Goal: Task Accomplishment & Management: Manage account settings

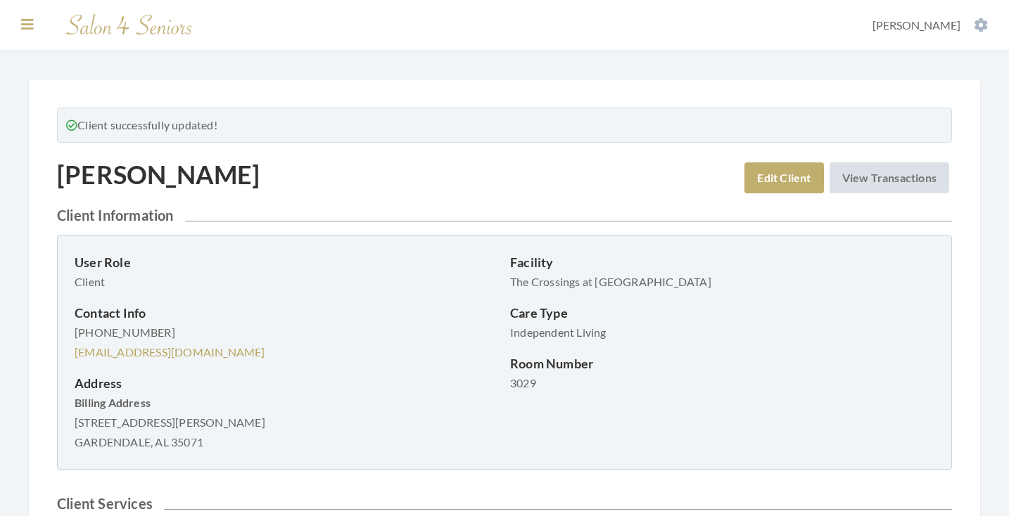
click at [29, 24] on icon at bounding box center [27, 25] width 13 height 14
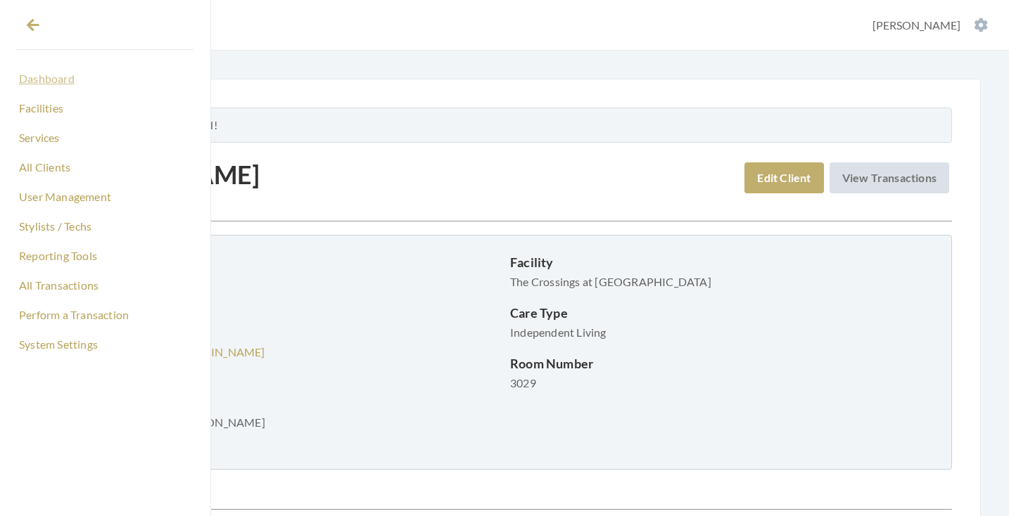
click at [51, 83] on link "Dashboard" at bounding box center [105, 79] width 177 height 24
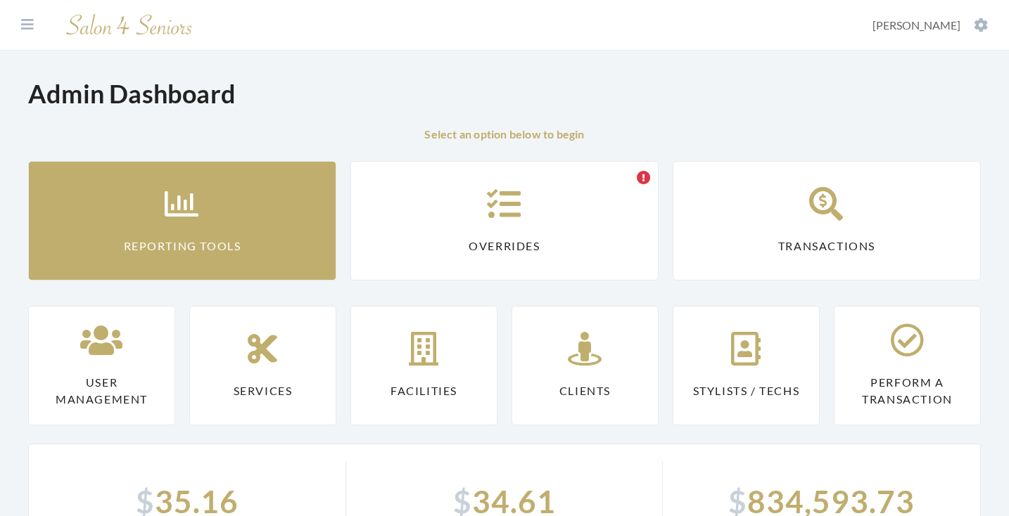
drag, startPoint x: 0, startPoint y: 0, endPoint x: 255, endPoint y: 218, distance: 335.2
click at [255, 218] on link "Reporting Tools" at bounding box center [182, 221] width 308 height 120
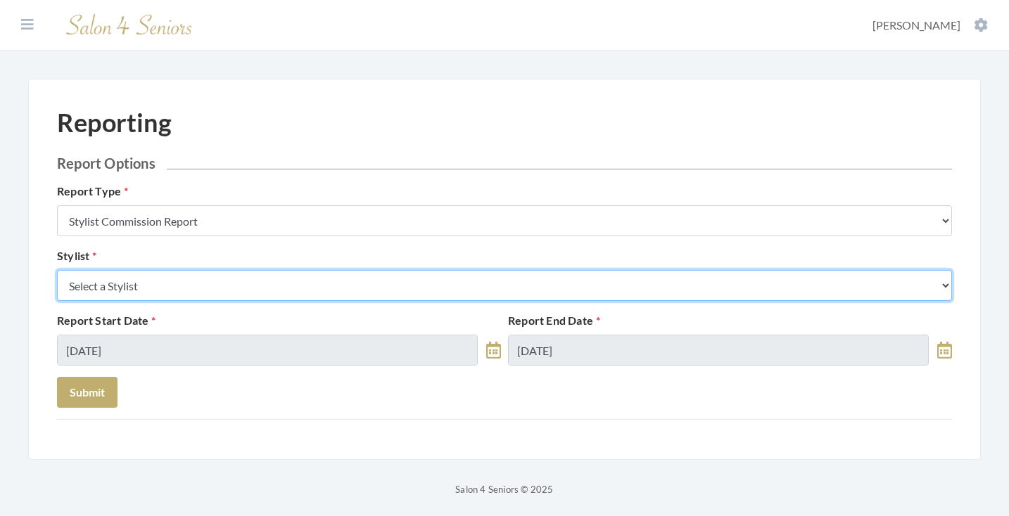
click at [272, 279] on select "Select a Stylist [PERSON_NAME] [PERSON_NAME] [PERSON_NAME] [PERSON_NAME] [PERSO…" at bounding box center [504, 285] width 895 height 31
select select "49"
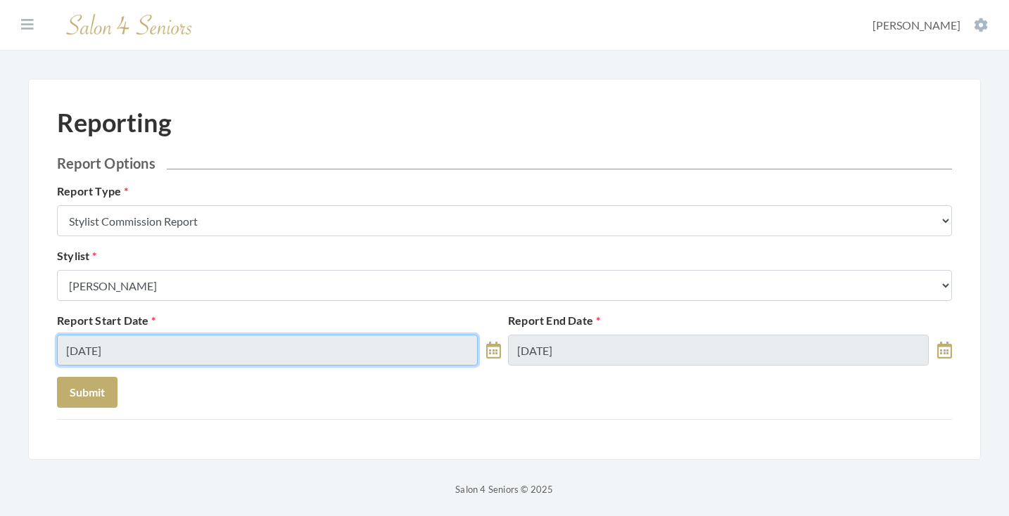
click at [177, 340] on input "10/14/2025" at bounding box center [267, 350] width 421 height 31
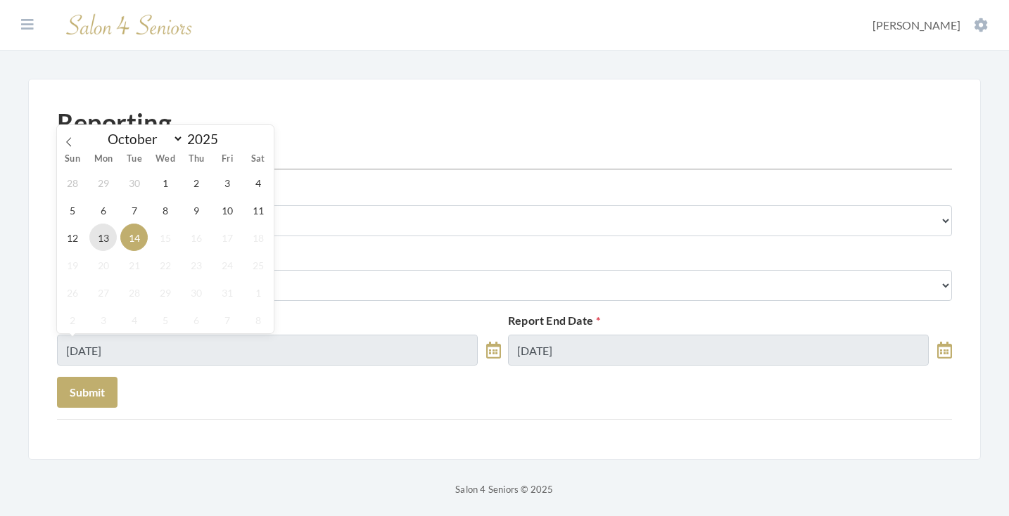
click at [103, 237] on span "13" at bounding box center [102, 237] width 27 height 27
type input "10/13/2025"
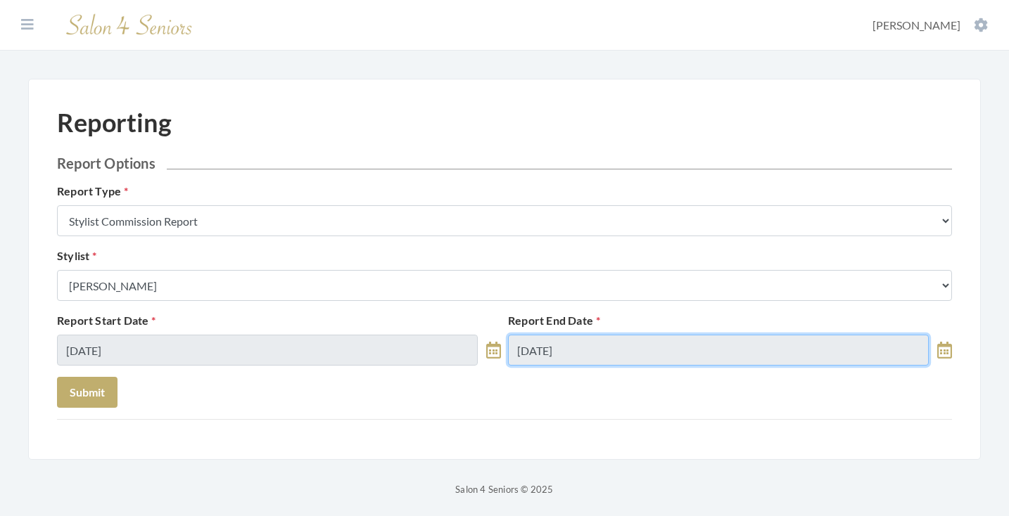
click at [556, 357] on input "10/14/2025" at bounding box center [718, 350] width 421 height 31
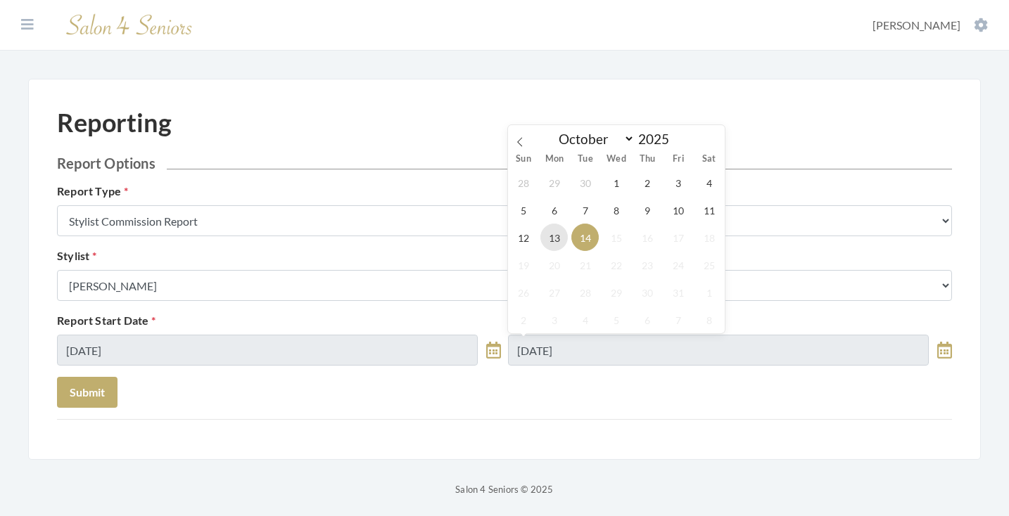
click at [555, 230] on span "13" at bounding box center [553, 237] width 27 height 27
type input "10/13/2025"
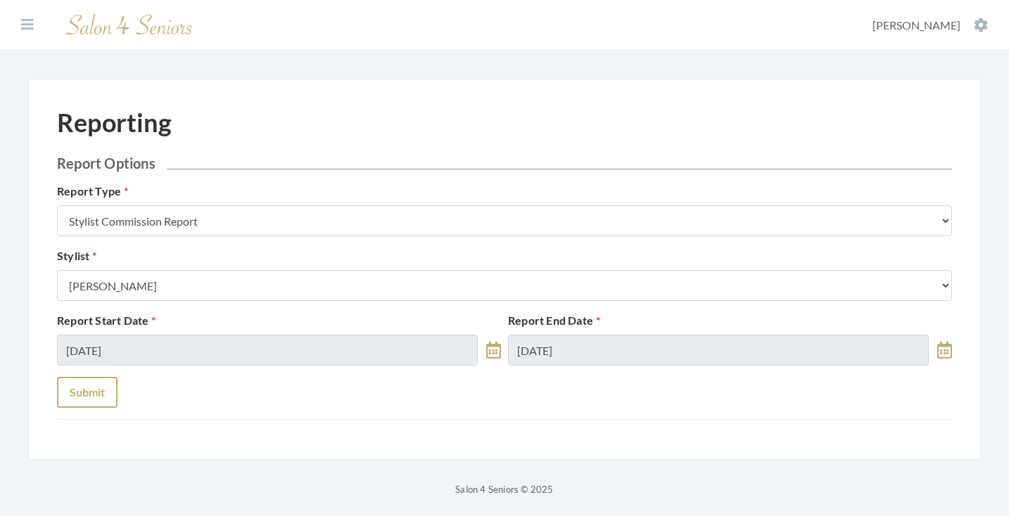
click at [87, 379] on button "Submit" at bounding box center [87, 392] width 60 height 31
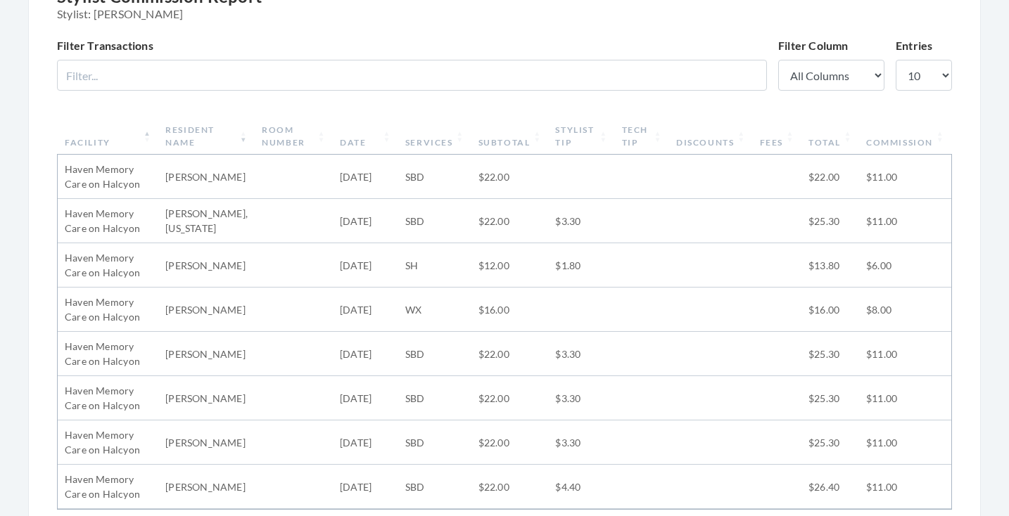
scroll to position [187, 0]
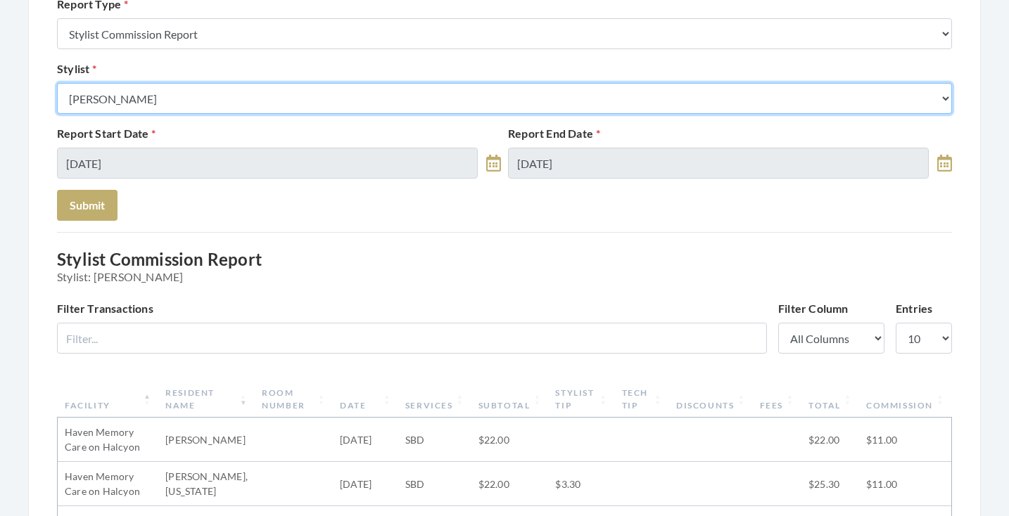
select select "43"
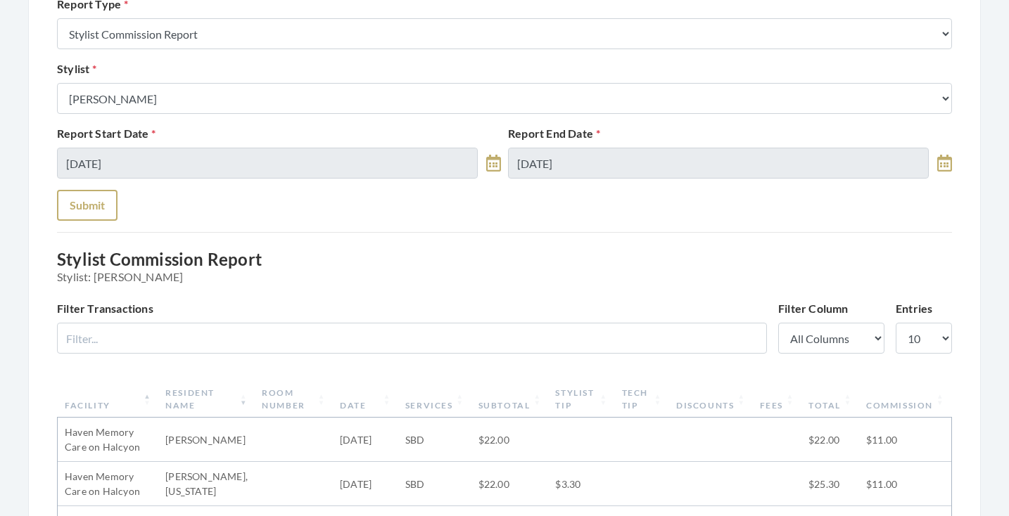
click at [101, 196] on button "Submit" at bounding box center [87, 205] width 60 height 31
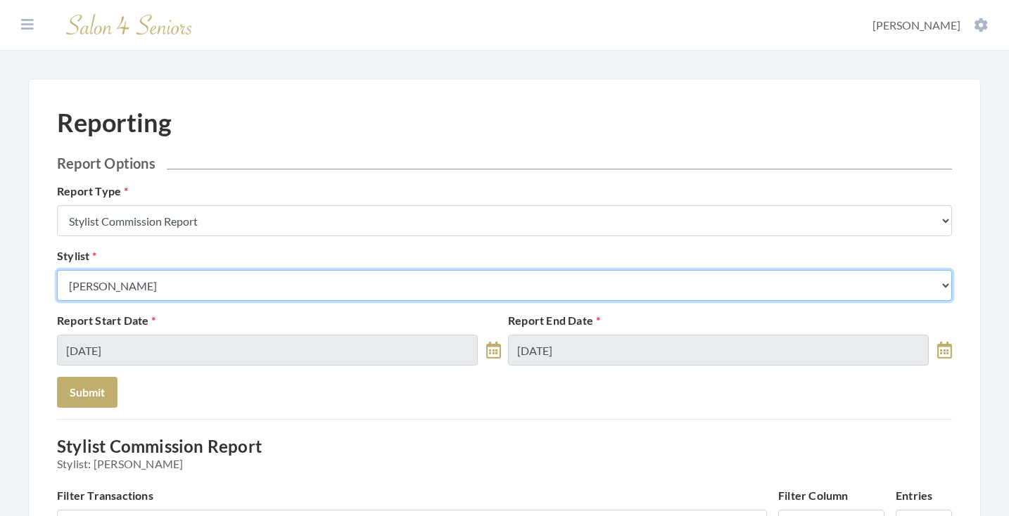
select select "28"
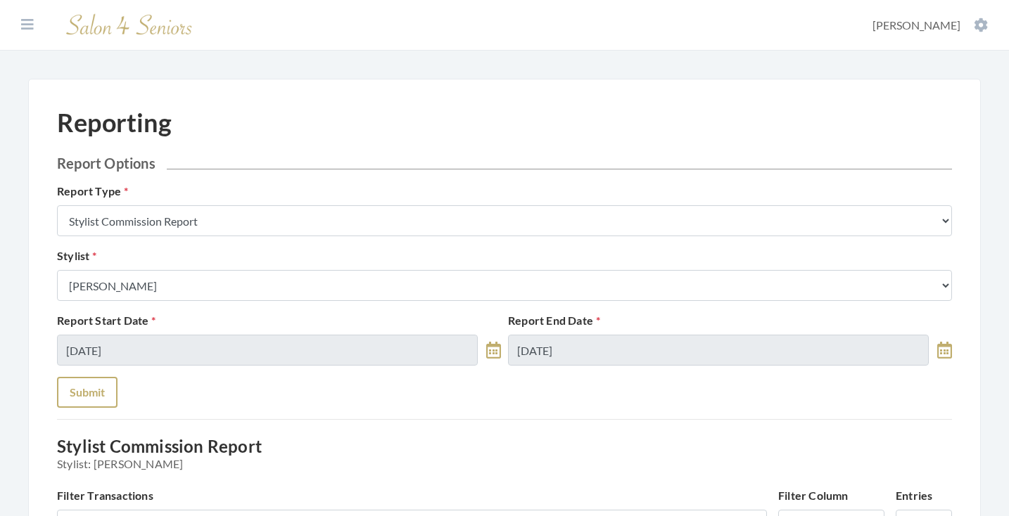
click at [108, 388] on button "Submit" at bounding box center [87, 392] width 60 height 31
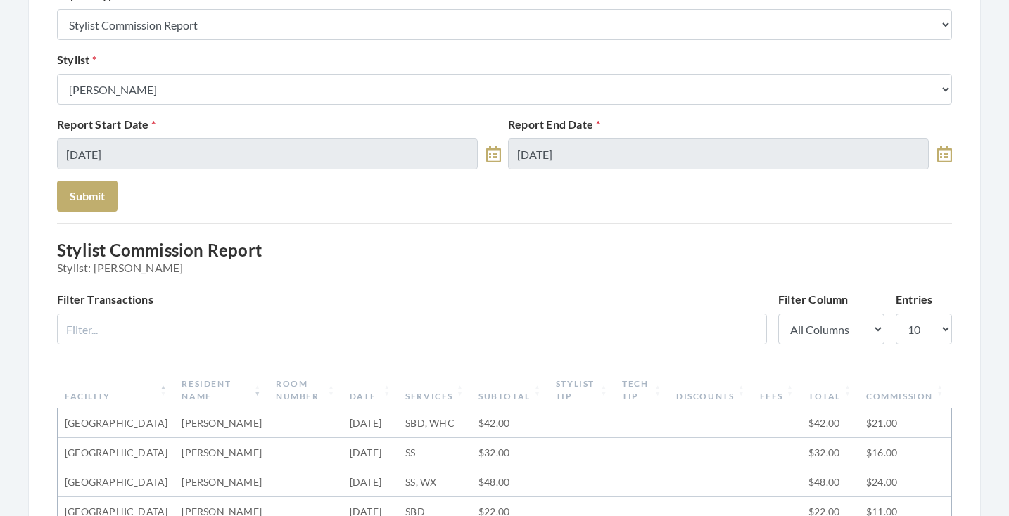
scroll to position [192, 0]
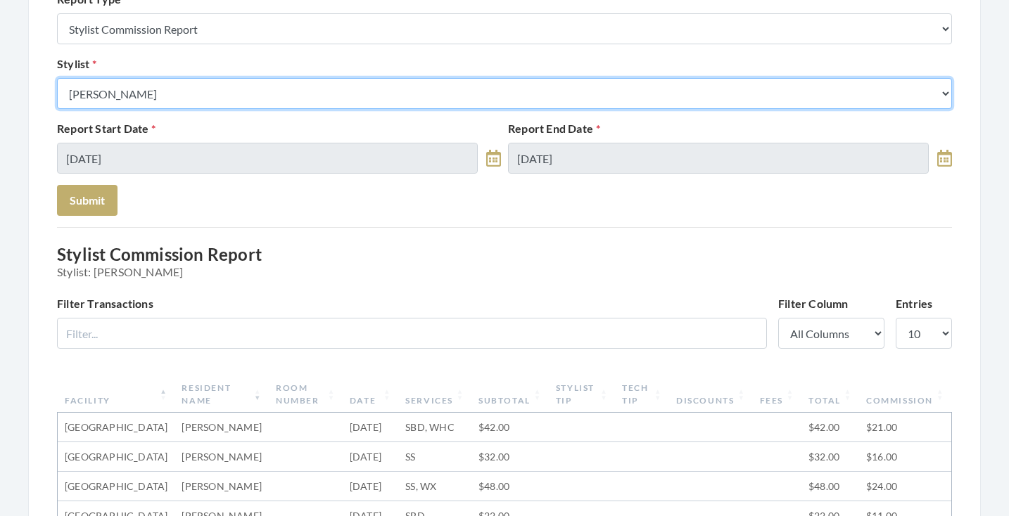
select select "18"
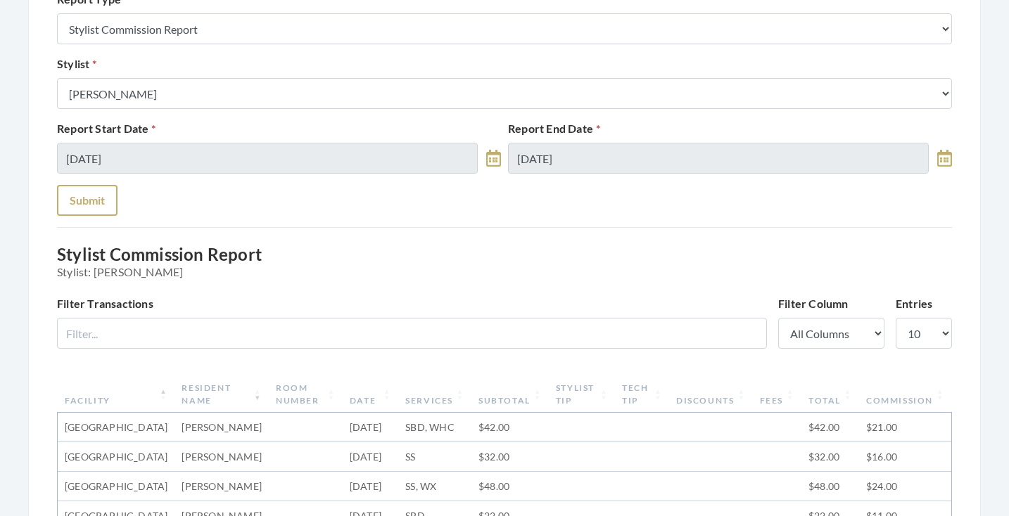
click at [103, 207] on button "Submit" at bounding box center [87, 200] width 60 height 31
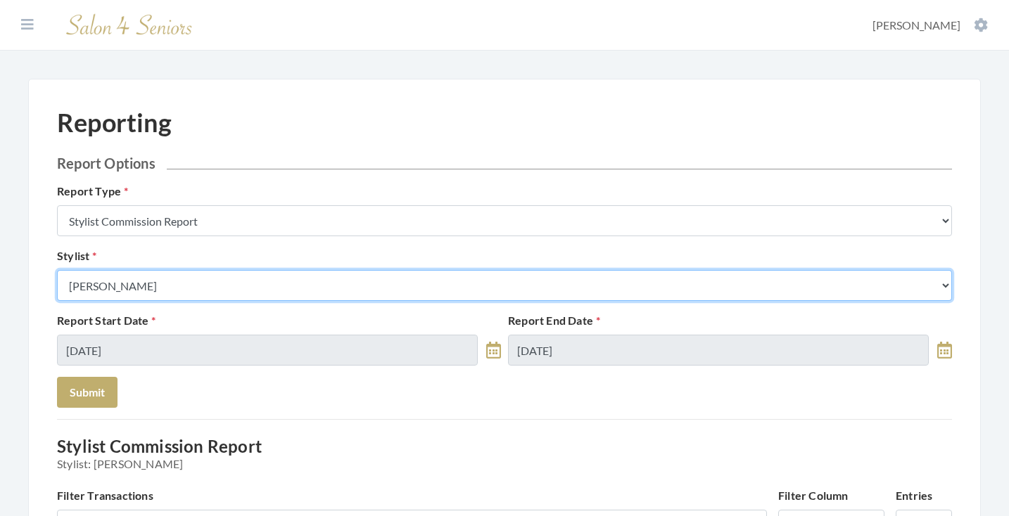
select select "146"
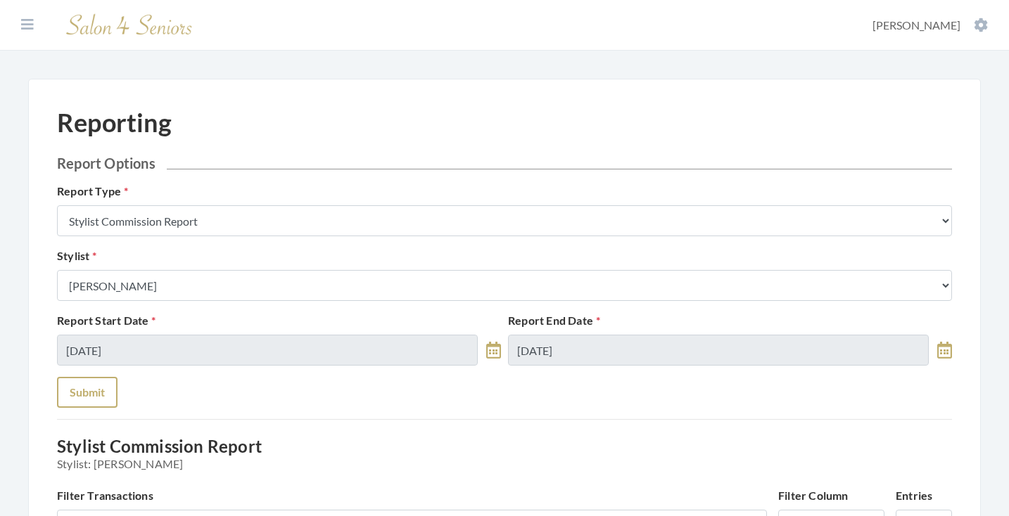
click at [94, 394] on button "Submit" at bounding box center [87, 392] width 60 height 31
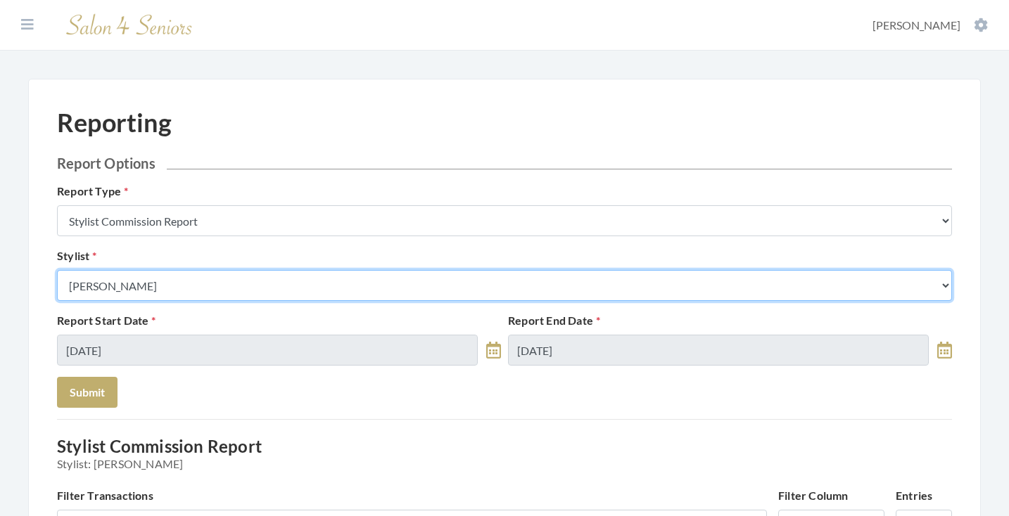
select select "127"
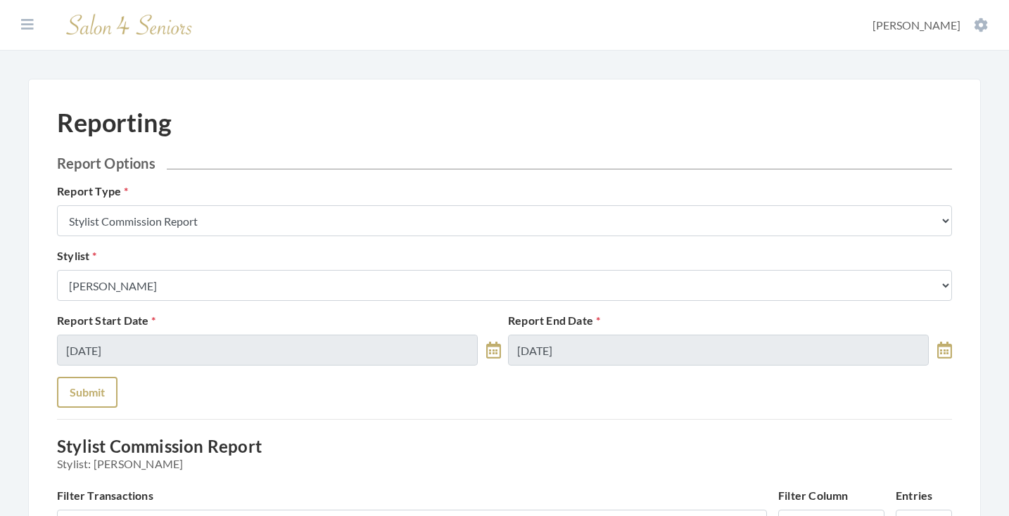
click at [98, 381] on button "Submit" at bounding box center [87, 392] width 60 height 31
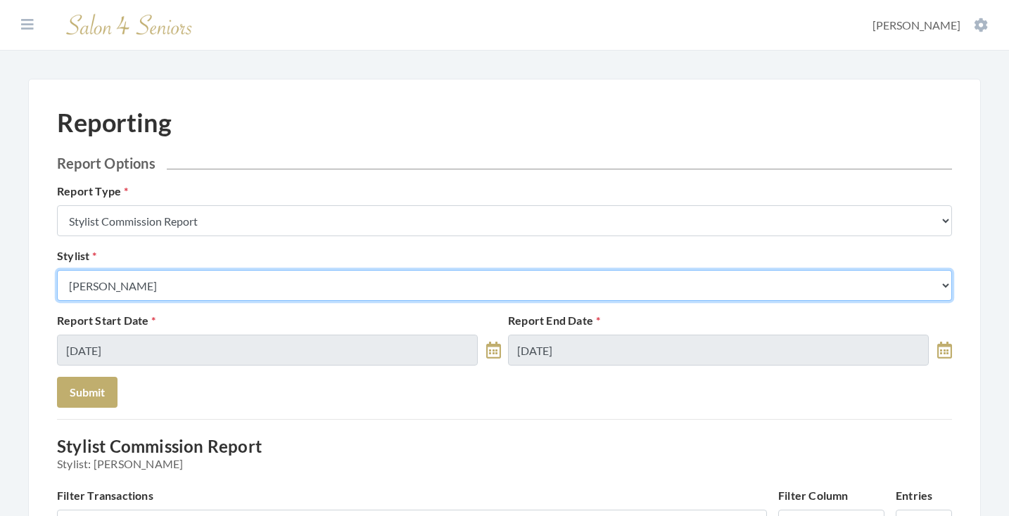
select select "23"
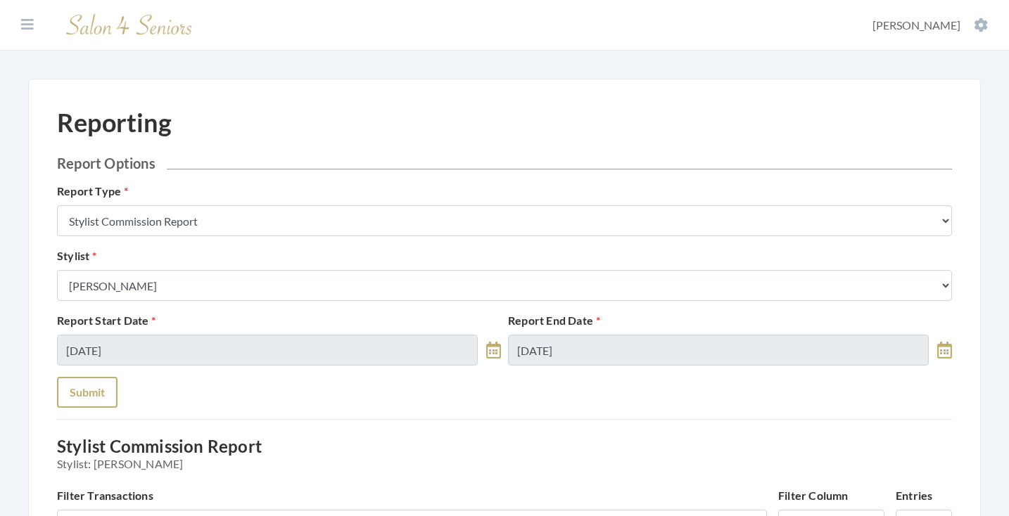
click at [108, 395] on button "Submit" at bounding box center [87, 392] width 60 height 31
click at [32, 32] on button at bounding box center [27, 24] width 21 height 15
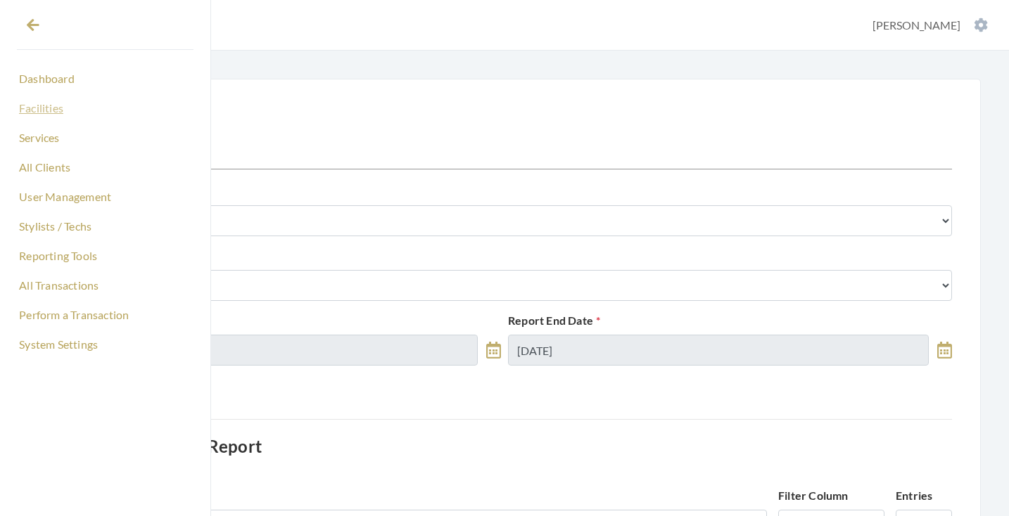
click at [49, 114] on link "Facilities" at bounding box center [105, 108] width 177 height 24
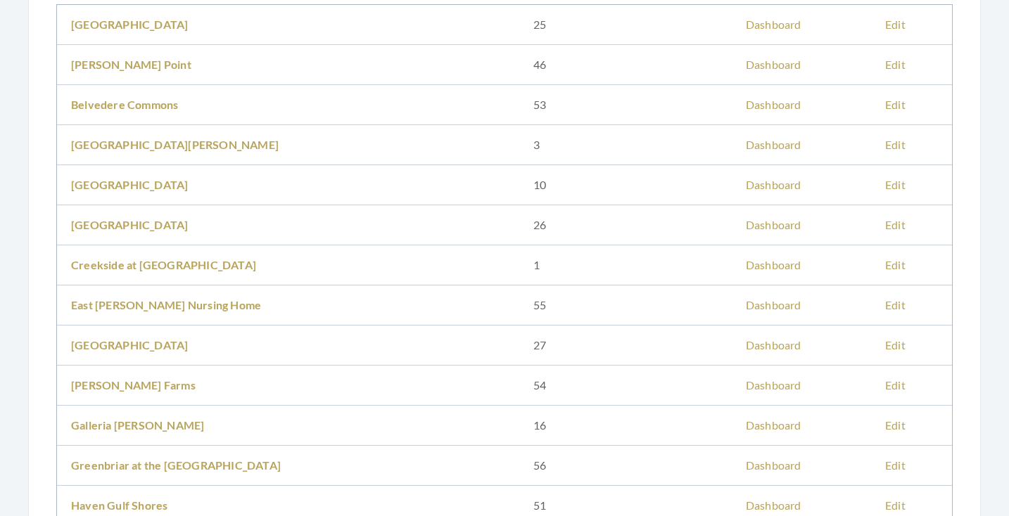
scroll to position [196, 0]
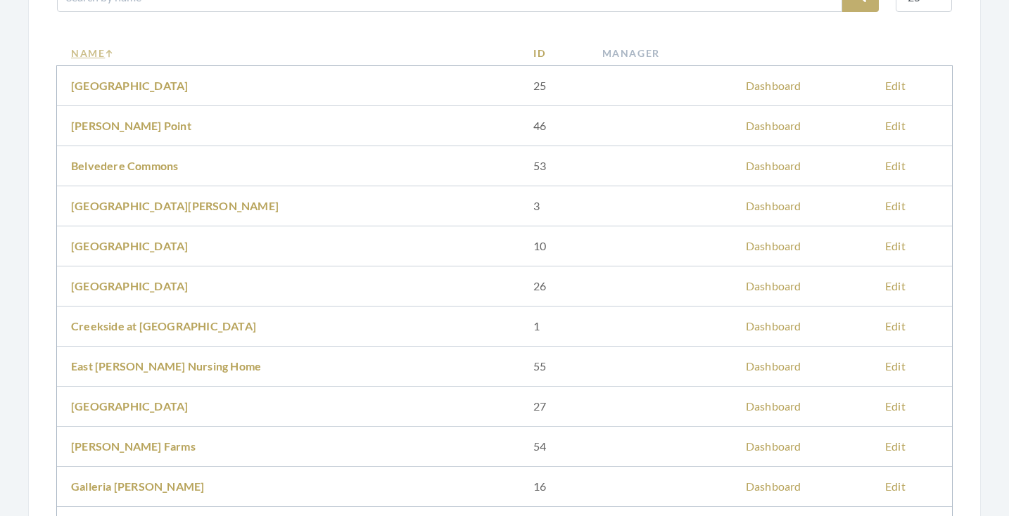
click at [108, 56] on icon at bounding box center [109, 53] width 8 height 8
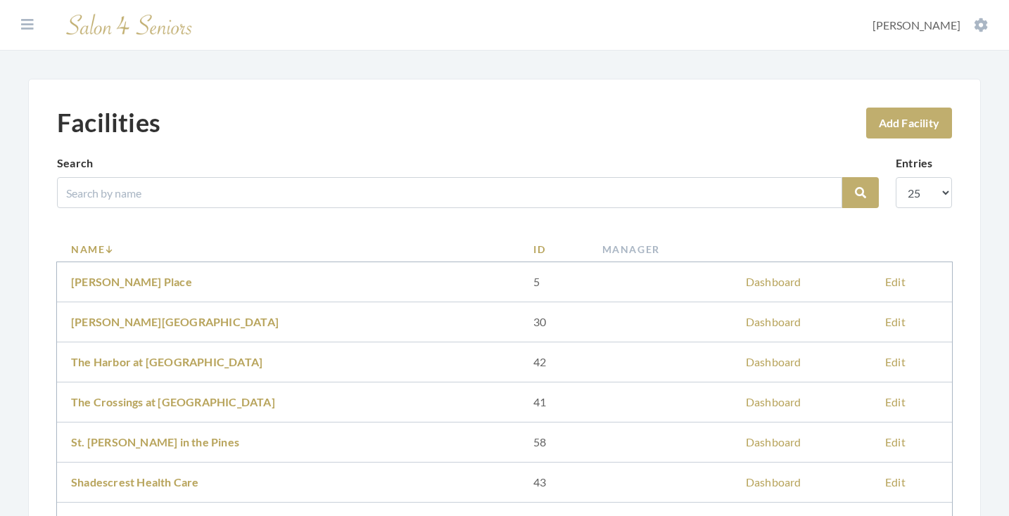
scroll to position [40, 0]
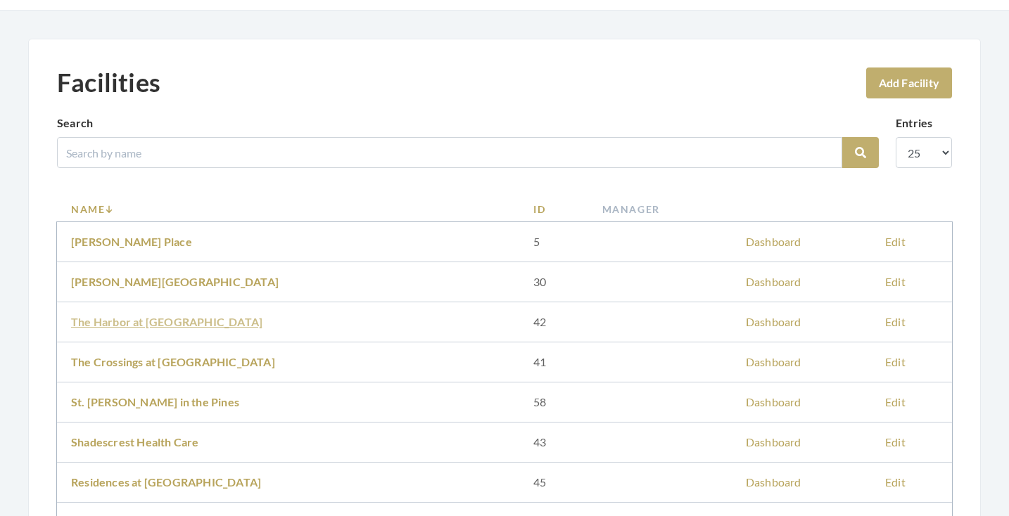
click at [161, 315] on link "The Harbor at [GEOGRAPHIC_DATA]" at bounding box center [166, 321] width 191 height 13
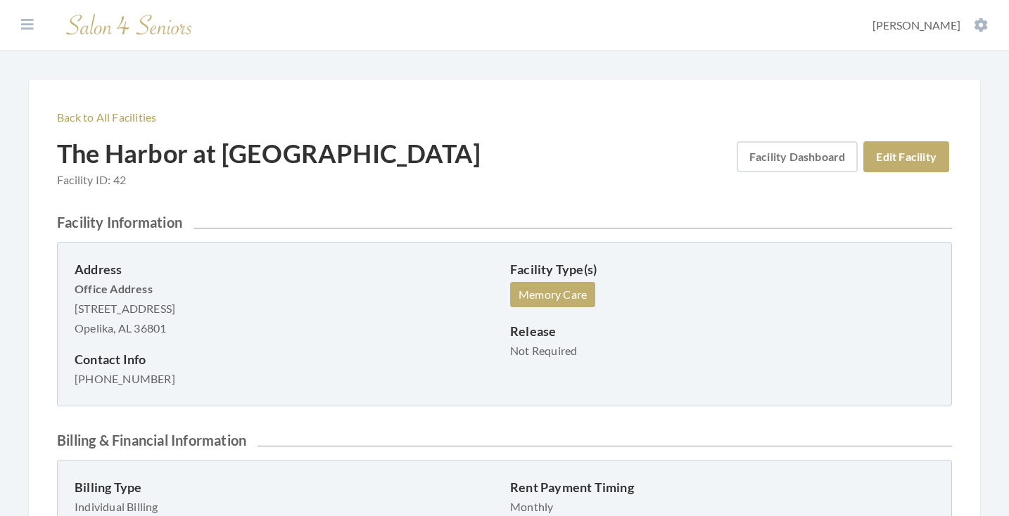
click at [824, 168] on link "Facility Dashboard" at bounding box center [797, 156] width 122 height 31
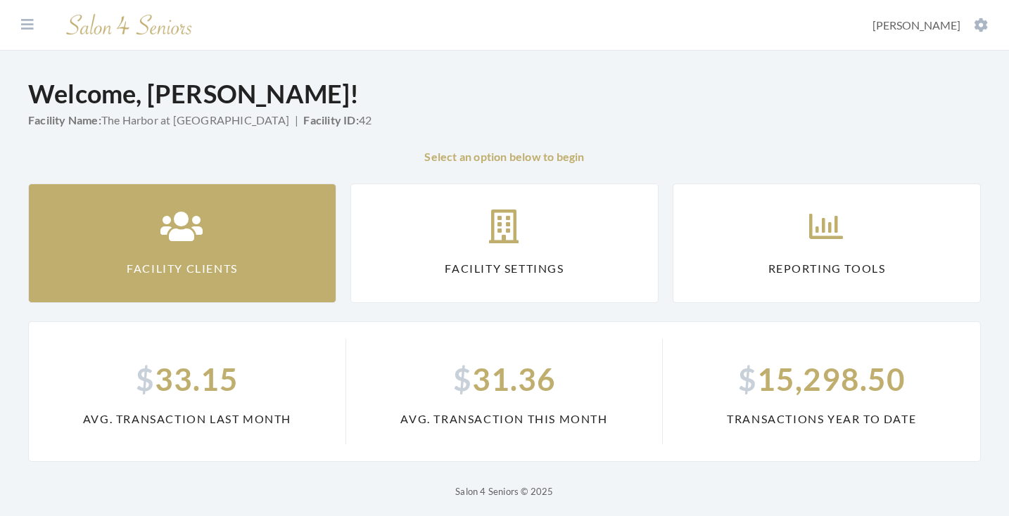
click at [254, 250] on link "Facility Clients" at bounding box center [182, 244] width 308 height 120
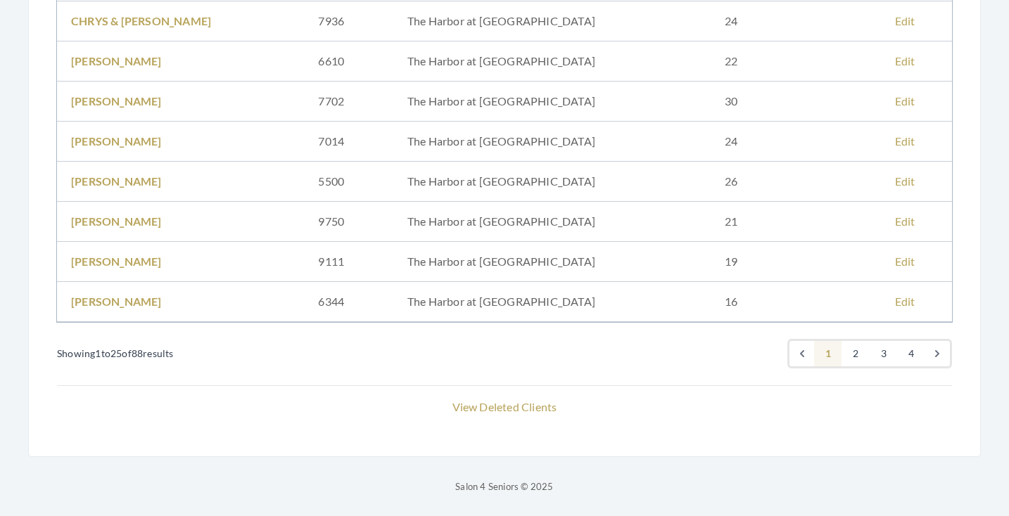
scroll to position [973, 0]
click at [857, 359] on link "2" at bounding box center [855, 353] width 28 height 25
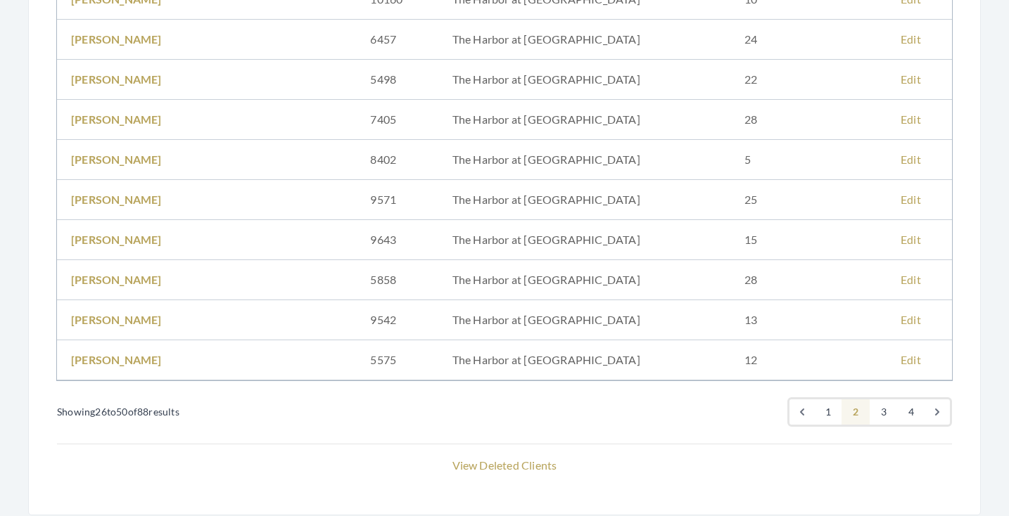
scroll to position [921, 0]
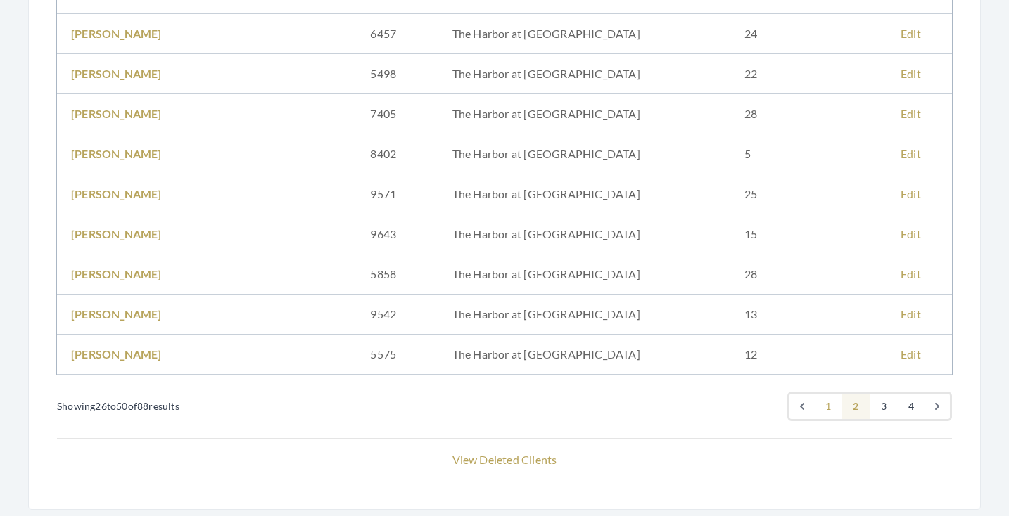
click at [835, 410] on link "1" at bounding box center [828, 406] width 28 height 25
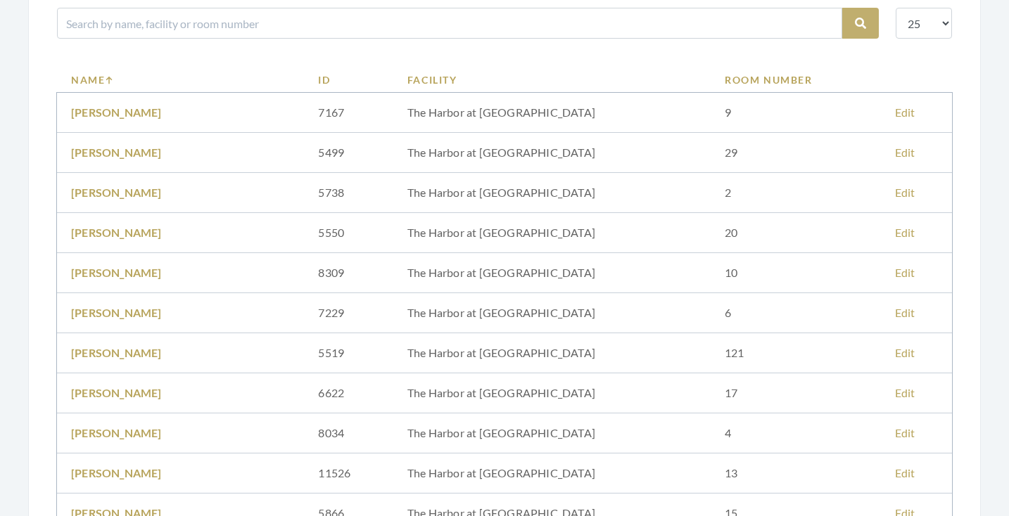
scroll to position [188, 0]
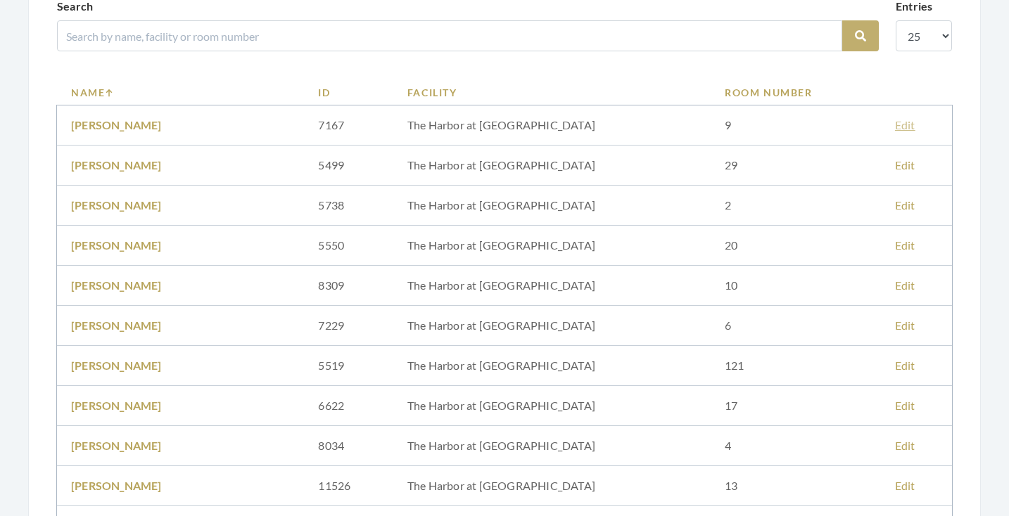
click at [895, 127] on link "Edit" at bounding box center [905, 124] width 20 height 13
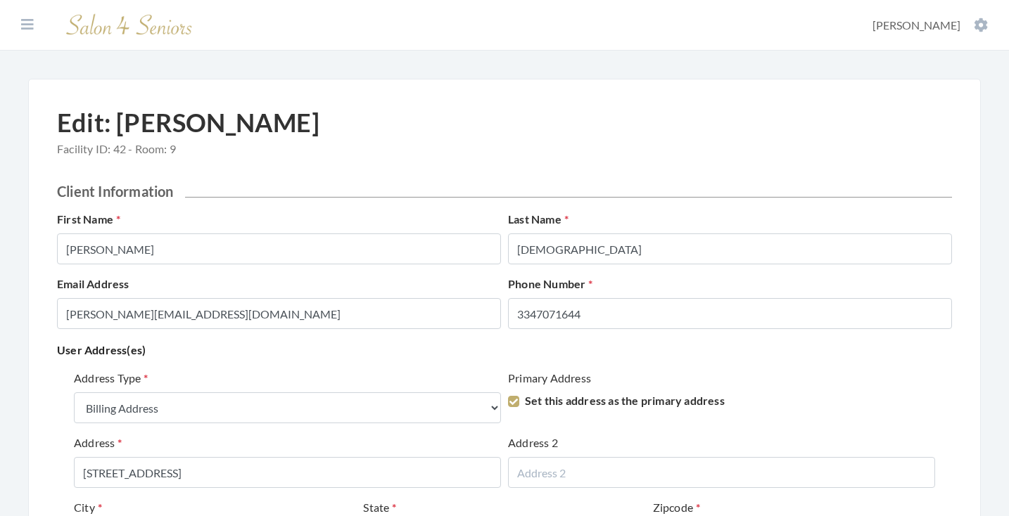
select select "billing"
select select "al"
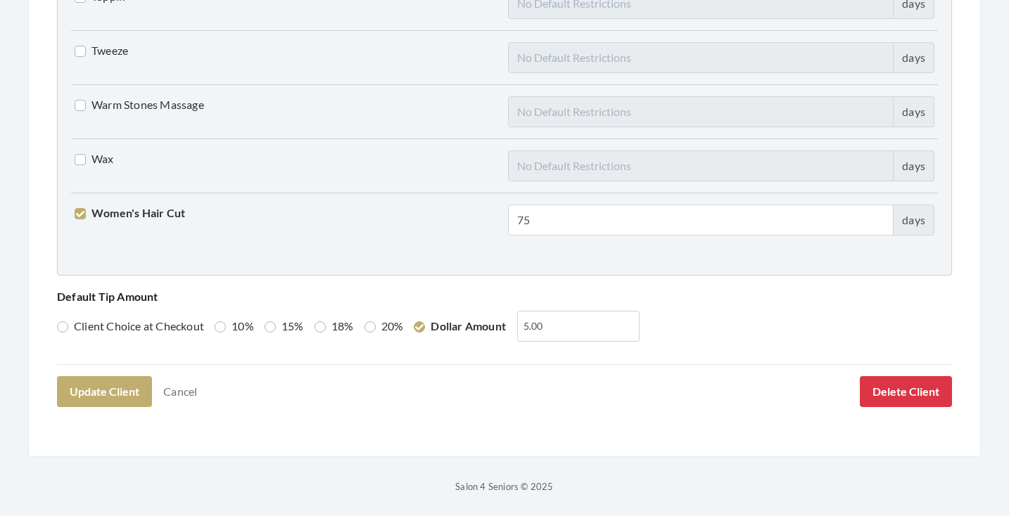
scroll to position [3613, 0]
click at [908, 395] on button "Delete Client" at bounding box center [906, 392] width 92 height 31
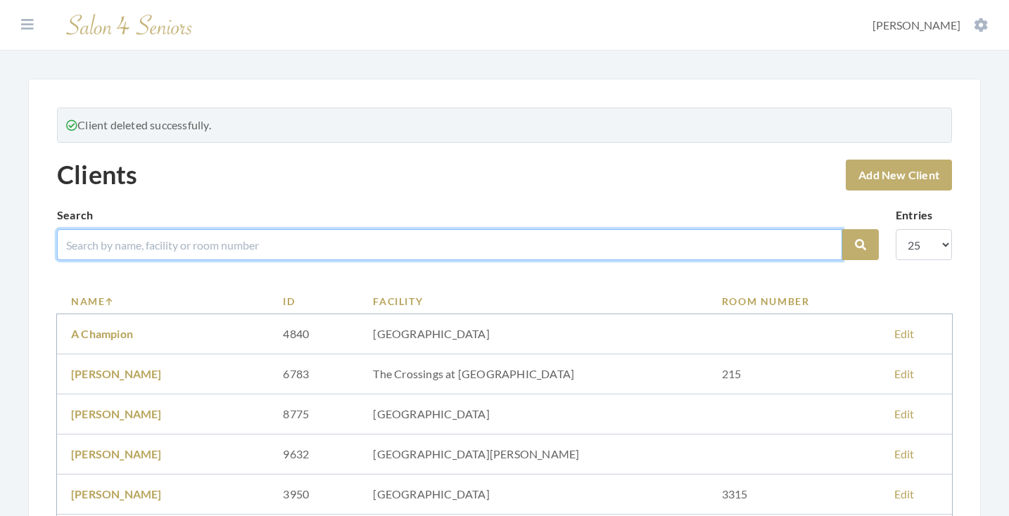
click at [504, 246] on input "search" at bounding box center [449, 244] width 785 height 31
type input "hayes"
click at [860, 245] on button "Search" at bounding box center [860, 244] width 37 height 31
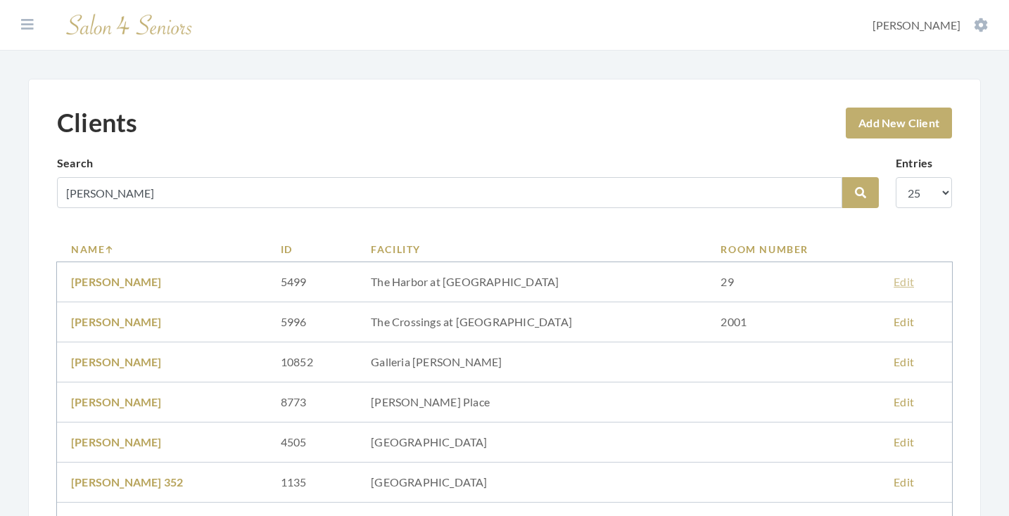
click at [893, 278] on link "Edit" at bounding box center [903, 281] width 20 height 13
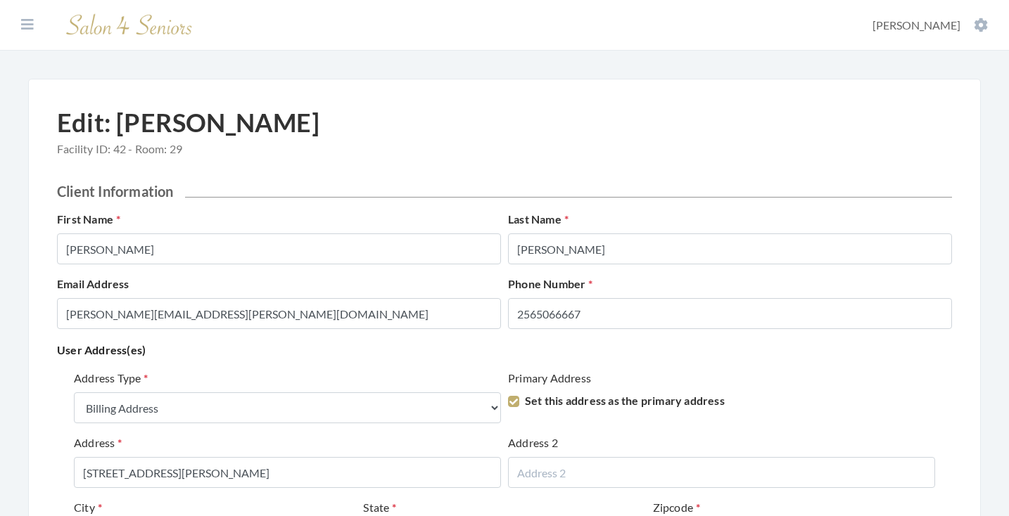
select select "billing"
select select "al"
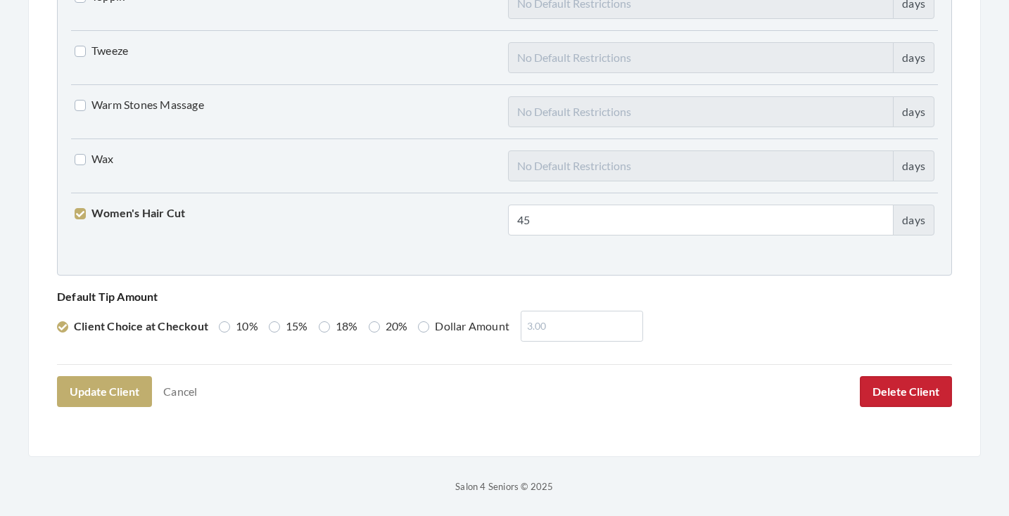
scroll to position [3613, 0]
click at [884, 397] on button "Delete Client" at bounding box center [906, 392] width 92 height 31
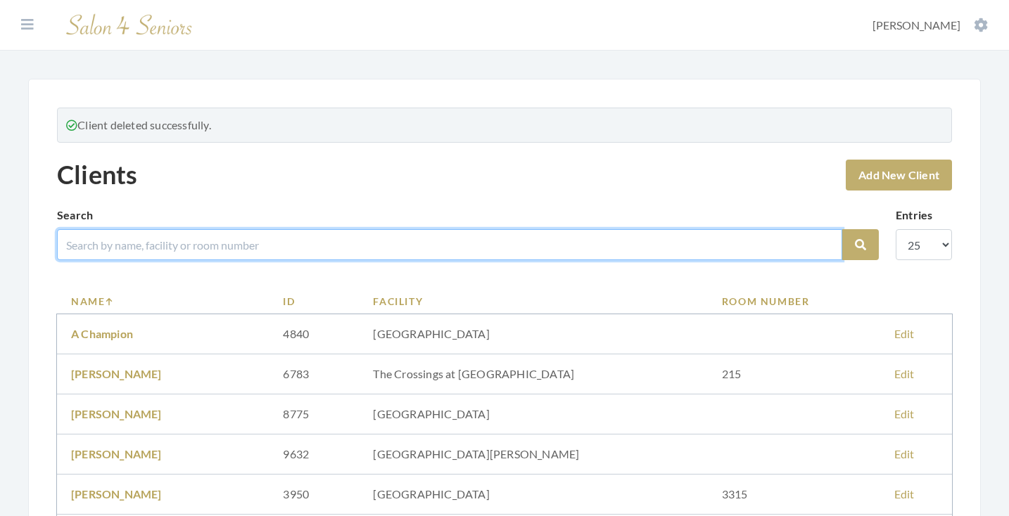
click at [362, 242] on input "search" at bounding box center [449, 244] width 785 height 31
type input "askew"
click at [860, 245] on button "Search" at bounding box center [860, 244] width 37 height 31
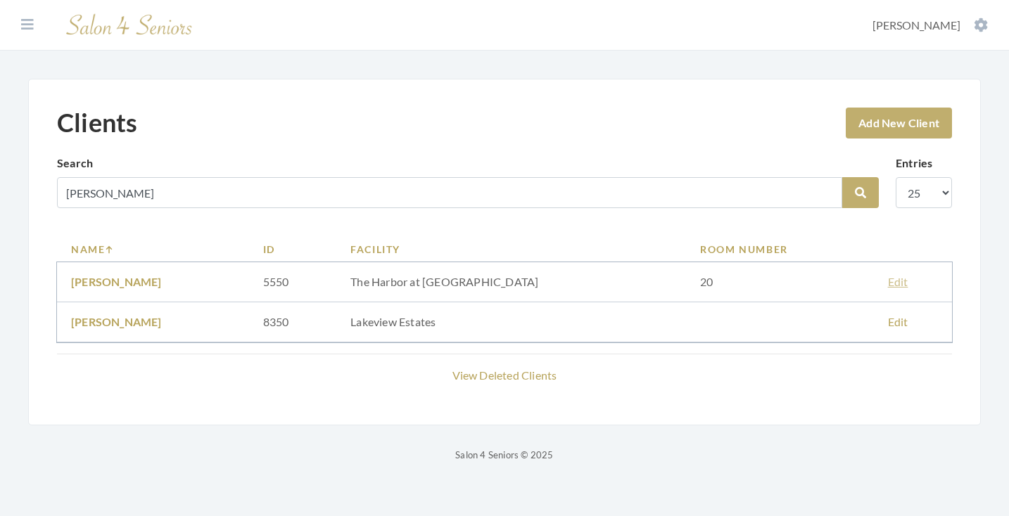
click at [893, 283] on link "Edit" at bounding box center [898, 281] width 20 height 13
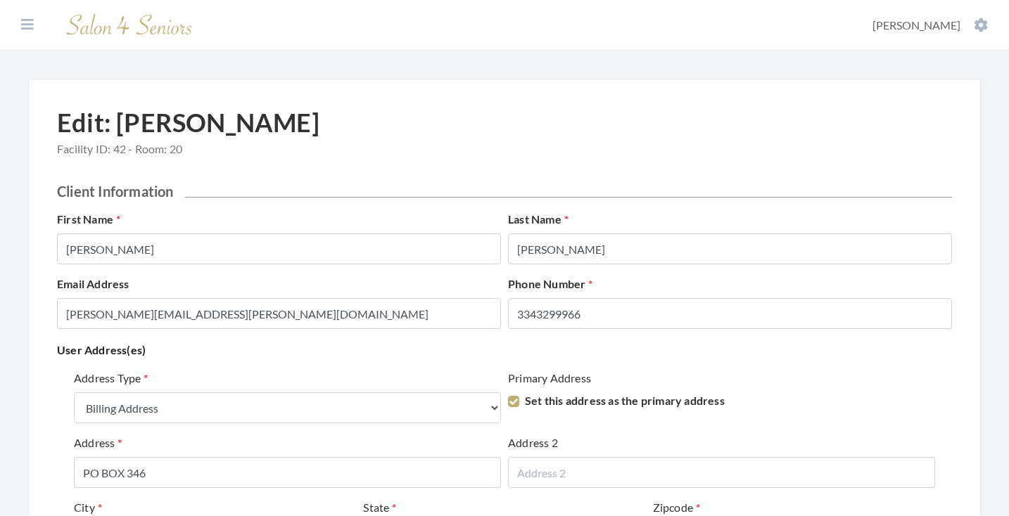
select select "billing"
select select "al"
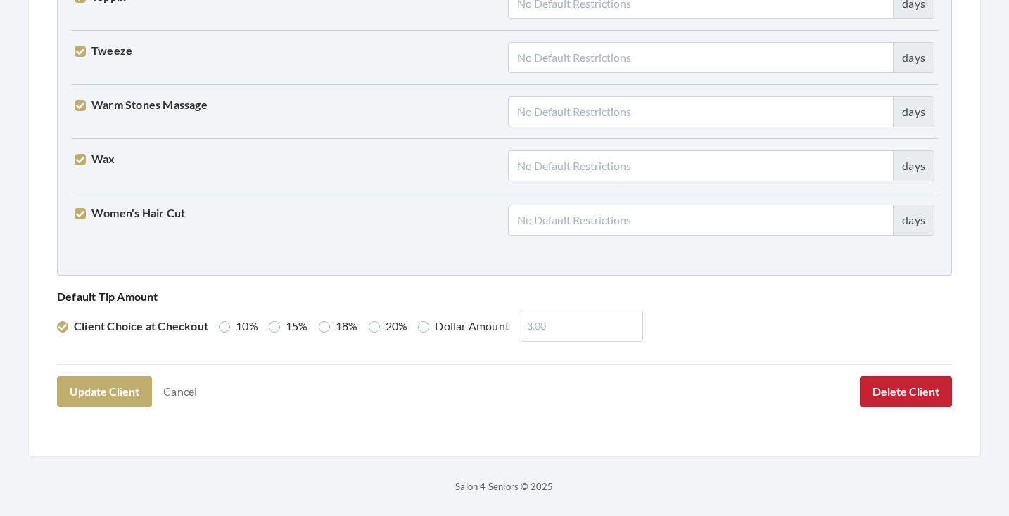
scroll to position [3613, 0]
click at [897, 388] on button "Delete Client" at bounding box center [906, 392] width 92 height 31
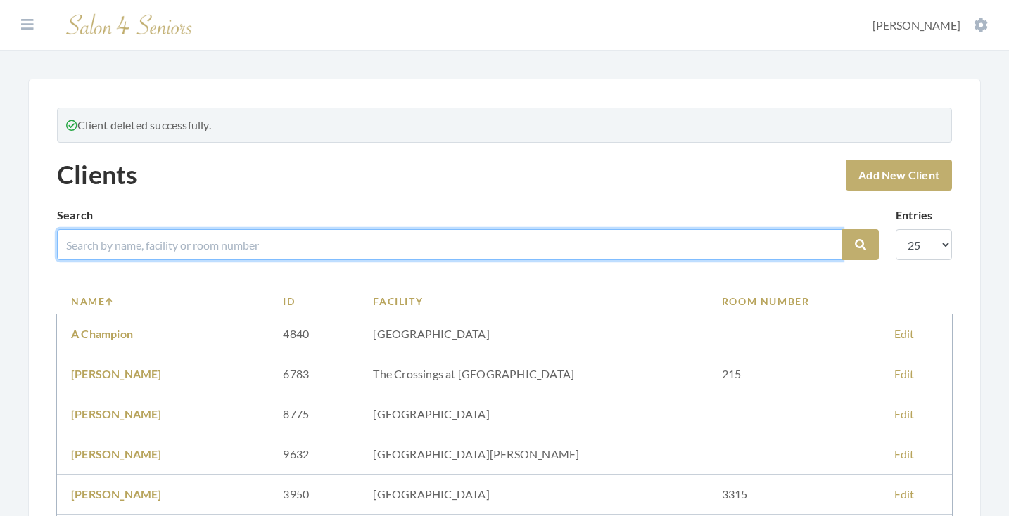
click at [459, 249] on input "search" at bounding box center [449, 244] width 785 height 31
type input "[PERSON_NAME]"
click at [860, 245] on button "Search" at bounding box center [860, 244] width 37 height 31
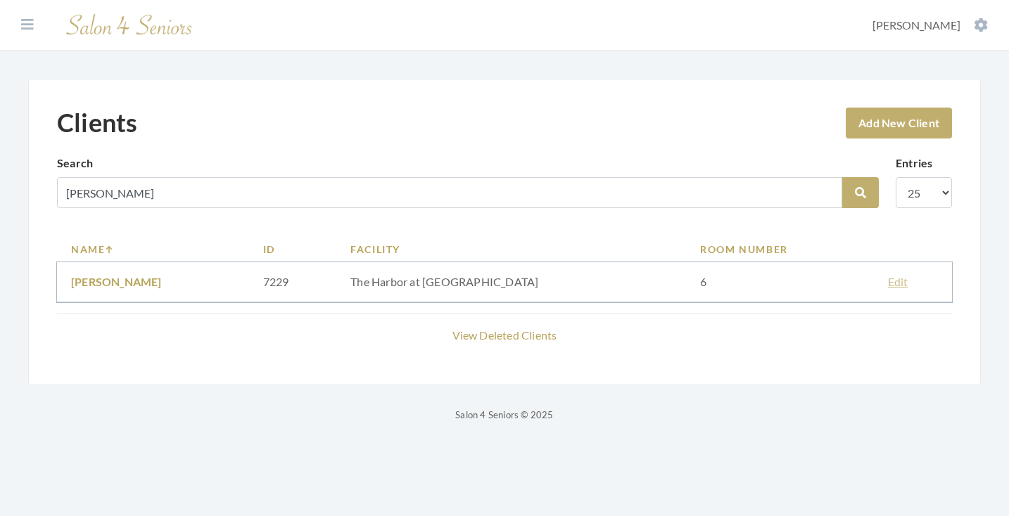
click at [888, 284] on link "Edit" at bounding box center [898, 281] width 20 height 13
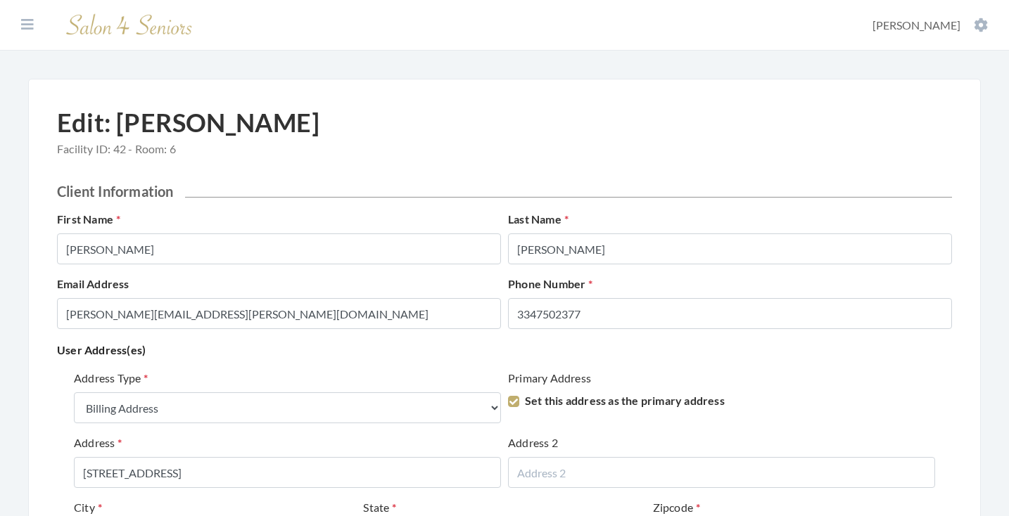
select select "billing"
select select "al"
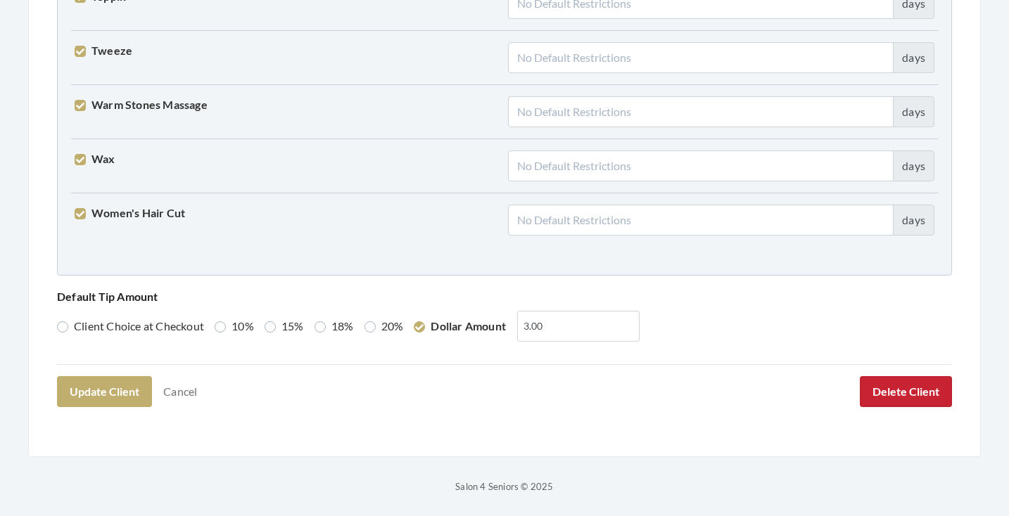
scroll to position [3613, 0]
click at [913, 385] on button "Delete Client" at bounding box center [906, 392] width 92 height 31
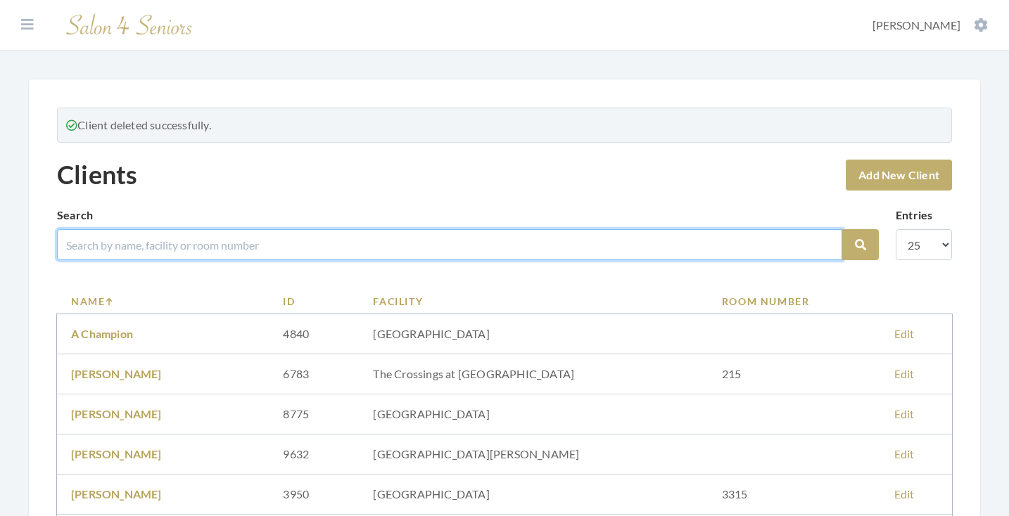
click at [505, 244] on input "search" at bounding box center [449, 244] width 785 height 31
type input "simpson"
click at [860, 245] on button "Search" at bounding box center [860, 244] width 37 height 31
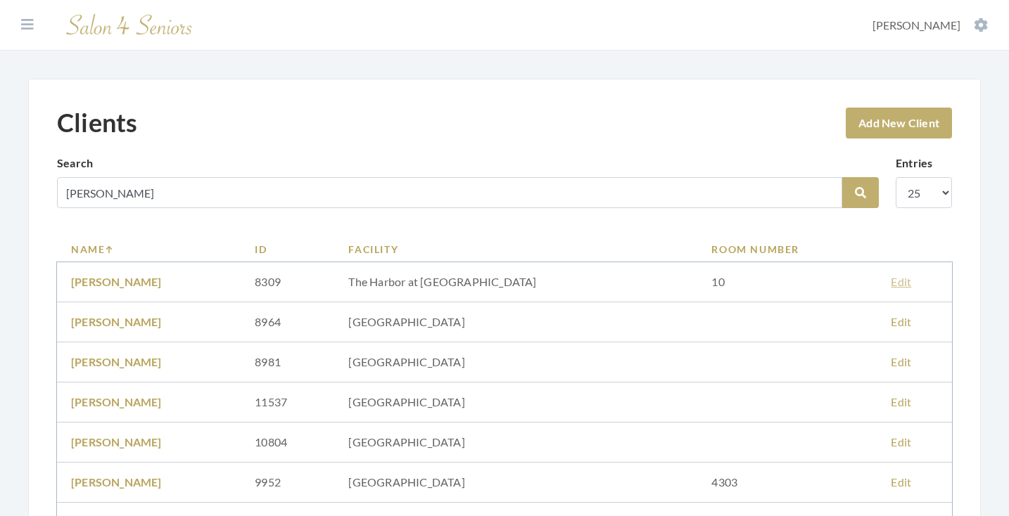
scroll to position [53, 0]
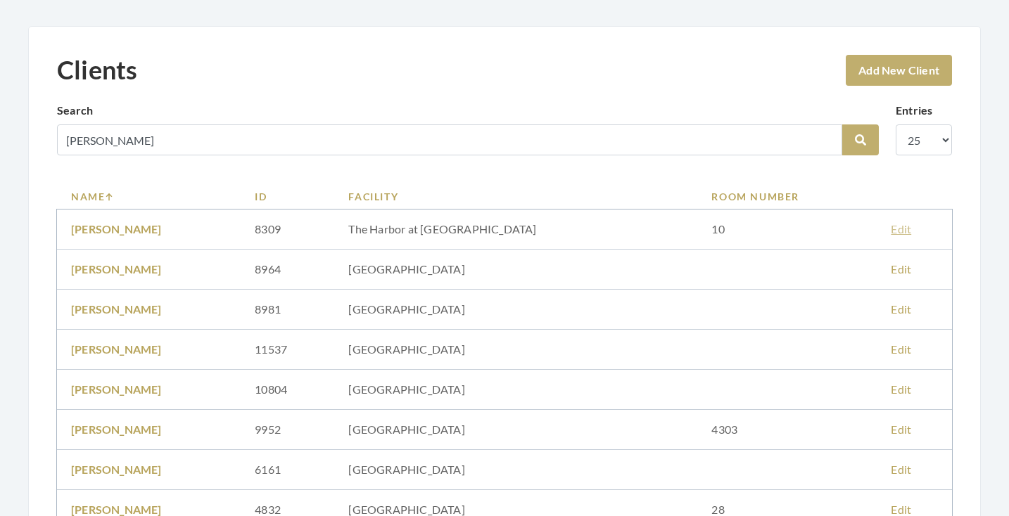
click at [898, 227] on link "Edit" at bounding box center [900, 228] width 20 height 13
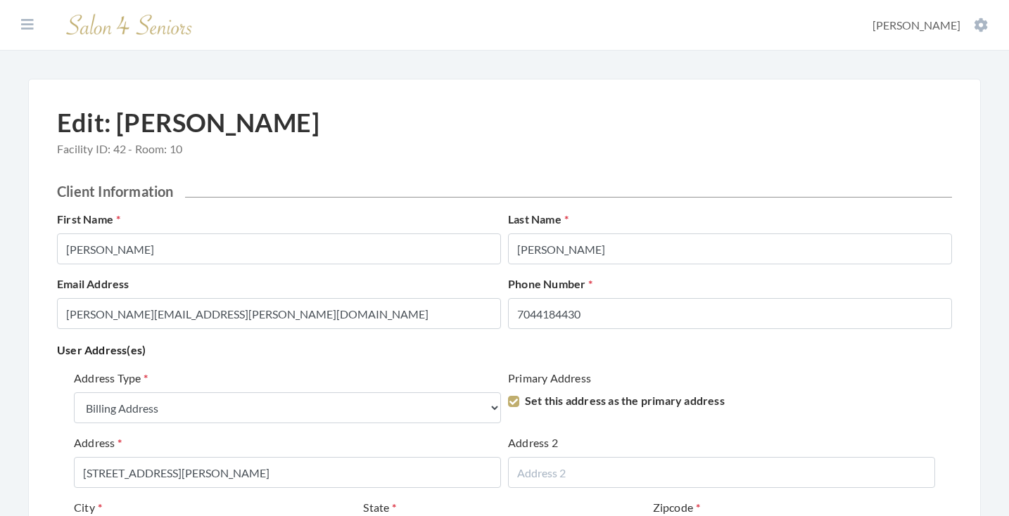
select select "billing"
select select "al"
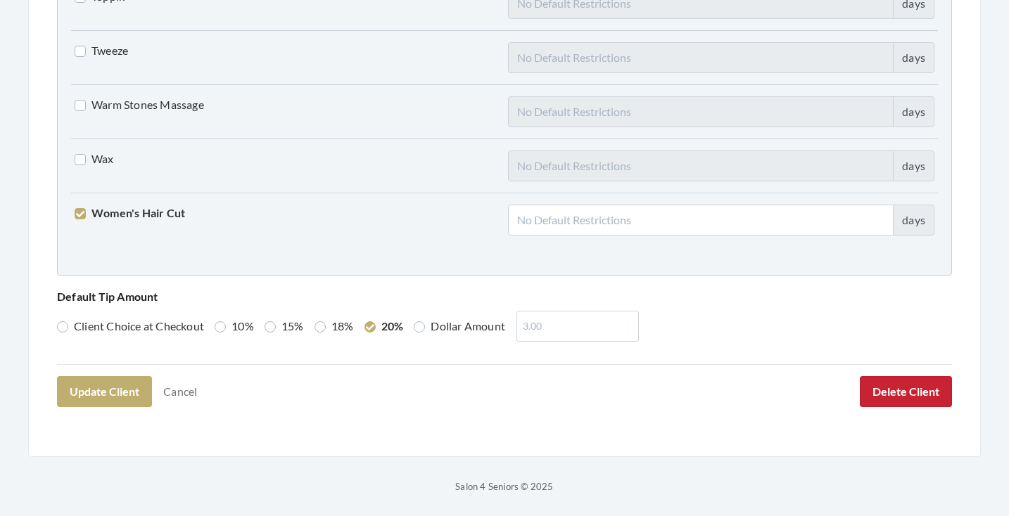
scroll to position [3613, 0]
click at [902, 395] on button "Delete Client" at bounding box center [906, 392] width 92 height 31
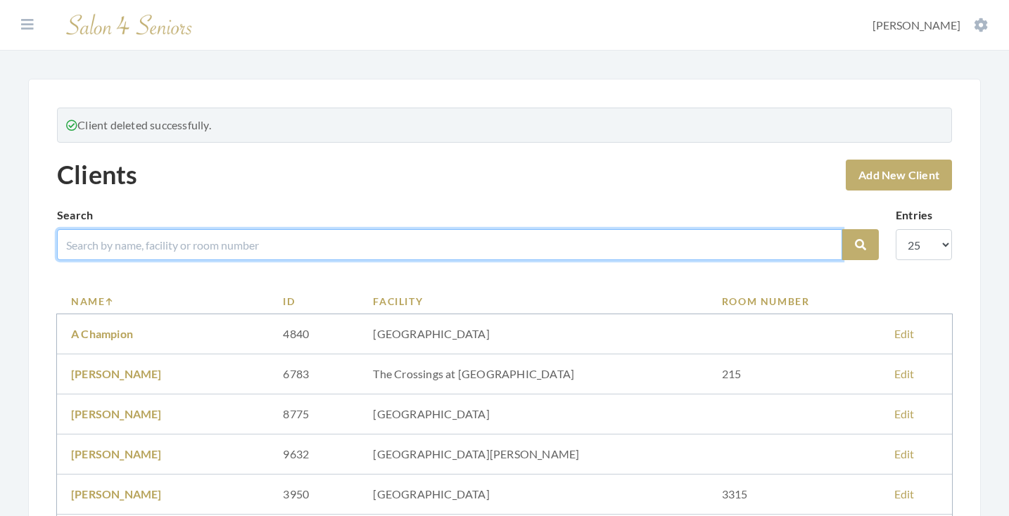
click at [442, 236] on input "search" at bounding box center [449, 244] width 785 height 31
type input "spivey"
click at [860, 245] on button "Search" at bounding box center [860, 244] width 37 height 31
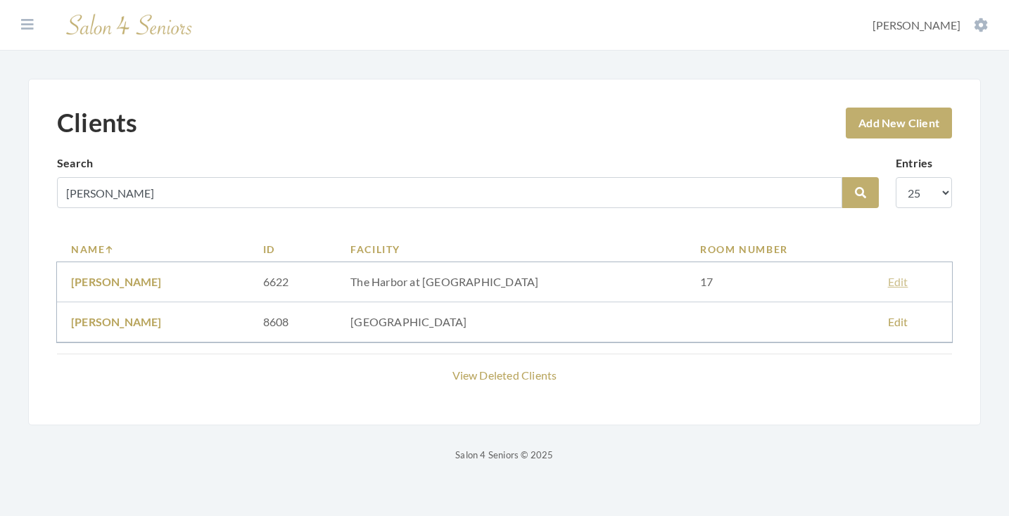
click at [888, 279] on link "Edit" at bounding box center [898, 281] width 20 height 13
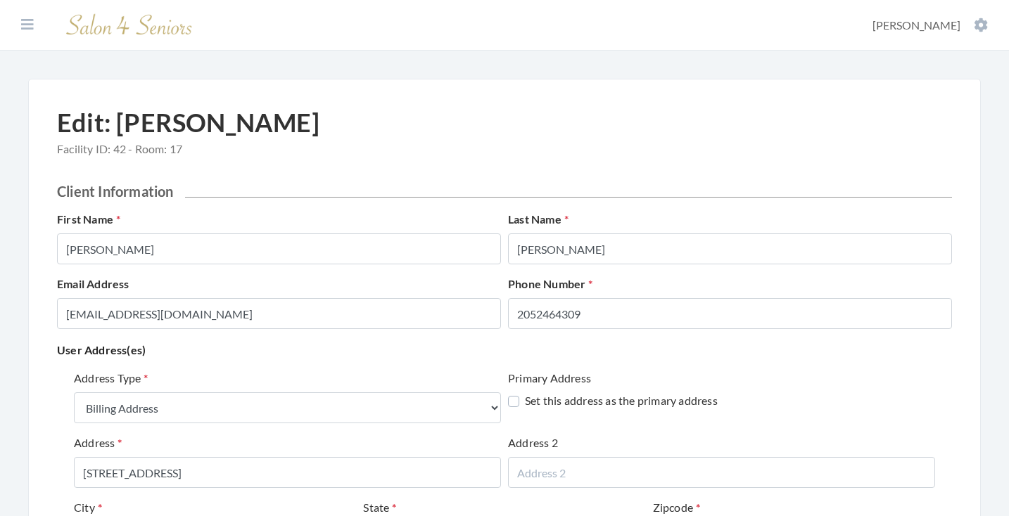
select select "billing"
select select "al"
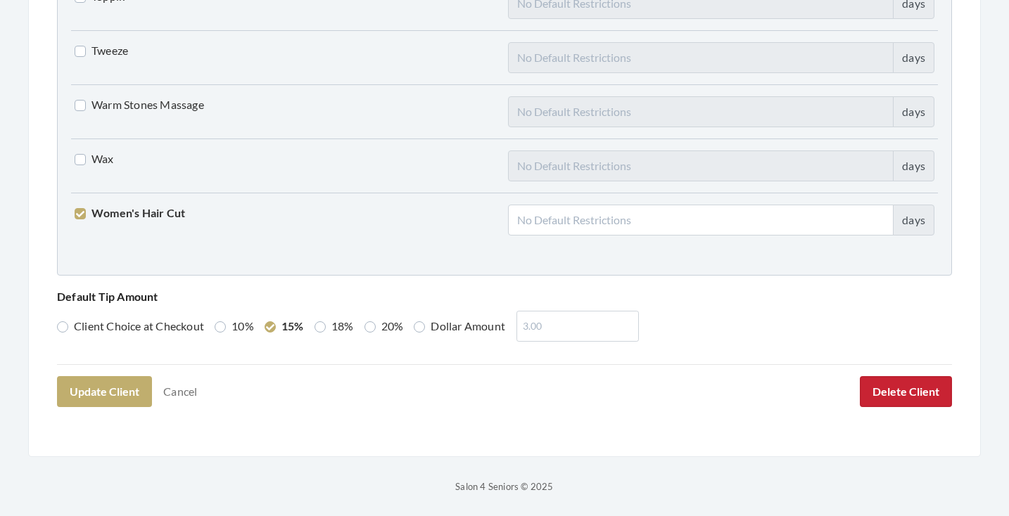
scroll to position [3613, 0]
click at [893, 402] on button "Delete Client" at bounding box center [906, 392] width 92 height 31
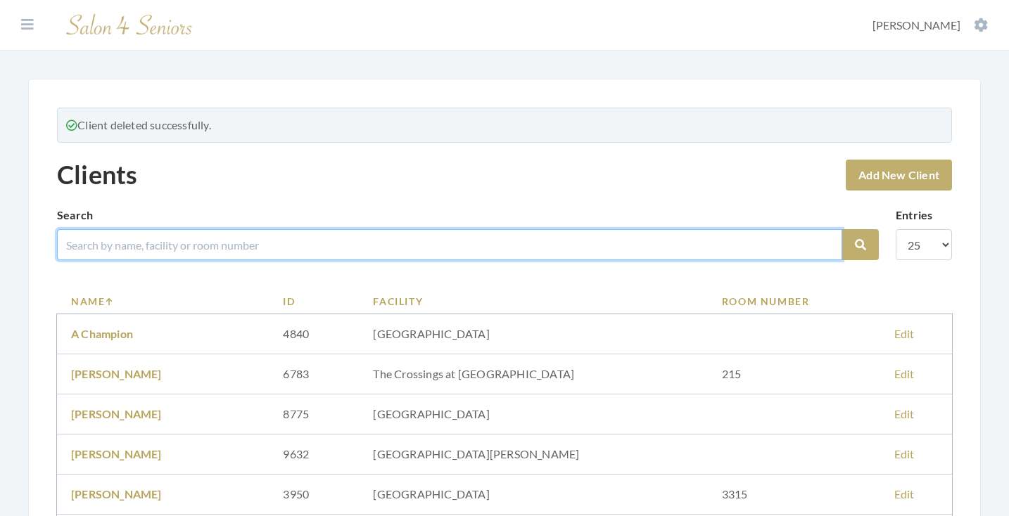
click at [445, 233] on input "search" at bounding box center [449, 244] width 785 height 31
type input "[PERSON_NAME]"
click at [860, 245] on button "Search" at bounding box center [860, 244] width 37 height 31
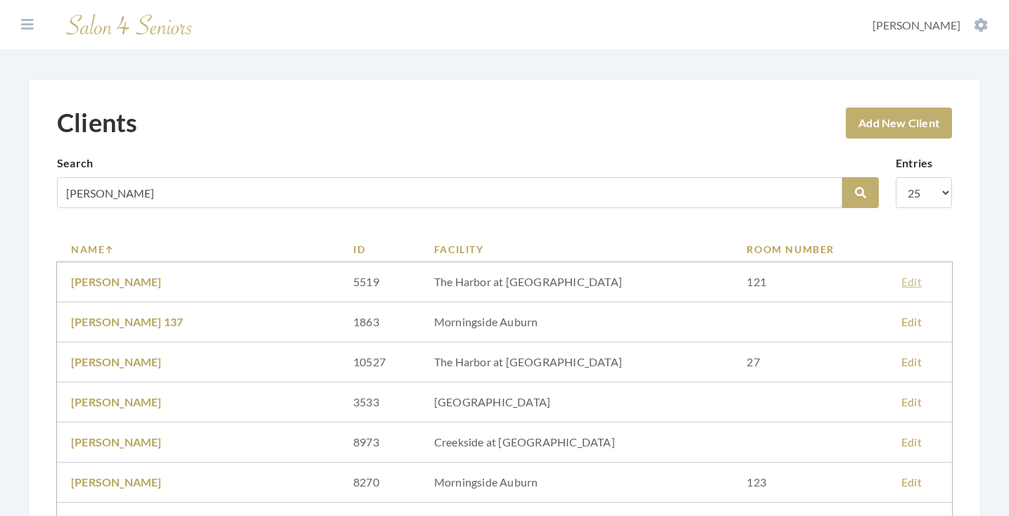
click at [901, 280] on link "Edit" at bounding box center [911, 281] width 20 height 13
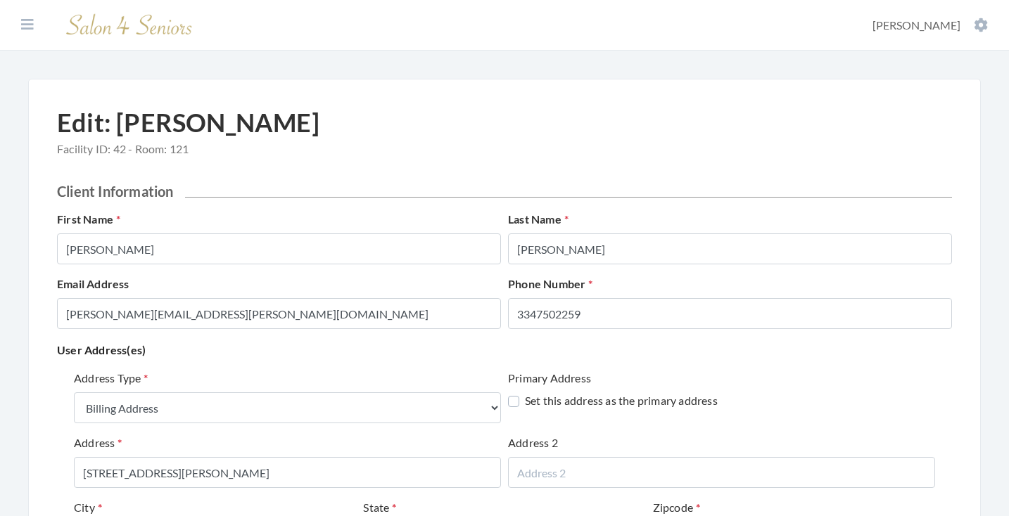
select select "billing"
select select "al"
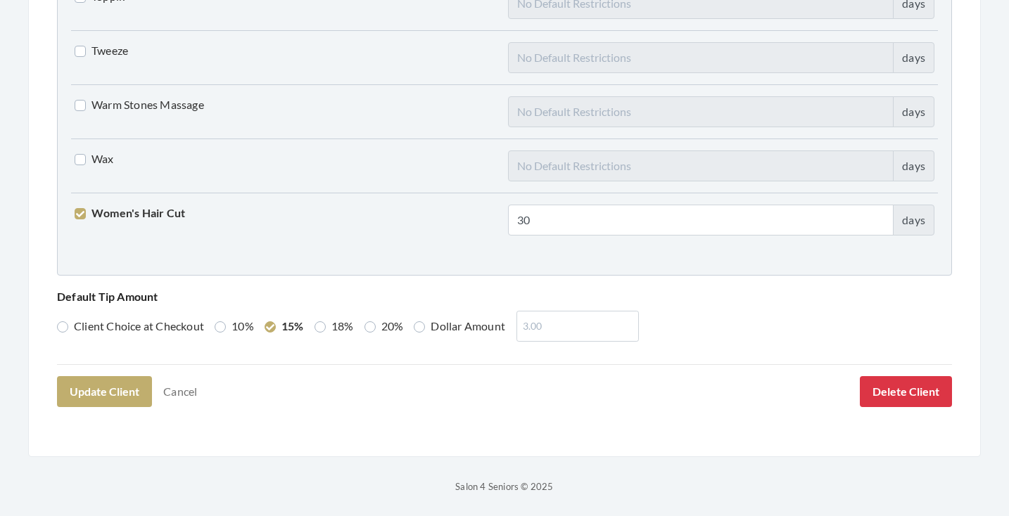
scroll to position [3613, 0]
click at [896, 392] on button "Delete Client" at bounding box center [906, 392] width 92 height 31
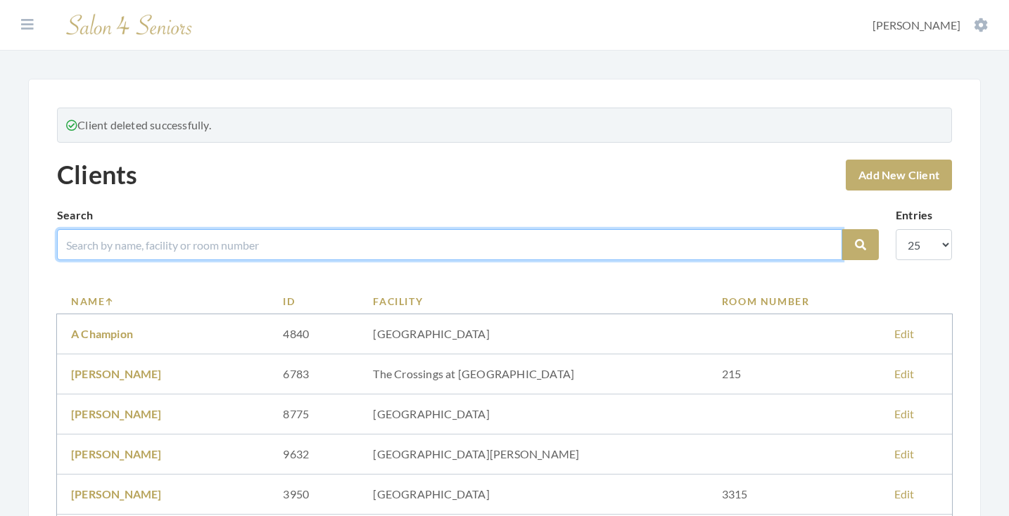
click at [465, 249] on input "search" at bounding box center [449, 244] width 785 height 31
type input "pierce"
click at [860, 245] on button "Search" at bounding box center [860, 244] width 37 height 31
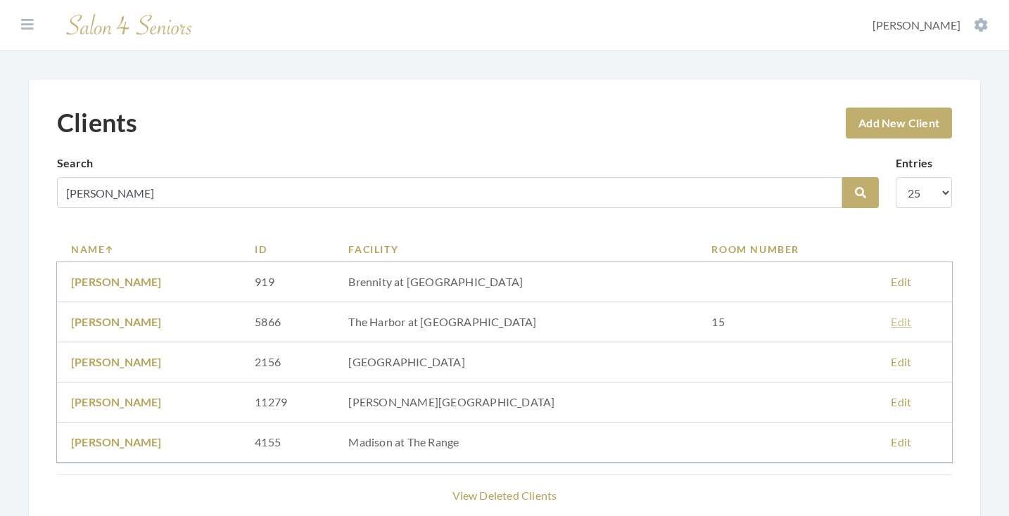
click at [890, 325] on link "Edit" at bounding box center [900, 321] width 20 height 13
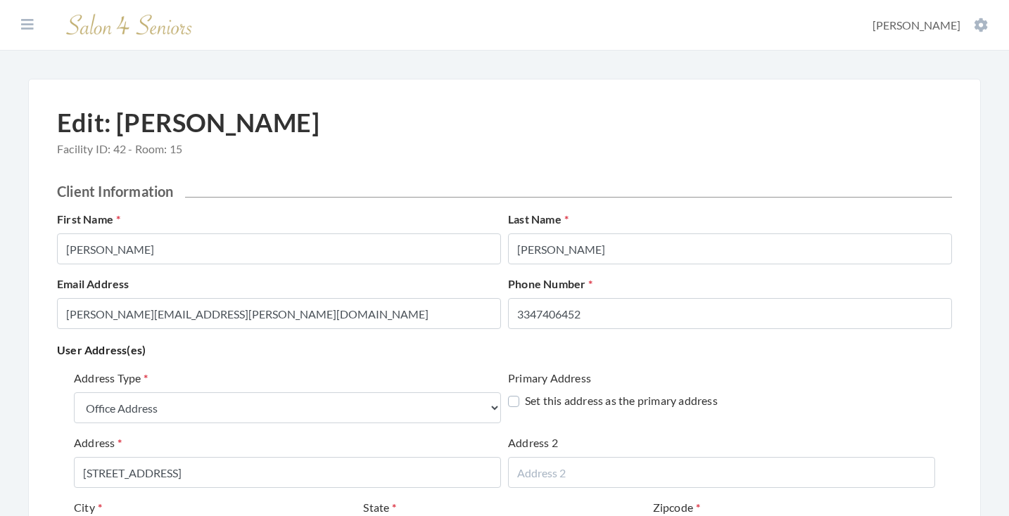
select select "office"
select select "al"
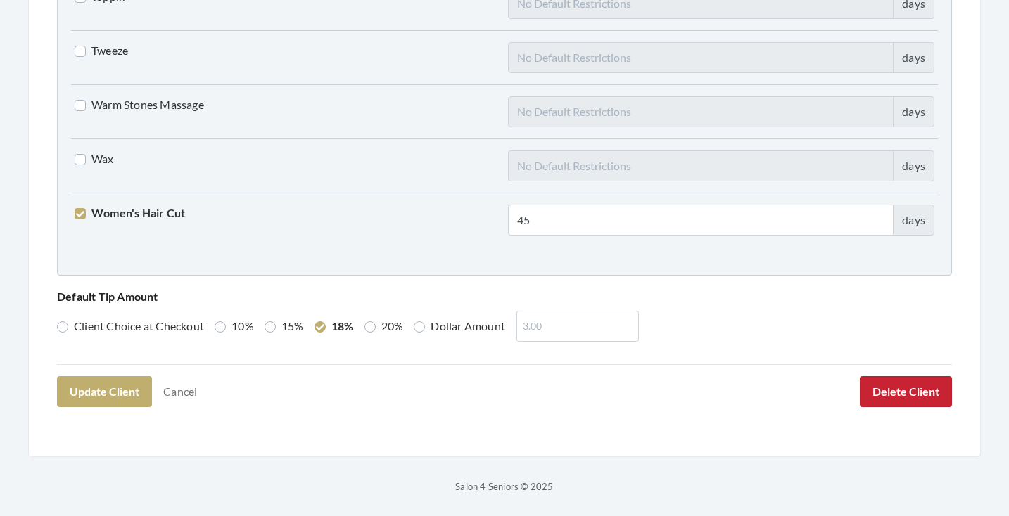
scroll to position [3613, 0]
click at [915, 403] on button "Delete Client" at bounding box center [906, 392] width 92 height 31
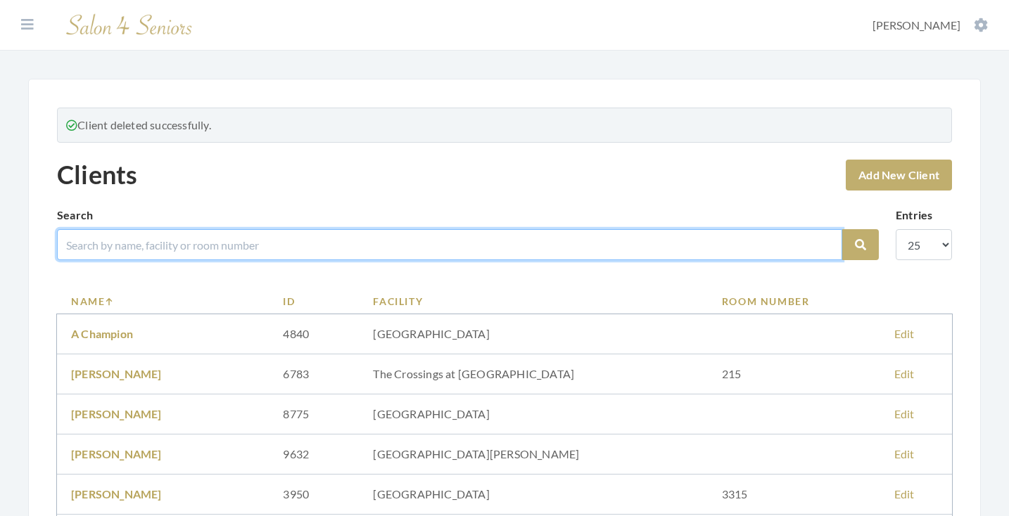
click at [382, 240] on input "search" at bounding box center [449, 244] width 785 height 31
type input "[PERSON_NAME]"
click at [860, 245] on button "Search" at bounding box center [860, 244] width 37 height 31
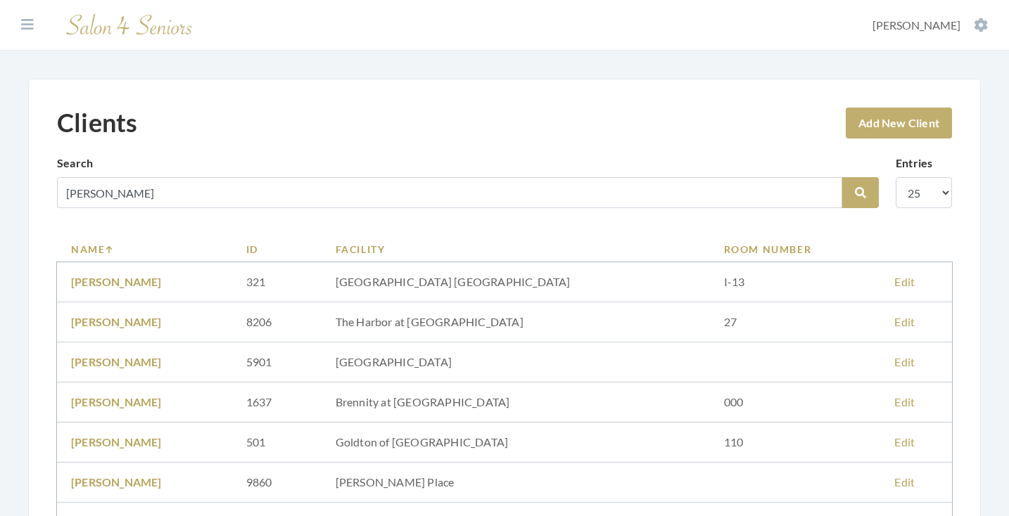
scroll to position [124, 0]
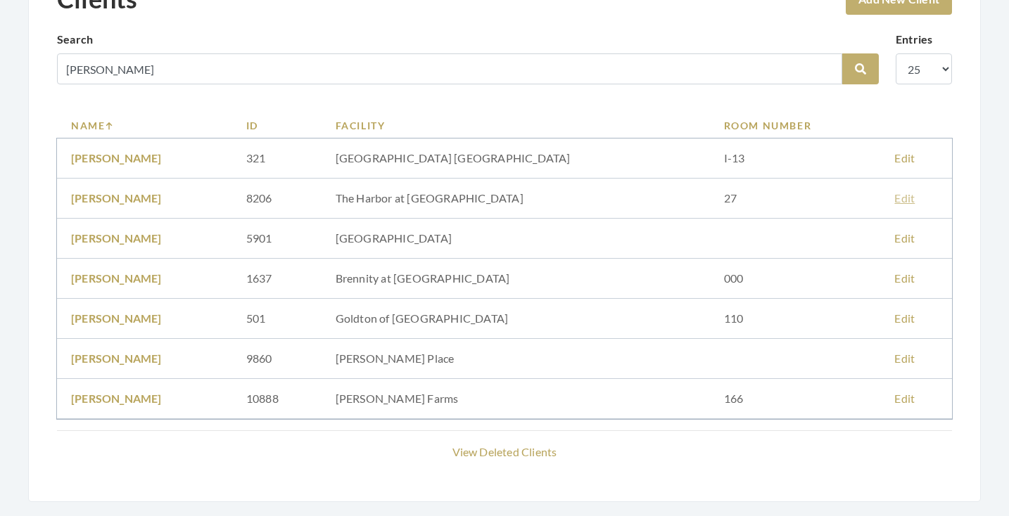
click at [894, 197] on link "Edit" at bounding box center [904, 197] width 20 height 13
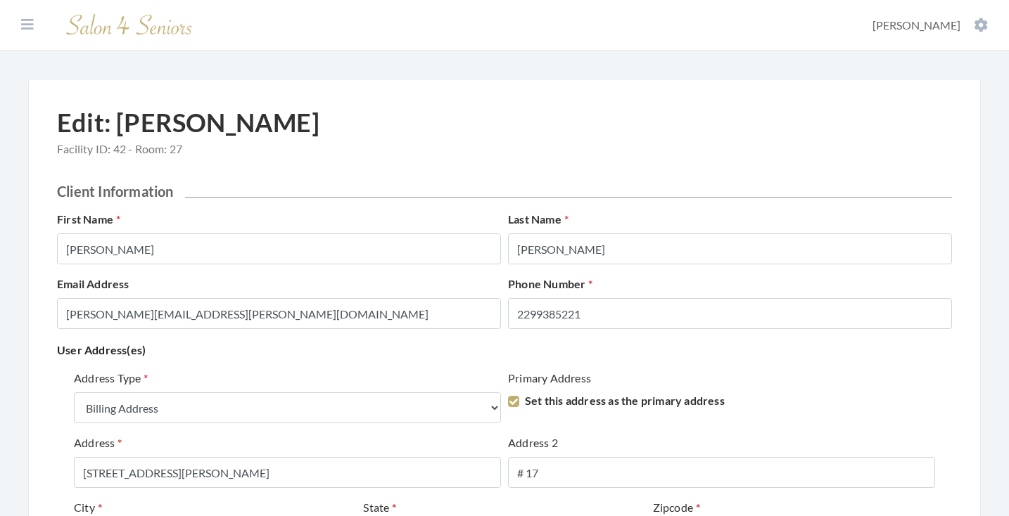
select select "billing"
select select "al"
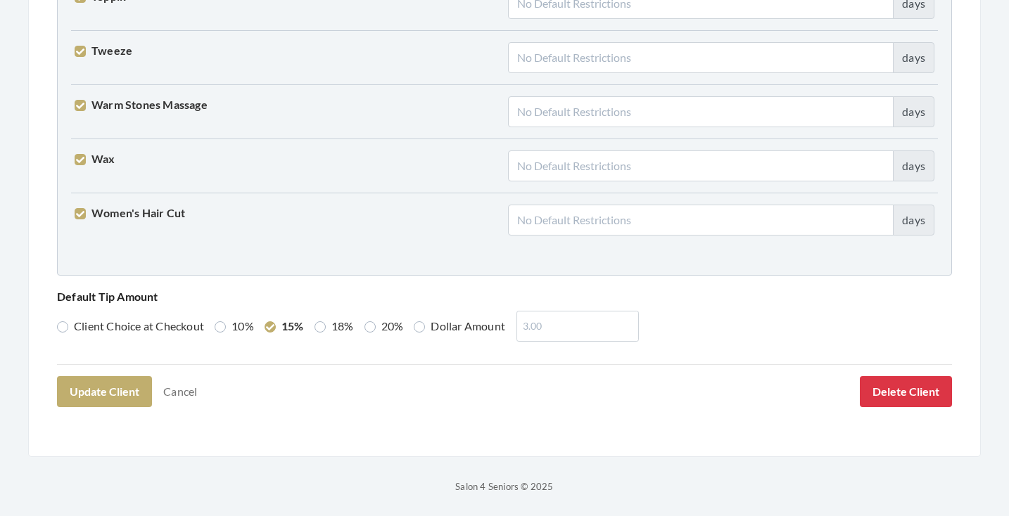
scroll to position [3613, 0]
click at [917, 389] on button "Delete Client" at bounding box center [906, 392] width 92 height 31
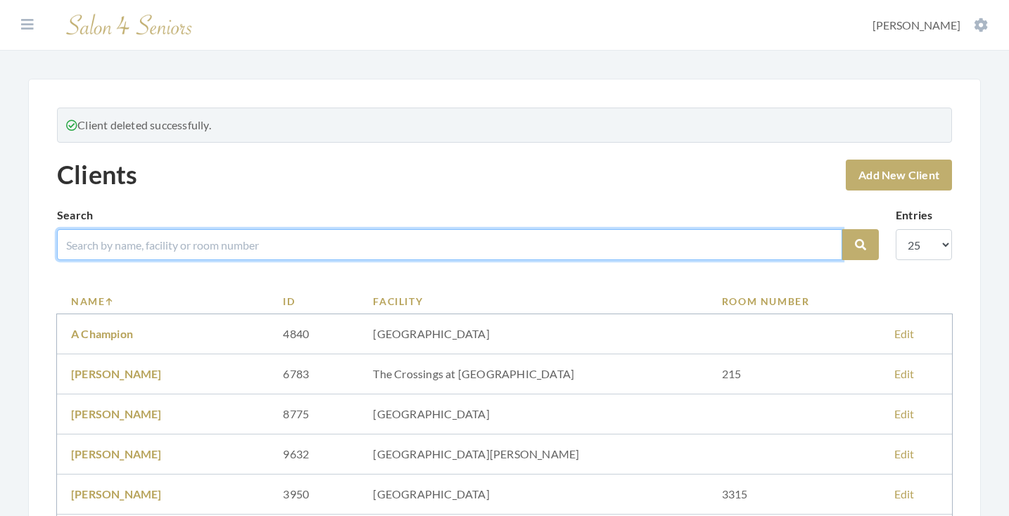
click at [355, 241] on input "search" at bounding box center [449, 244] width 785 height 31
type input "[PERSON_NAME]"
click at [860, 245] on button "Search" at bounding box center [860, 244] width 37 height 31
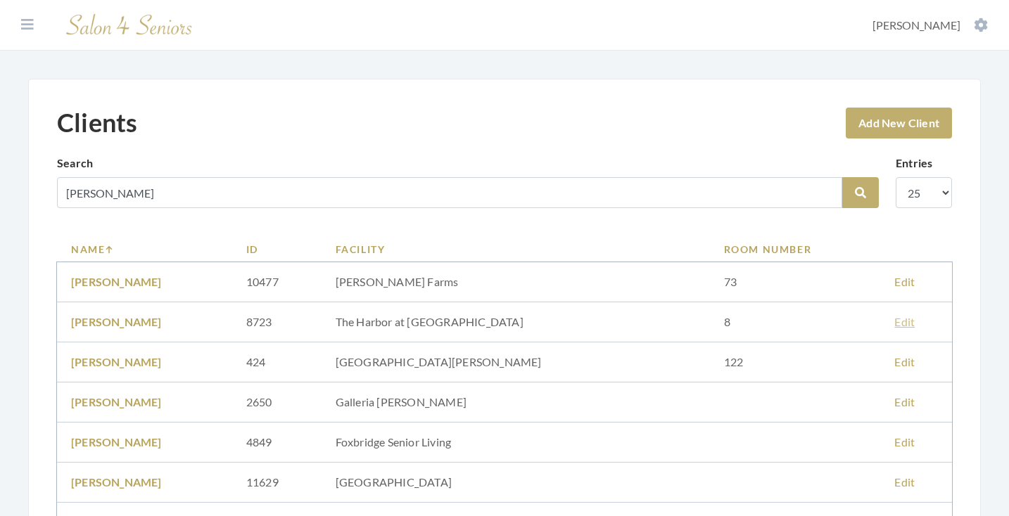
scroll to position [89, 0]
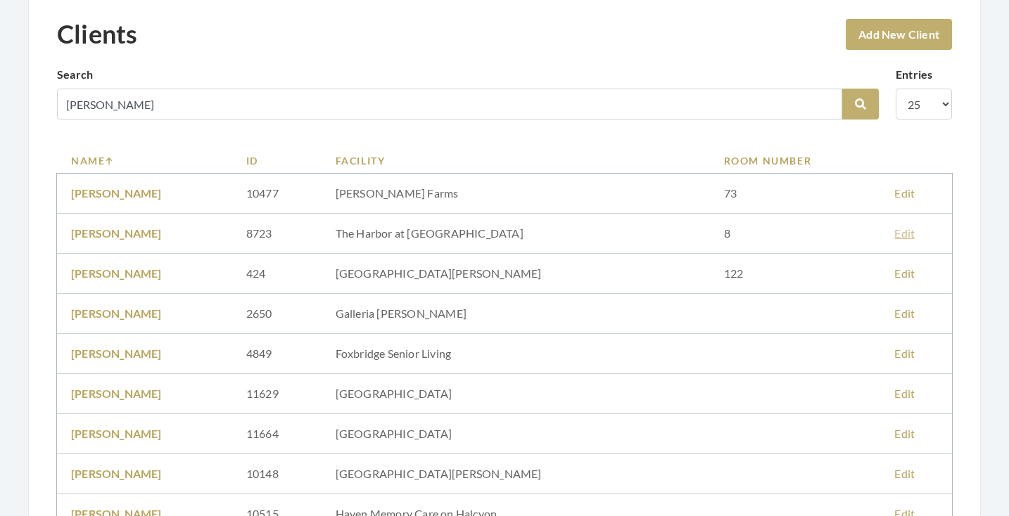
click at [898, 233] on link "Edit" at bounding box center [904, 232] width 20 height 13
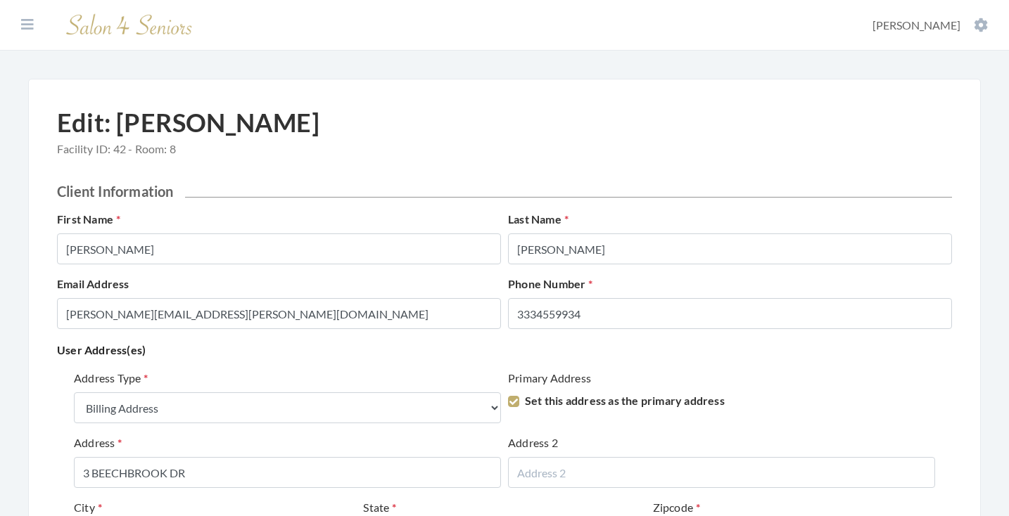
select select "billing"
select select "al"
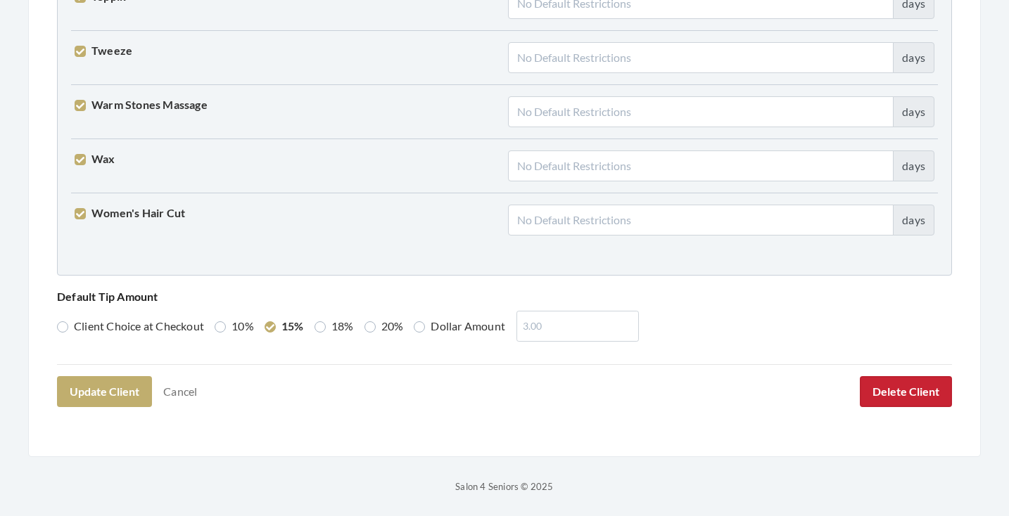
scroll to position [3613, 0]
click at [891, 391] on button "Delete Client" at bounding box center [906, 392] width 92 height 31
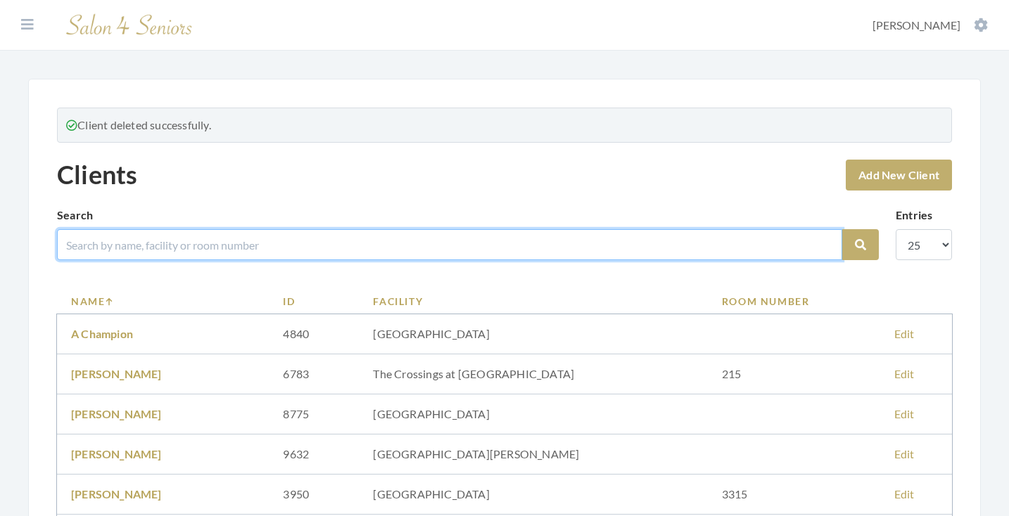
click at [411, 250] on input "search" at bounding box center [449, 244] width 785 height 31
type input "[PERSON_NAME]"
click at [860, 245] on button "Search" at bounding box center [860, 244] width 37 height 31
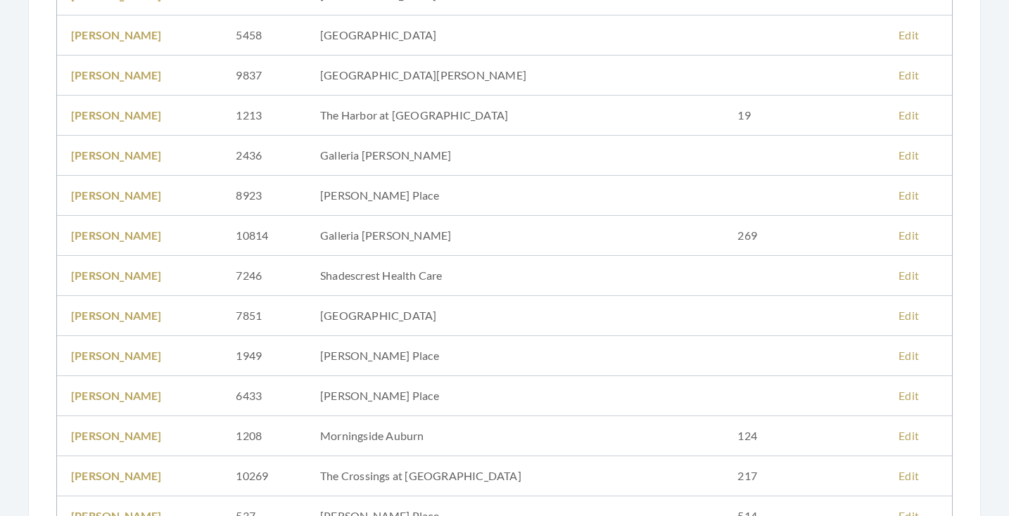
scroll to position [606, 0]
click at [898, 114] on link "Edit" at bounding box center [908, 116] width 20 height 13
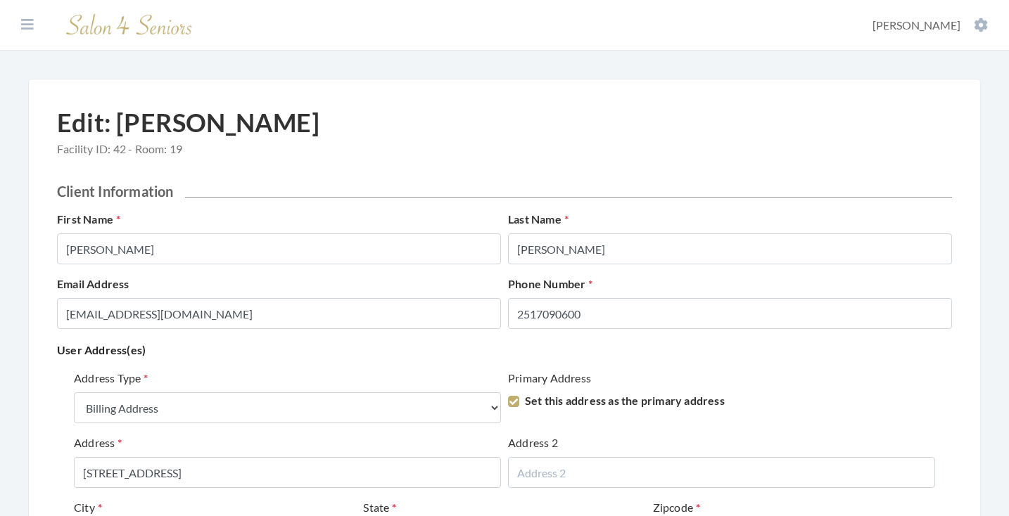
select select "billing"
select select "al"
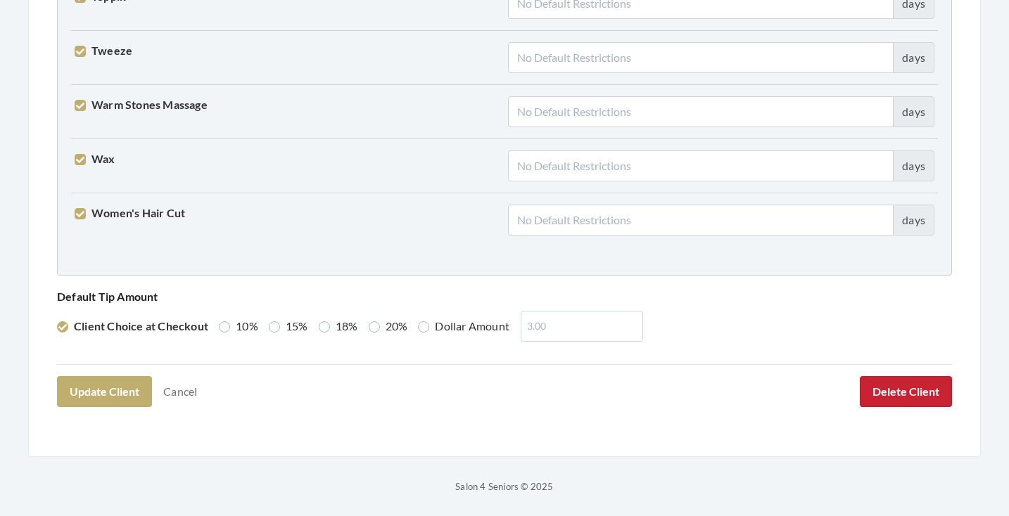
scroll to position [3613, 0]
click at [924, 389] on button "Delete Client" at bounding box center [906, 392] width 92 height 31
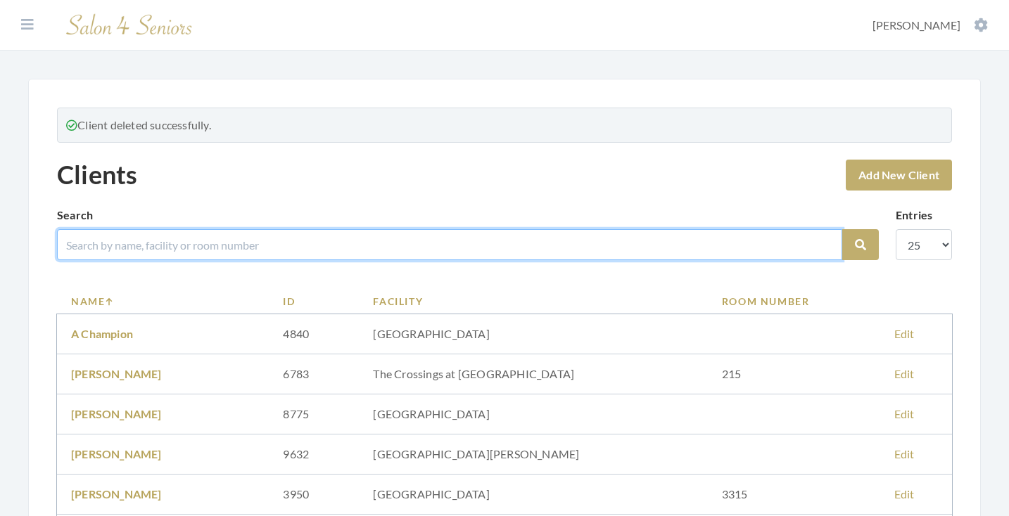
click at [310, 241] on input "search" at bounding box center [449, 244] width 785 height 31
type input "gilliam"
click at [860, 245] on button "Search" at bounding box center [860, 244] width 37 height 31
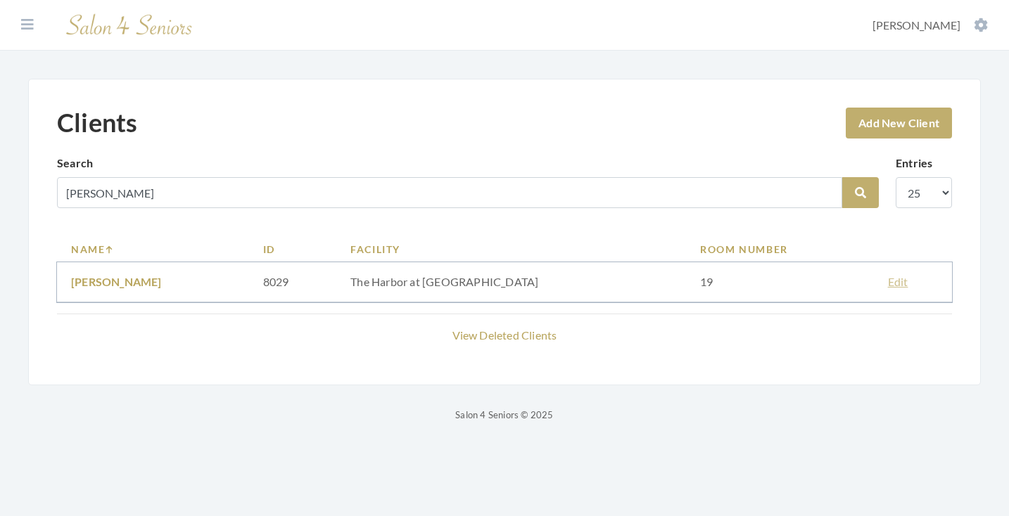
click at [890, 282] on link "Edit" at bounding box center [898, 281] width 20 height 13
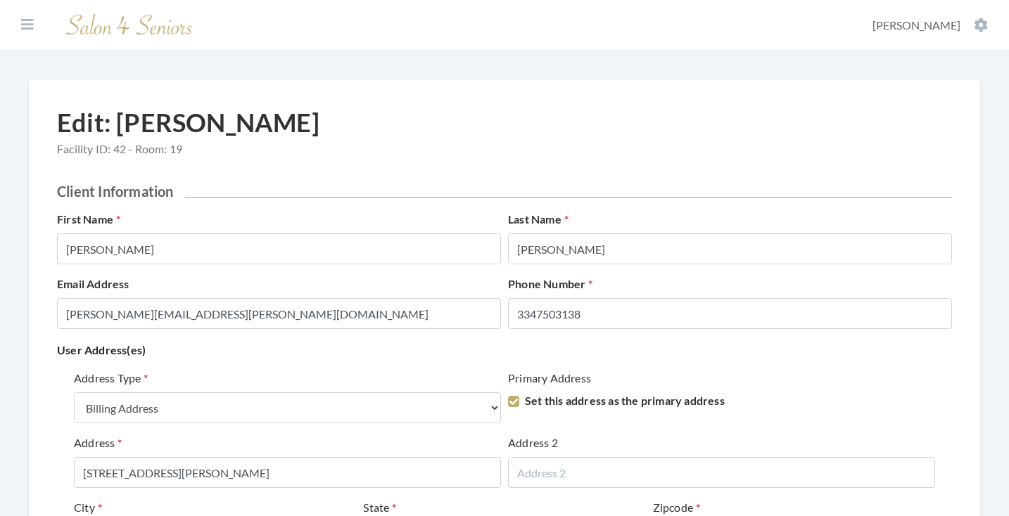
select select "billing"
select select "al"
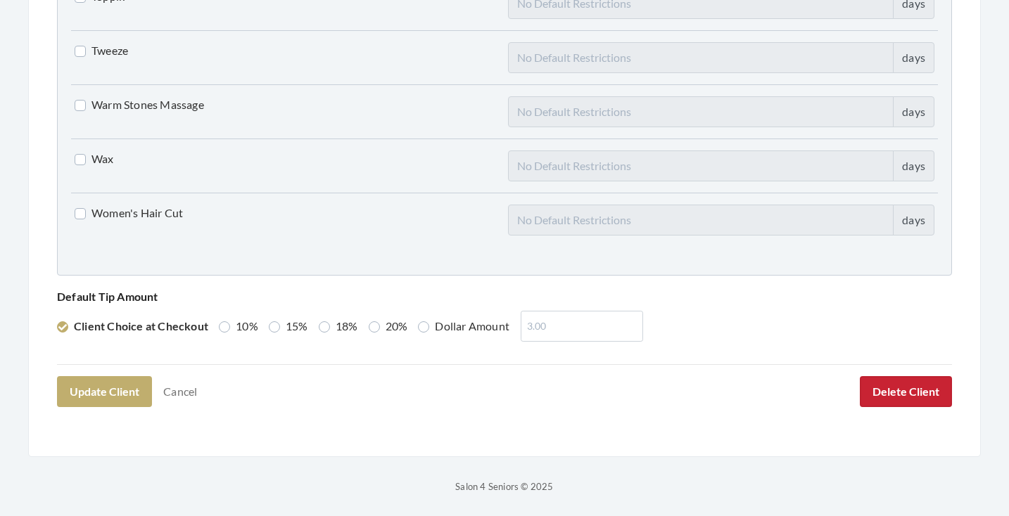
scroll to position [3613, 0]
click at [907, 383] on button "Delete Client" at bounding box center [906, 392] width 92 height 31
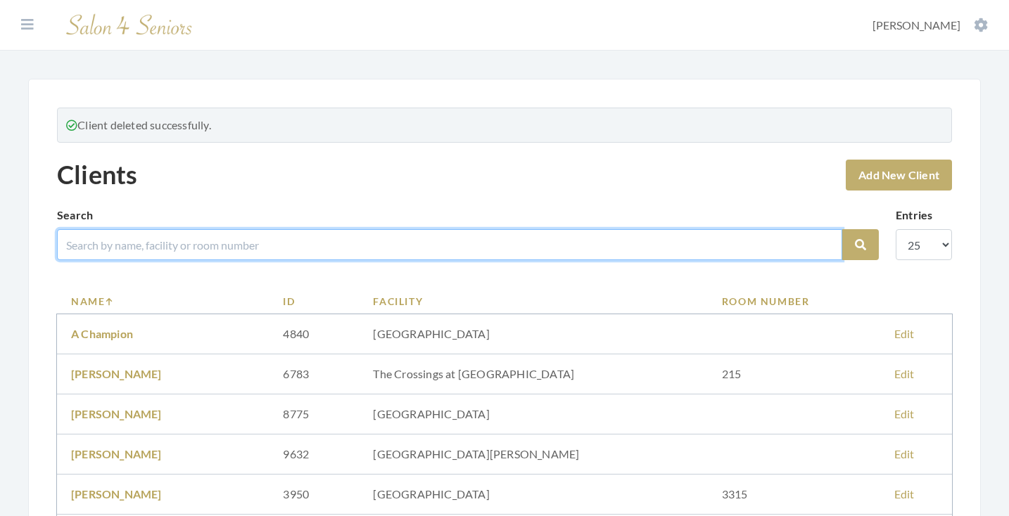
click at [449, 240] on input "search" at bounding box center [449, 244] width 785 height 31
type input "mitchell"
click at [860, 245] on button "Search" at bounding box center [860, 244] width 37 height 31
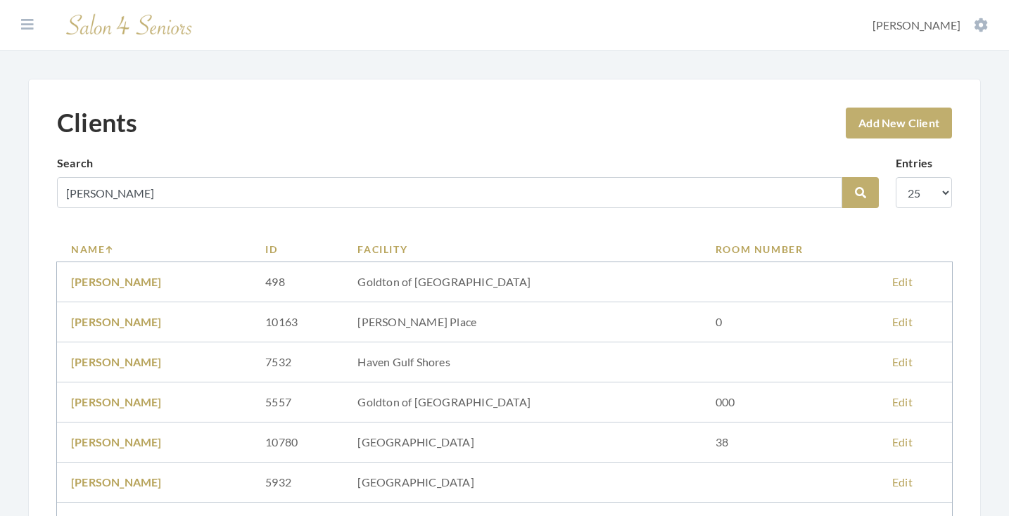
scroll to position [223, 0]
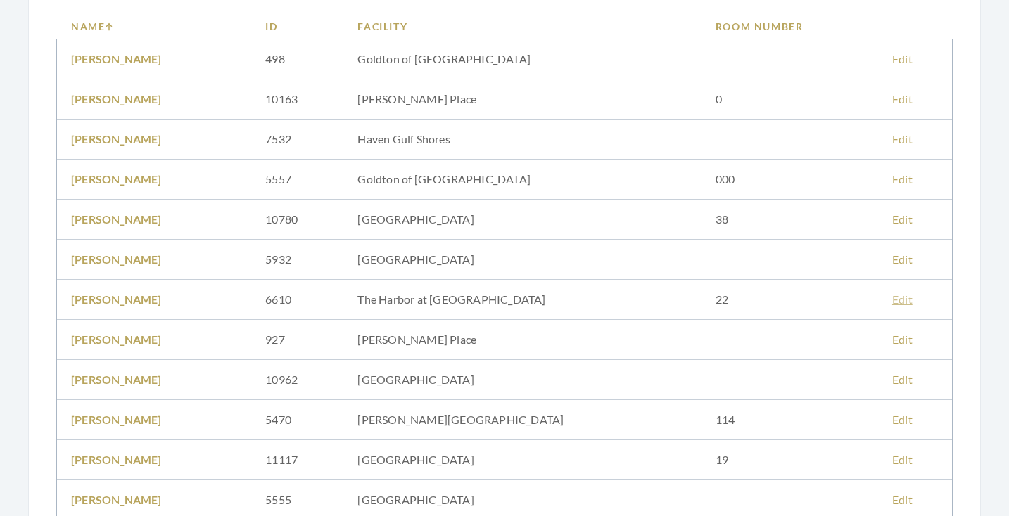
click at [898, 300] on link "Edit" at bounding box center [902, 299] width 20 height 13
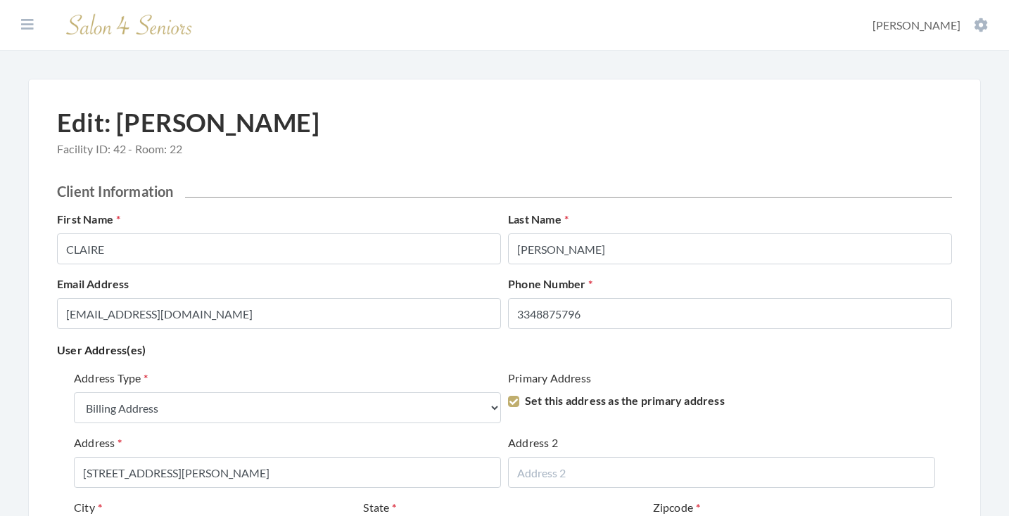
select select "billing"
select select "al"
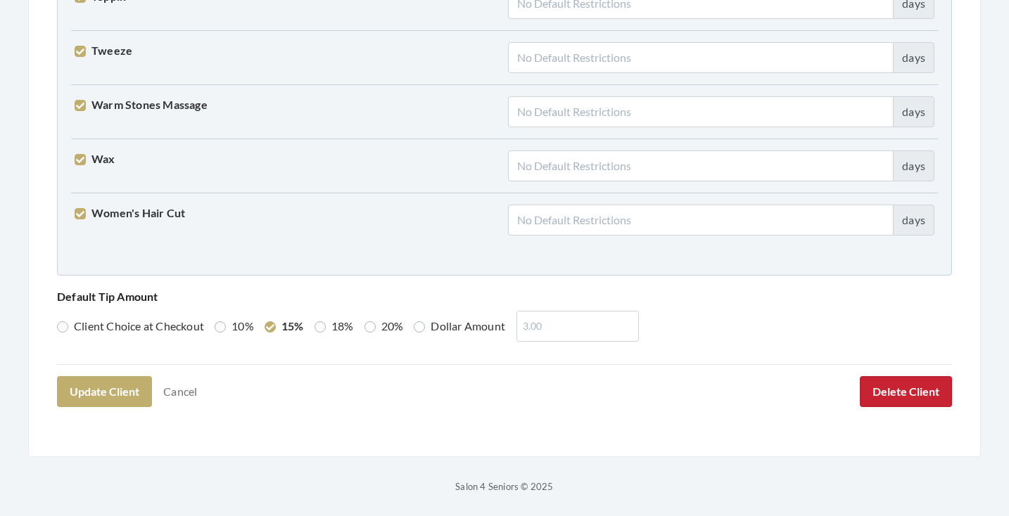
scroll to position [3613, 0]
click at [908, 395] on button "Delete Client" at bounding box center [906, 392] width 92 height 31
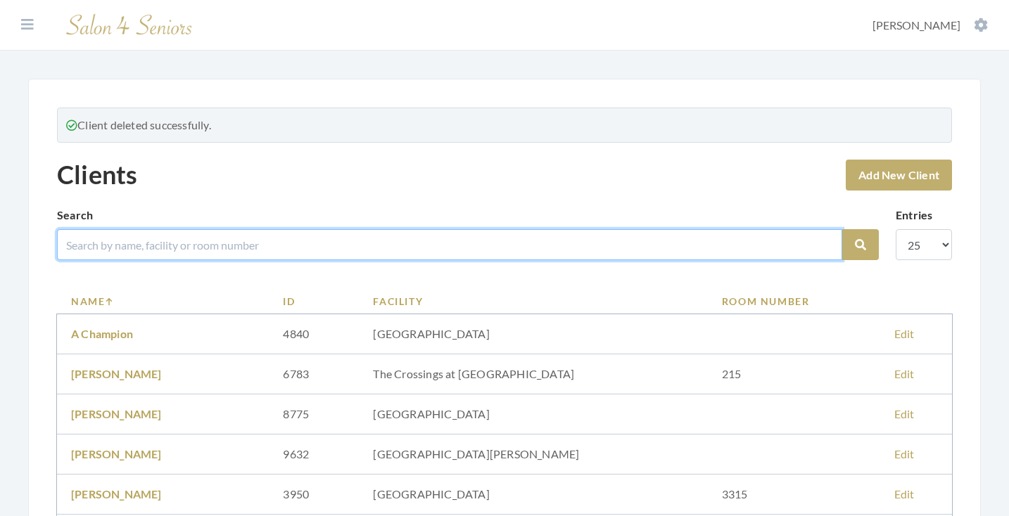
click at [399, 242] on input "search" at bounding box center [449, 244] width 785 height 31
type input "goustos"
click at [860, 245] on button "Search" at bounding box center [860, 244] width 37 height 31
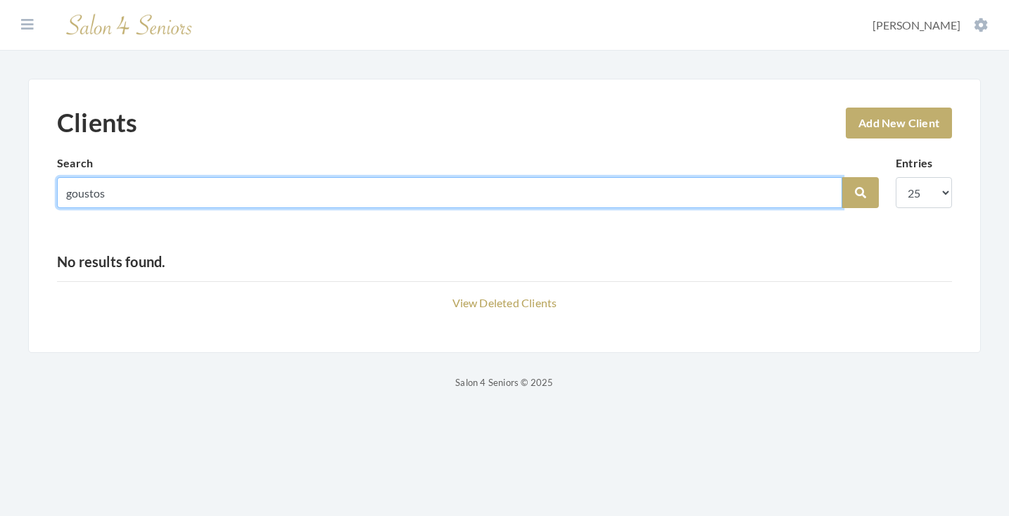
click at [826, 196] on input "goustos" at bounding box center [449, 192] width 785 height 31
type input "goutsos"
click at [860, 193] on button "Search" at bounding box center [860, 192] width 37 height 31
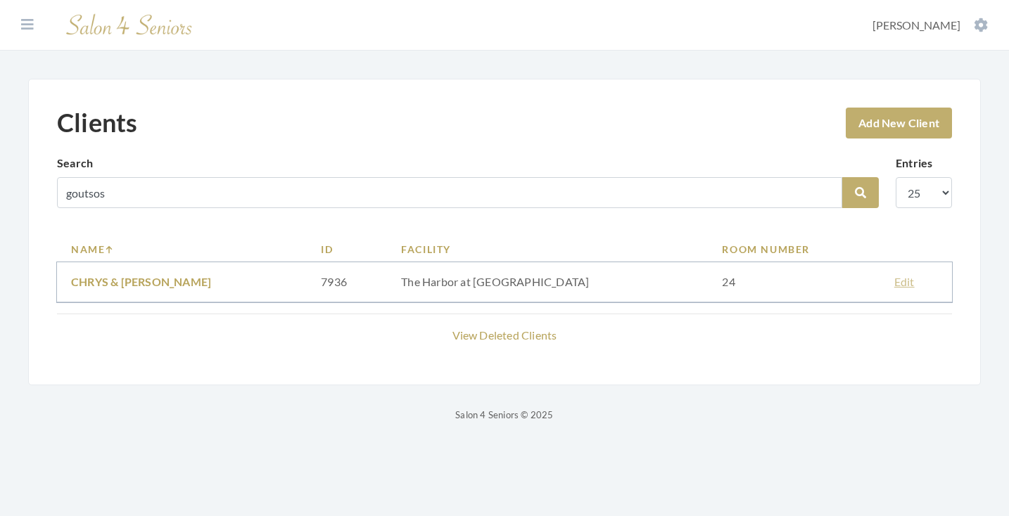
click at [895, 285] on link "Edit" at bounding box center [904, 281] width 20 height 13
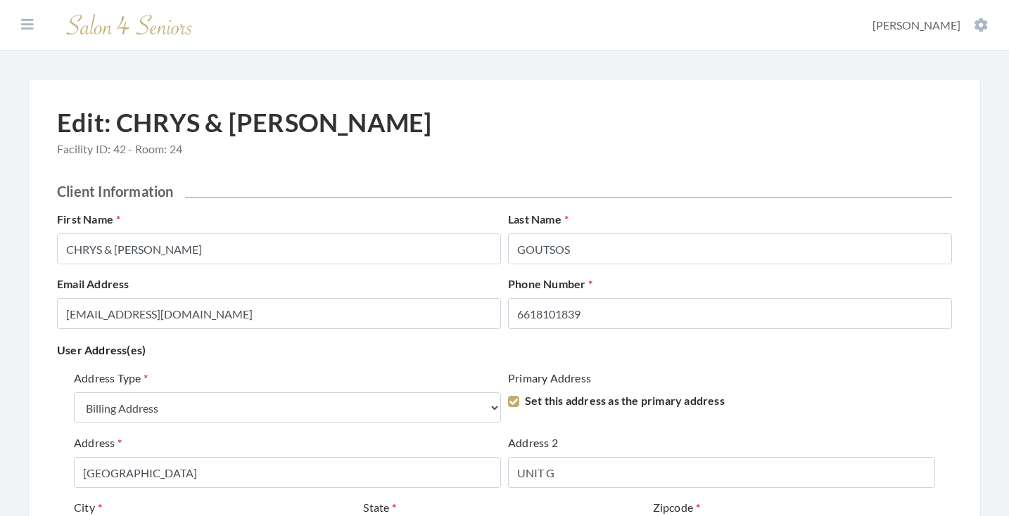
select select "billing"
select select "ca"
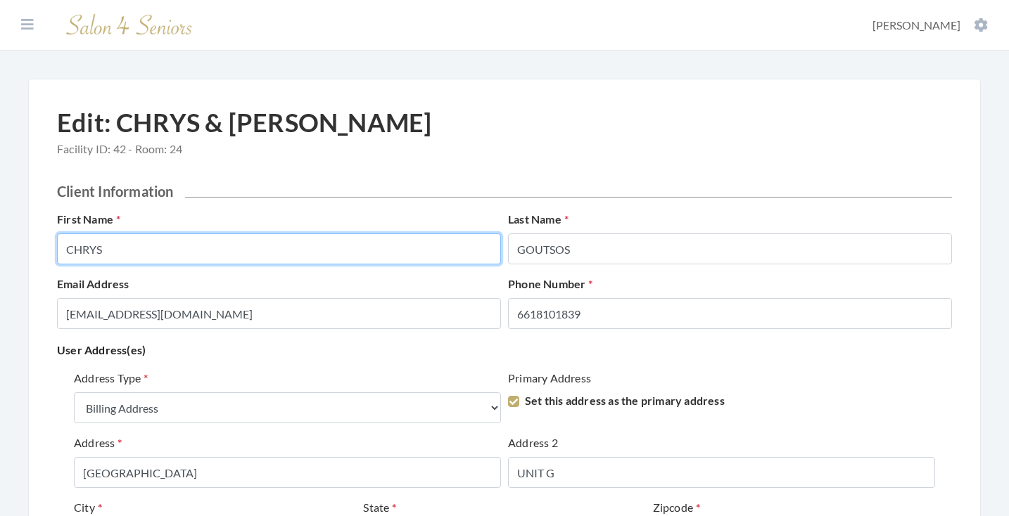
type input "CHRYS"
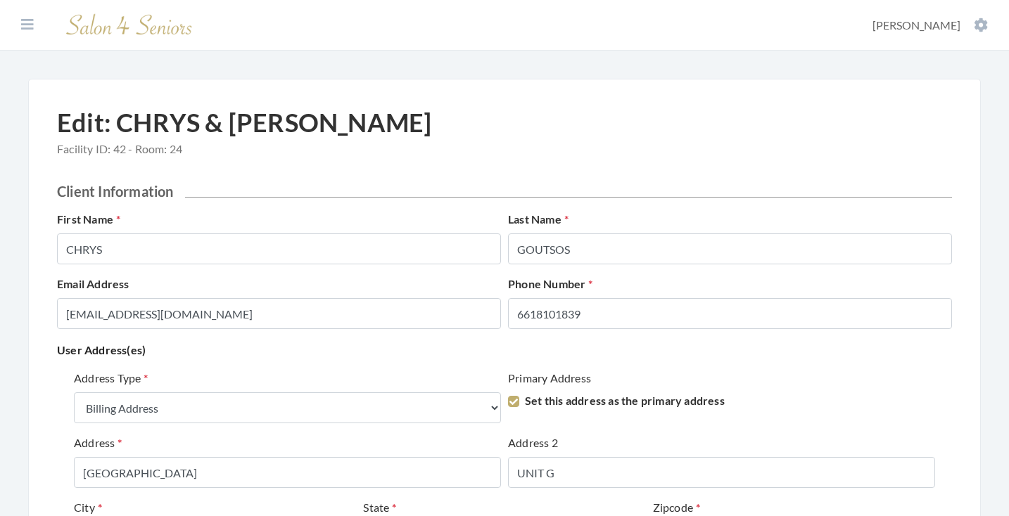
click at [293, 350] on p "User Address(es)" at bounding box center [504, 350] width 895 height 20
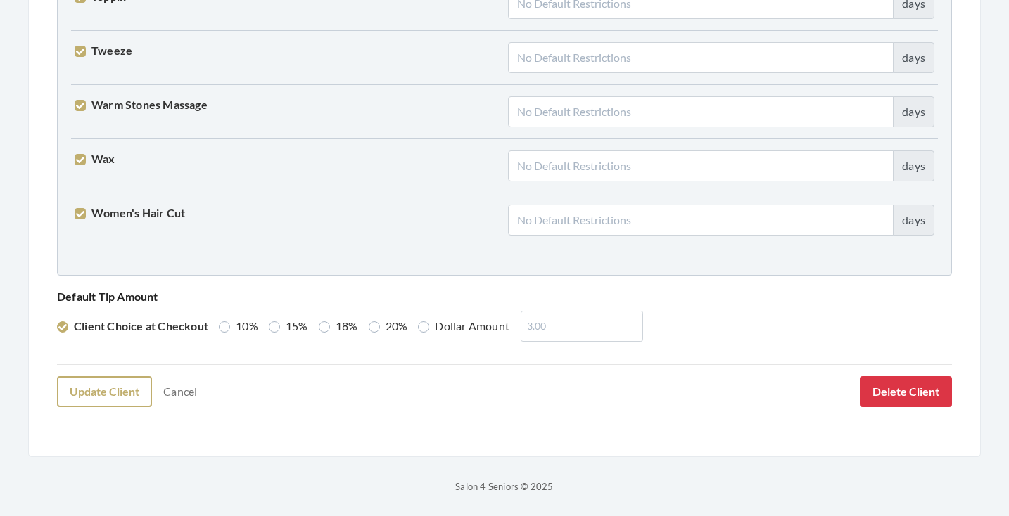
scroll to position [3613, 0]
click at [115, 395] on button "Update Client" at bounding box center [104, 392] width 95 height 31
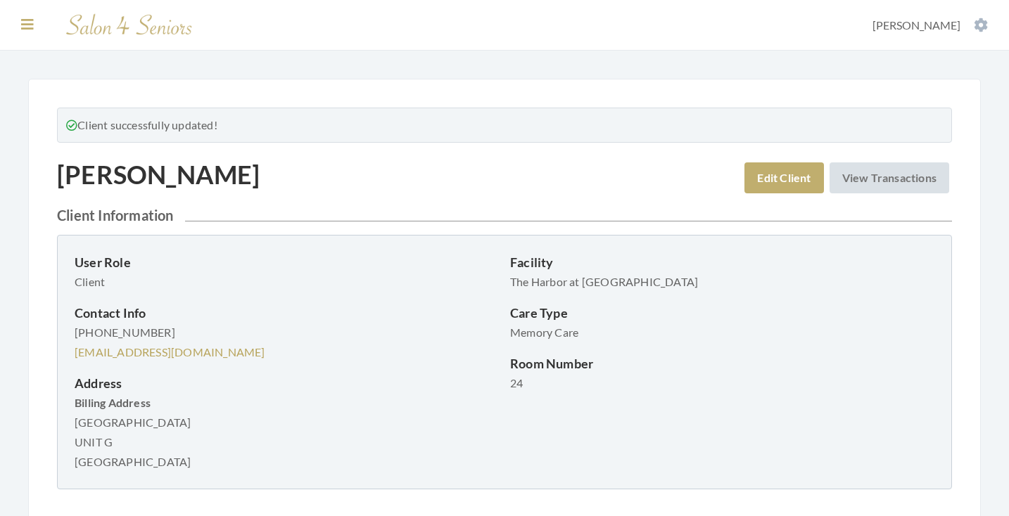
click at [22, 23] on icon at bounding box center [27, 25] width 13 height 14
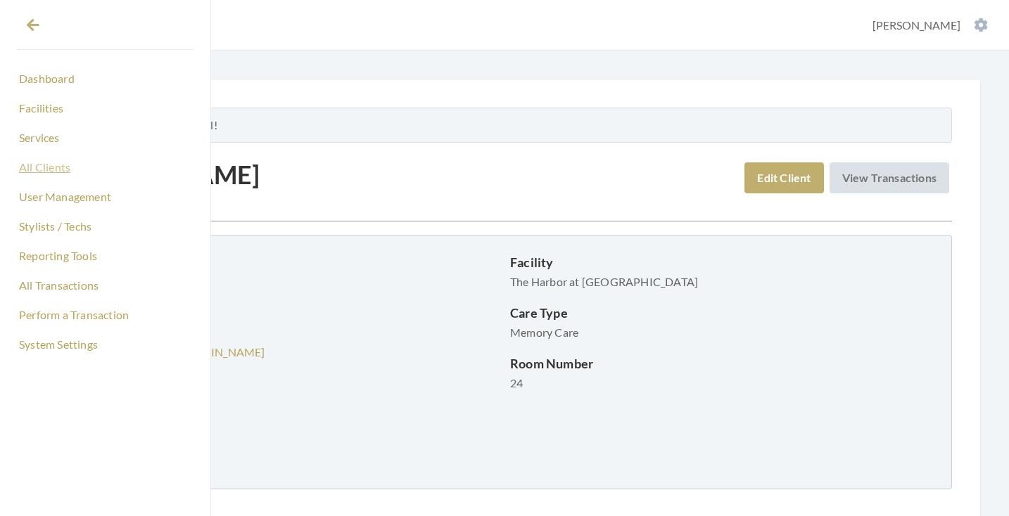
click at [49, 163] on link "All Clients" at bounding box center [105, 167] width 177 height 24
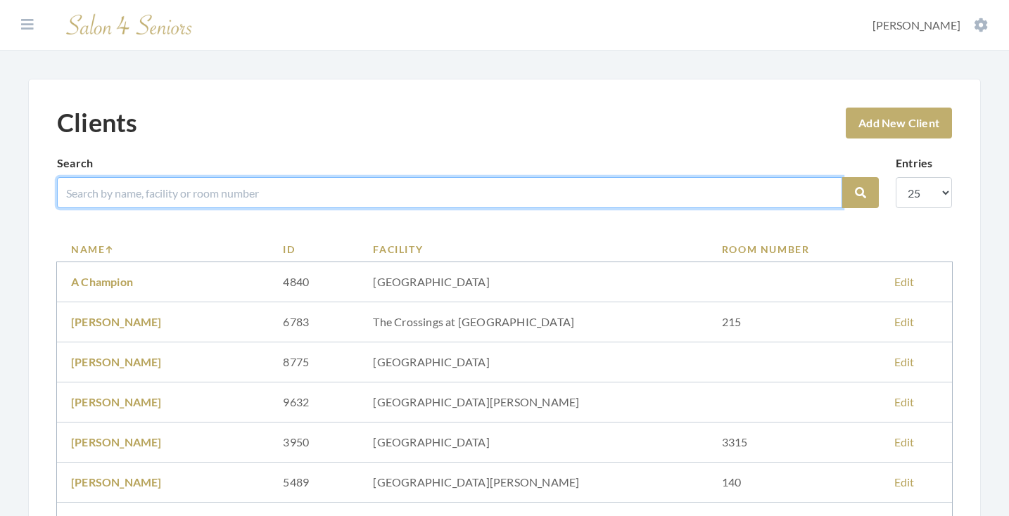
click at [314, 189] on input "search" at bounding box center [449, 192] width 785 height 31
type input "[PERSON_NAME]"
click at [860, 193] on button "Search" at bounding box center [860, 192] width 37 height 31
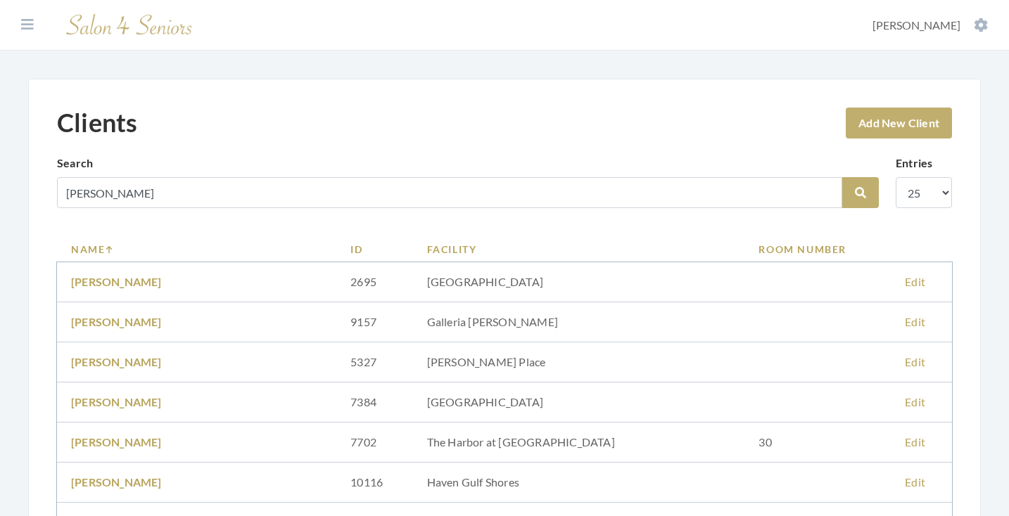
scroll to position [268, 0]
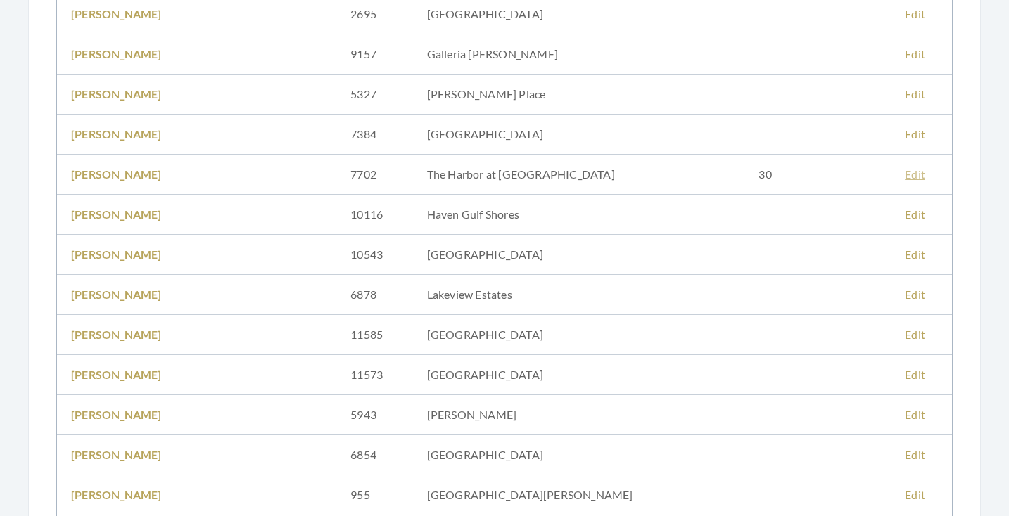
click at [905, 172] on link "Edit" at bounding box center [915, 173] width 20 height 13
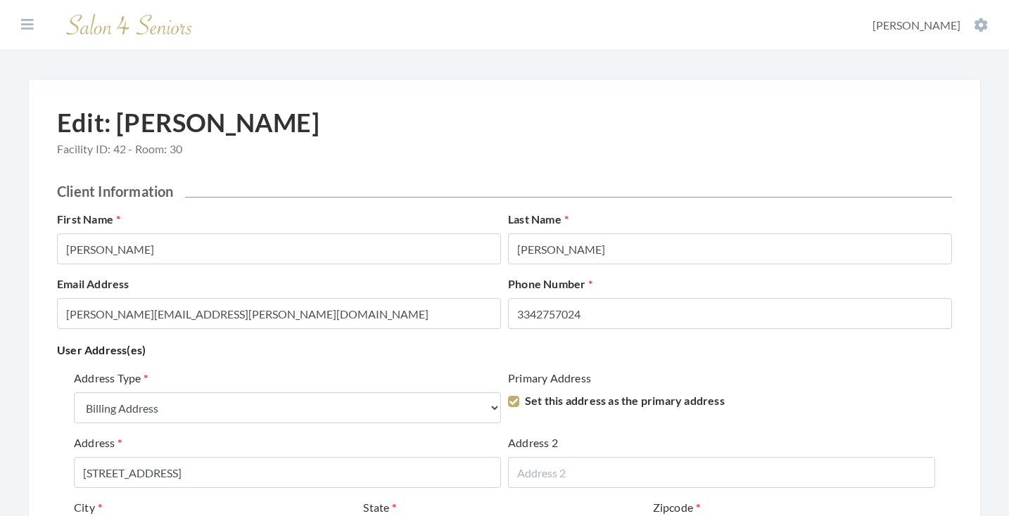
select select "billing"
select select "al"
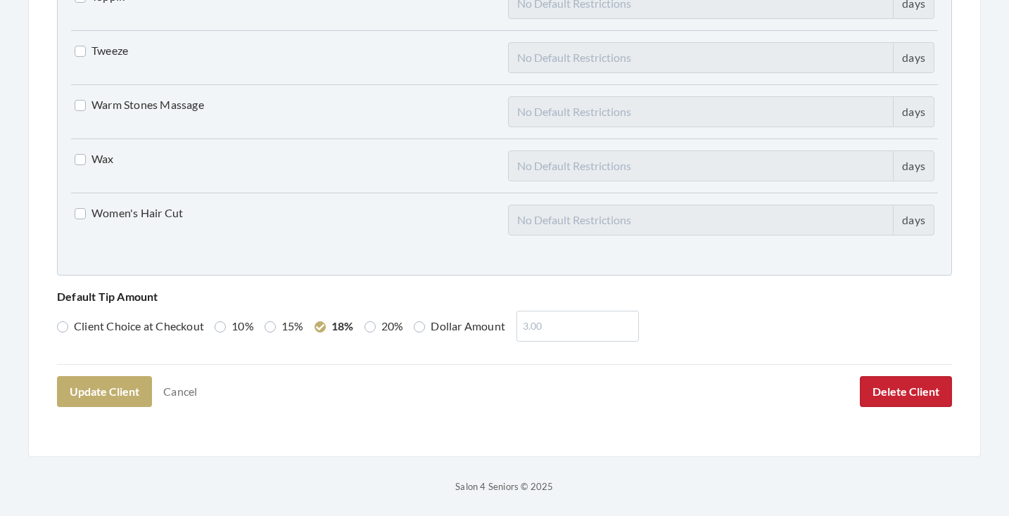
scroll to position [3613, 0]
click at [907, 394] on button "Delete Client" at bounding box center [906, 392] width 92 height 31
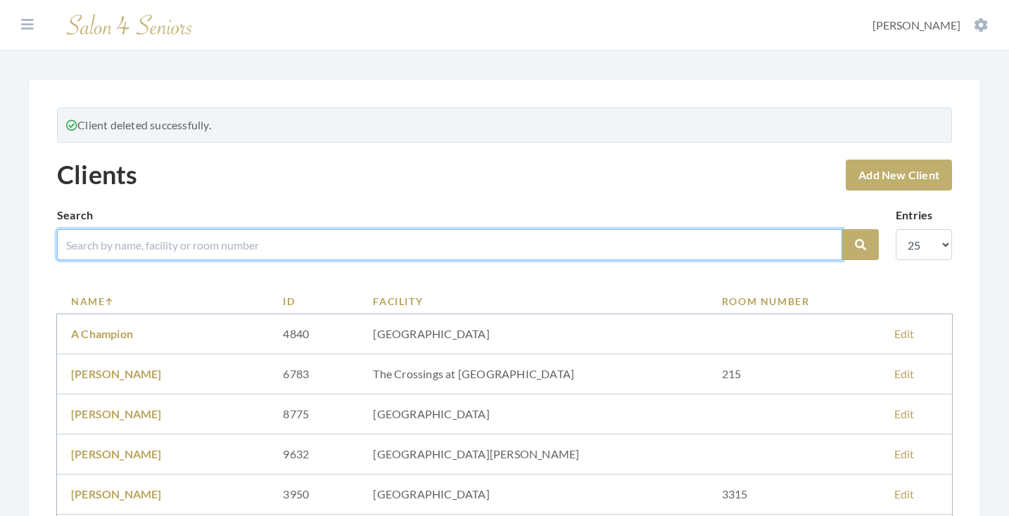
click at [518, 248] on input "search" at bounding box center [449, 244] width 785 height 31
type input "[PERSON_NAME]"
click at [860, 245] on button "Search" at bounding box center [860, 244] width 37 height 31
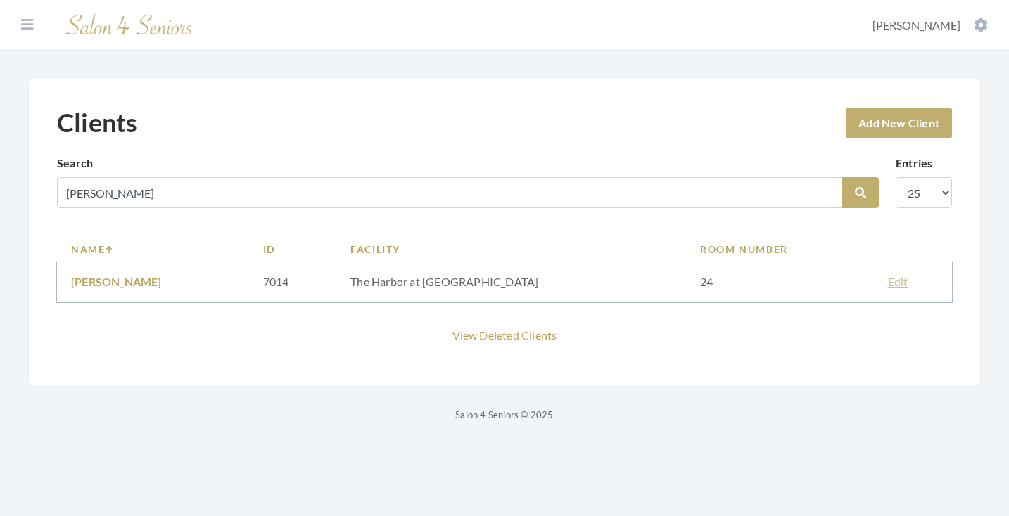
click at [888, 281] on link "Edit" at bounding box center [898, 281] width 20 height 13
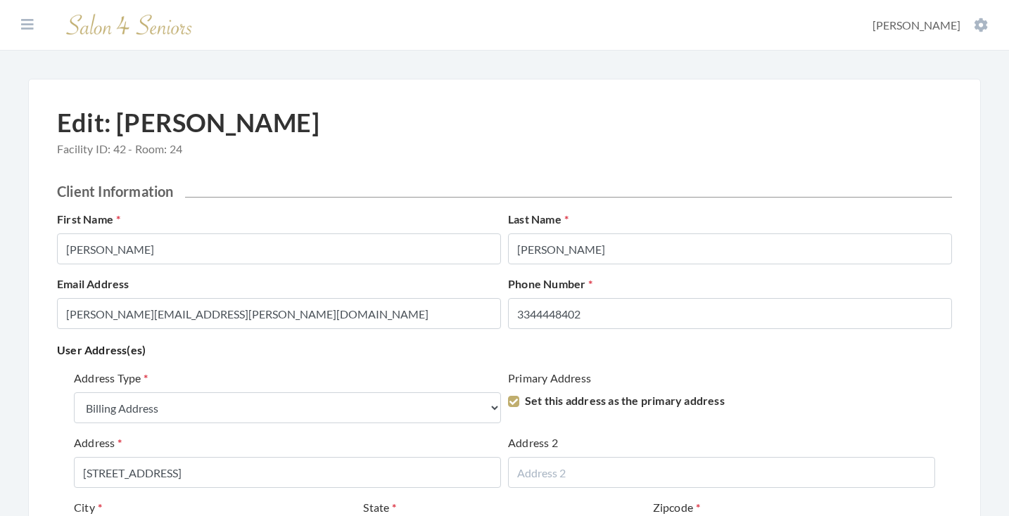
select select "billing"
select select "al"
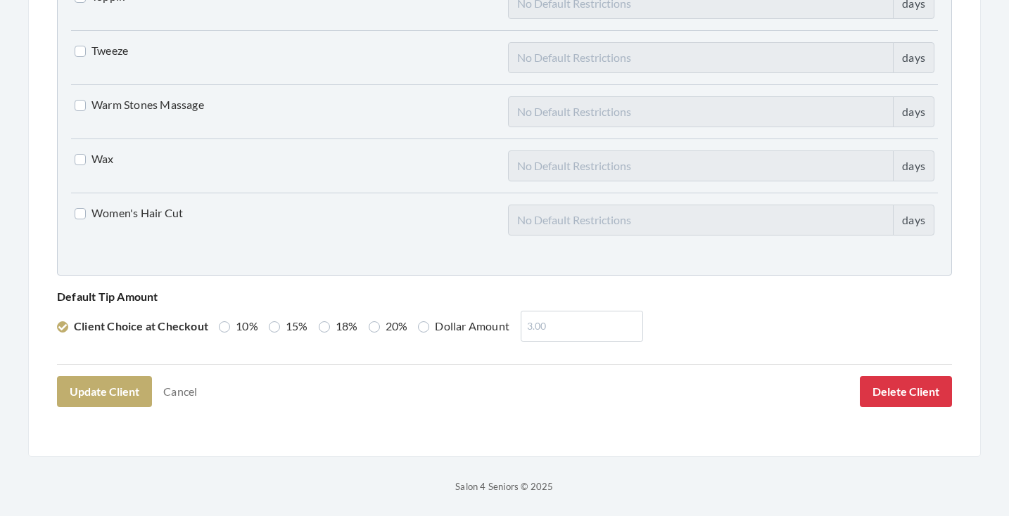
scroll to position [3613, 0]
click at [866, 390] on button "Delete Client" at bounding box center [906, 392] width 92 height 31
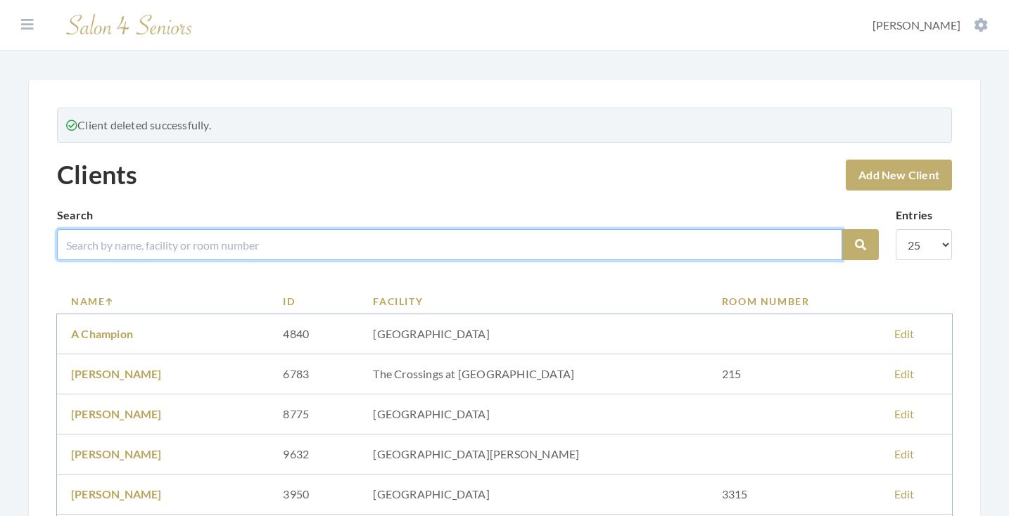
click at [433, 234] on input "search" at bounding box center [449, 244] width 785 height 31
type input "della"
click at [860, 245] on button "Search" at bounding box center [860, 244] width 37 height 31
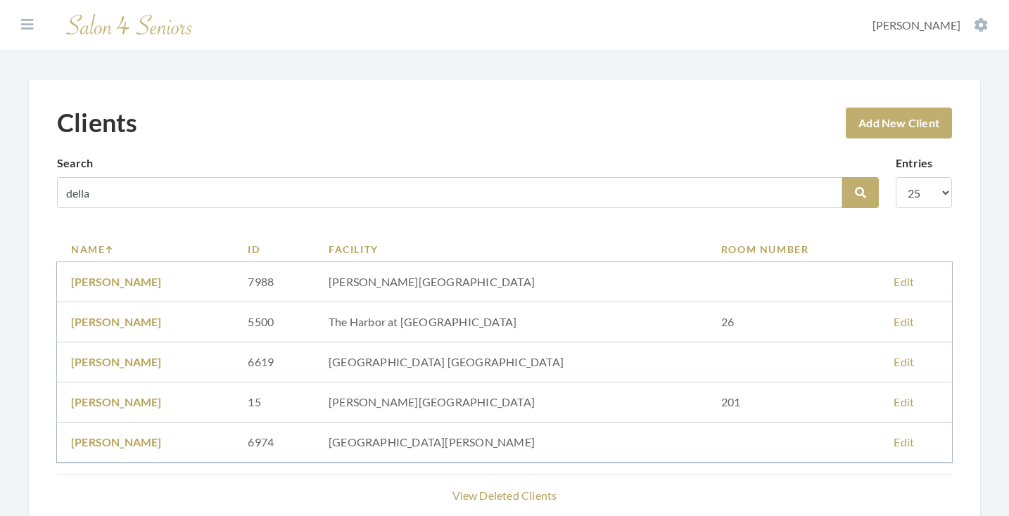
scroll to position [19, 0]
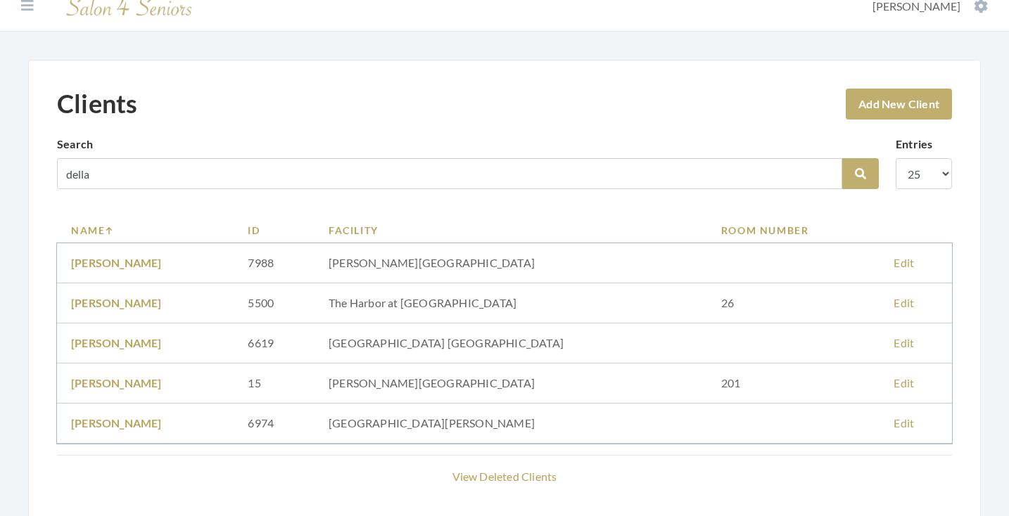
click at [893, 300] on link "Edit" at bounding box center [903, 302] width 20 height 13
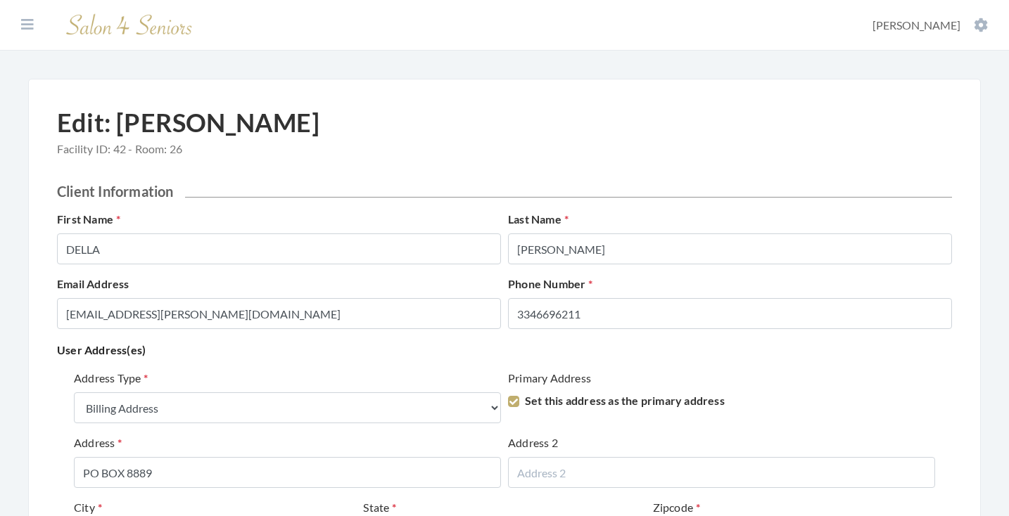
select select "billing"
select select "al"
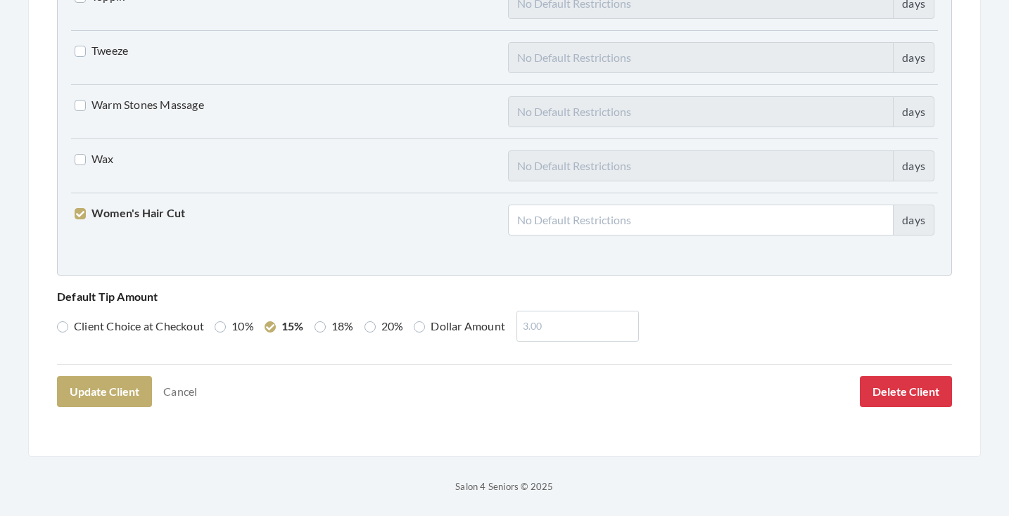
scroll to position [3613, 0]
click at [915, 395] on button "Delete Client" at bounding box center [906, 392] width 92 height 31
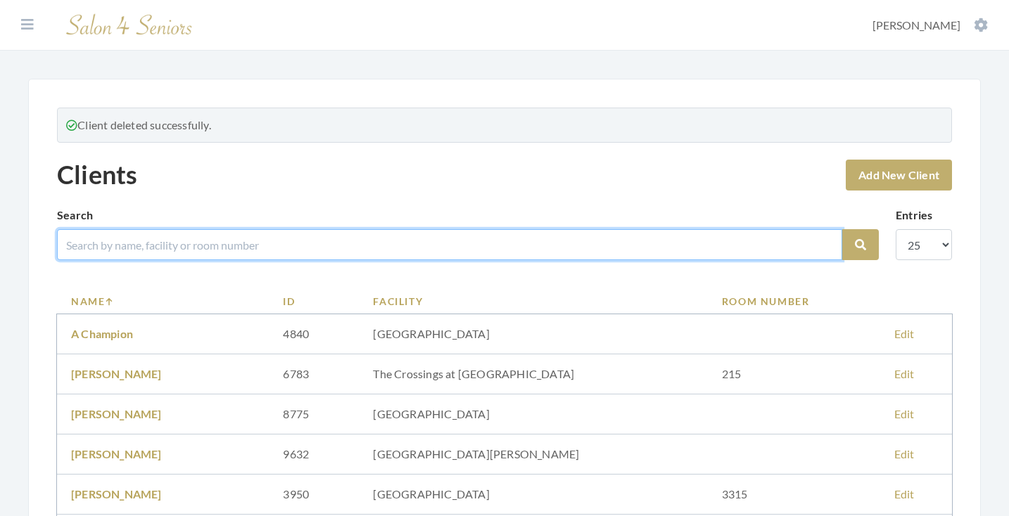
click at [471, 253] on input "search" at bounding box center [449, 244] width 785 height 31
type input "r"
type input "[PERSON_NAME]"
click at [860, 245] on button "Search" at bounding box center [860, 244] width 37 height 31
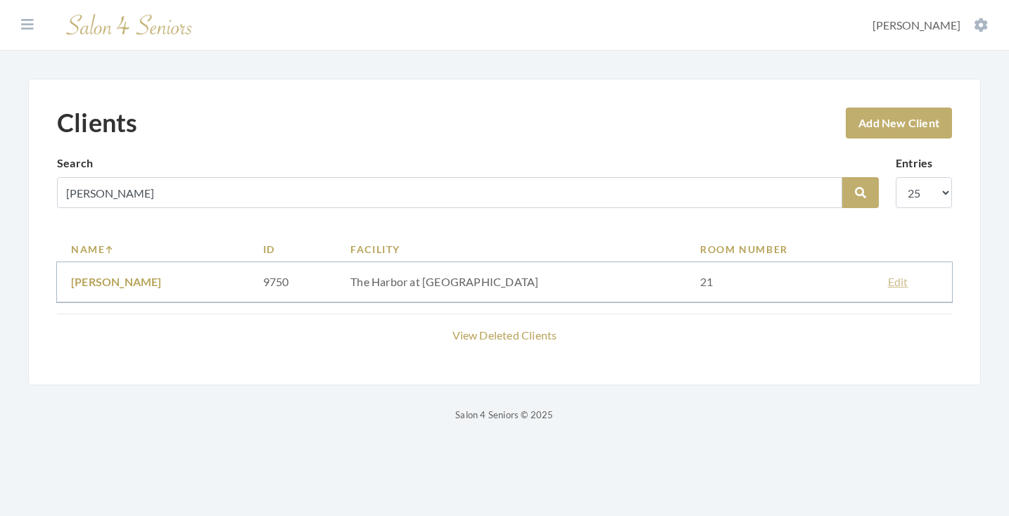
click at [888, 281] on link "Edit" at bounding box center [898, 281] width 20 height 13
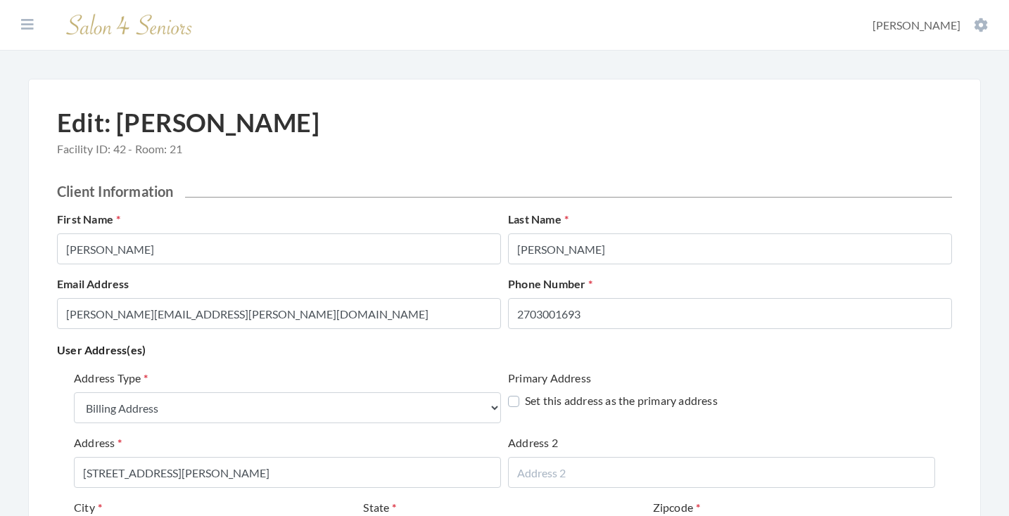
select select "billing"
select select "al"
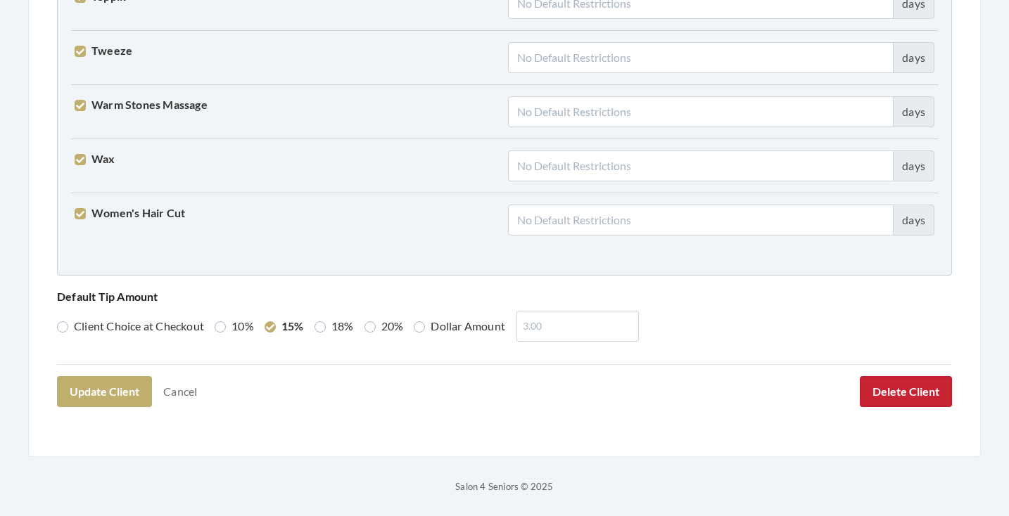
scroll to position [3613, 0]
click at [888, 387] on button "Delete Client" at bounding box center [906, 392] width 92 height 31
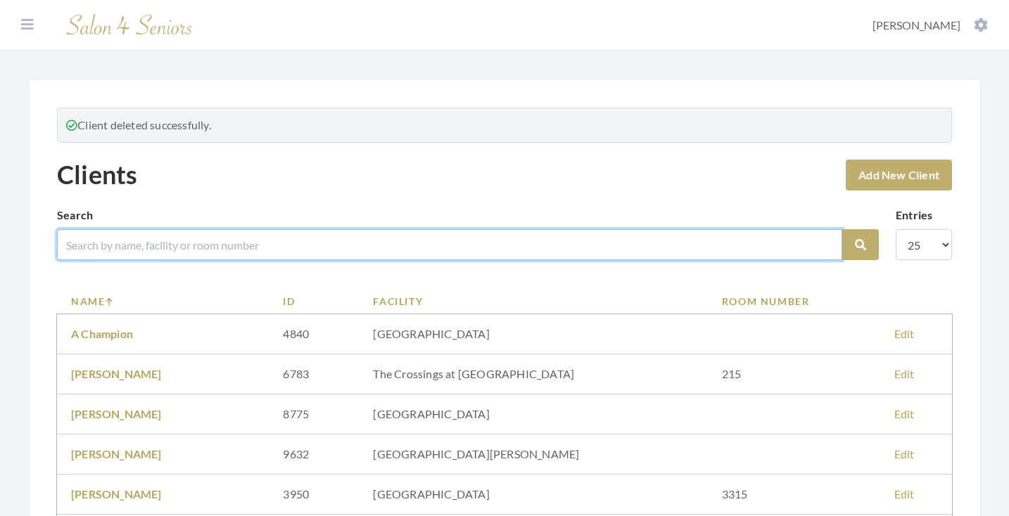
click at [563, 245] on input "search" at bounding box center [449, 244] width 785 height 31
type input "bennett"
click at [860, 245] on button "Search" at bounding box center [860, 244] width 37 height 31
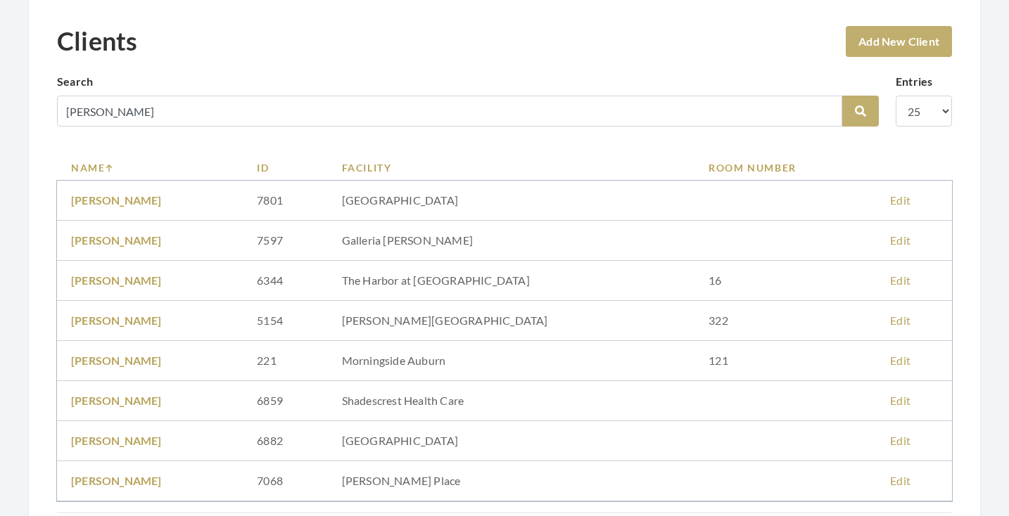
scroll to position [93, 0]
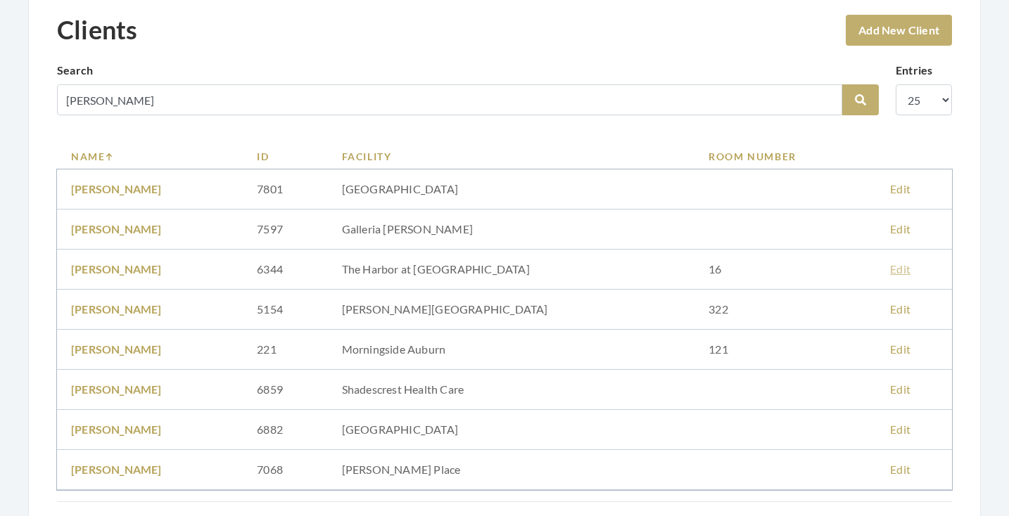
click at [890, 269] on link "Edit" at bounding box center [900, 268] width 20 height 13
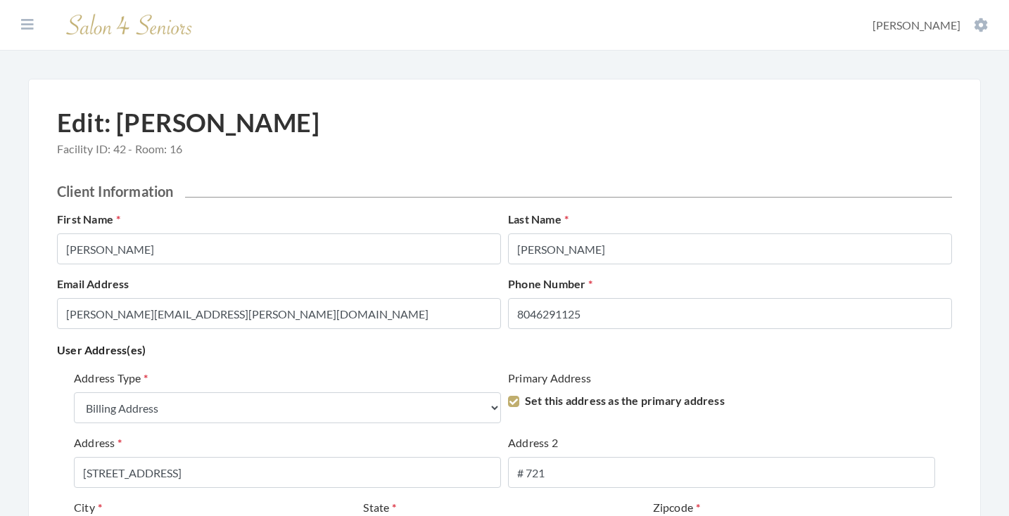
select select "billing"
select select "fl"
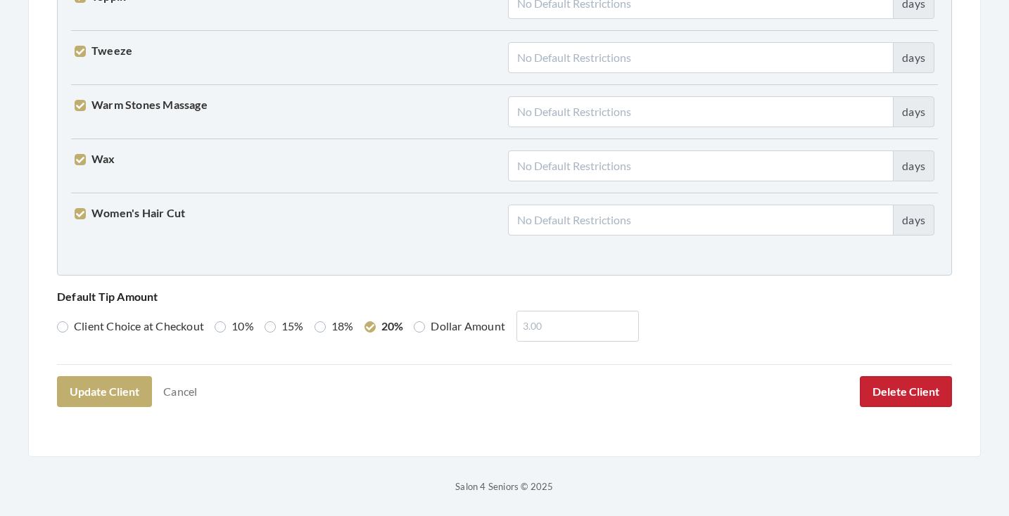
scroll to position [3613, 0]
click at [903, 392] on button "Delete Client" at bounding box center [906, 392] width 92 height 31
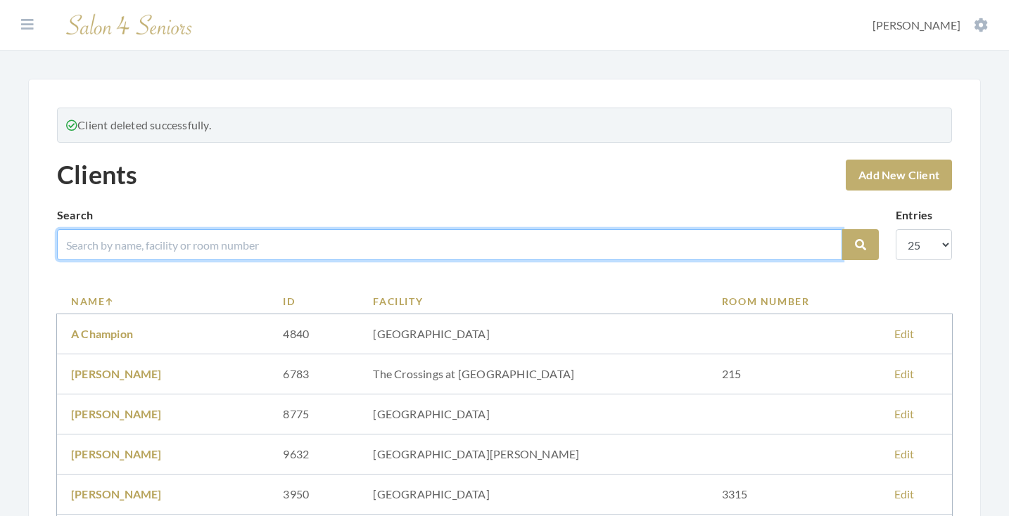
click at [410, 244] on input "search" at bounding box center [449, 244] width 785 height 31
type input "doris"
click at [860, 245] on button "Search" at bounding box center [860, 244] width 37 height 31
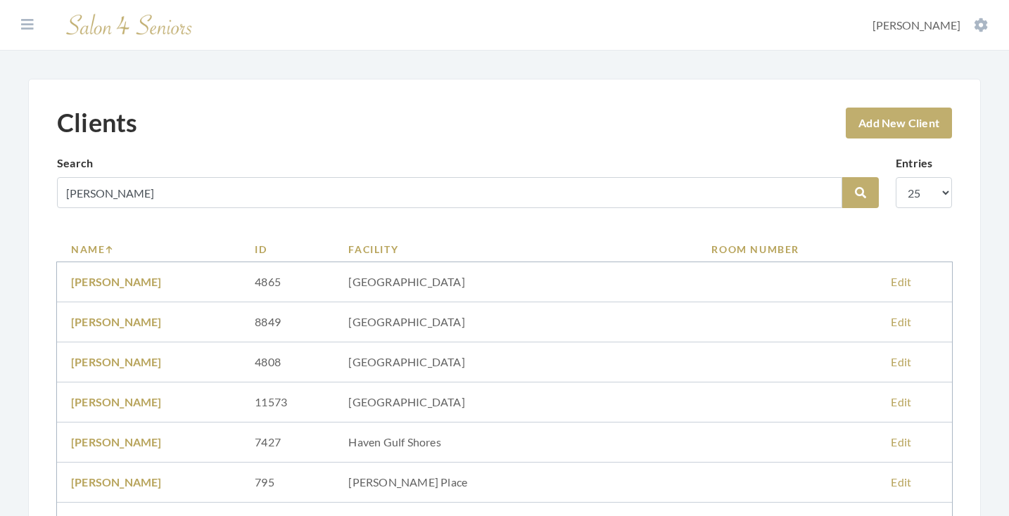
scroll to position [215, 0]
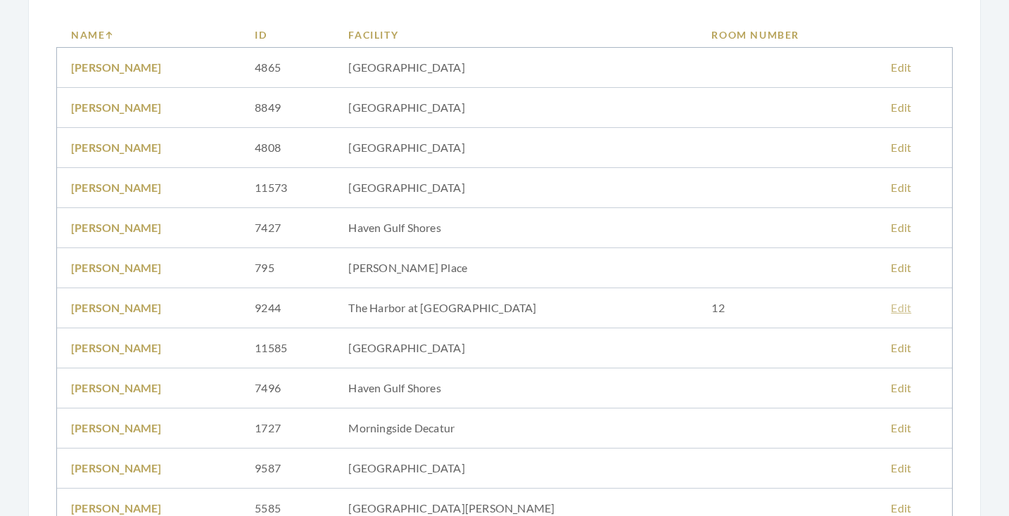
click at [890, 307] on link "Edit" at bounding box center [900, 307] width 20 height 13
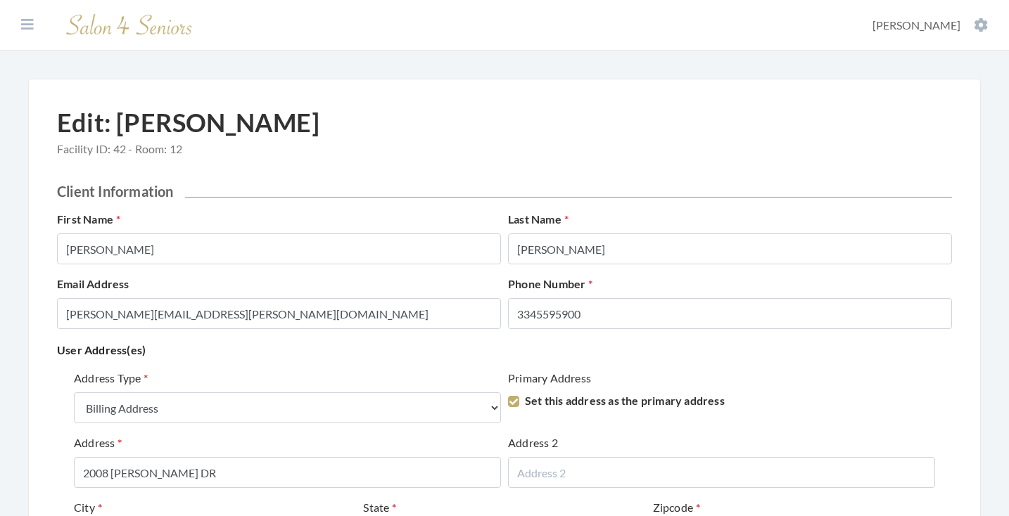
select select "billing"
select select "al"
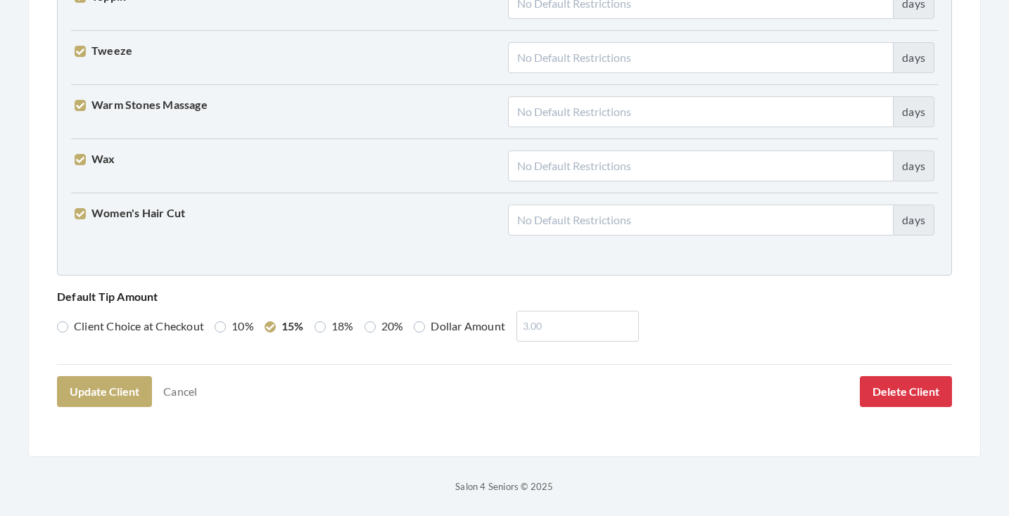
scroll to position [3613, 0]
click at [877, 385] on button "Delete Client" at bounding box center [906, 392] width 92 height 31
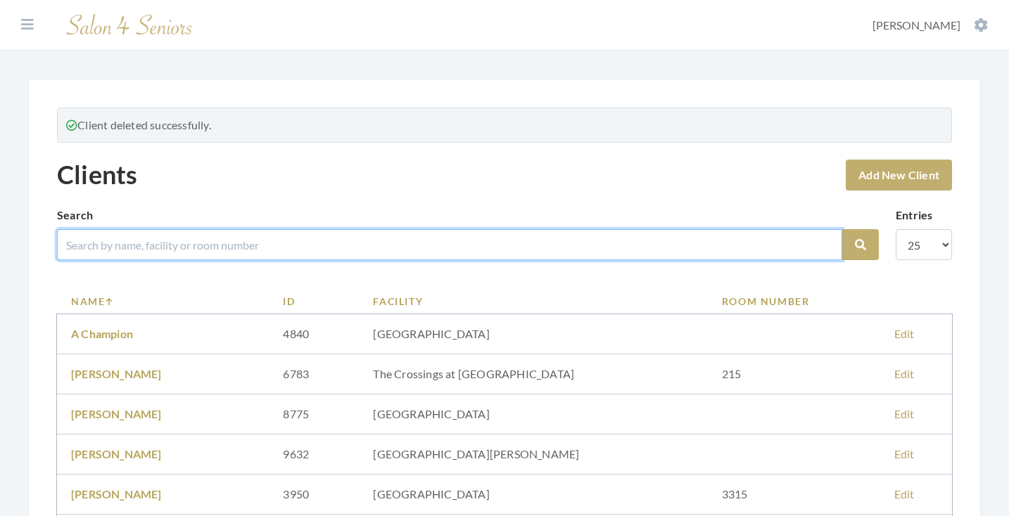
click at [471, 257] on input "search" at bounding box center [449, 244] width 785 height 31
type input "i"
type input "keirstead"
click at [860, 245] on button "Search" at bounding box center [860, 244] width 37 height 31
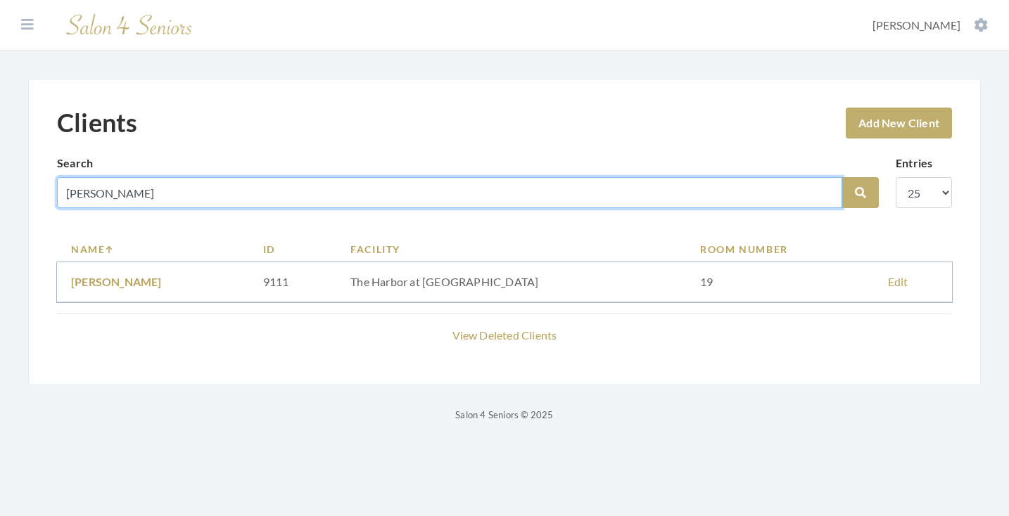
click at [823, 189] on input "[PERSON_NAME]" at bounding box center [449, 192] width 785 height 31
type input "d"
type input "[PERSON_NAME]"
click at [860, 193] on button "Search" at bounding box center [860, 192] width 37 height 31
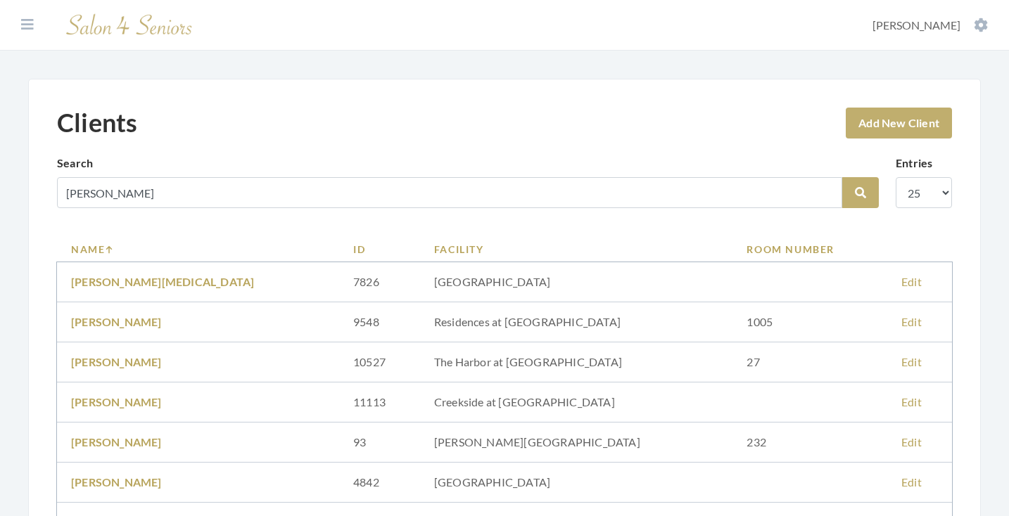
scroll to position [107, 0]
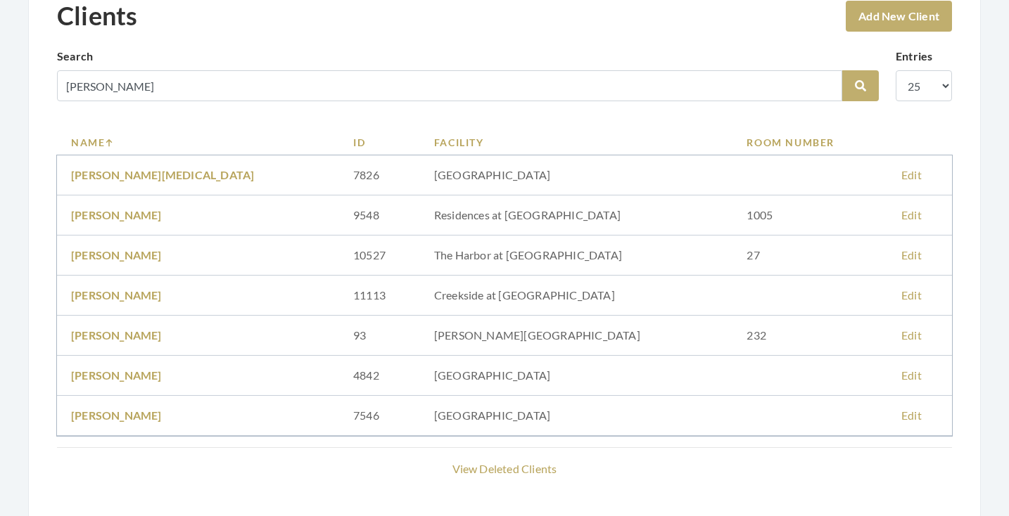
click at [901, 253] on link "Edit" at bounding box center [911, 254] width 20 height 13
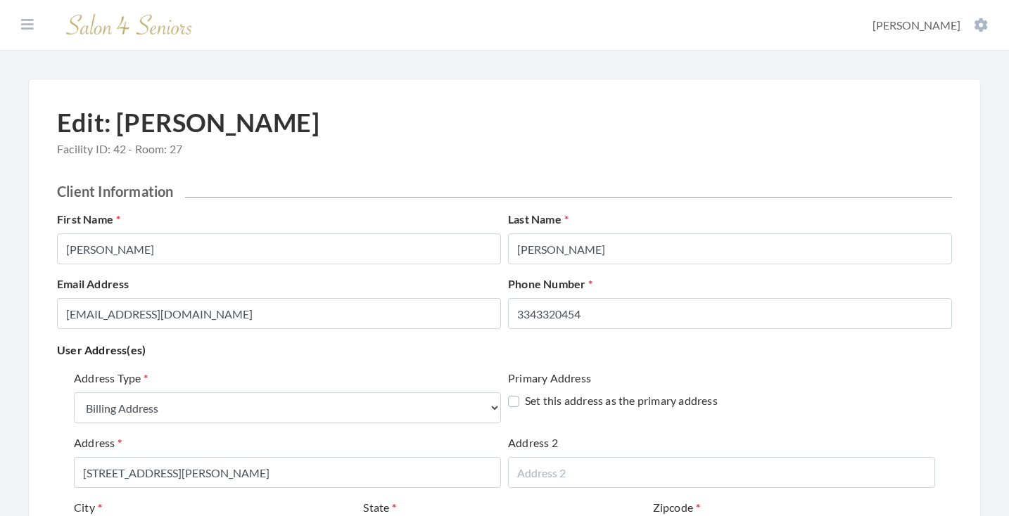
select select "billing"
select select "al"
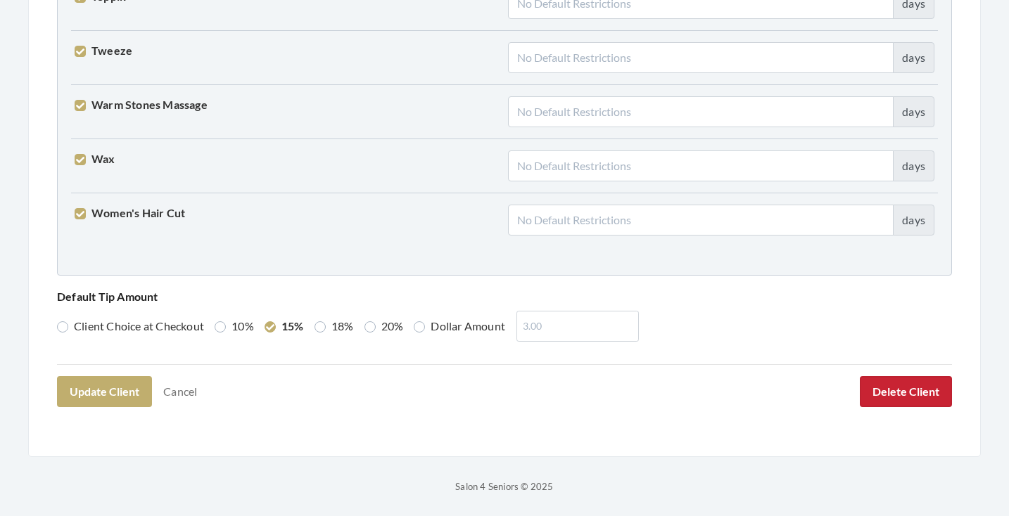
scroll to position [3613, 0]
click at [902, 395] on button "Delete Client" at bounding box center [906, 392] width 92 height 31
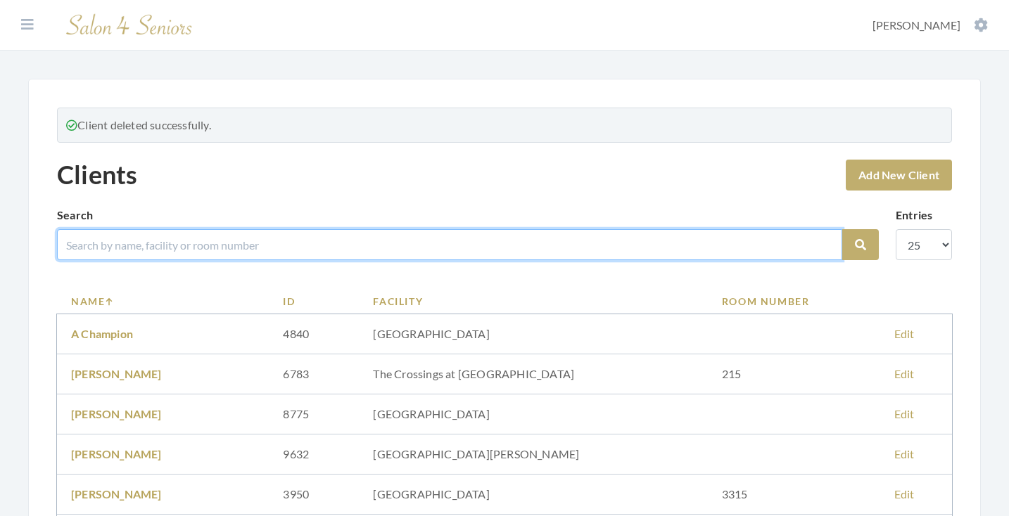
click at [527, 244] on input "search" at bounding box center [449, 244] width 785 height 31
type input "turberville"
click at [860, 245] on button "Search" at bounding box center [860, 244] width 37 height 31
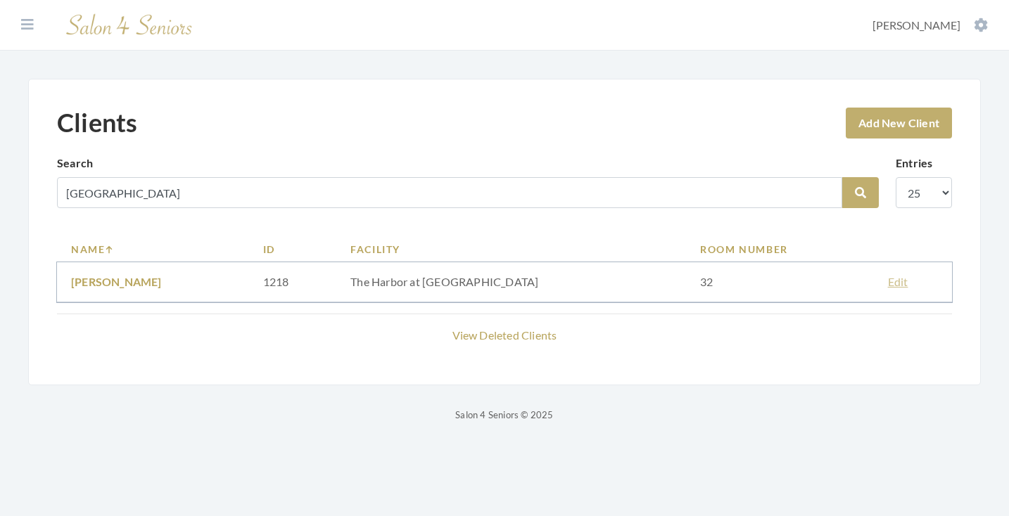
click at [888, 283] on link "Edit" at bounding box center [898, 281] width 20 height 13
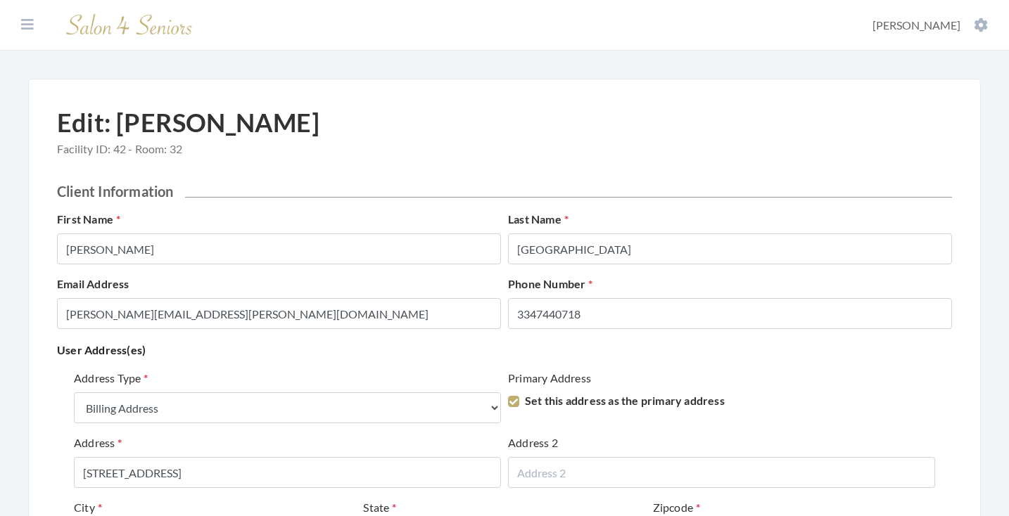
select select "billing"
select select "al"
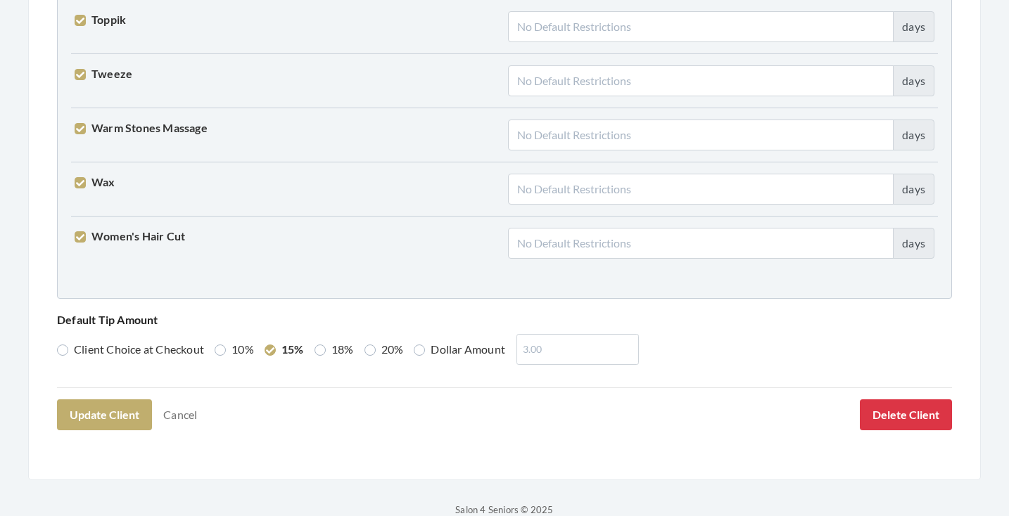
scroll to position [3606, 0]
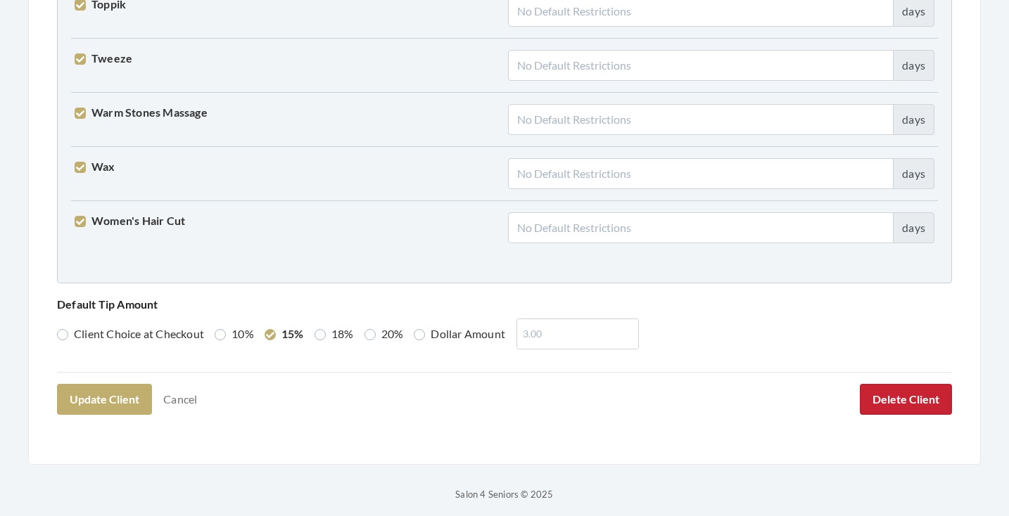
click at [871, 390] on button "Delete Client" at bounding box center [906, 399] width 92 height 31
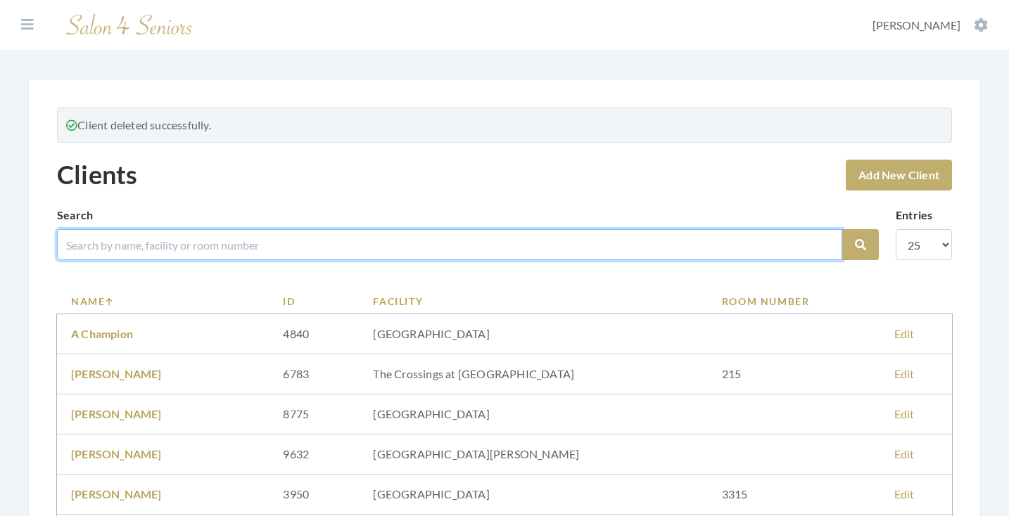
click at [542, 242] on input "search" at bounding box center [449, 244] width 785 height 31
type input "ramsey"
click at [860, 245] on button "Search" at bounding box center [860, 244] width 37 height 31
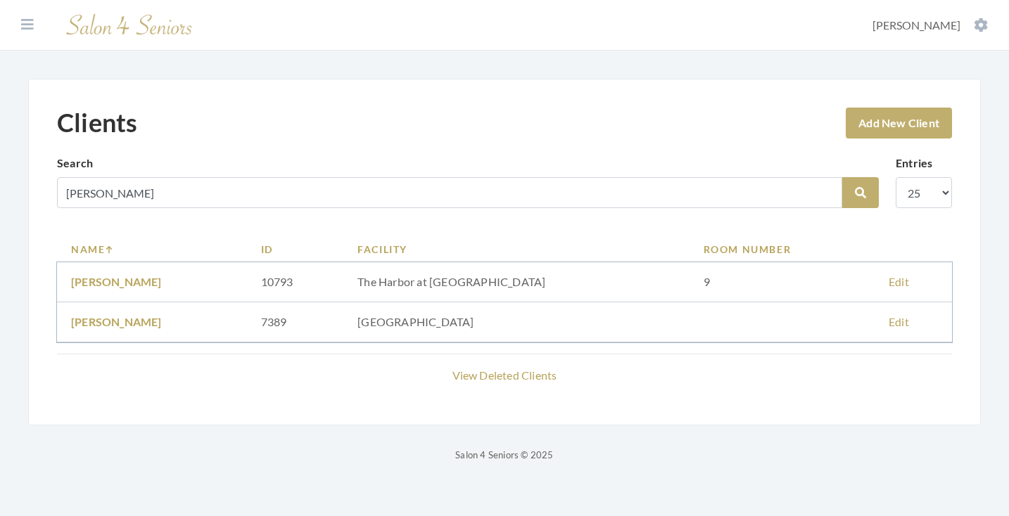
click at [888, 283] on link "Edit" at bounding box center [898, 281] width 20 height 13
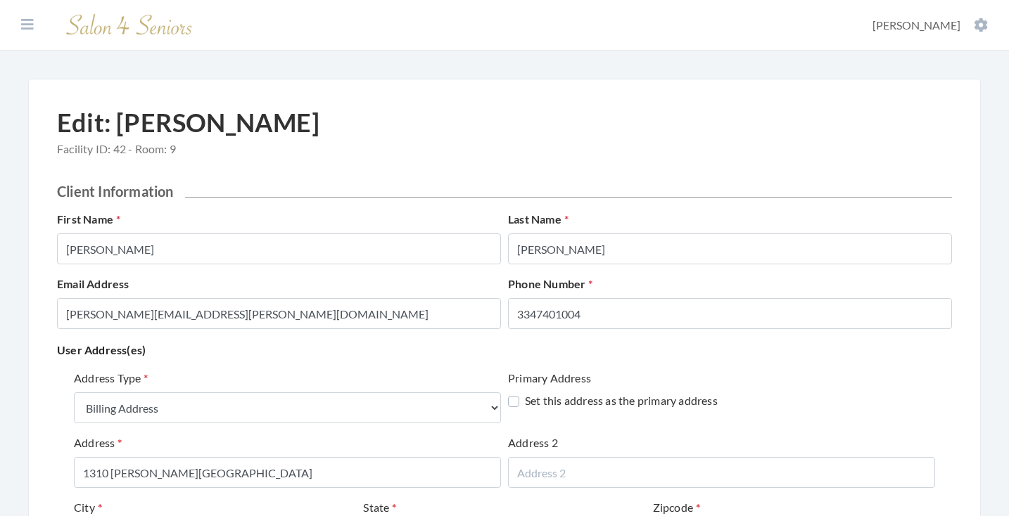
select select "billing"
select select "al"
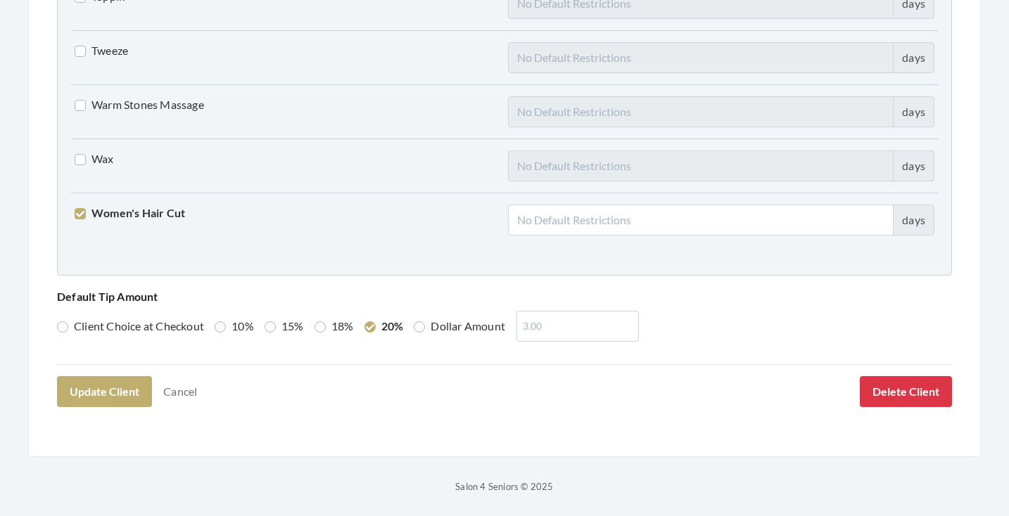
scroll to position [3613, 0]
click at [895, 390] on button "Delete Client" at bounding box center [906, 392] width 92 height 31
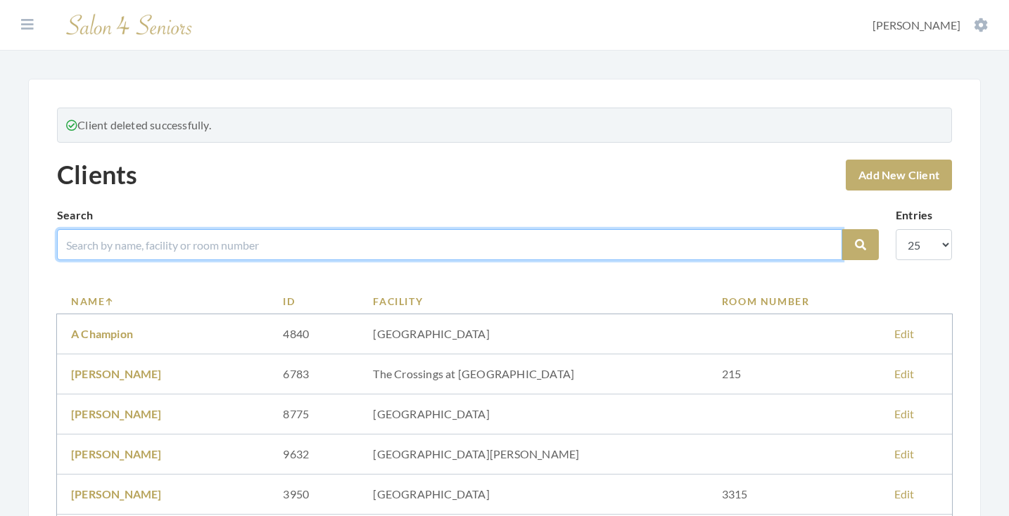
click at [425, 243] on input "search" at bounding box center [449, 244] width 785 height 31
type input "[PERSON_NAME]"
click at [860, 245] on button "Search" at bounding box center [860, 244] width 37 height 31
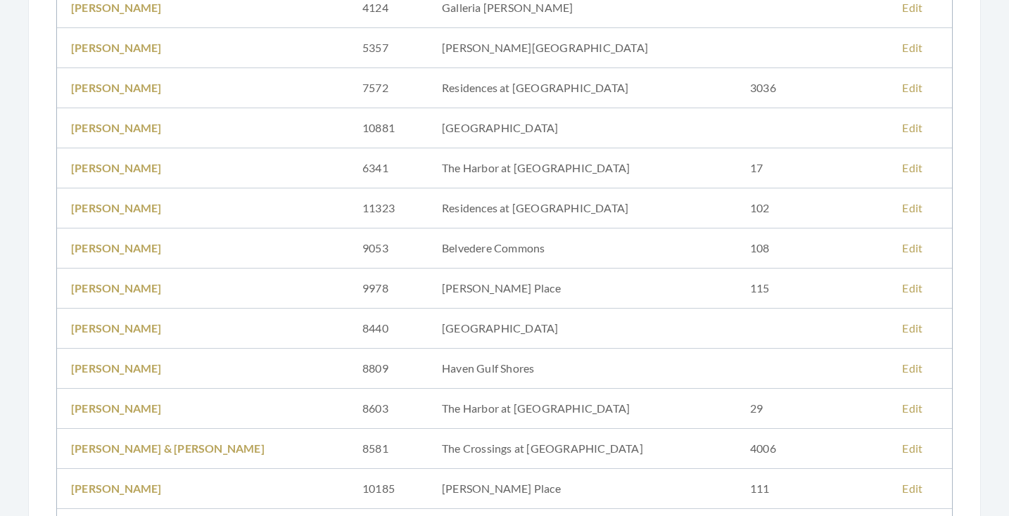
scroll to position [395, 0]
click at [902, 169] on link "Edit" at bounding box center [912, 166] width 20 height 13
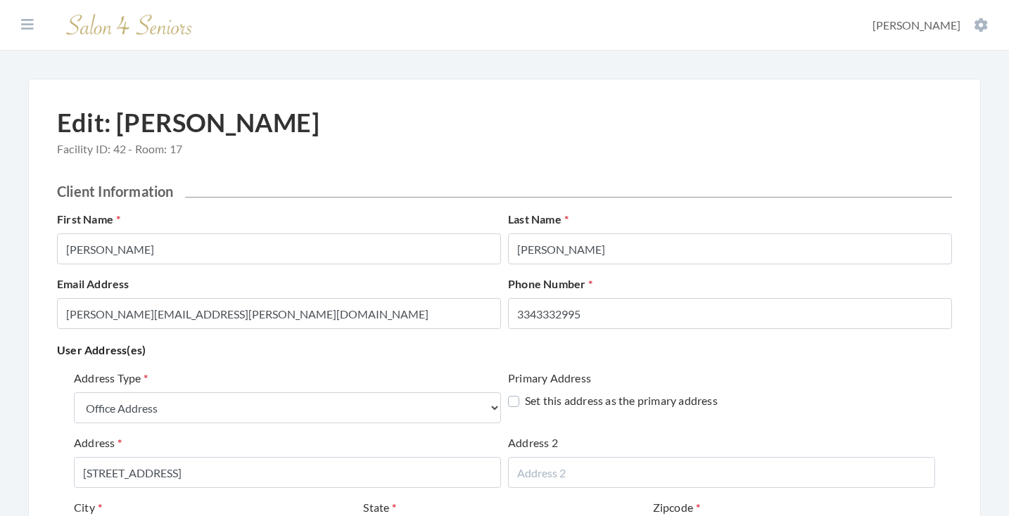
select select "office"
select select "al"
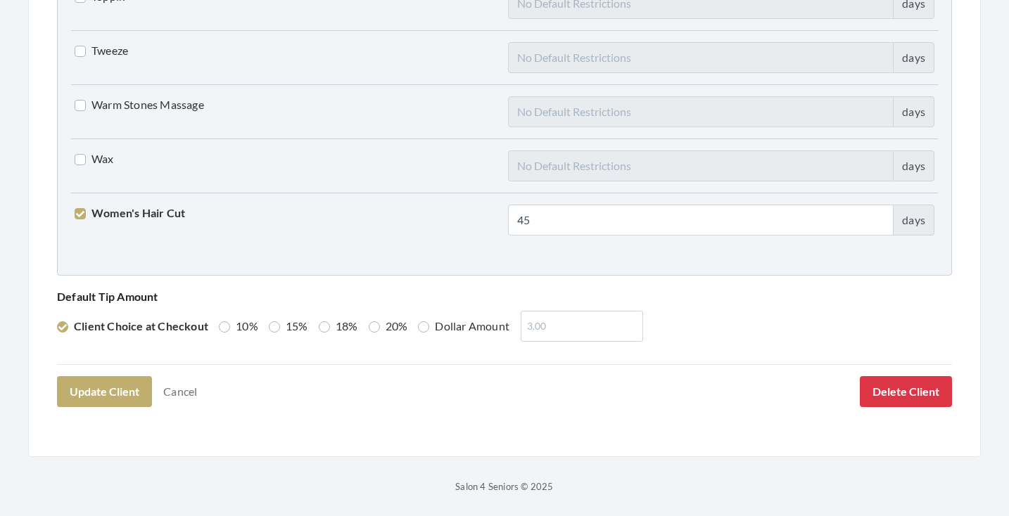
scroll to position [3613, 0]
click at [886, 402] on button "Delete Client" at bounding box center [906, 392] width 92 height 31
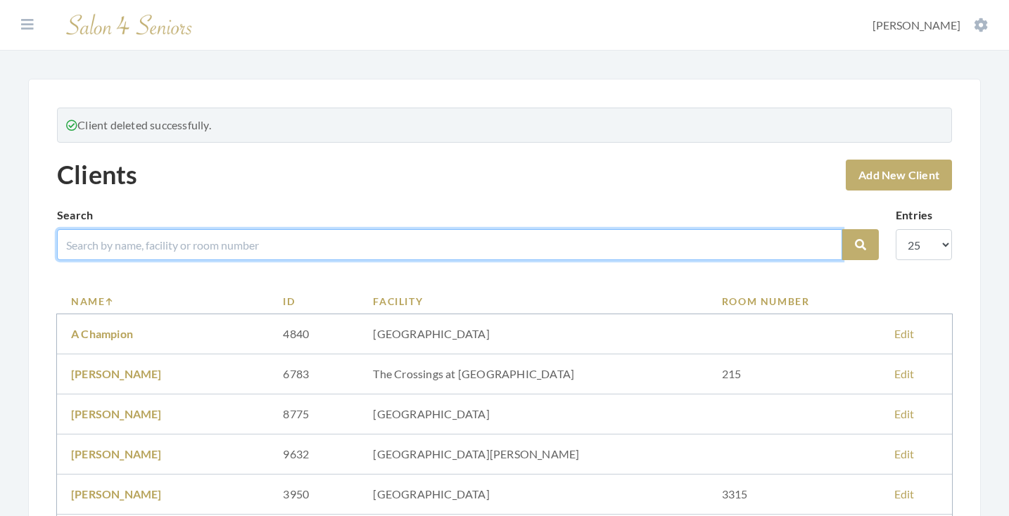
click at [445, 245] on input "search" at bounding box center [449, 244] width 785 height 31
type input "[PERSON_NAME]"
click at [860, 245] on button "Search" at bounding box center [860, 244] width 37 height 31
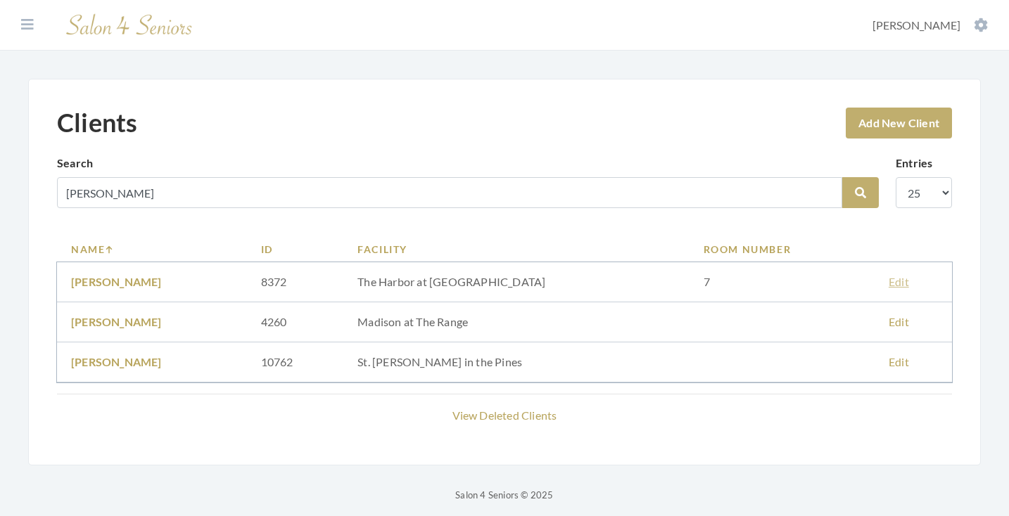
click at [888, 280] on link "Edit" at bounding box center [898, 281] width 20 height 13
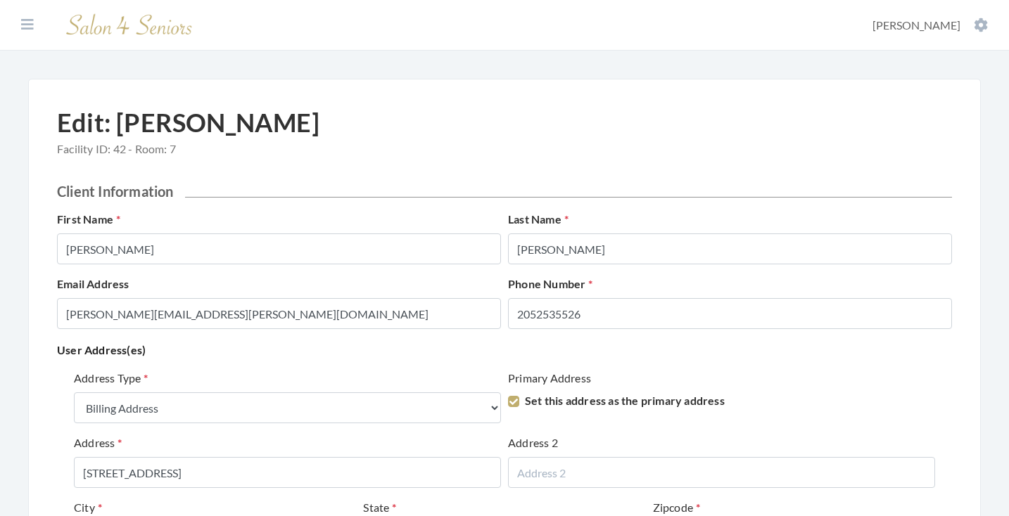
select select "billing"
select select "al"
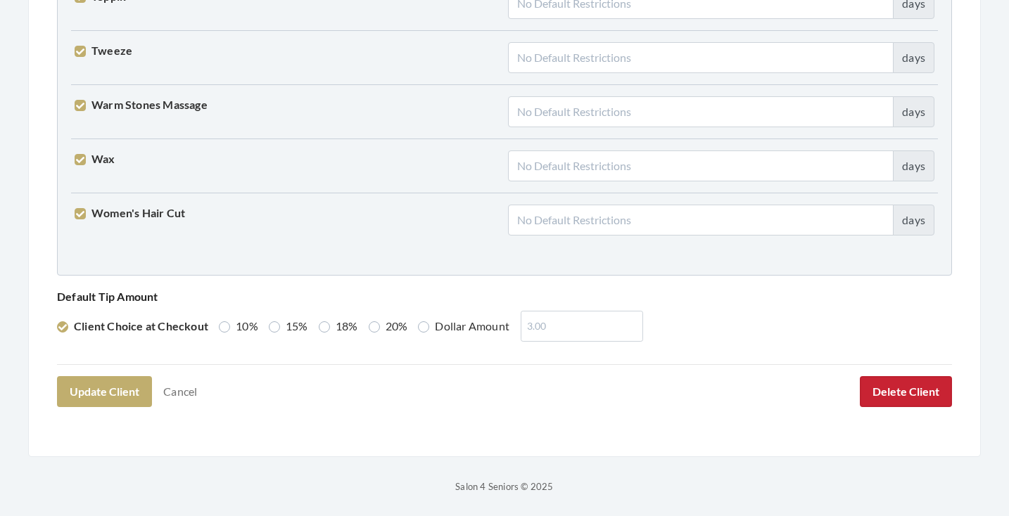
scroll to position [3613, 0]
click at [902, 393] on button "Delete Client" at bounding box center [906, 392] width 92 height 31
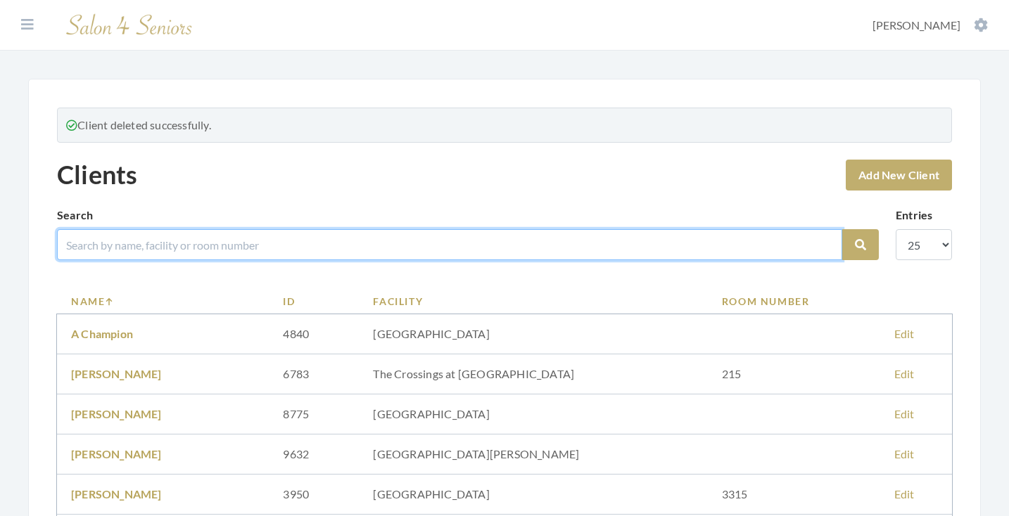
click at [480, 246] on input "search" at bounding box center [449, 244] width 785 height 31
type input "porter"
click at [860, 245] on button "Search" at bounding box center [860, 244] width 37 height 31
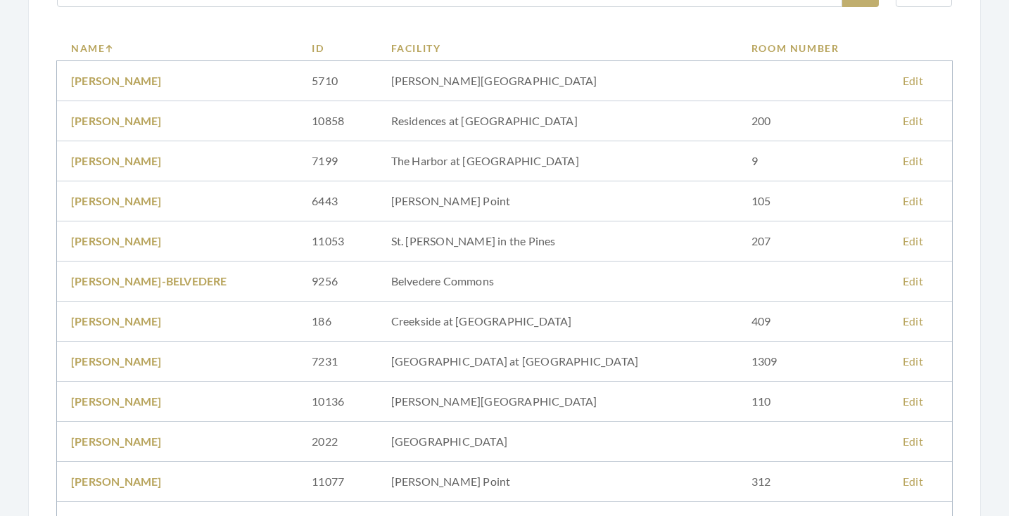
scroll to position [196, 0]
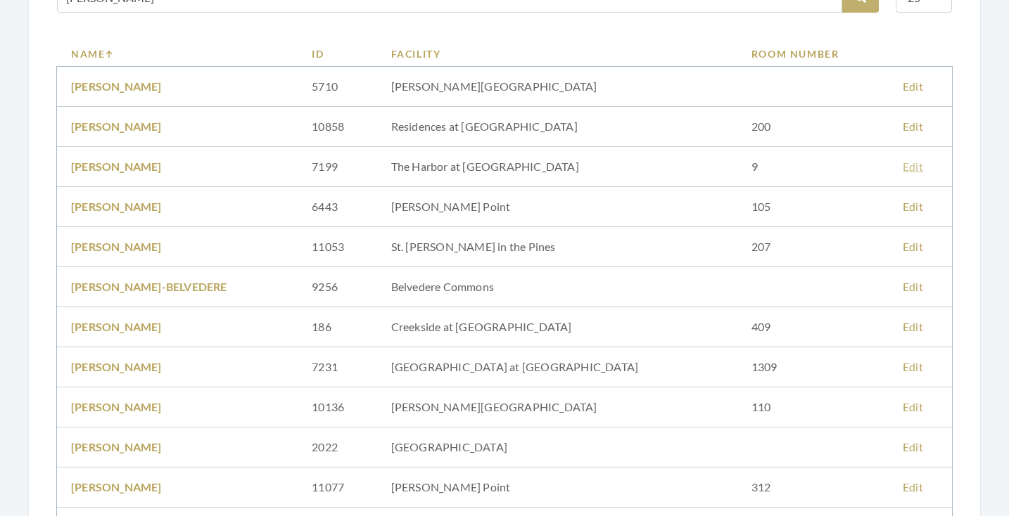
click at [902, 164] on link "Edit" at bounding box center [912, 166] width 20 height 13
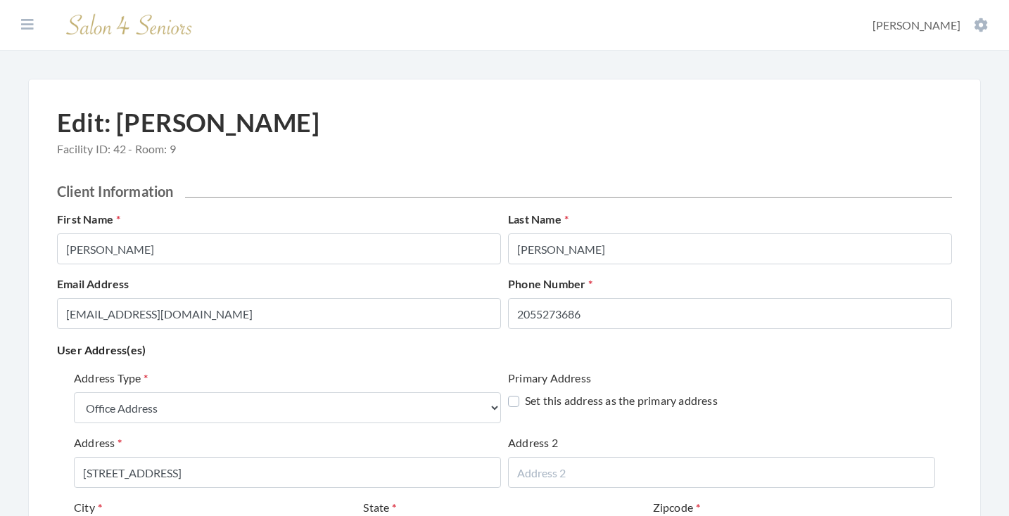
select select "office"
select select "al"
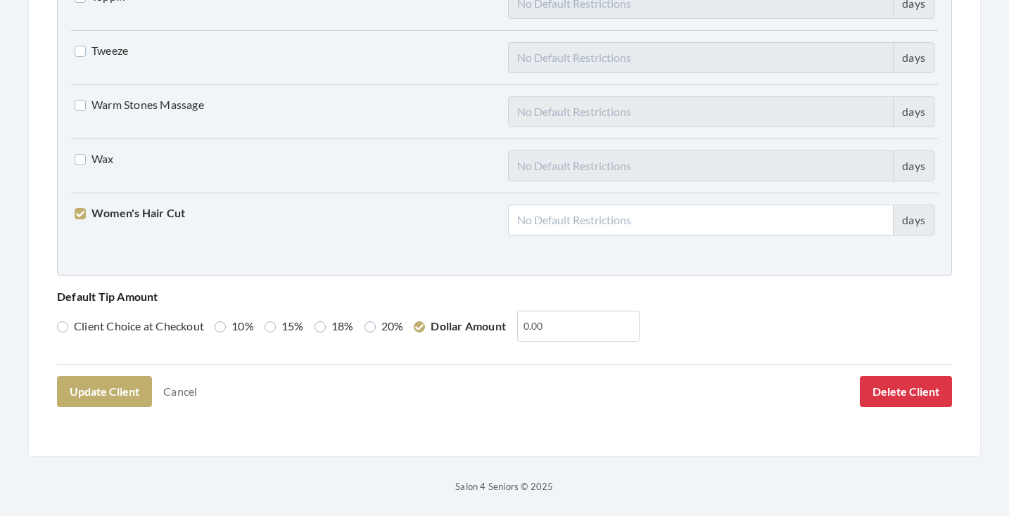
scroll to position [3613, 0]
click at [882, 387] on button "Delete Client" at bounding box center [906, 392] width 92 height 31
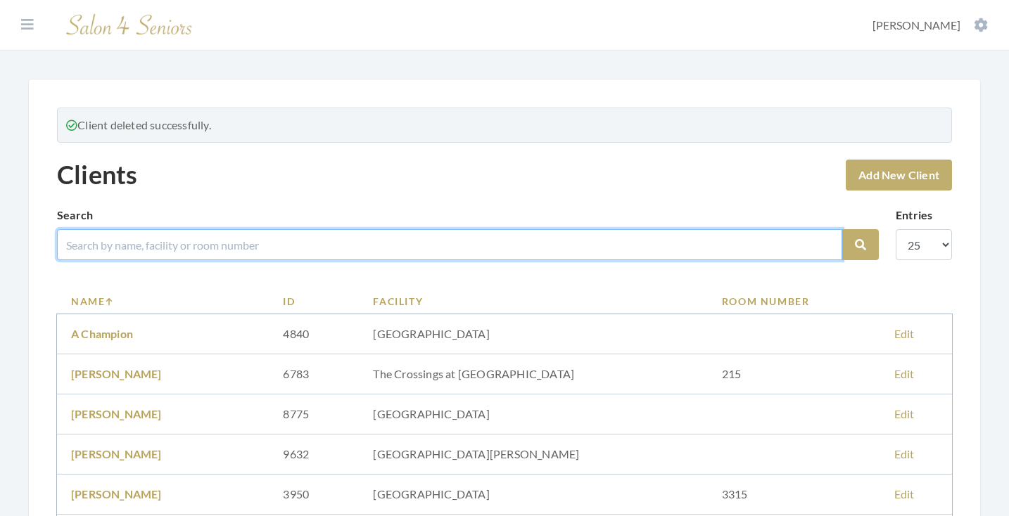
click at [519, 243] on input "search" at bounding box center [449, 244] width 785 height 31
type input "woodhouse"
click at [860, 245] on button "Search" at bounding box center [860, 244] width 37 height 31
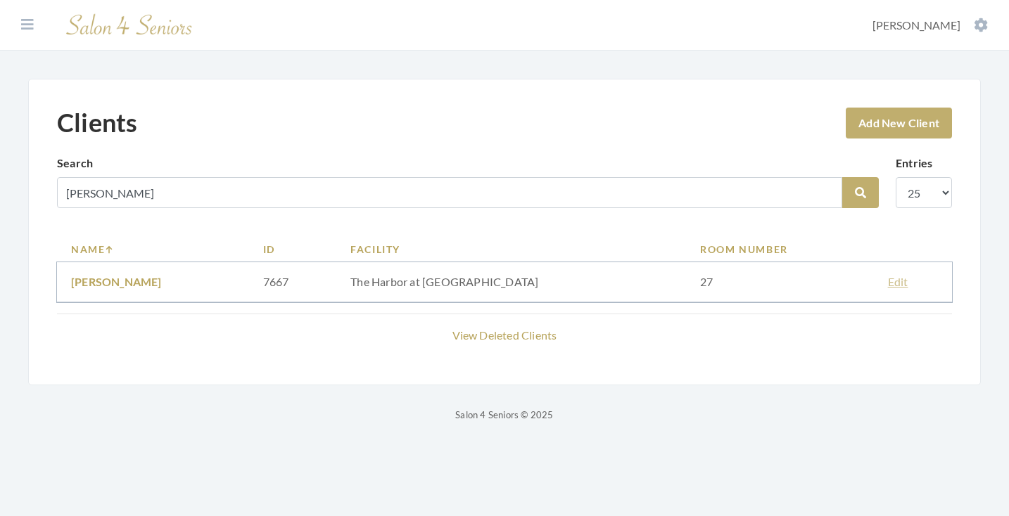
click at [895, 281] on link "Edit" at bounding box center [898, 281] width 20 height 13
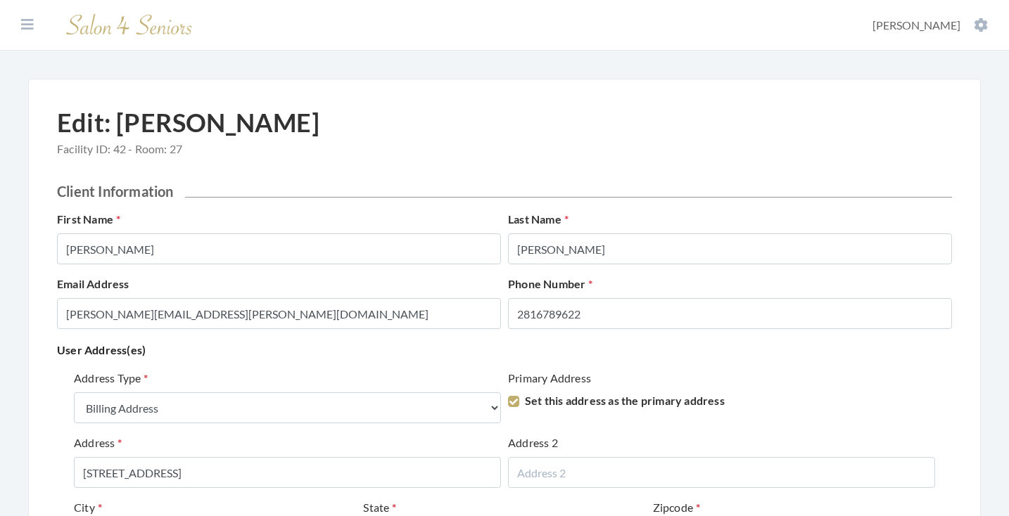
select select "billing"
select select "al"
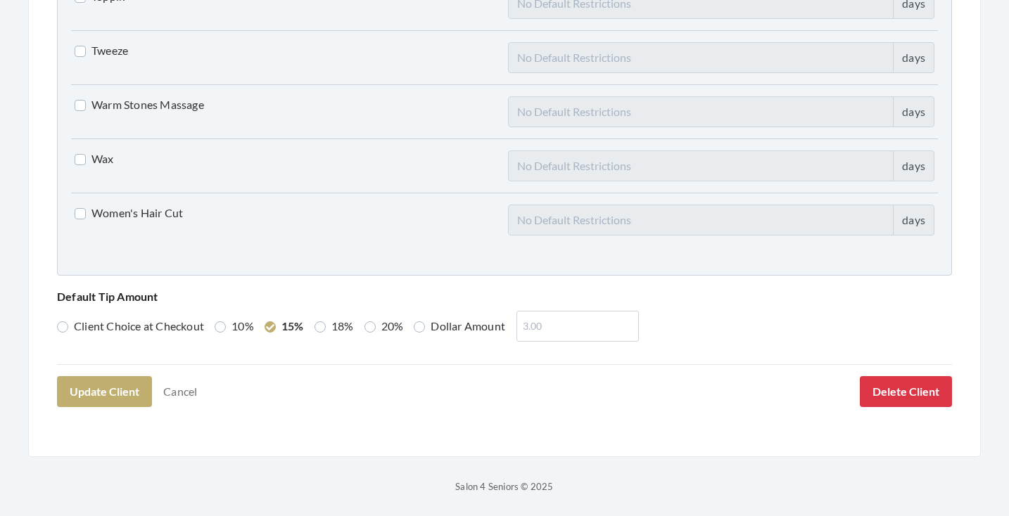
scroll to position [3613, 0]
click at [881, 402] on button "Delete Client" at bounding box center [906, 392] width 92 height 31
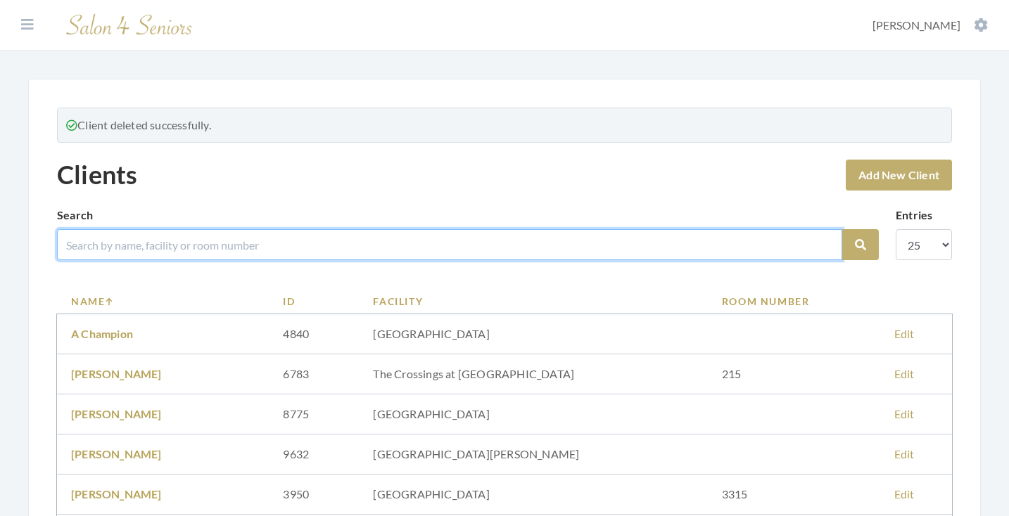
click at [392, 238] on input "search" at bounding box center [449, 244] width 785 height 31
type input "pugh"
click at [860, 245] on button "Search" at bounding box center [860, 244] width 37 height 31
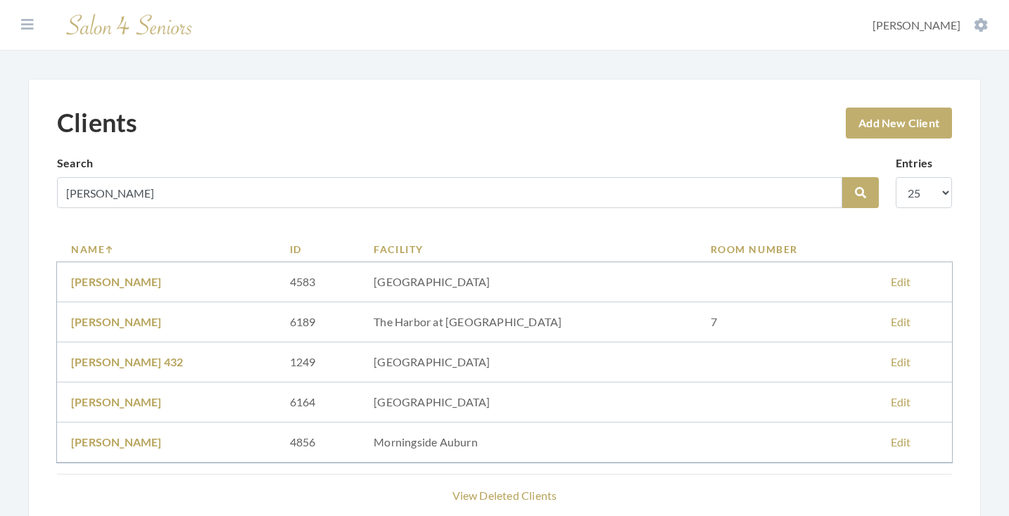
scroll to position [27, 0]
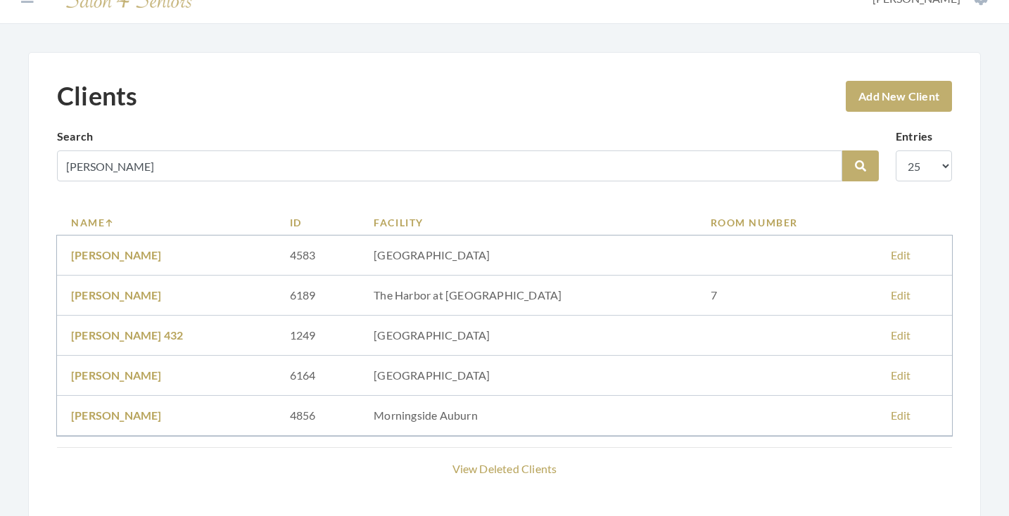
click at [890, 293] on link "Edit" at bounding box center [900, 294] width 20 height 13
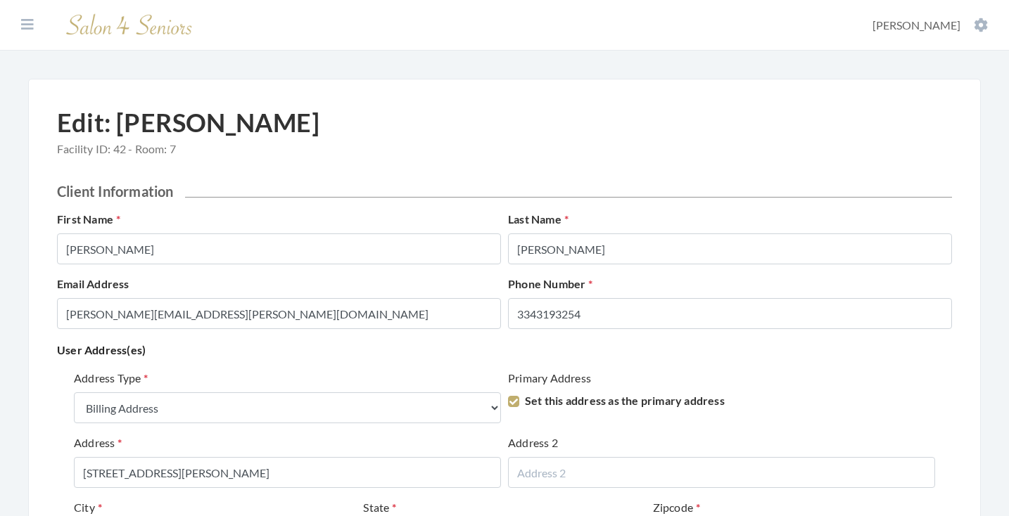
select select "billing"
select select "al"
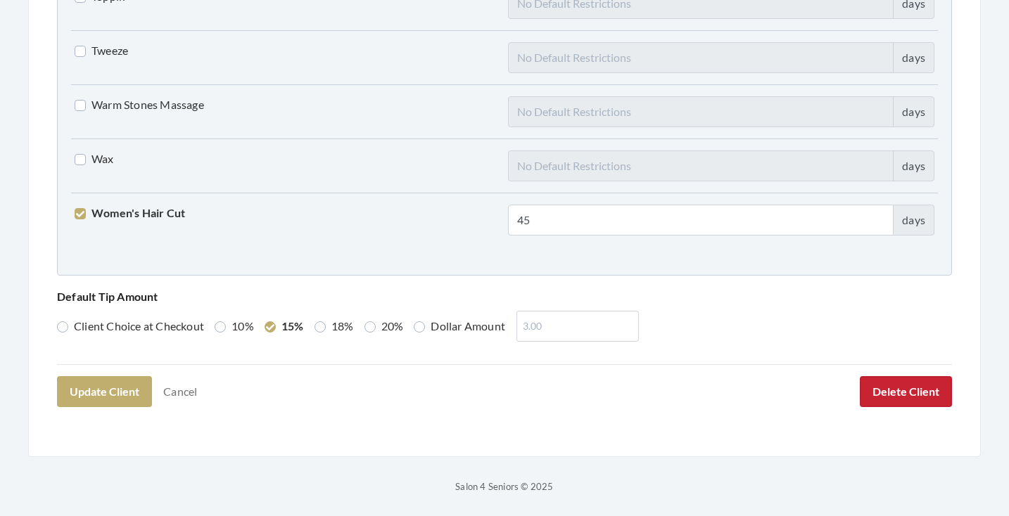
scroll to position [3613, 0]
click at [879, 388] on button "Delete Client" at bounding box center [906, 392] width 92 height 31
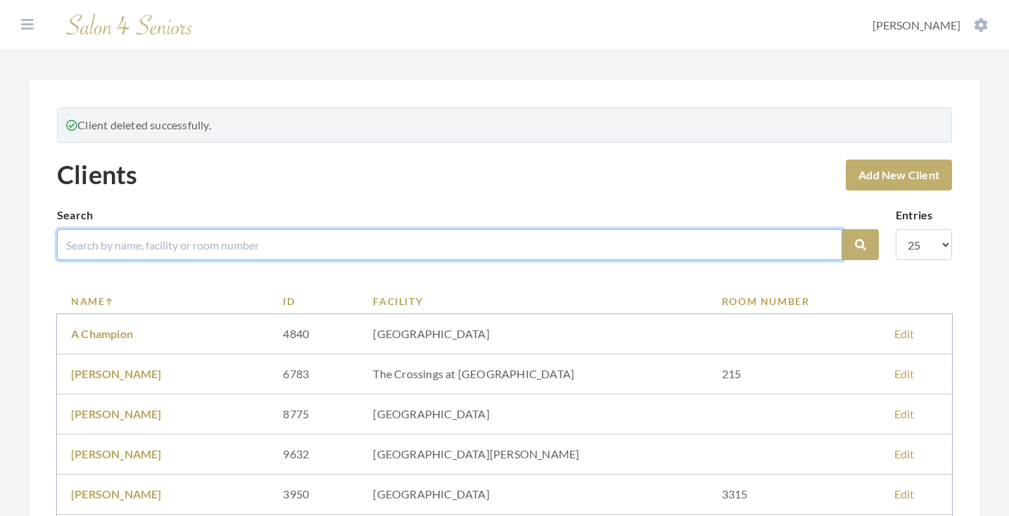
click at [464, 246] on input "search" at bounding box center [449, 244] width 785 height 31
type input "[PERSON_NAME]"
click at [860, 245] on button "Search" at bounding box center [860, 244] width 37 height 31
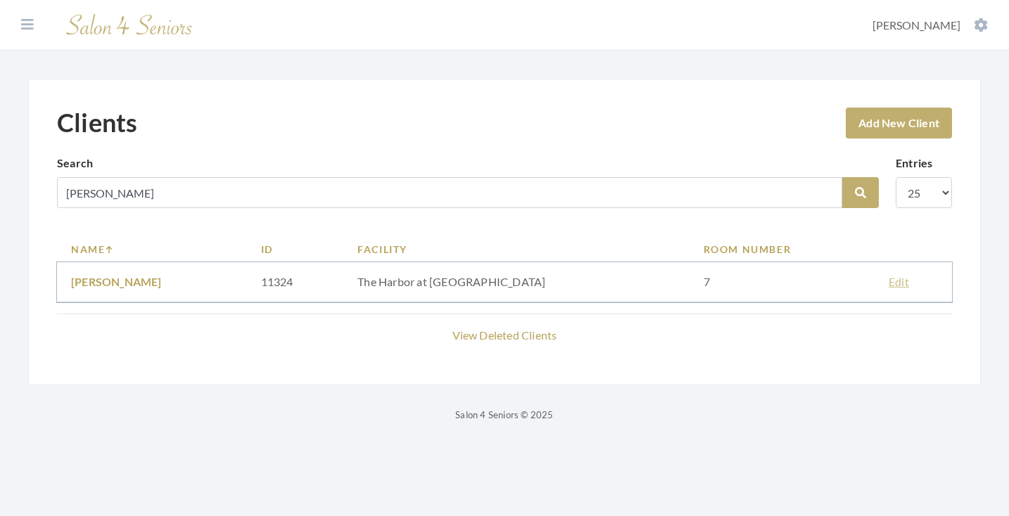
click at [888, 284] on link "Edit" at bounding box center [898, 281] width 20 height 13
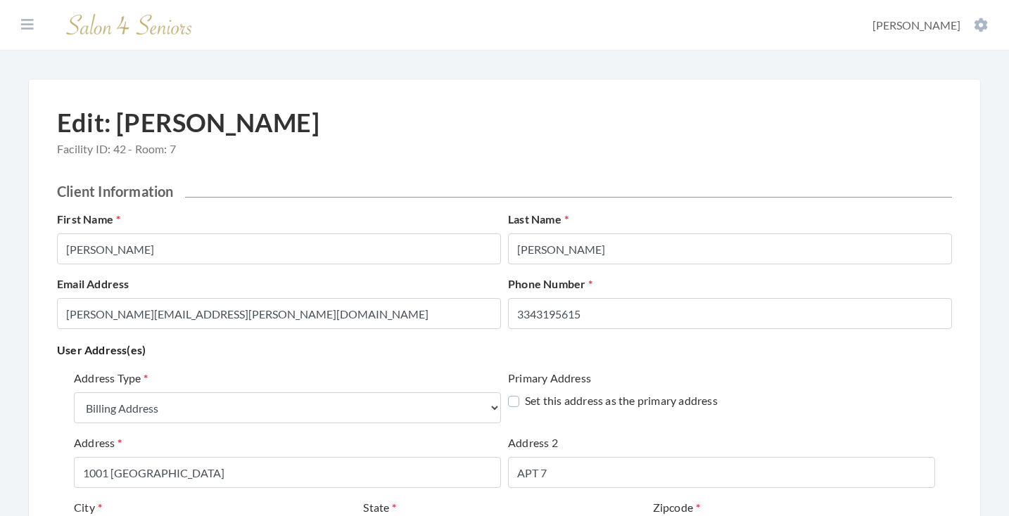
select select "billing"
select select "al"
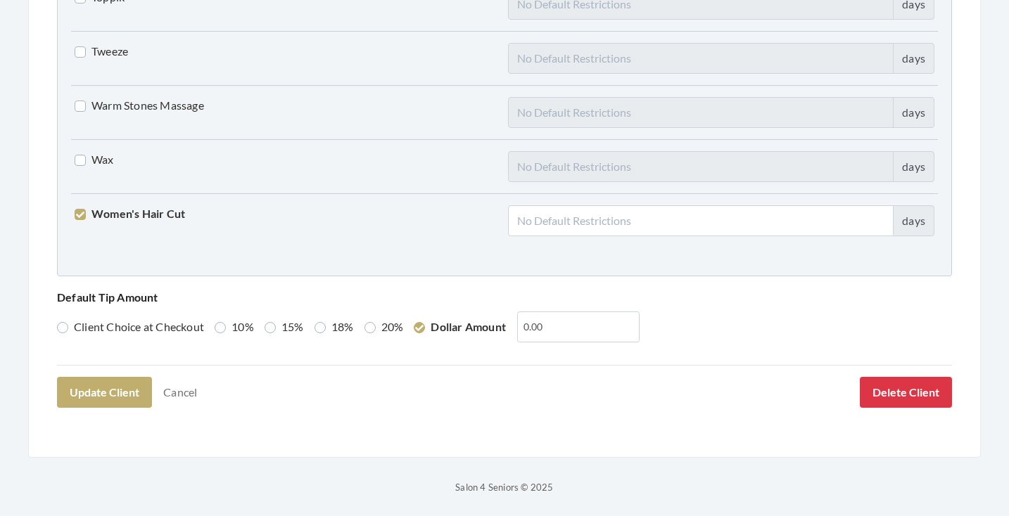
scroll to position [3613, 0]
click at [903, 383] on button "Delete Client" at bounding box center [906, 392] width 92 height 31
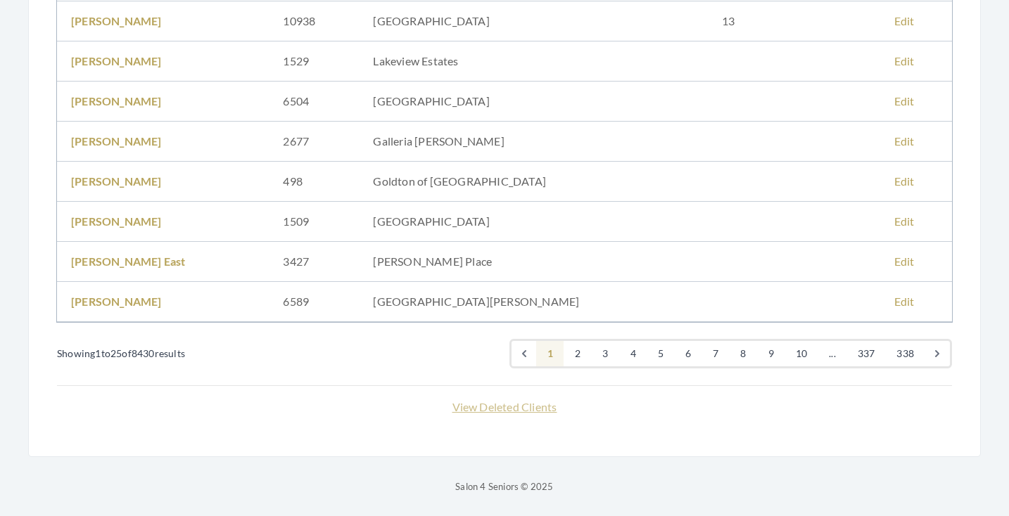
scroll to position [995, 0]
click at [489, 406] on link "View Deleted Clients" at bounding box center [504, 406] width 105 height 13
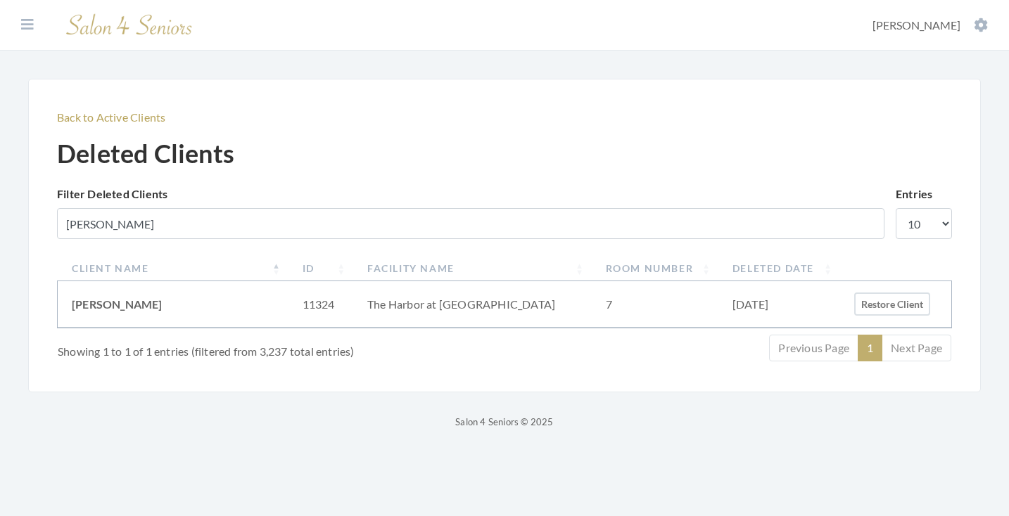
type input "[PERSON_NAME]"
click at [878, 300] on button "Restore Client" at bounding box center [892, 304] width 76 height 23
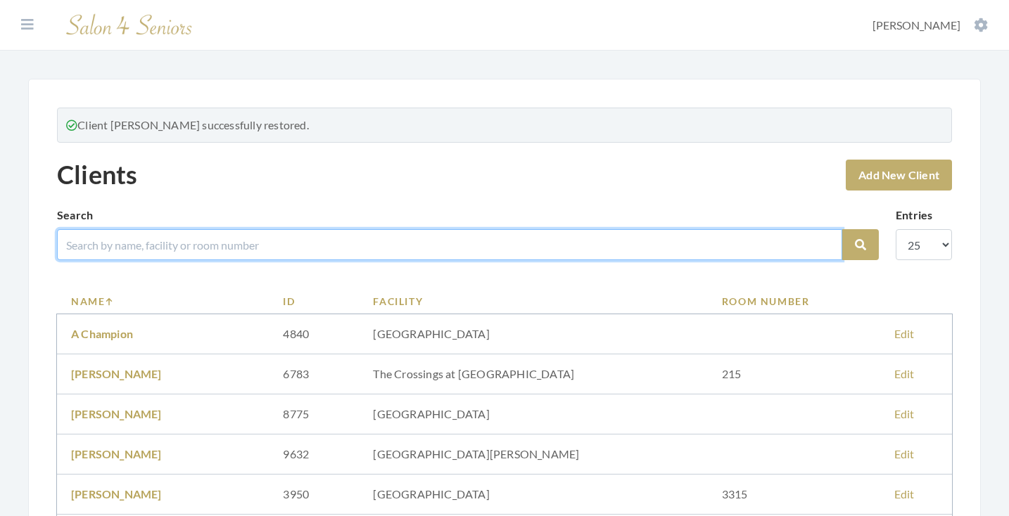
click at [480, 238] on input "search" at bounding box center [449, 244] width 785 height 31
type input "h"
type input "golda"
click at [860, 245] on button "Search" at bounding box center [860, 244] width 37 height 31
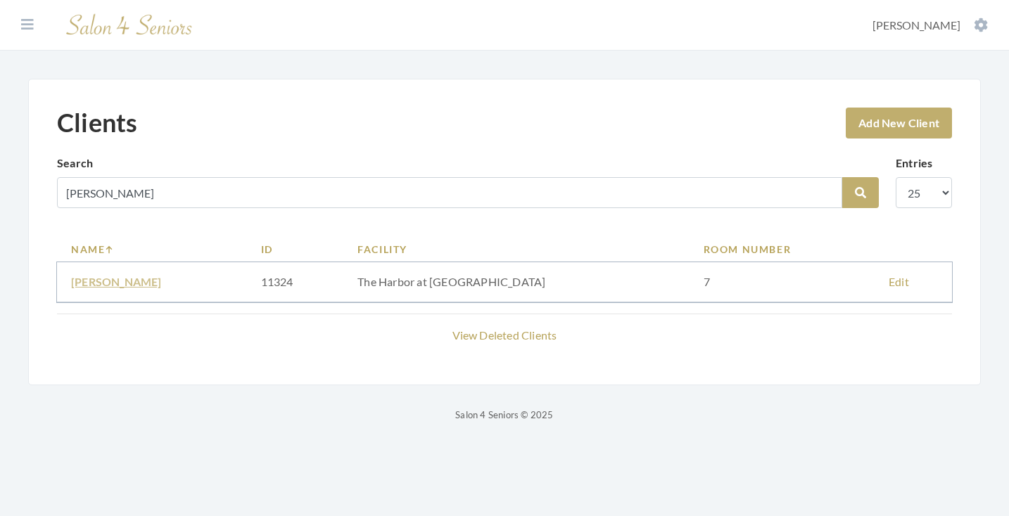
click at [143, 279] on link "GOLDA HARRISON" at bounding box center [116, 281] width 91 height 13
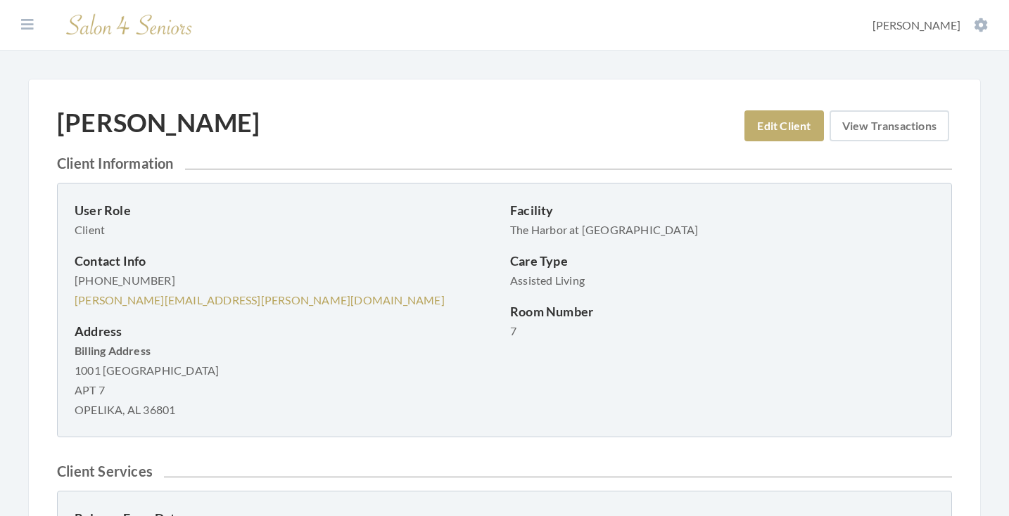
click at [895, 119] on link "View Transactions" at bounding box center [889, 125] width 120 height 31
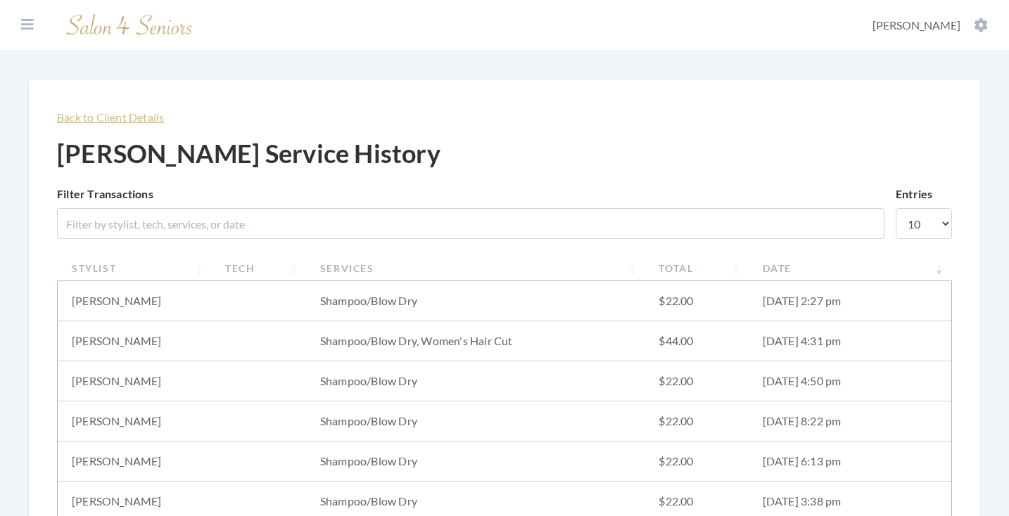
click at [143, 118] on link "Back to Client Details" at bounding box center [110, 116] width 107 height 13
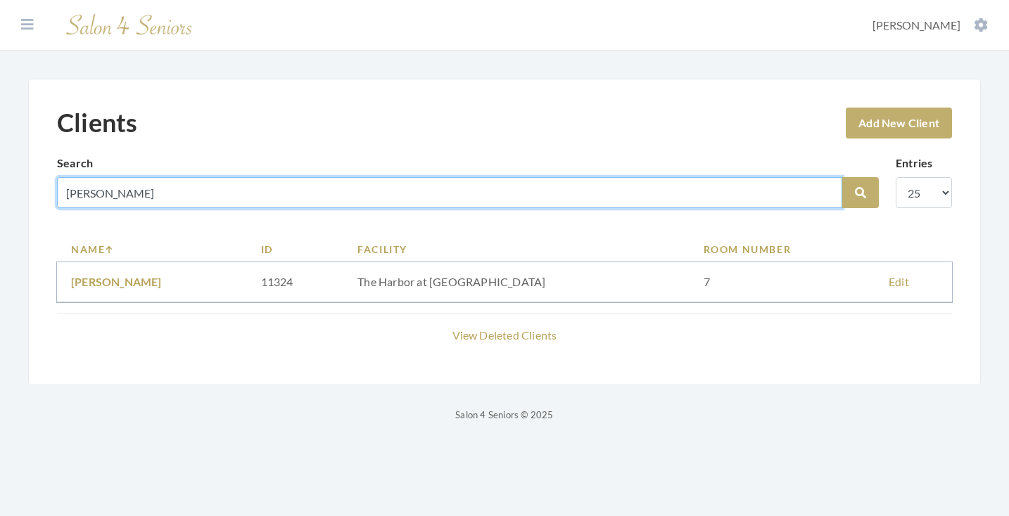
click at [821, 191] on input "[PERSON_NAME]" at bounding box center [449, 192] width 785 height 31
type input "brock"
click at [860, 193] on button "Search" at bounding box center [860, 192] width 37 height 31
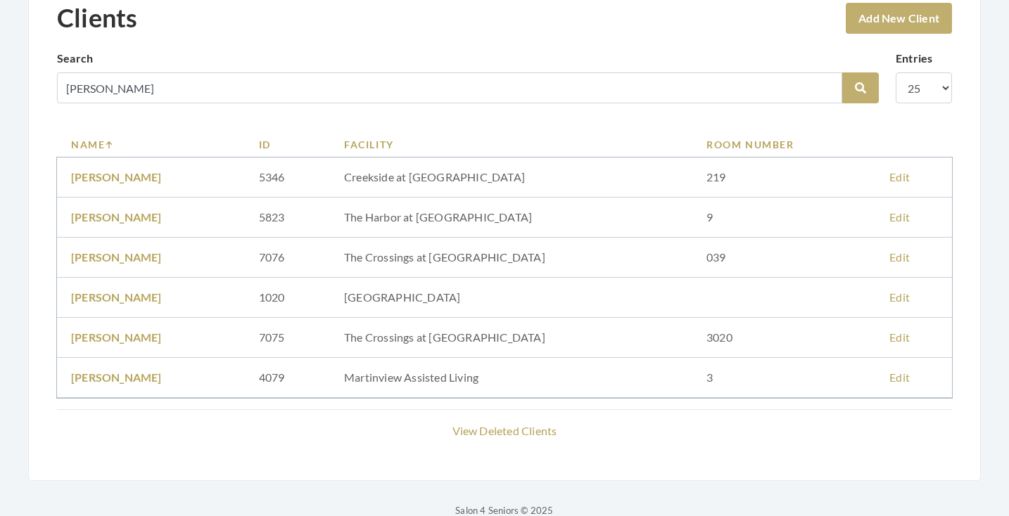
scroll to position [106, 0]
click at [902, 213] on link "Edit" at bounding box center [899, 216] width 20 height 13
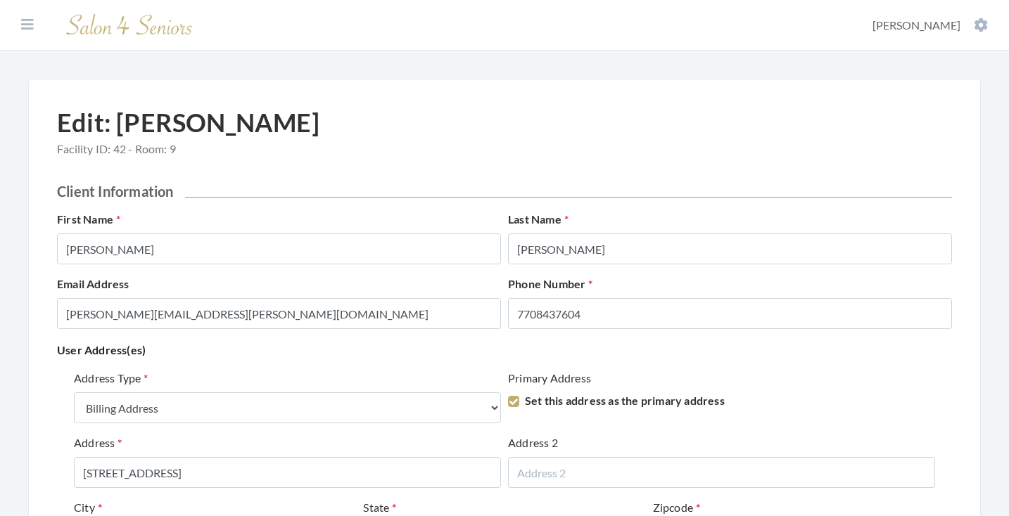
select select "billing"
select select "al"
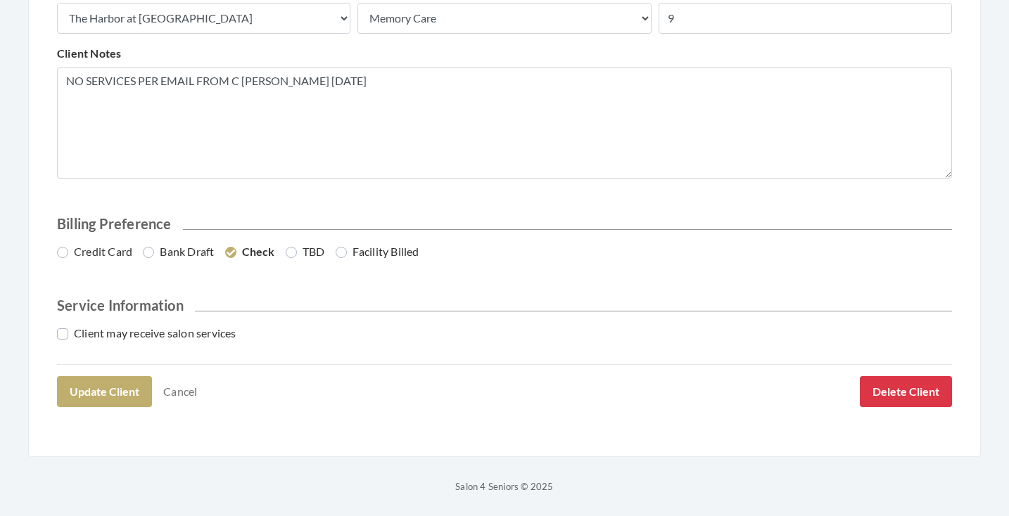
scroll to position [687, 0]
click at [884, 392] on button "Delete Client" at bounding box center [906, 392] width 92 height 31
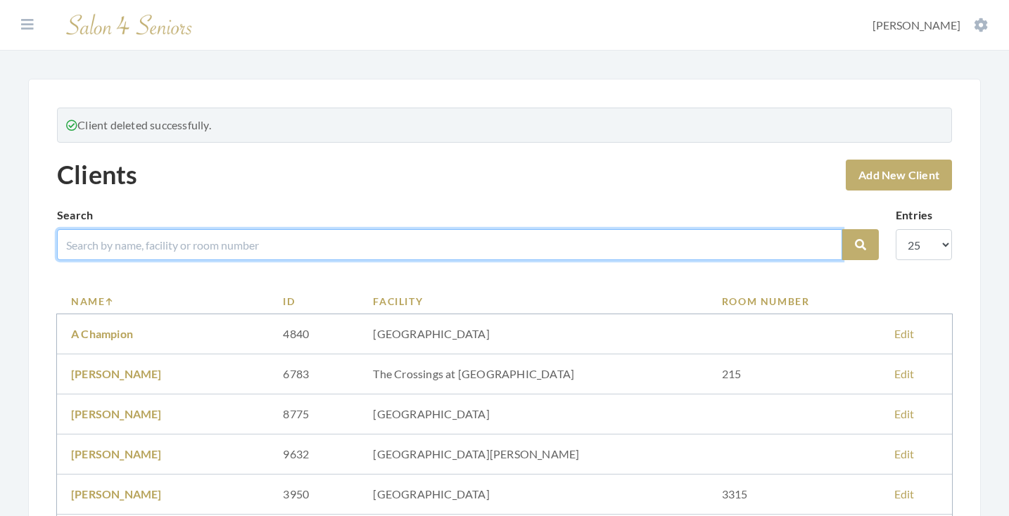
click at [339, 244] on input "search" at bounding box center [449, 244] width 785 height 31
type input "golden"
click at [860, 245] on button "Search" at bounding box center [860, 244] width 37 height 31
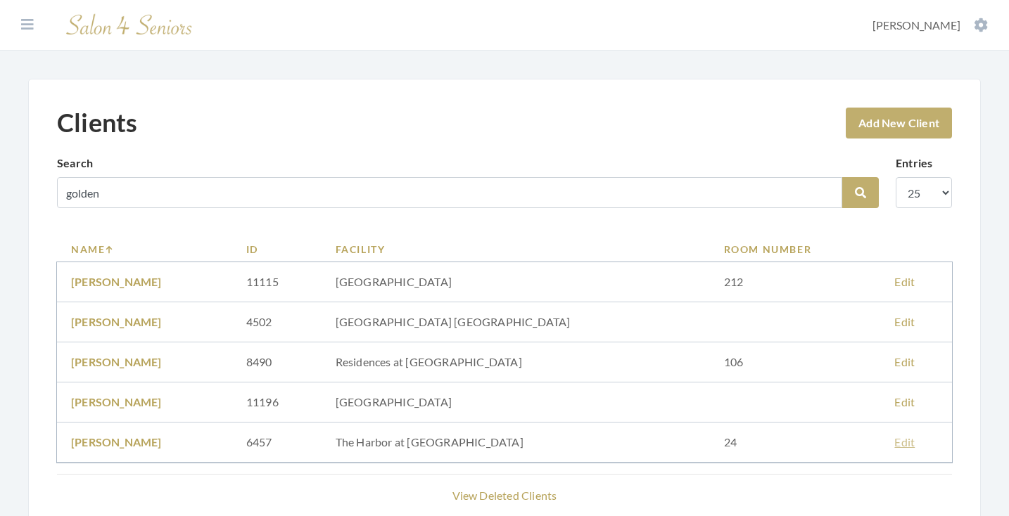
click at [894, 440] on link "Edit" at bounding box center [904, 441] width 20 height 13
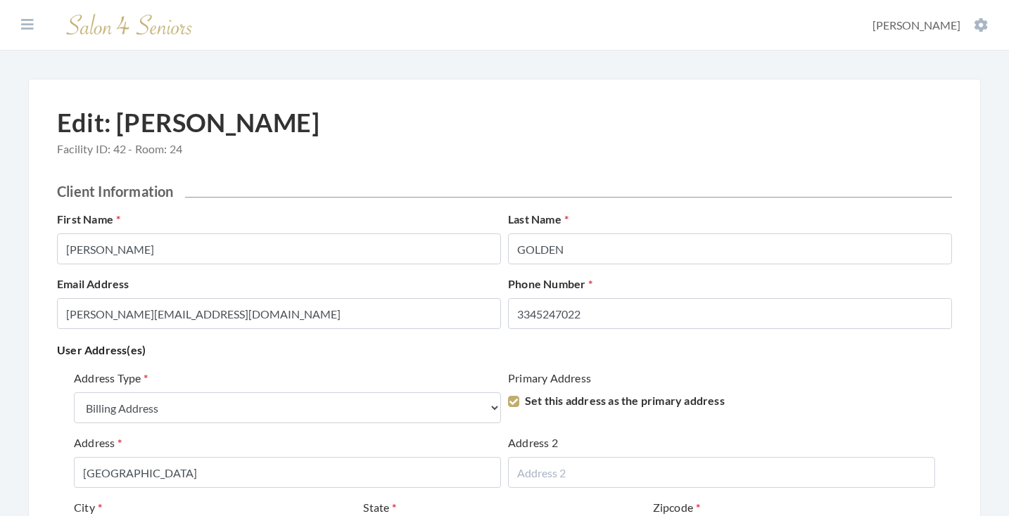
select select "billing"
select select "al"
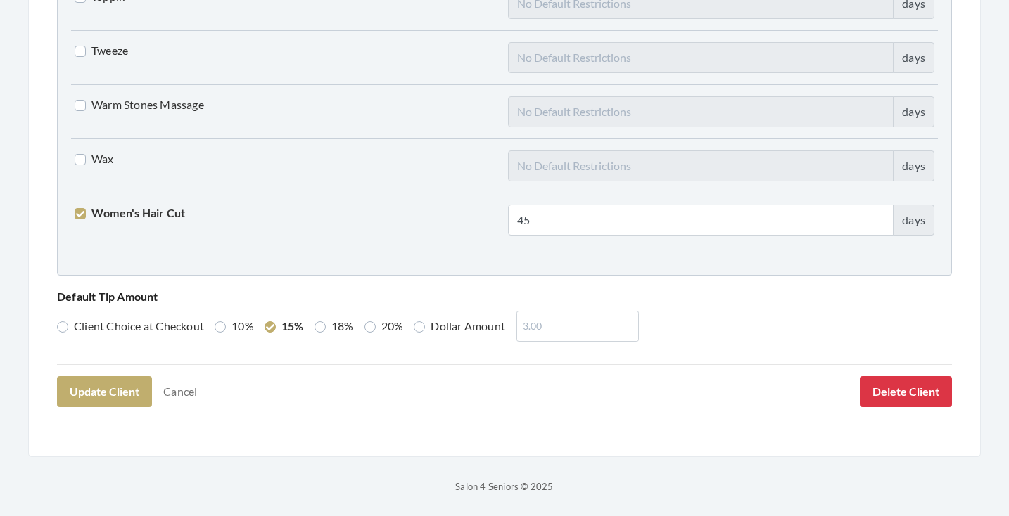
scroll to position [3613, 0]
click at [896, 405] on button "Delete Client" at bounding box center [906, 392] width 92 height 31
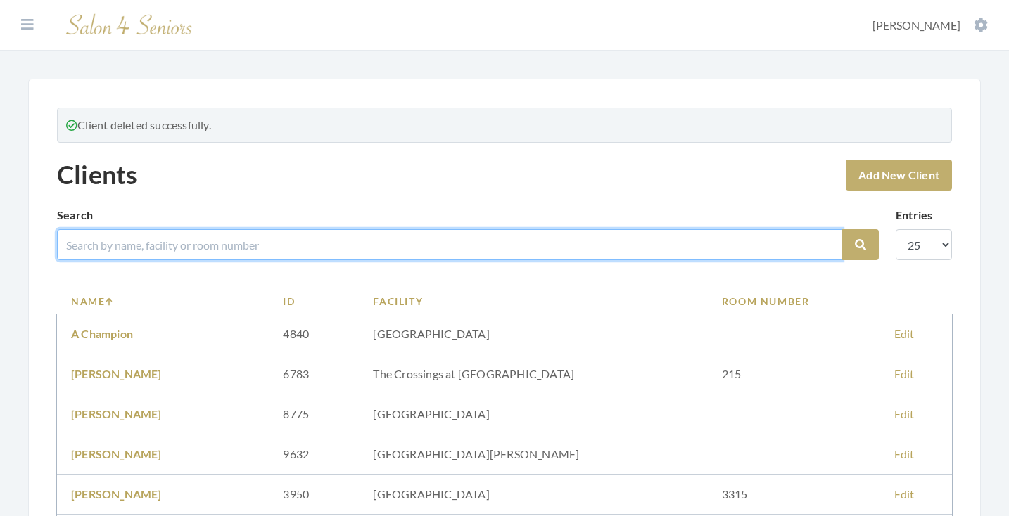
click at [406, 246] on input "search" at bounding box center [449, 244] width 785 height 31
type input "[PERSON_NAME]"
click at [860, 245] on button "Search" at bounding box center [860, 244] width 37 height 31
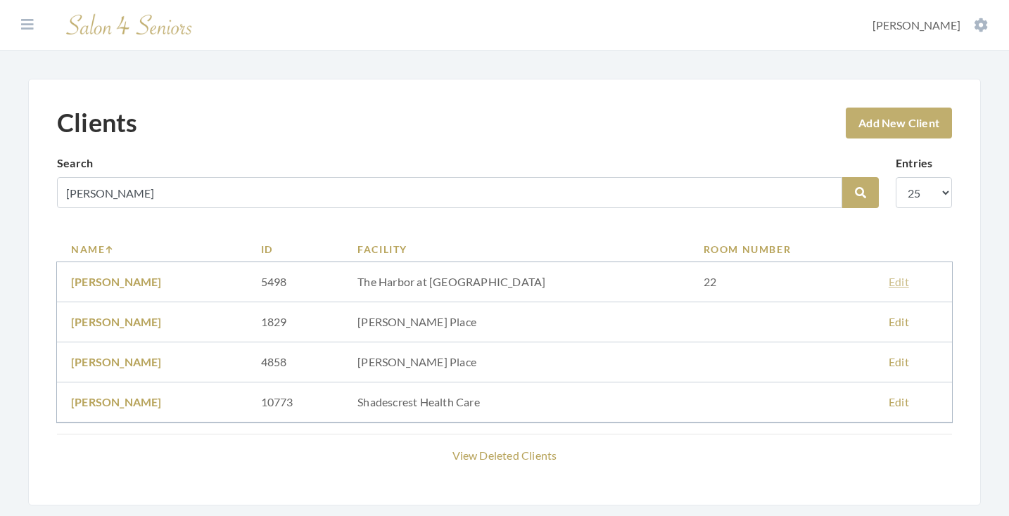
click at [888, 282] on link "Edit" at bounding box center [898, 281] width 20 height 13
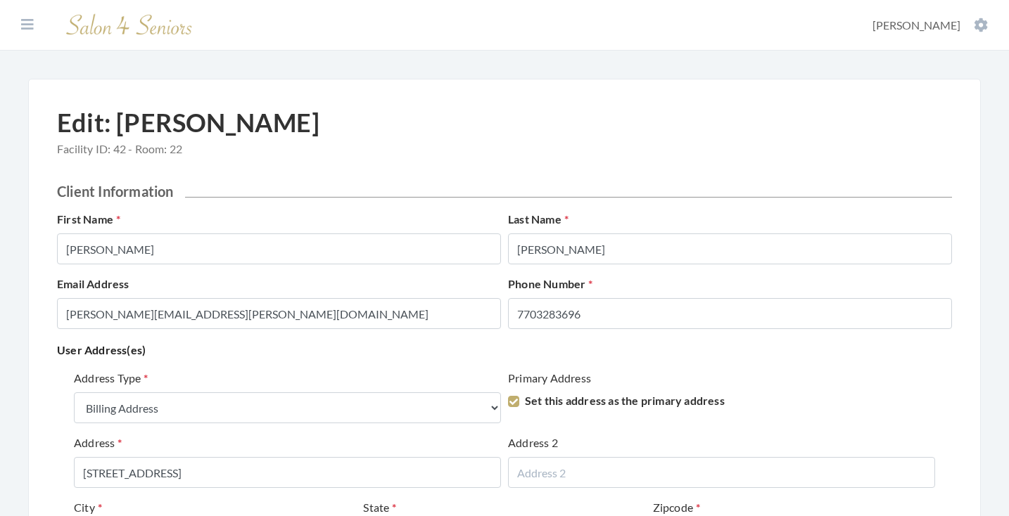
select select "billing"
select select "al"
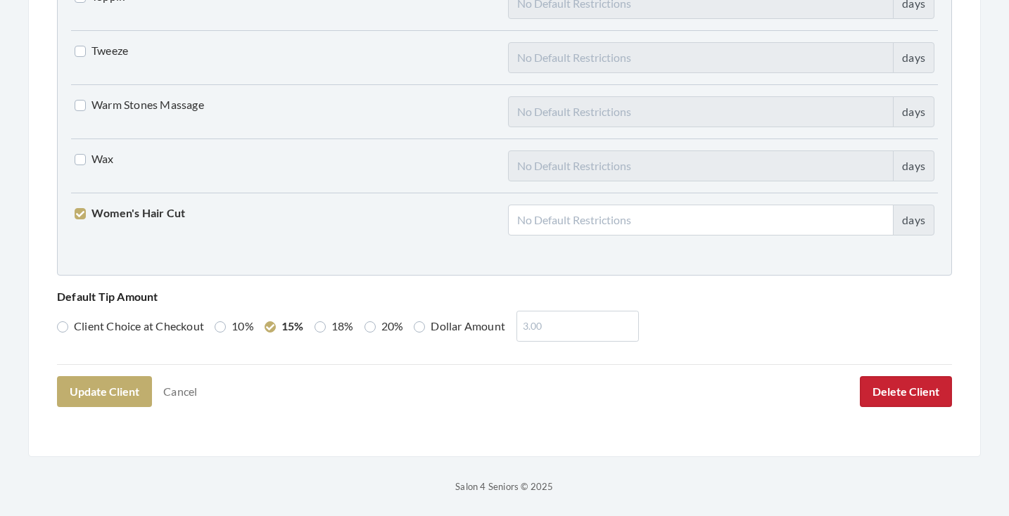
scroll to position [3613, 0]
click at [897, 395] on button "Delete Client" at bounding box center [906, 392] width 92 height 31
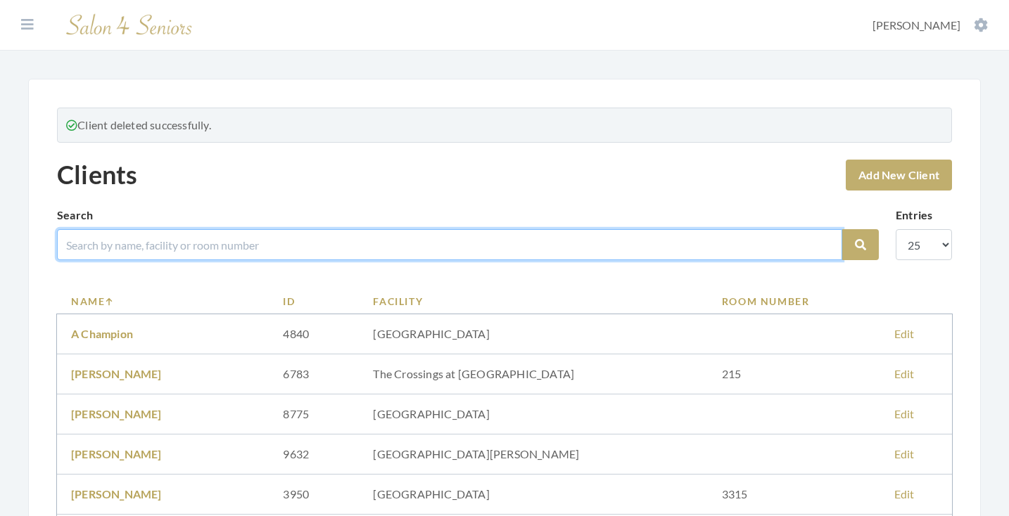
click at [420, 249] on input "search" at bounding box center [449, 244] width 785 height 31
type input "[PERSON_NAME]"
click at [860, 245] on button "Search" at bounding box center [860, 244] width 37 height 31
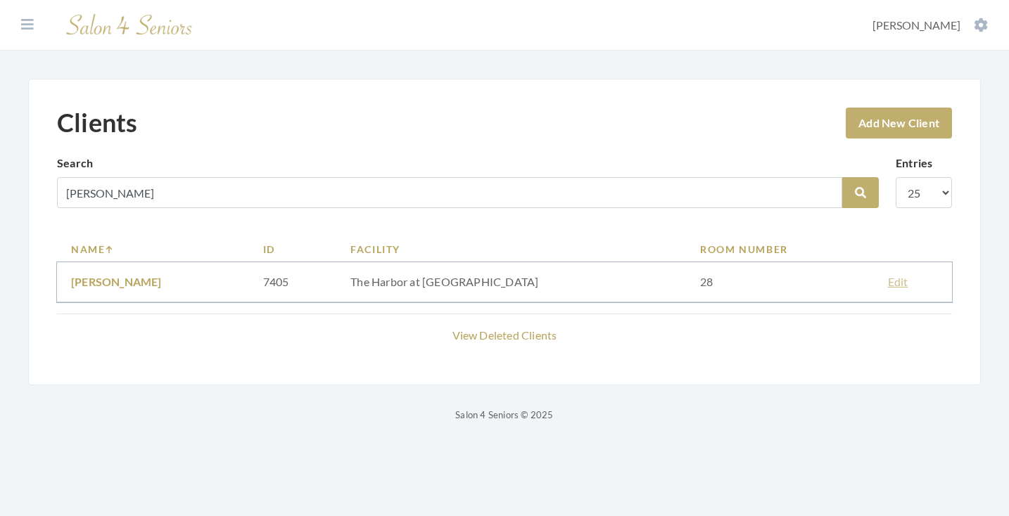
click at [890, 282] on link "Edit" at bounding box center [898, 281] width 20 height 13
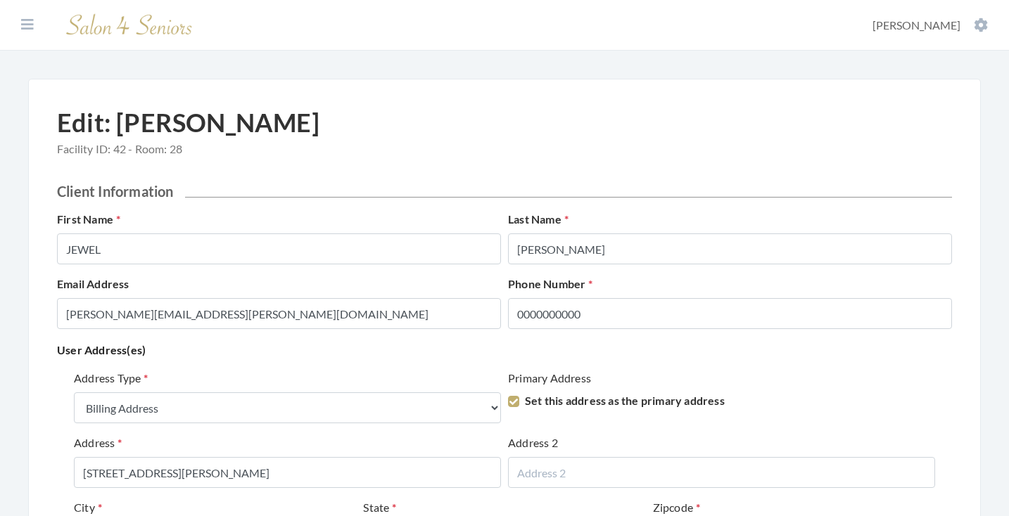
select select "billing"
select select "al"
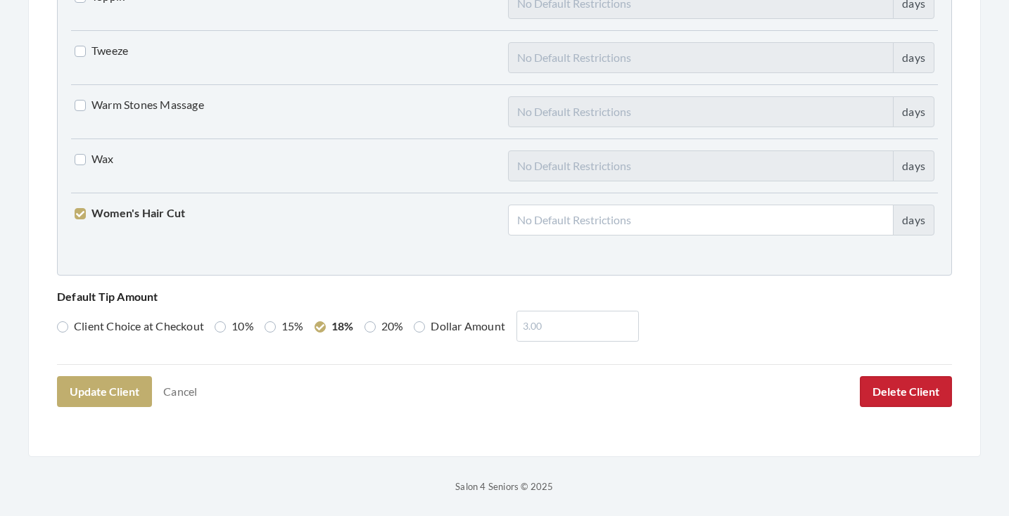
scroll to position [3613, 0]
click at [914, 392] on button "Delete Client" at bounding box center [906, 392] width 92 height 31
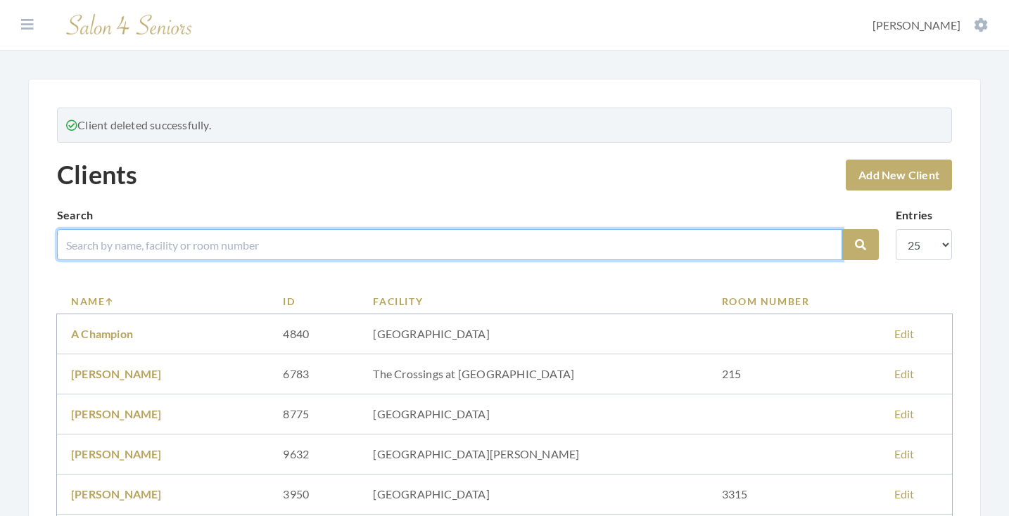
click at [445, 241] on input "search" at bounding box center [449, 244] width 785 height 31
type input "cole"
click at [860, 245] on button "Search" at bounding box center [860, 244] width 37 height 31
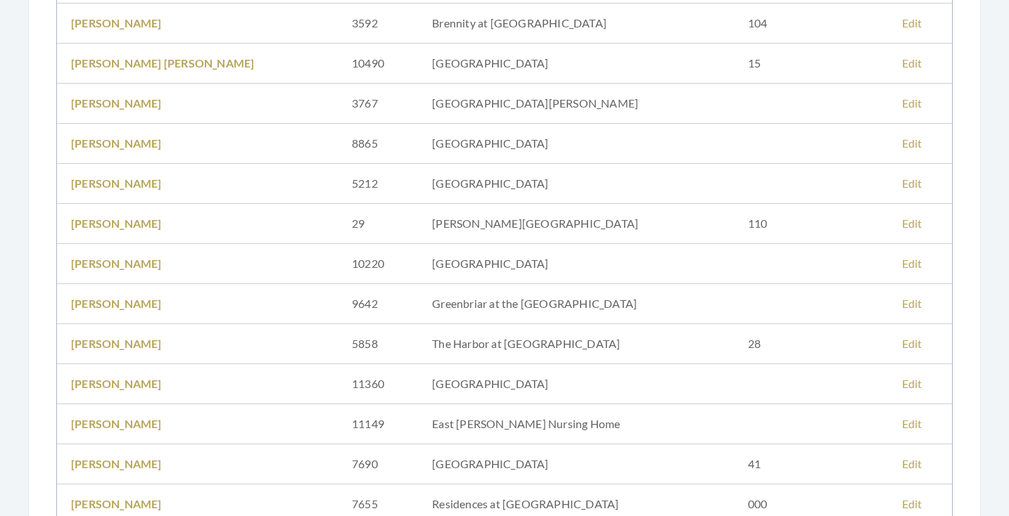
scroll to position [309, 0]
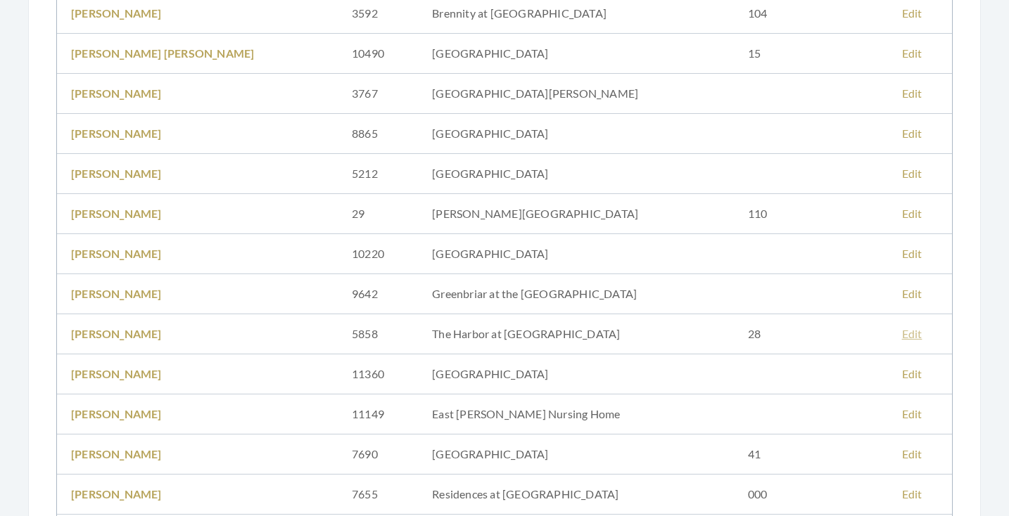
click at [902, 332] on link "Edit" at bounding box center [912, 333] width 20 height 13
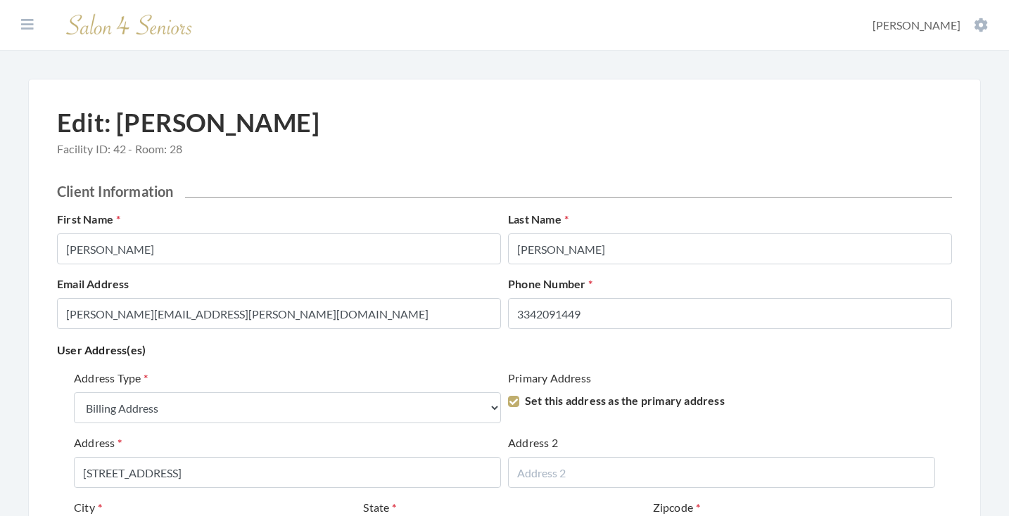
select select "billing"
select select "al"
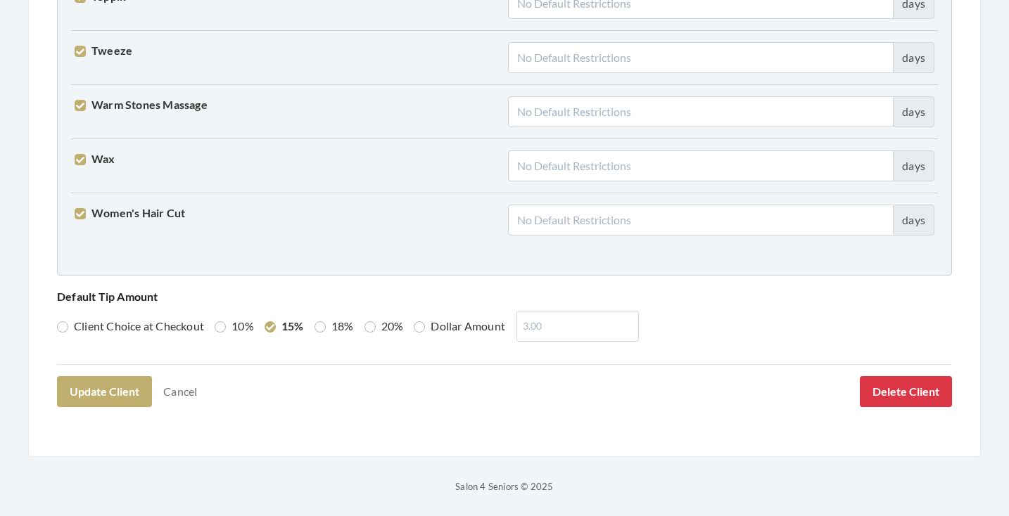
scroll to position [3613, 0]
click at [899, 388] on button "Delete Client" at bounding box center [906, 392] width 92 height 31
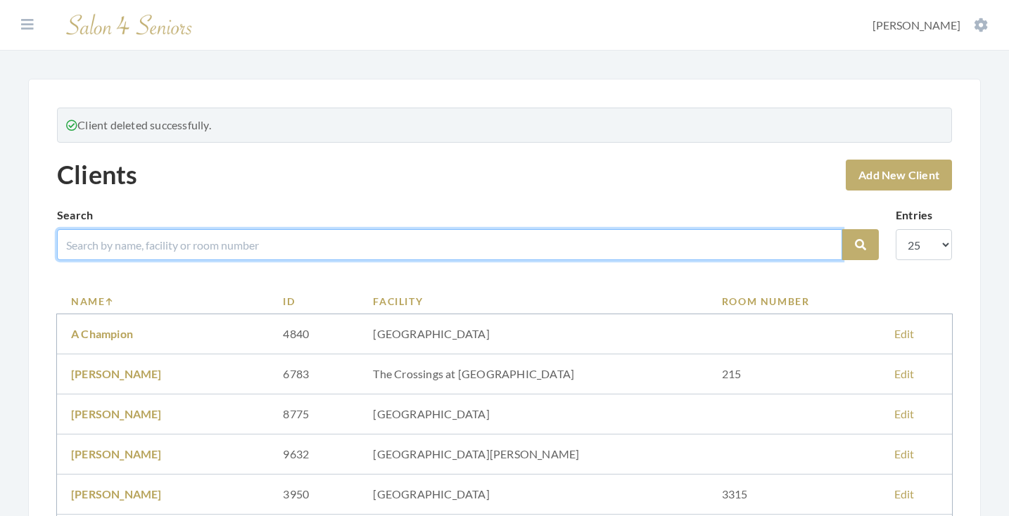
click at [502, 235] on input "search" at bounding box center [449, 244] width 785 height 31
type input "wheeler"
click at [860, 245] on button "Search" at bounding box center [860, 244] width 37 height 31
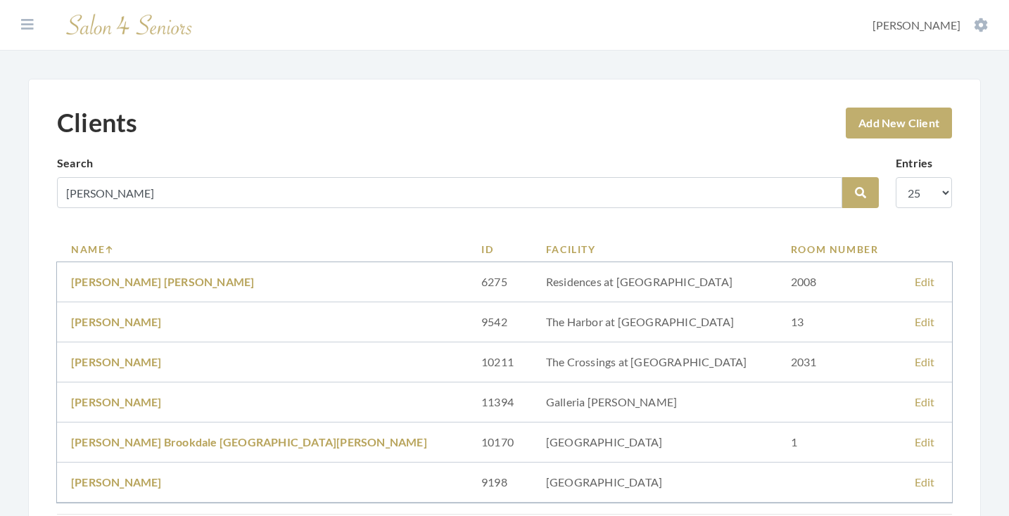
scroll to position [80, 0]
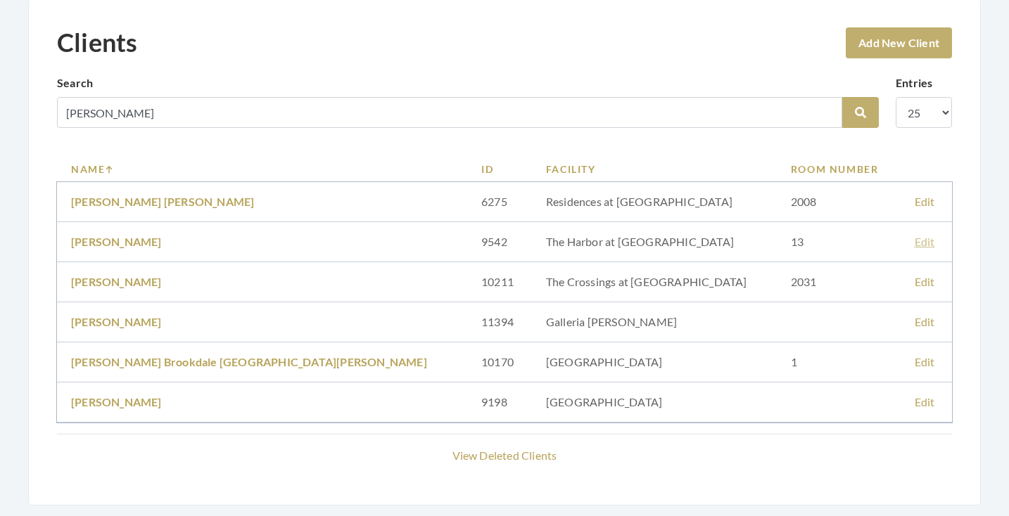
click at [914, 245] on link "Edit" at bounding box center [924, 241] width 20 height 13
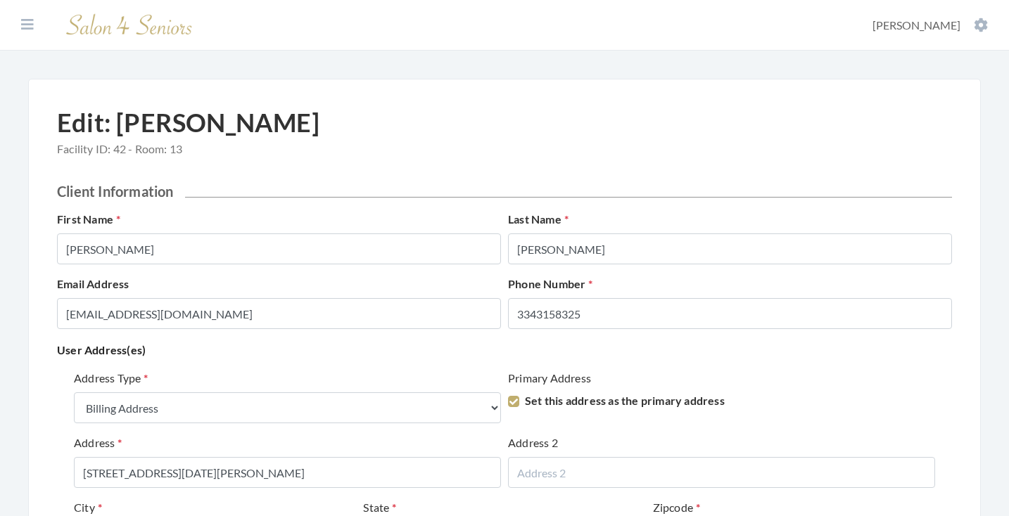
select select "billing"
select select "al"
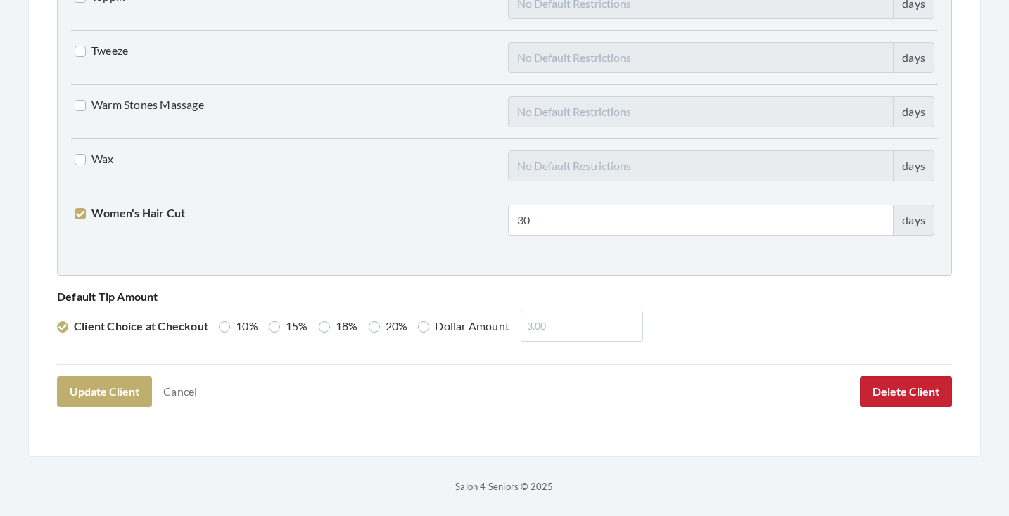
scroll to position [3613, 0]
click at [867, 385] on button "Delete Client" at bounding box center [906, 392] width 92 height 31
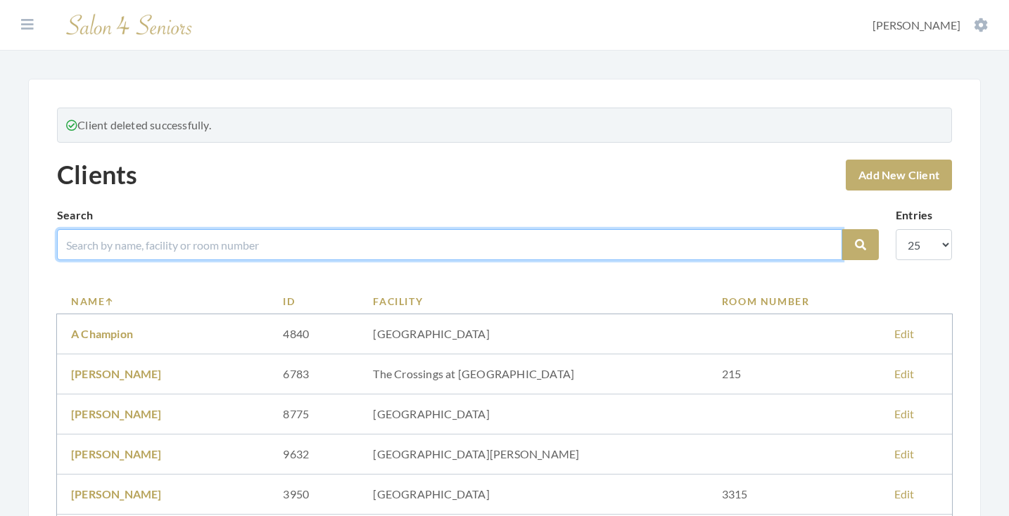
click at [530, 243] on input "search" at bounding box center [449, 244] width 785 height 31
type input "keirn"
click at [860, 245] on button "Search" at bounding box center [860, 244] width 37 height 31
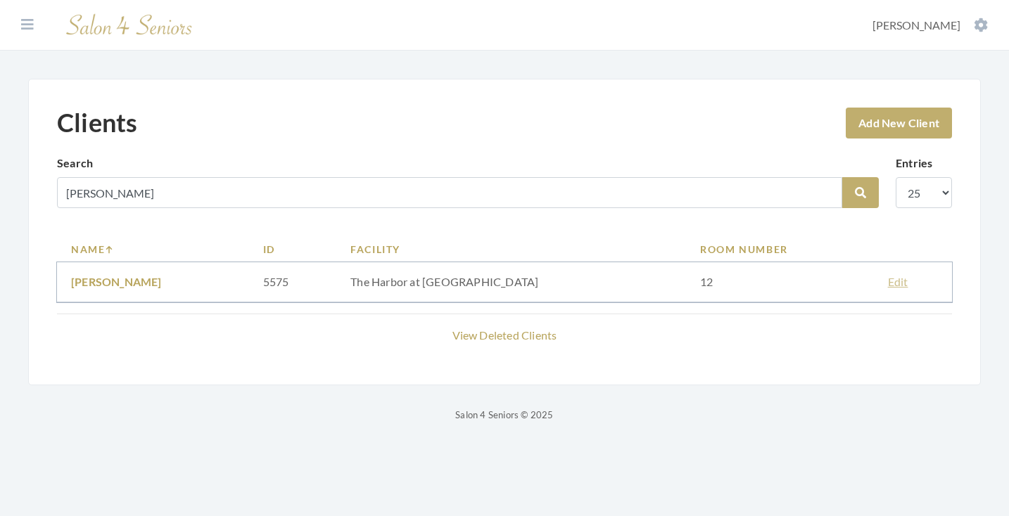
click at [888, 281] on link "Edit" at bounding box center [898, 281] width 20 height 13
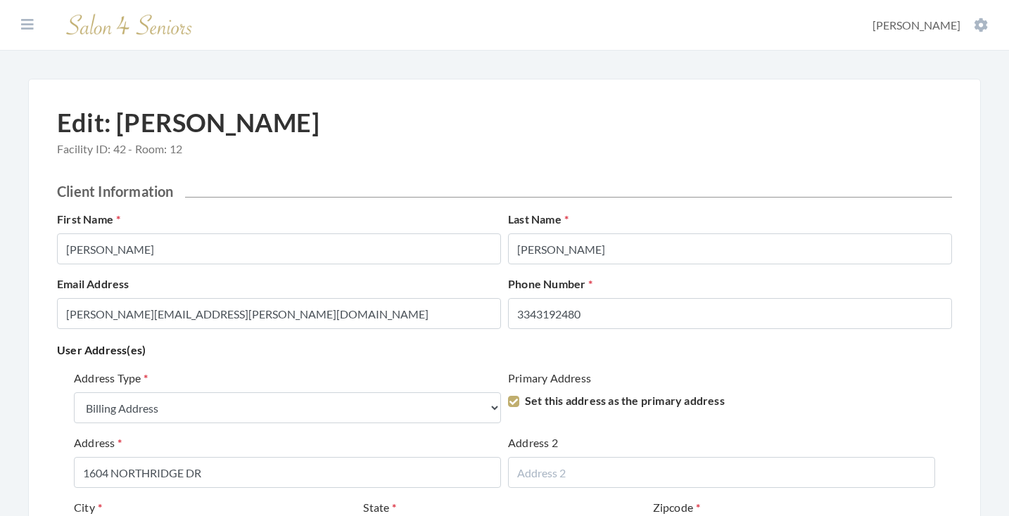
select select "billing"
select select "al"
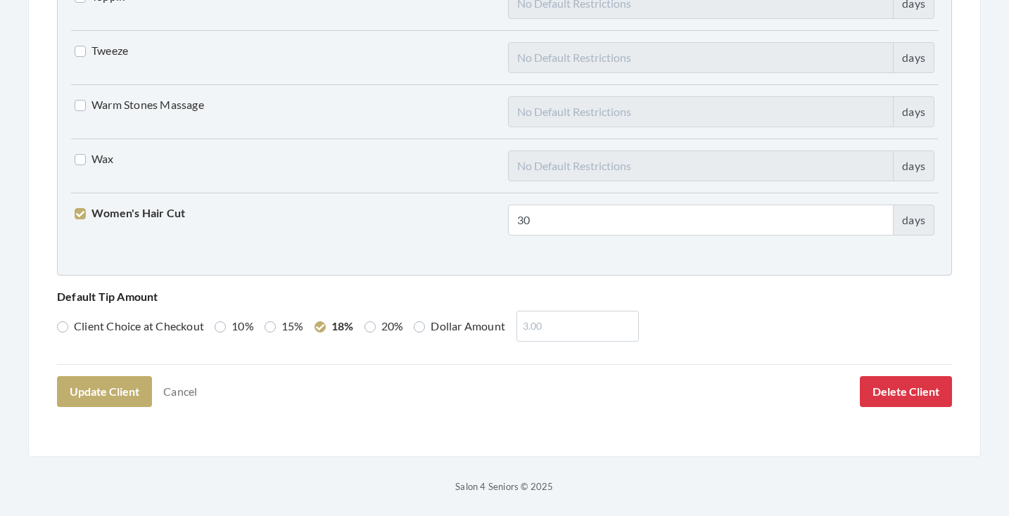
scroll to position [3613, 0]
click at [914, 394] on button "Delete Client" at bounding box center [906, 392] width 92 height 31
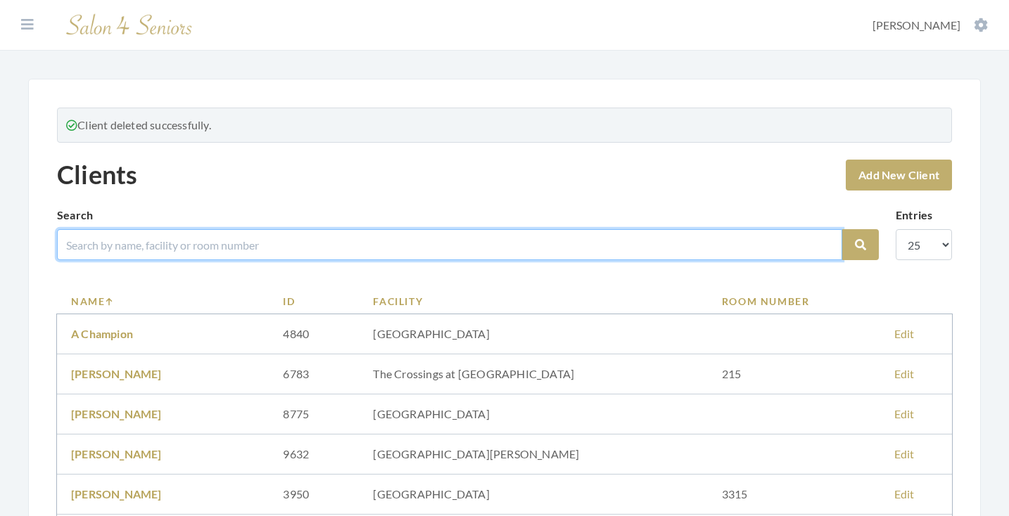
click at [420, 250] on input "search" at bounding box center [449, 244] width 785 height 31
type input "lajune"
click at [860, 245] on button "Search" at bounding box center [860, 244] width 37 height 31
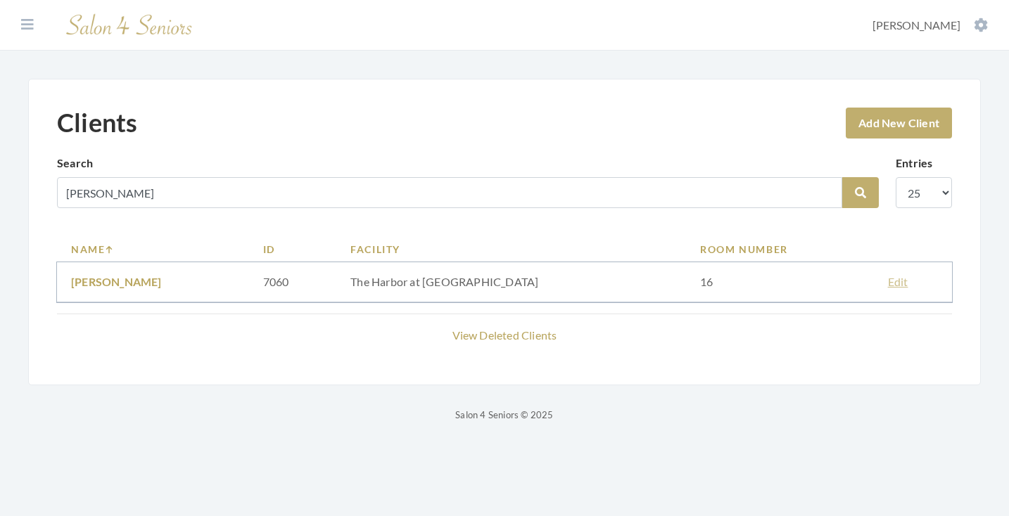
click at [888, 282] on link "Edit" at bounding box center [898, 281] width 20 height 13
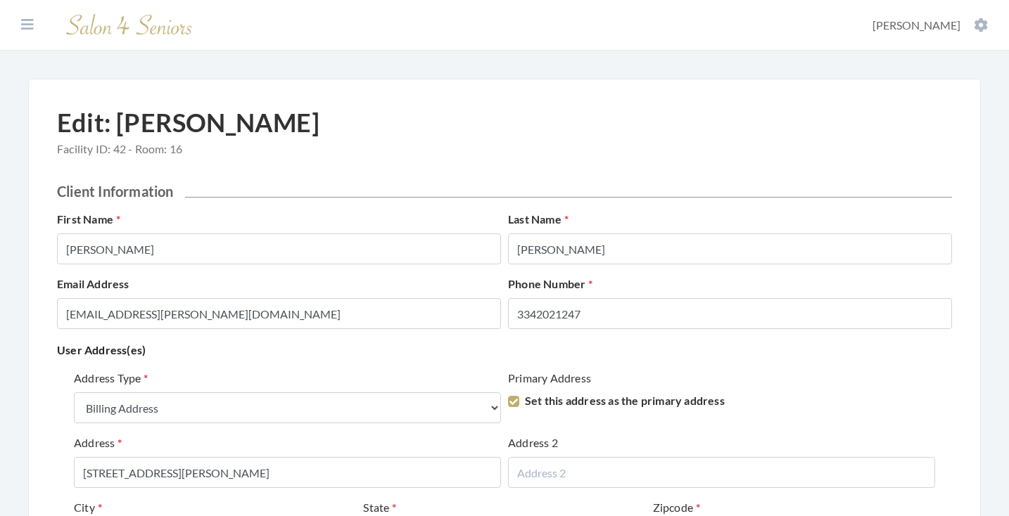
select select "billing"
select select "al"
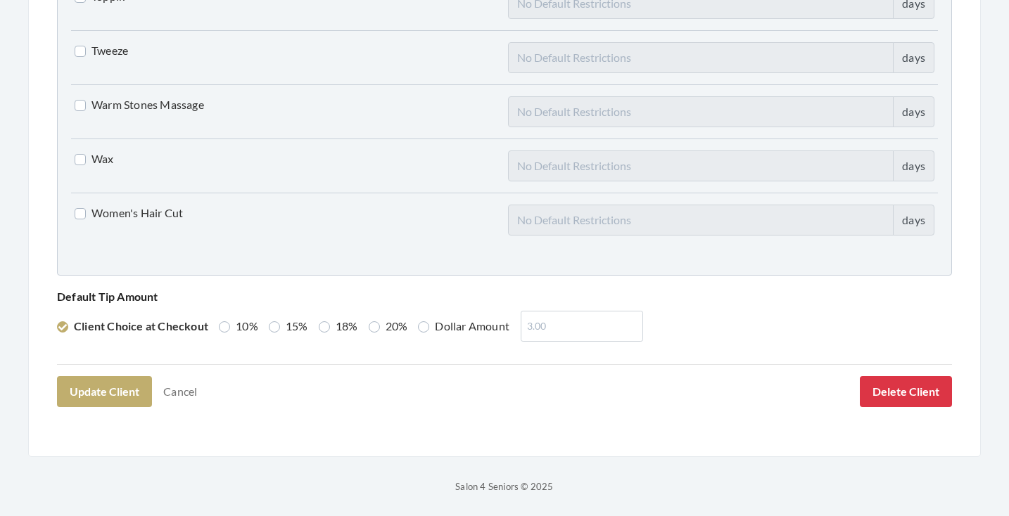
scroll to position [3613, 0]
click at [897, 388] on button "Delete Client" at bounding box center [906, 392] width 92 height 31
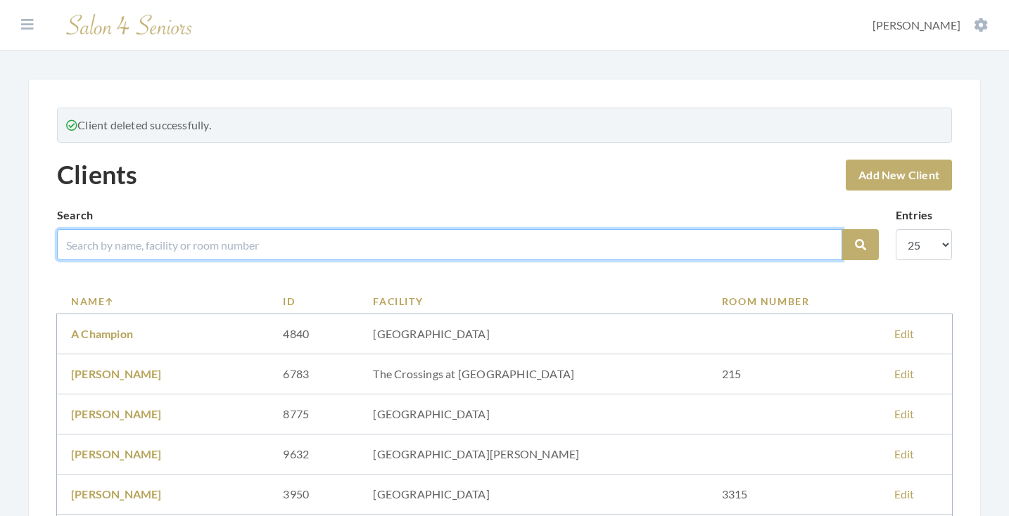
click at [492, 236] on input "search" at bounding box center [449, 244] width 785 height 31
type input "[PERSON_NAME]"
click at [860, 245] on button "Search" at bounding box center [860, 244] width 37 height 31
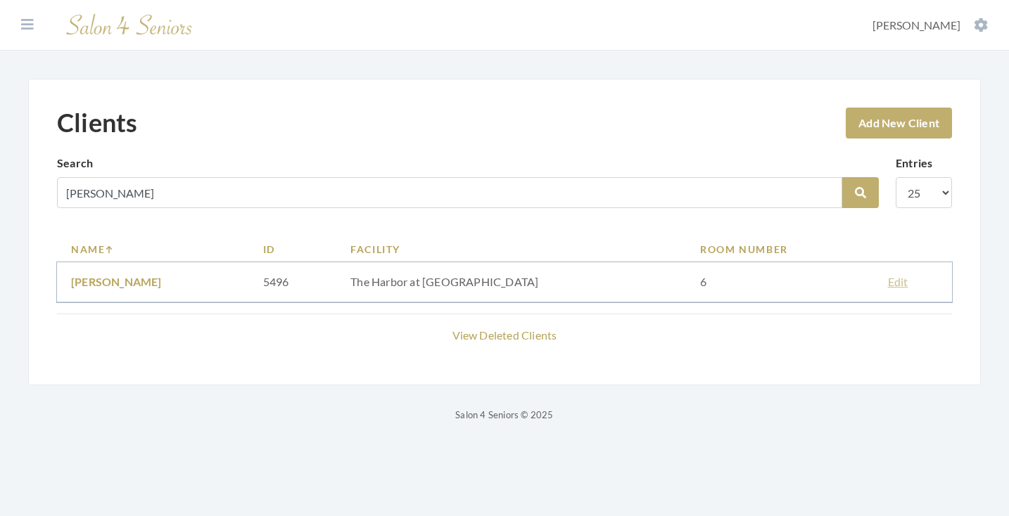
click at [888, 282] on link "Edit" at bounding box center [898, 281] width 20 height 13
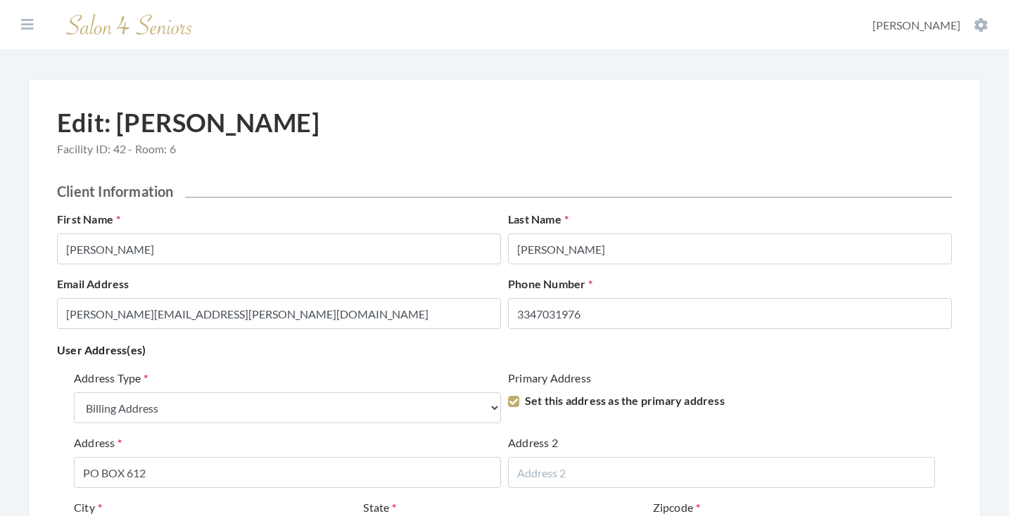
select select "billing"
select select "al"
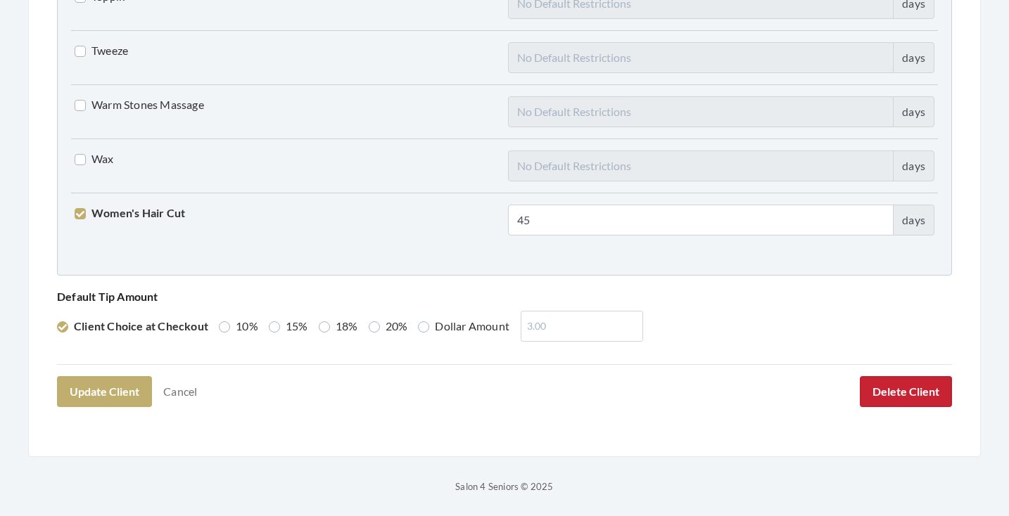
scroll to position [3613, 0]
click at [876, 388] on button "Delete Client" at bounding box center [906, 392] width 92 height 31
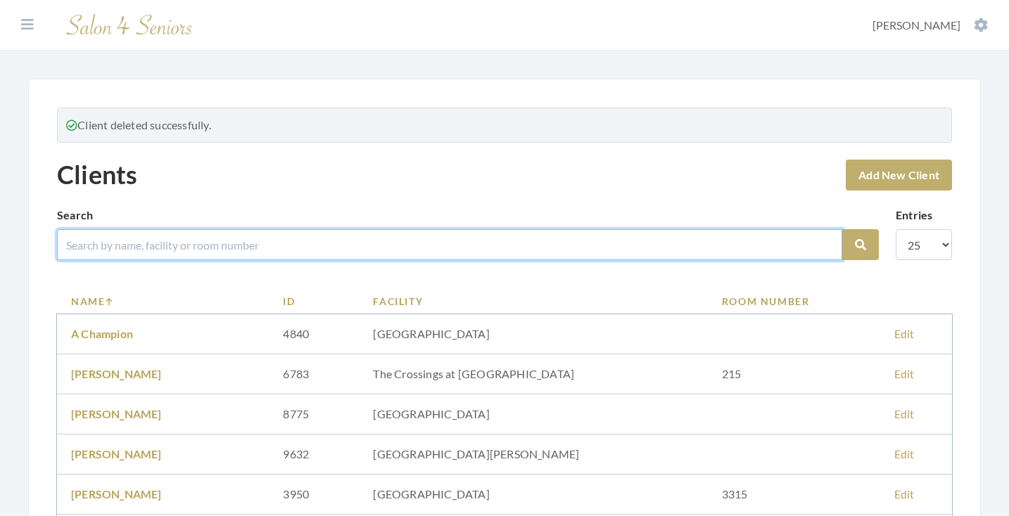
click at [438, 247] on input "search" at bounding box center [449, 244] width 785 height 31
type input "slay"
click at [860, 245] on button "Search" at bounding box center [860, 244] width 37 height 31
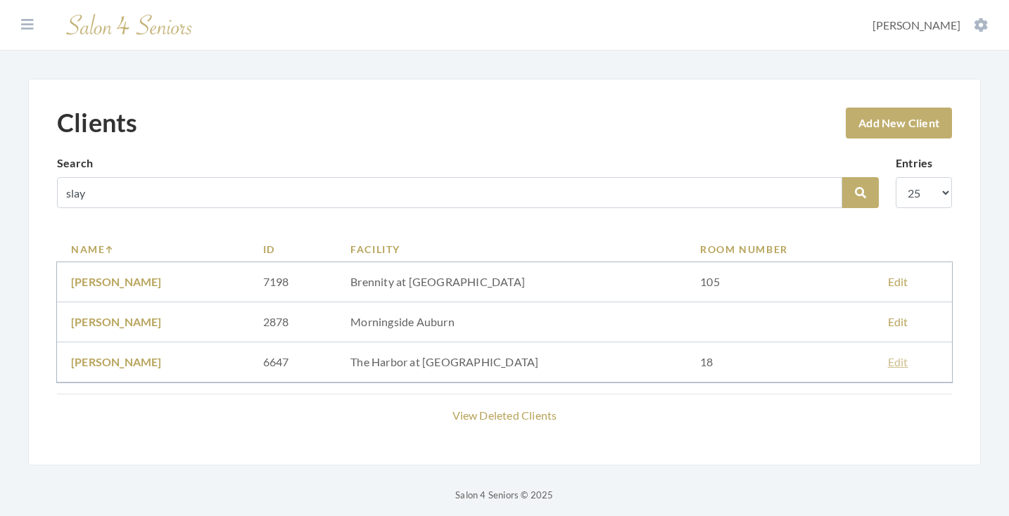
click at [888, 362] on link "Edit" at bounding box center [898, 361] width 20 height 13
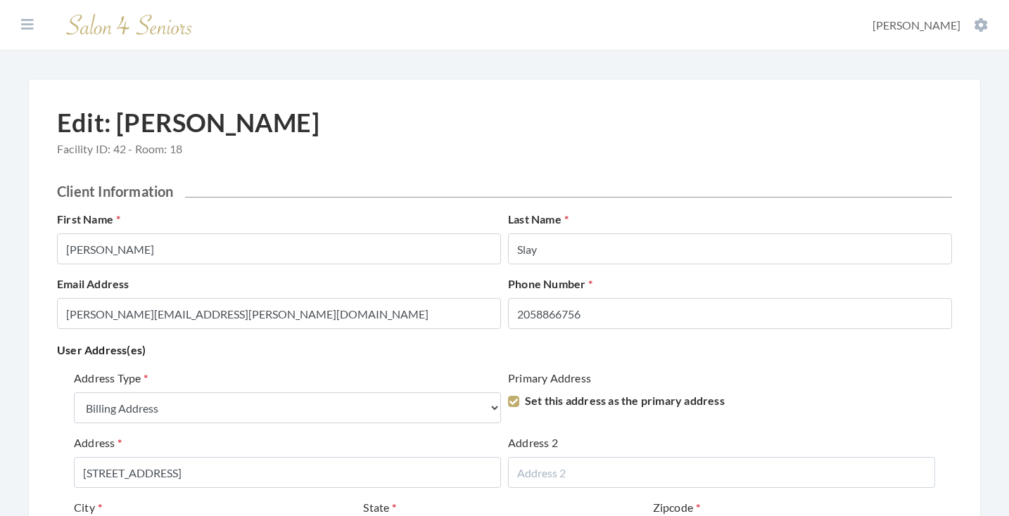
select select "billing"
select select "al"
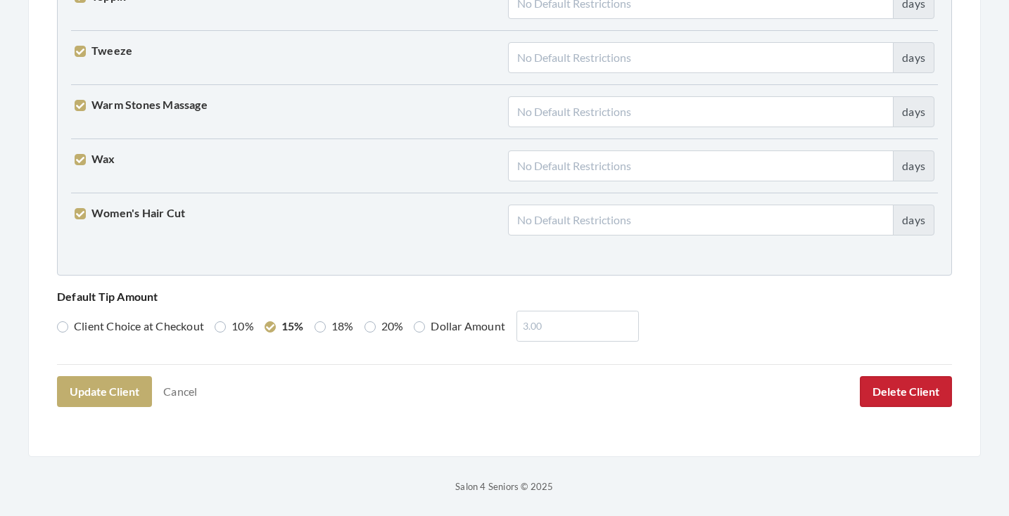
scroll to position [3613, 0]
click at [893, 397] on button "Delete Client" at bounding box center [906, 392] width 92 height 31
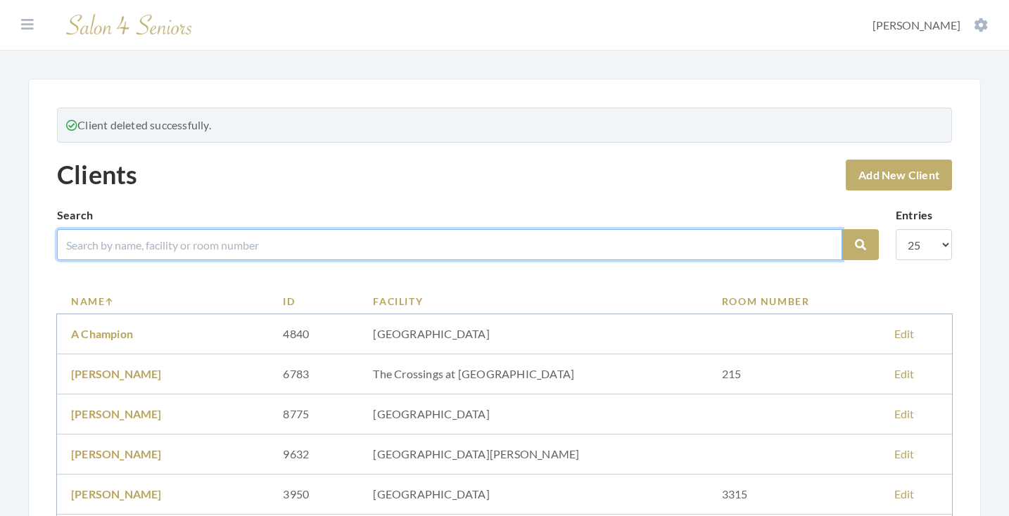
click at [489, 259] on input "search" at bounding box center [449, 244] width 785 height 31
type input "jordan"
click at [860, 245] on button "Search" at bounding box center [860, 244] width 37 height 31
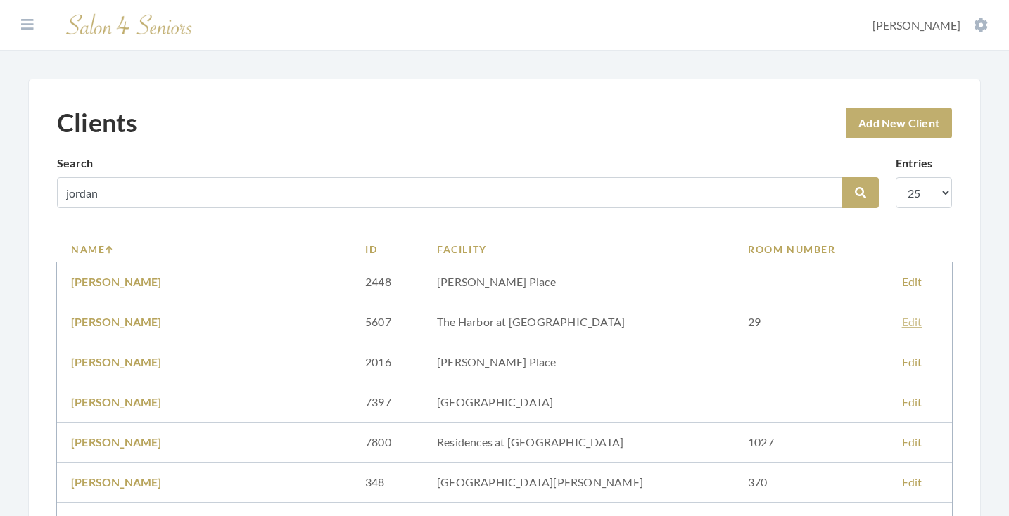
click at [902, 321] on link "Edit" at bounding box center [912, 321] width 20 height 13
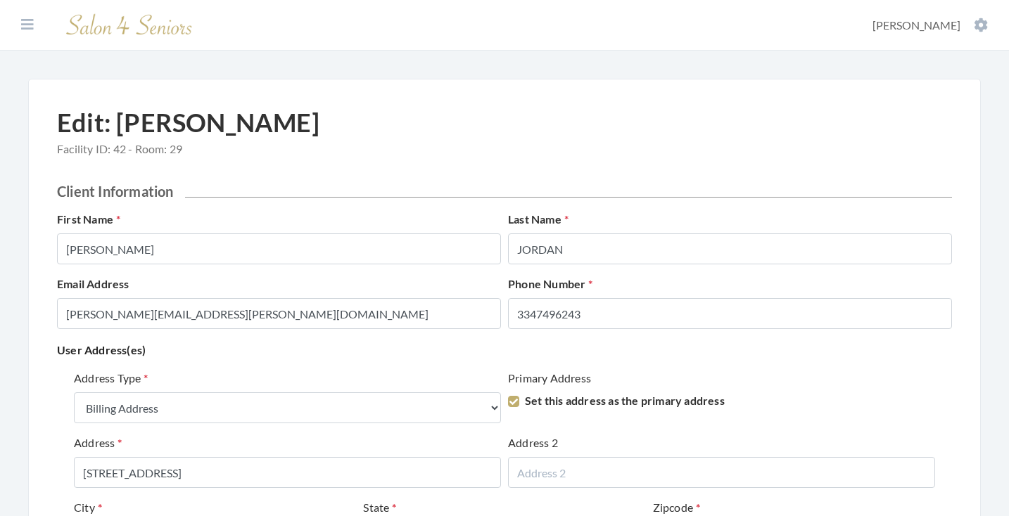
select select "billing"
select select "al"
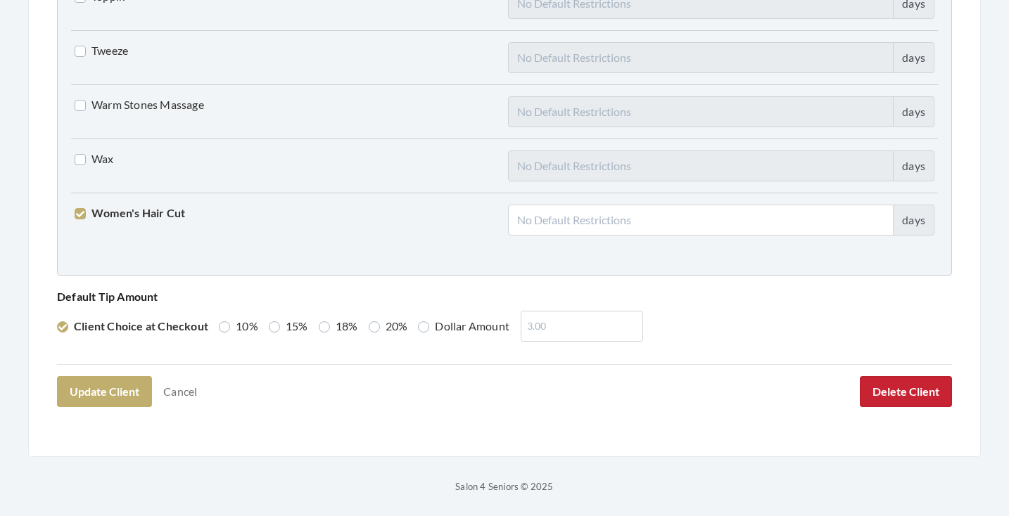
scroll to position [3613, 0]
click at [883, 397] on button "Delete Client" at bounding box center [906, 392] width 92 height 31
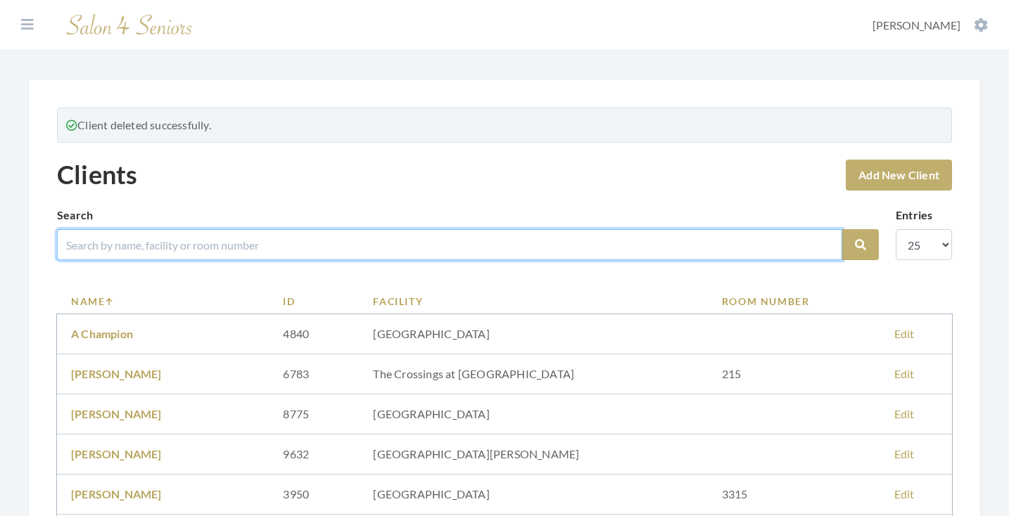
click at [376, 250] on input "search" at bounding box center [449, 244] width 785 height 31
type input "[PERSON_NAME]"
click at [860, 245] on button "Search" at bounding box center [860, 244] width 37 height 31
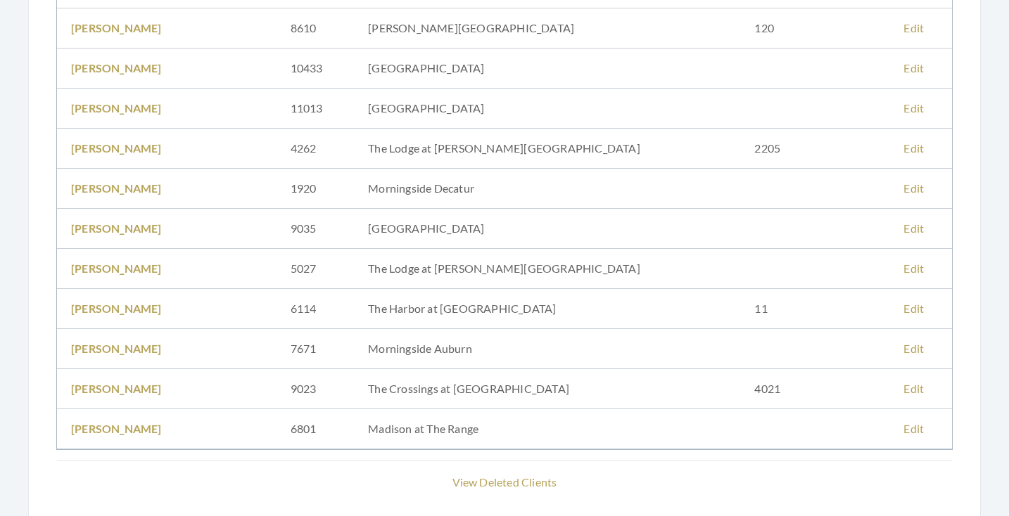
scroll to position [422, 0]
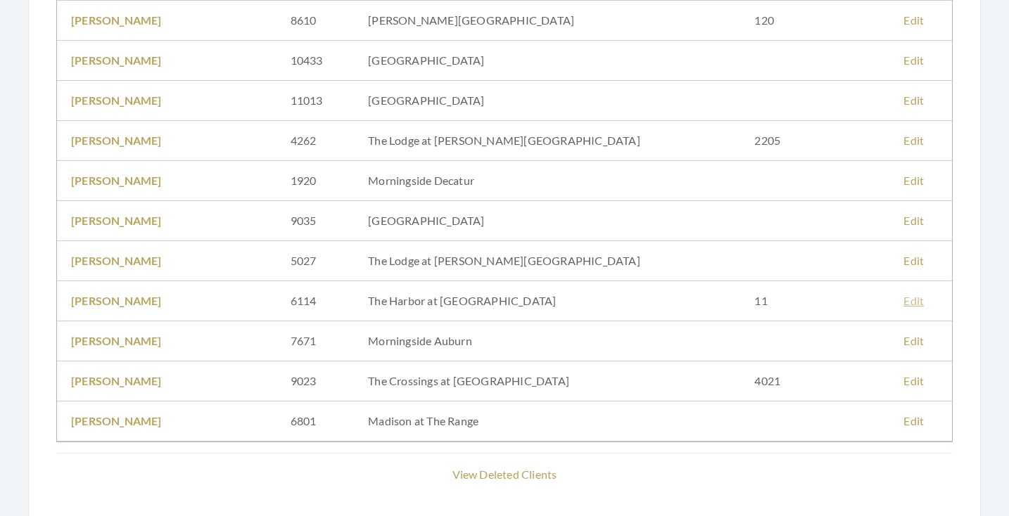
click at [903, 302] on link "Edit" at bounding box center [913, 300] width 20 height 13
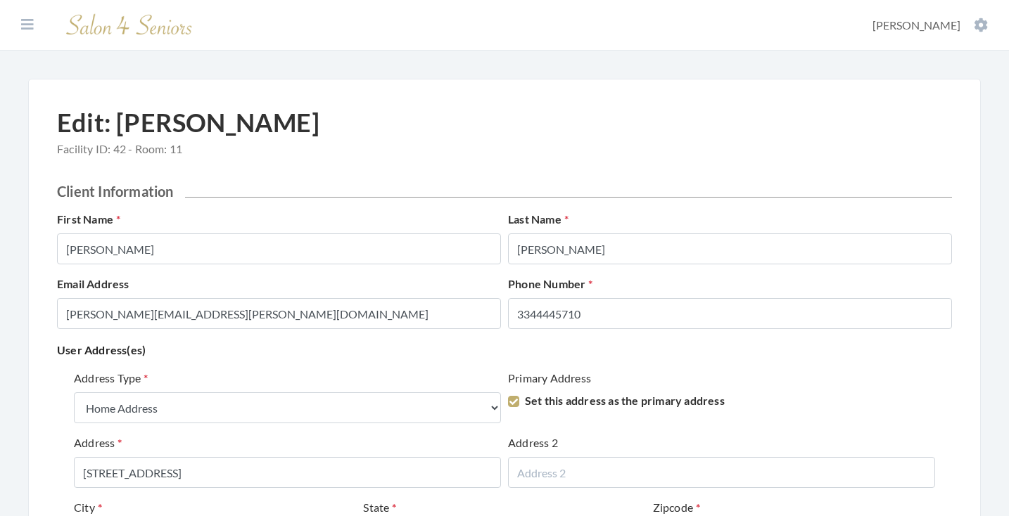
select select "home"
select select "al"
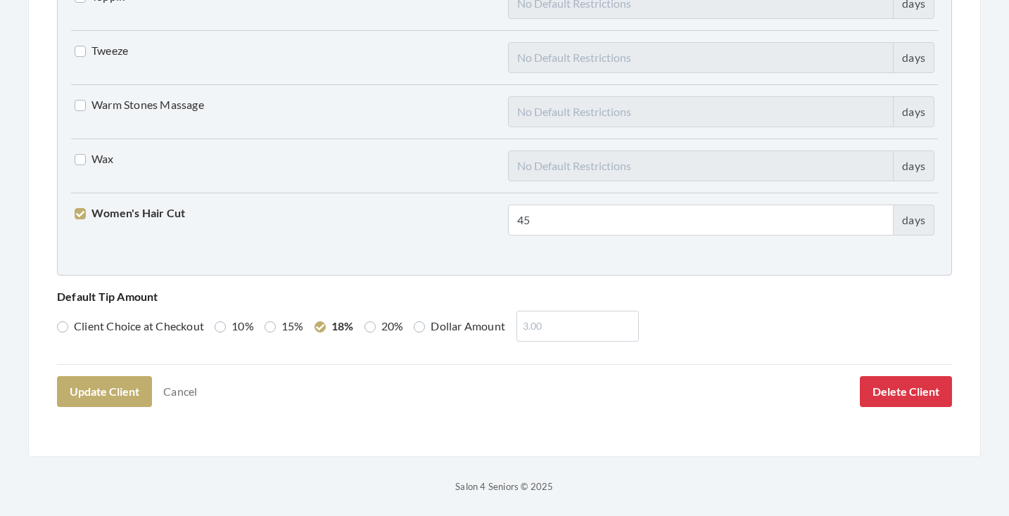
scroll to position [3613, 0]
click at [892, 391] on button "Delete Client" at bounding box center [906, 392] width 92 height 31
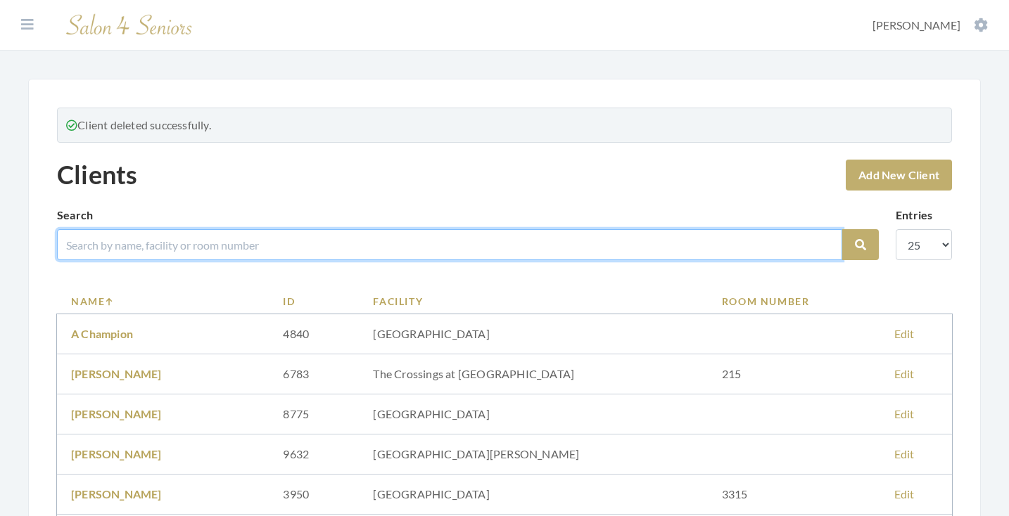
click at [514, 232] on input "search" at bounding box center [449, 244] width 785 height 31
type input "[PERSON_NAME]"
click at [860, 245] on button "Search" at bounding box center [860, 244] width 37 height 31
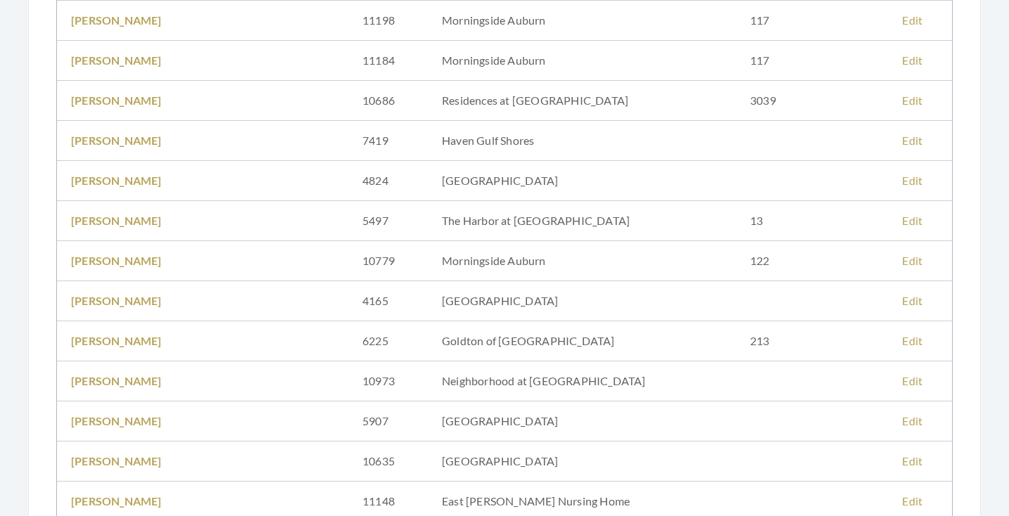
scroll to position [590, 0]
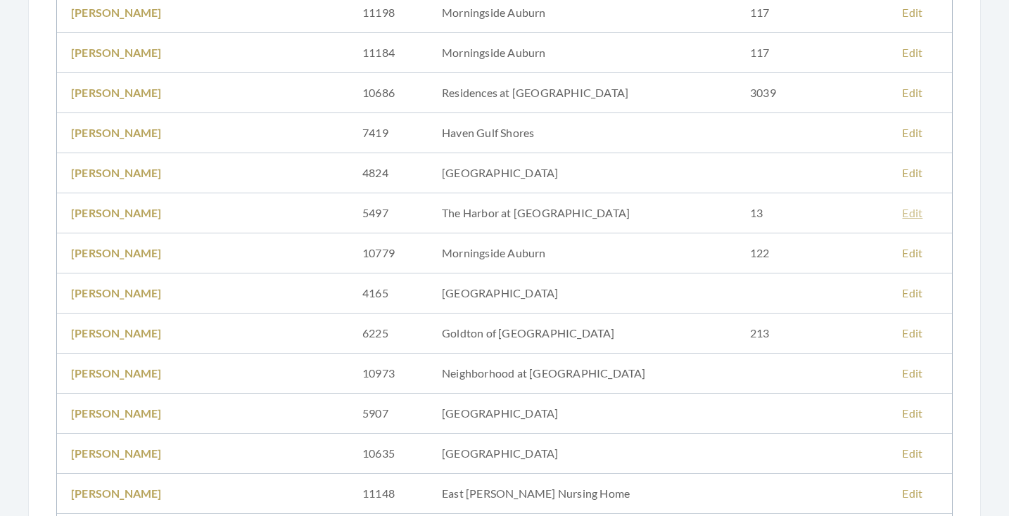
click at [902, 210] on link "Edit" at bounding box center [912, 212] width 20 height 13
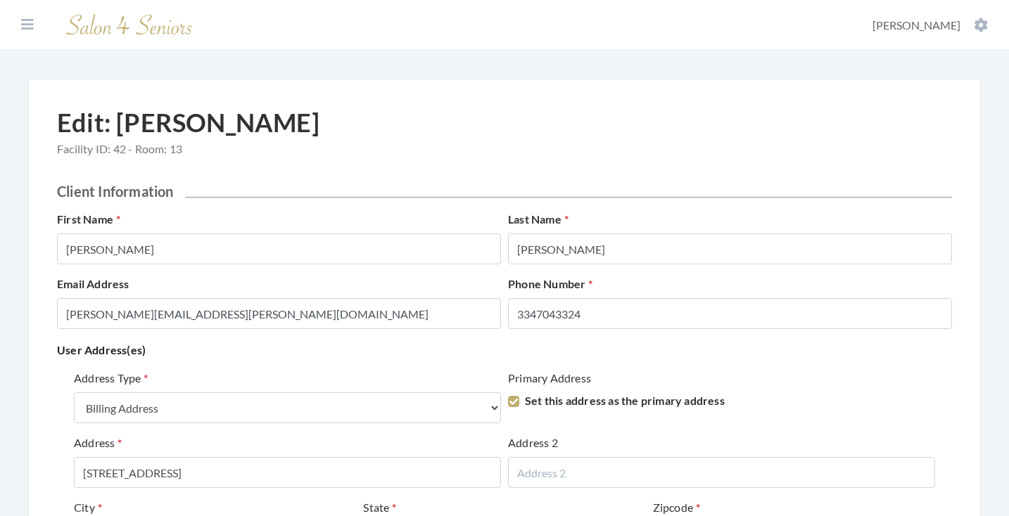
select select "billing"
select select "al"
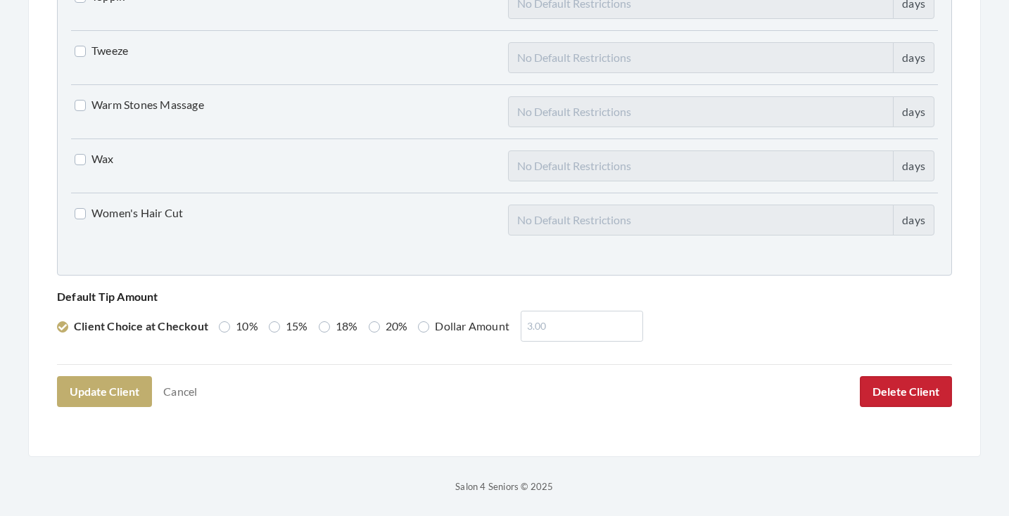
scroll to position [3613, 0]
click at [875, 389] on button "Delete Client" at bounding box center [906, 392] width 92 height 31
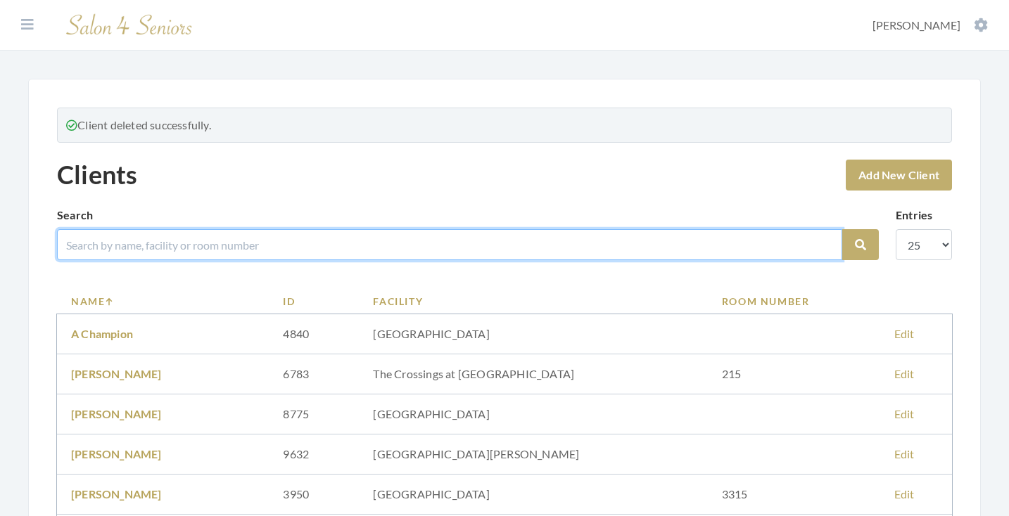
click at [540, 241] on input "search" at bounding box center [449, 244] width 785 height 31
type input "miller"
click at [860, 245] on button "Search" at bounding box center [860, 244] width 37 height 31
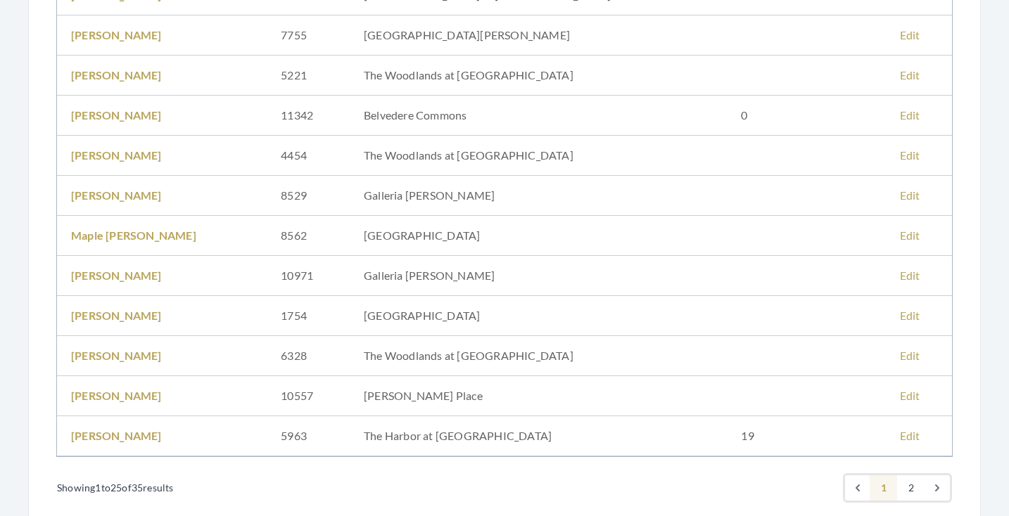
scroll to position [829, 0]
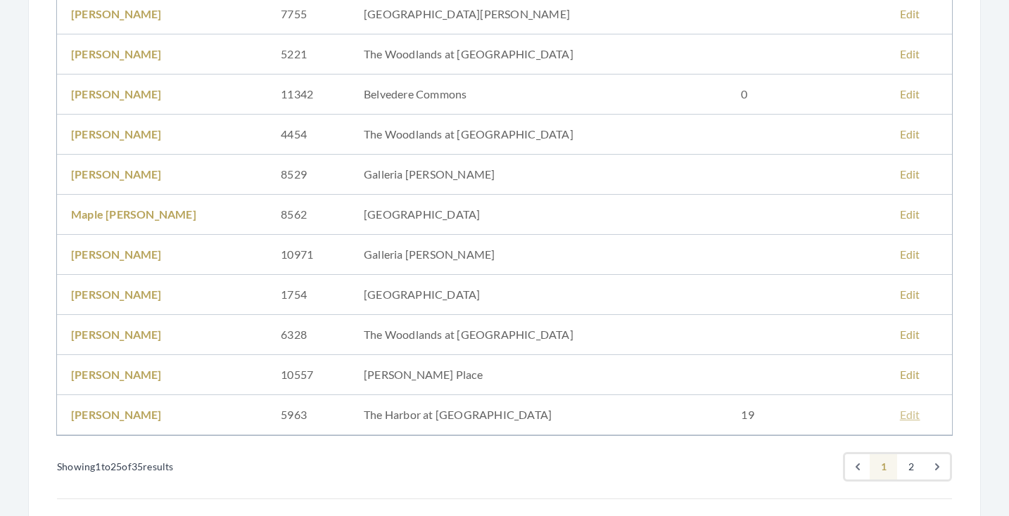
click at [900, 412] on link "Edit" at bounding box center [910, 414] width 20 height 13
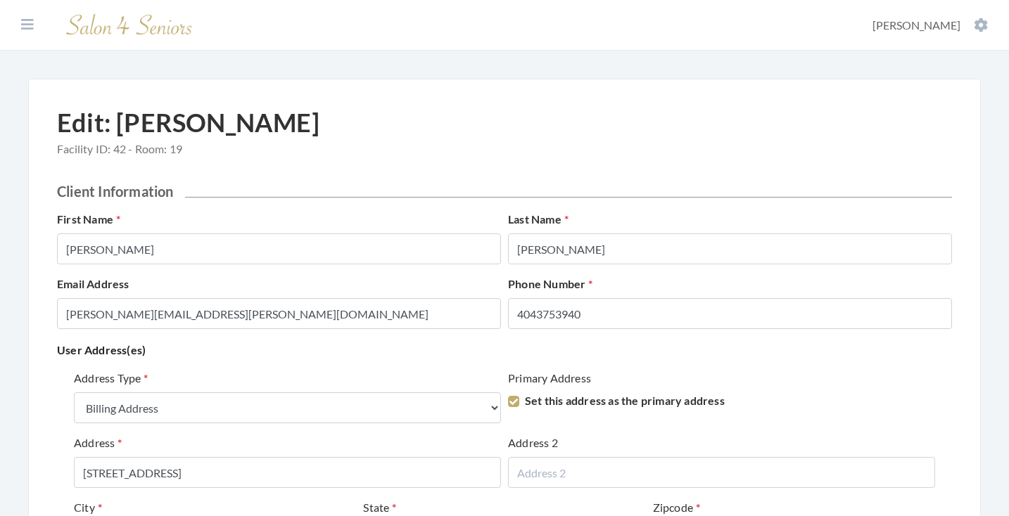
select select "billing"
select select "al"
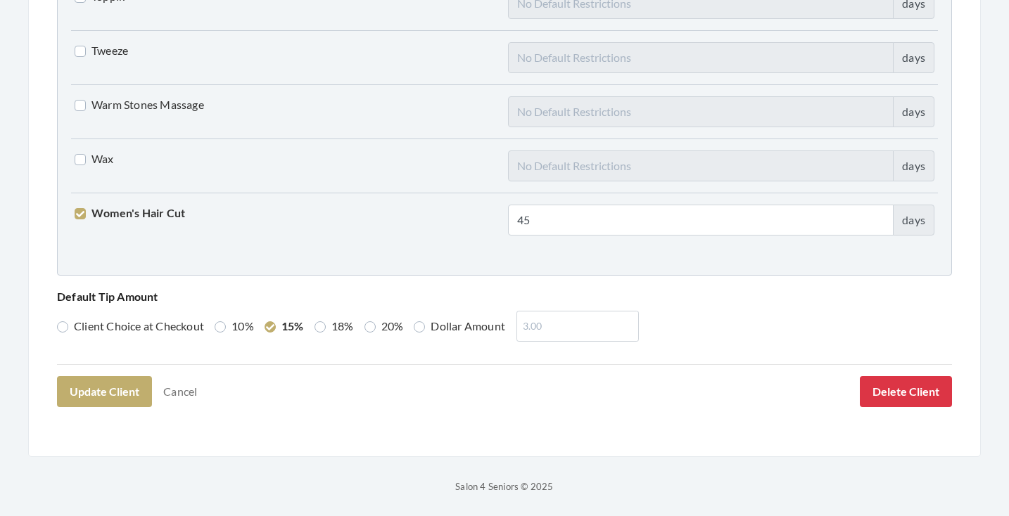
scroll to position [3613, 0]
click at [887, 391] on button "Delete Client" at bounding box center [906, 392] width 92 height 31
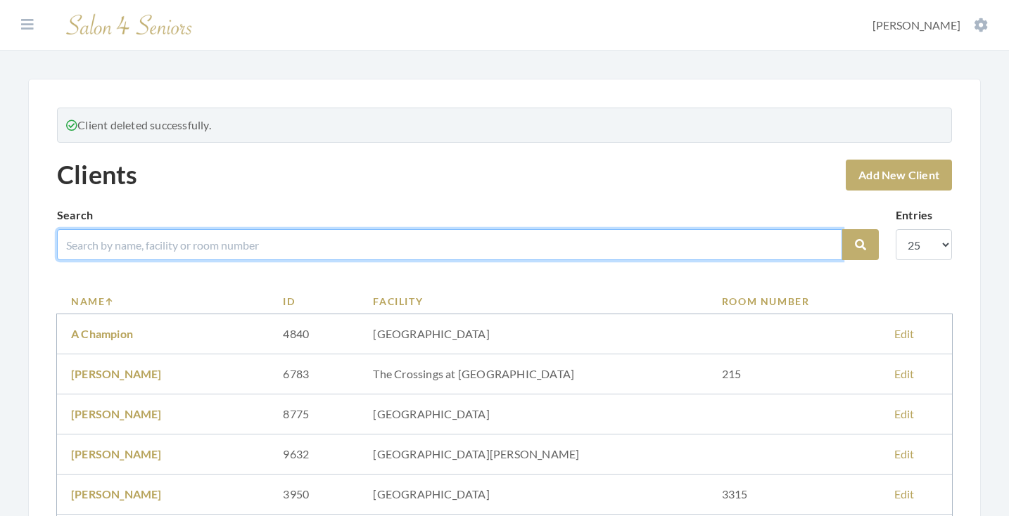
click at [484, 236] on input "search" at bounding box center [449, 244] width 785 height 31
type input "dyal"
click at [860, 245] on button "Search" at bounding box center [860, 244] width 37 height 31
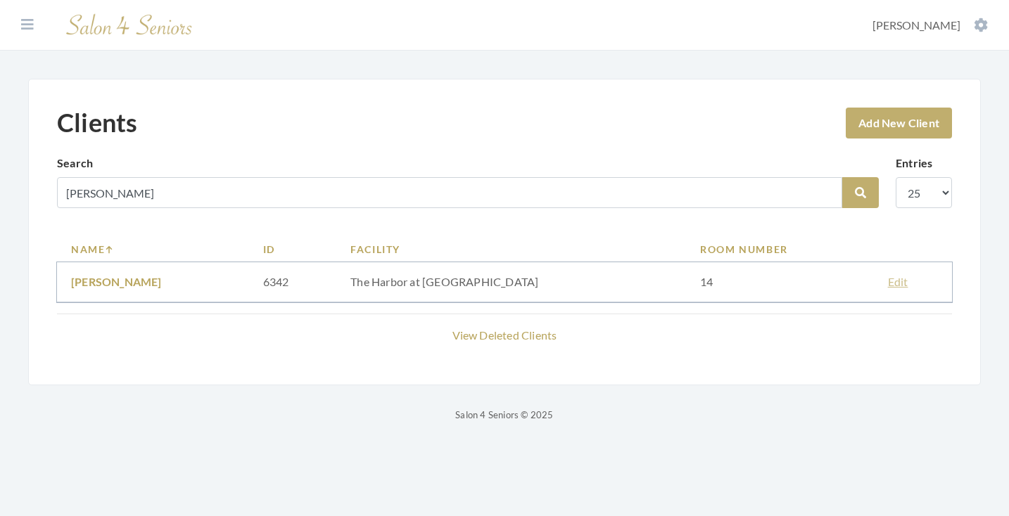
click at [888, 286] on link "Edit" at bounding box center [898, 281] width 20 height 13
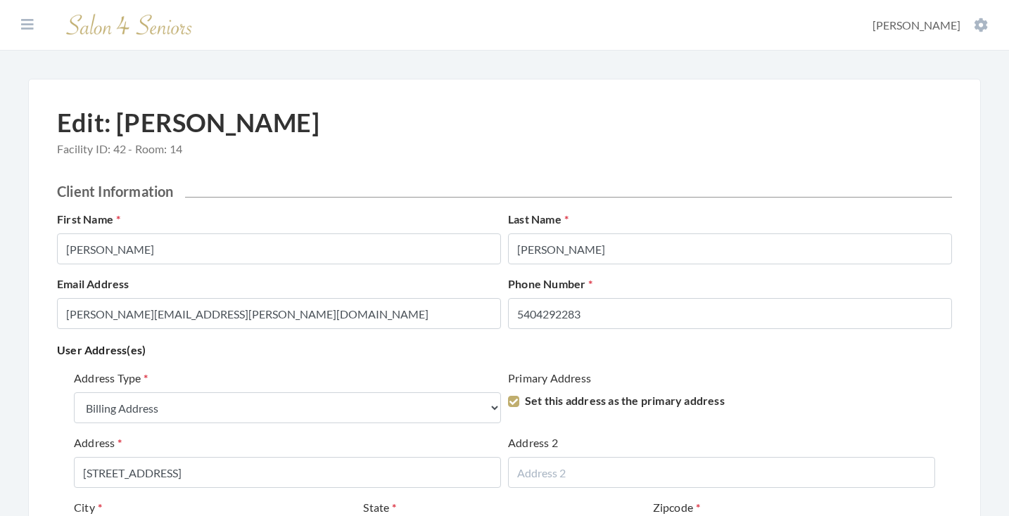
select select "billing"
select select "al"
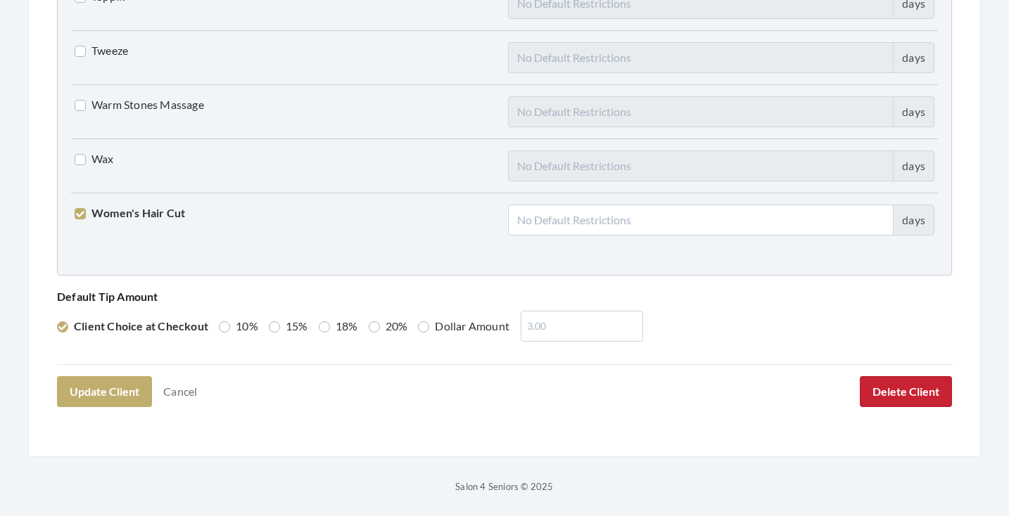
scroll to position [3613, 0]
click at [909, 395] on button "Delete Client" at bounding box center [906, 392] width 92 height 31
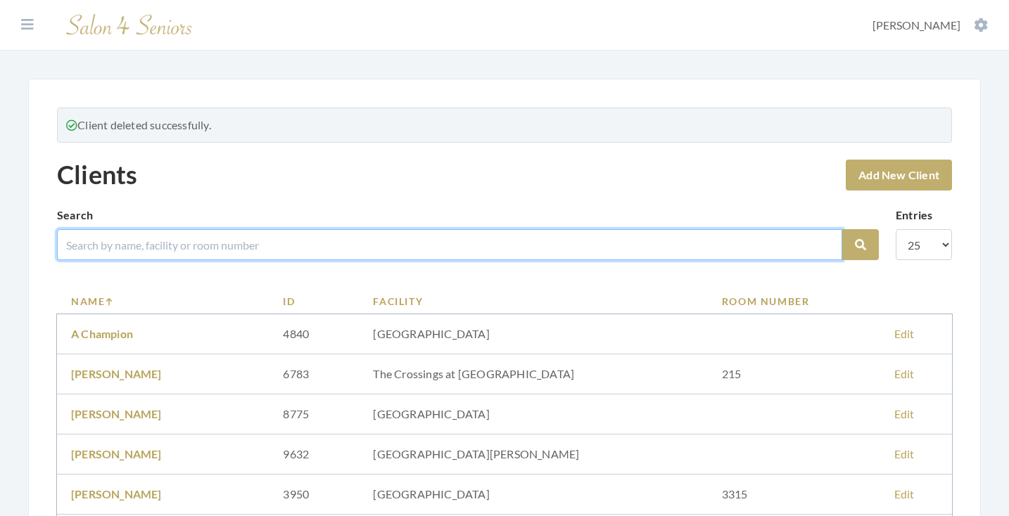
click at [448, 254] on input "search" at bounding box center [449, 244] width 785 height 31
type input "sanders"
click at [860, 245] on button "Search" at bounding box center [860, 244] width 37 height 31
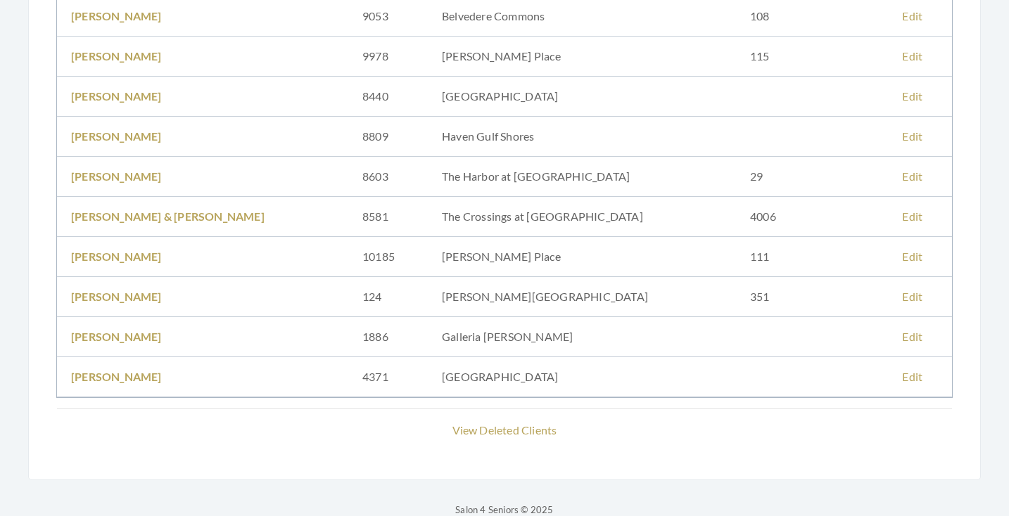
scroll to position [586, 0]
click at [902, 172] on link "Edit" at bounding box center [912, 176] width 20 height 13
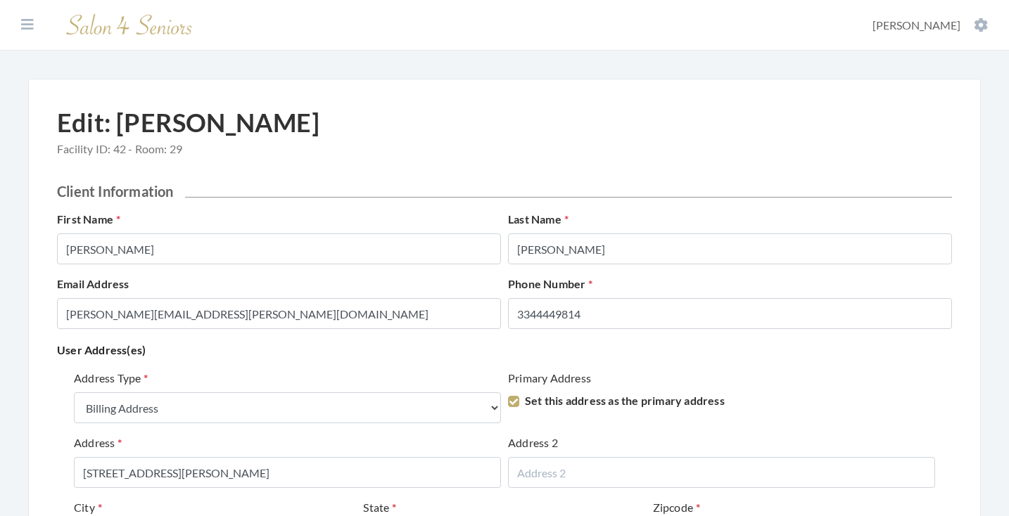
select select "billing"
select select "al"
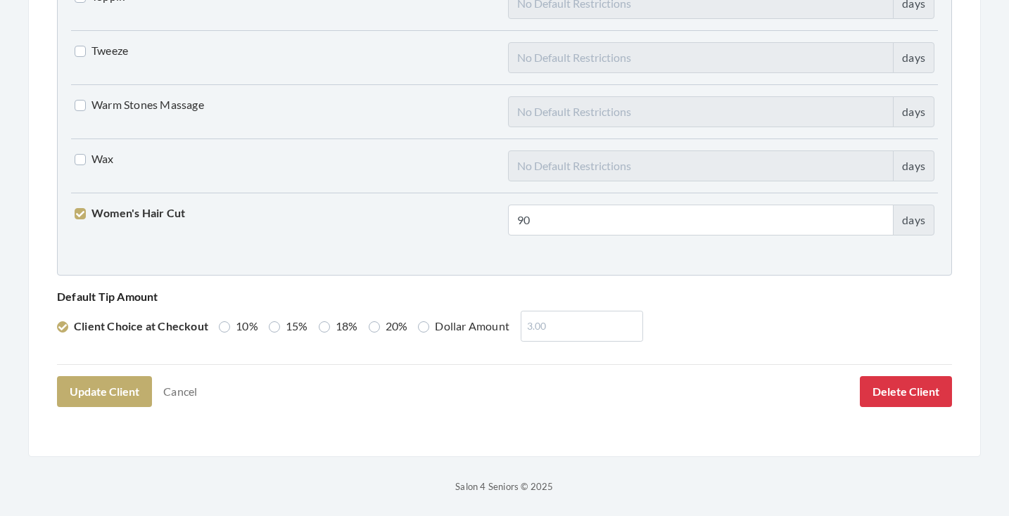
scroll to position [3613, 0]
click at [886, 389] on button "Delete Client" at bounding box center [906, 392] width 92 height 31
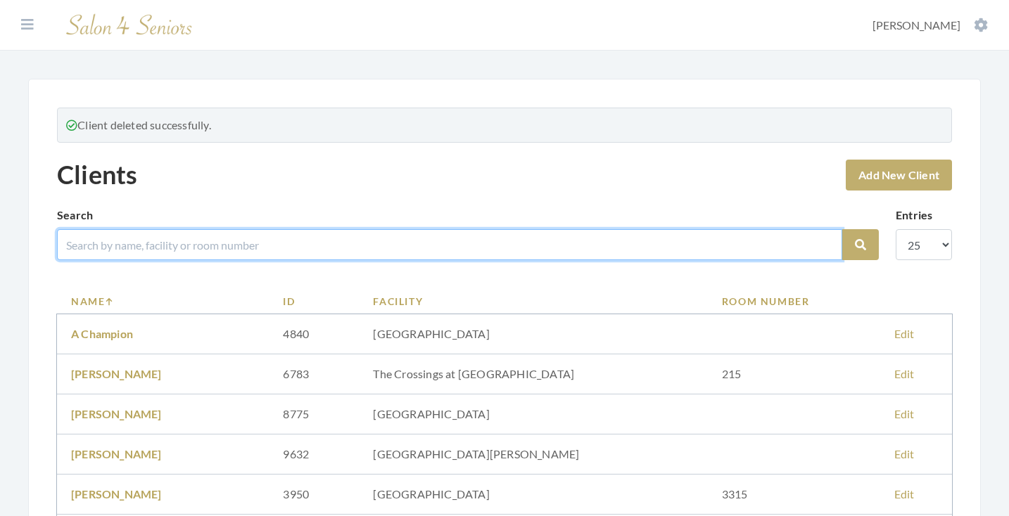
click at [402, 243] on input "search" at bounding box center [449, 244] width 785 height 31
type input "[PERSON_NAME]"
click at [860, 245] on button "Search" at bounding box center [860, 244] width 37 height 31
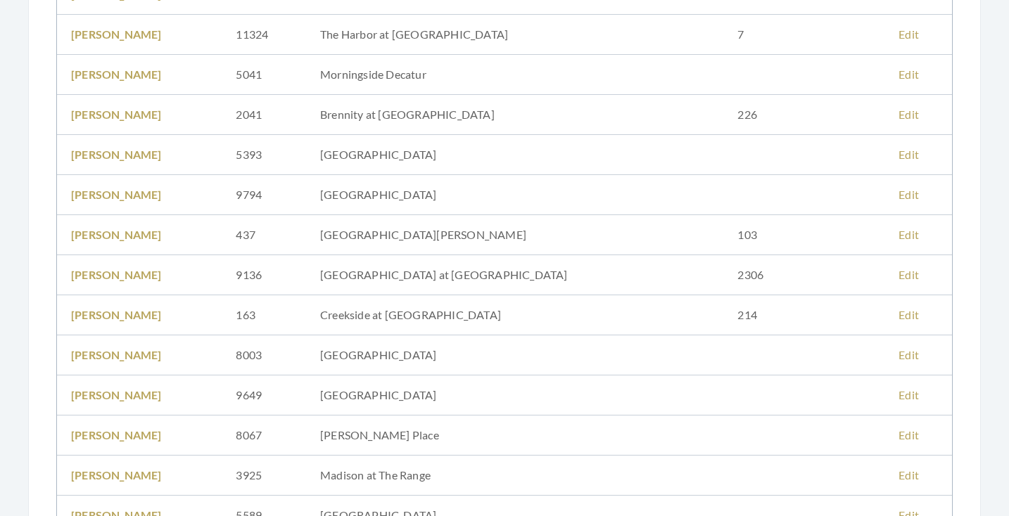
scroll to position [854, 0]
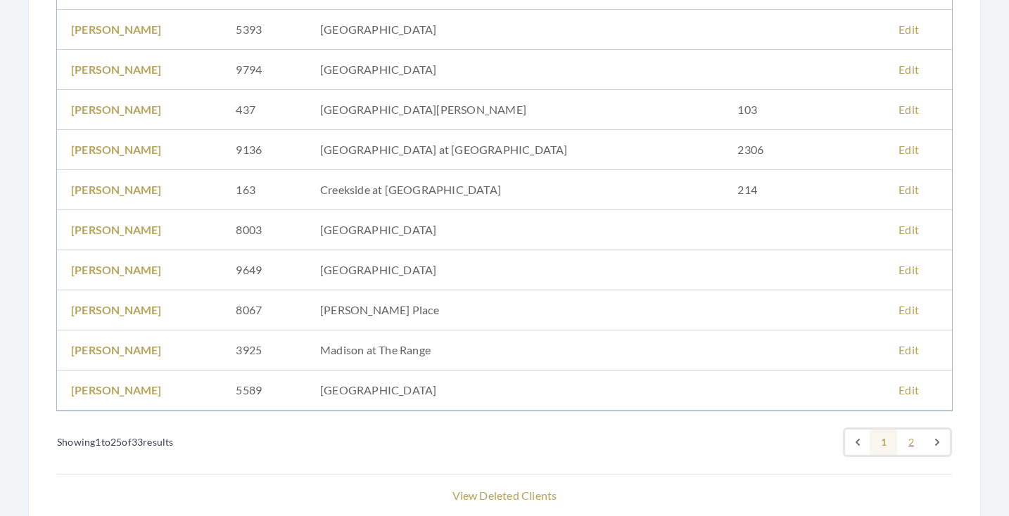
click at [910, 444] on link "2" at bounding box center [911, 442] width 28 height 25
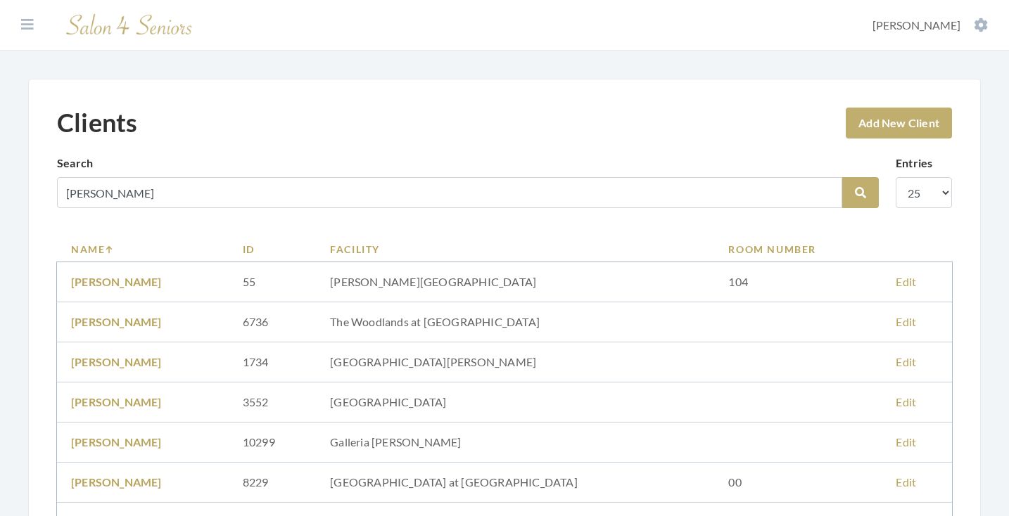
scroll to position [200, 0]
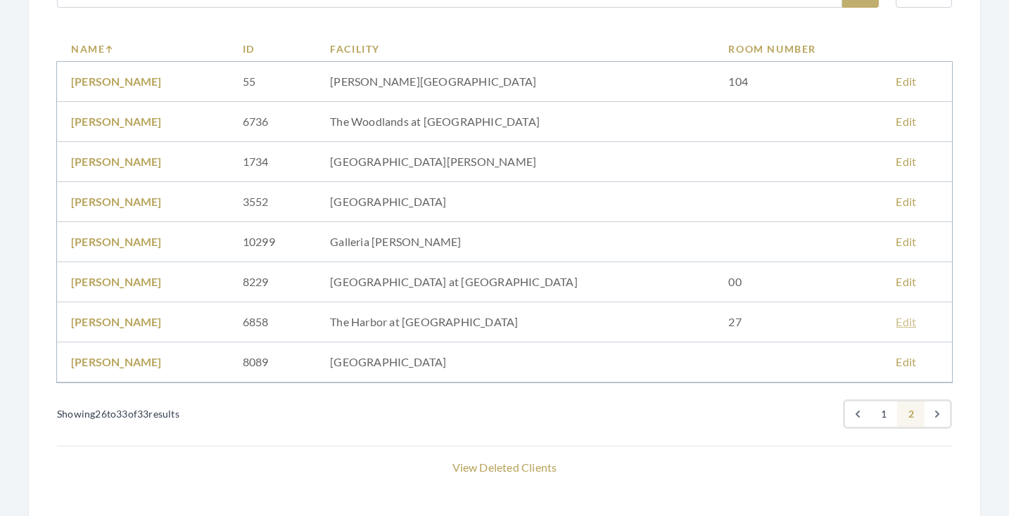
click at [895, 319] on link "Edit" at bounding box center [905, 321] width 20 height 13
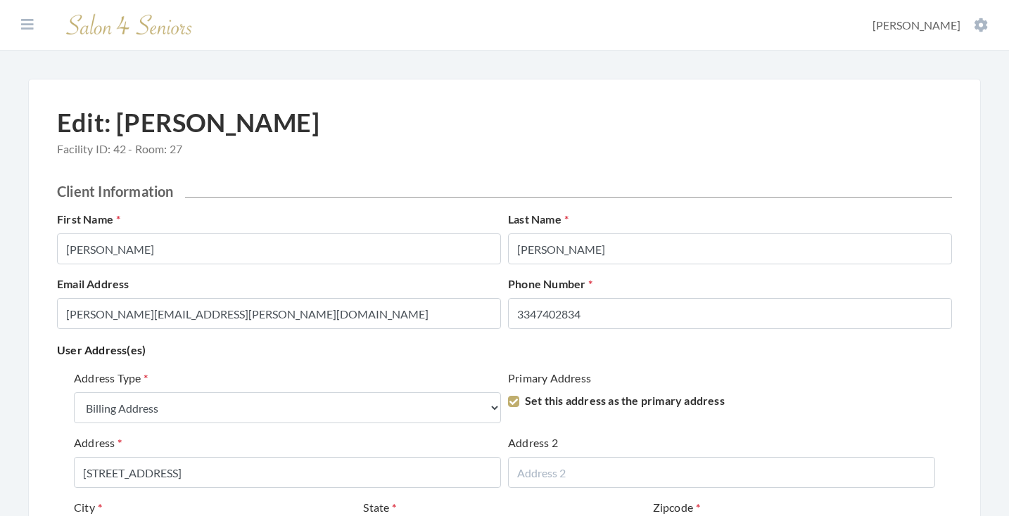
select select "billing"
select select "al"
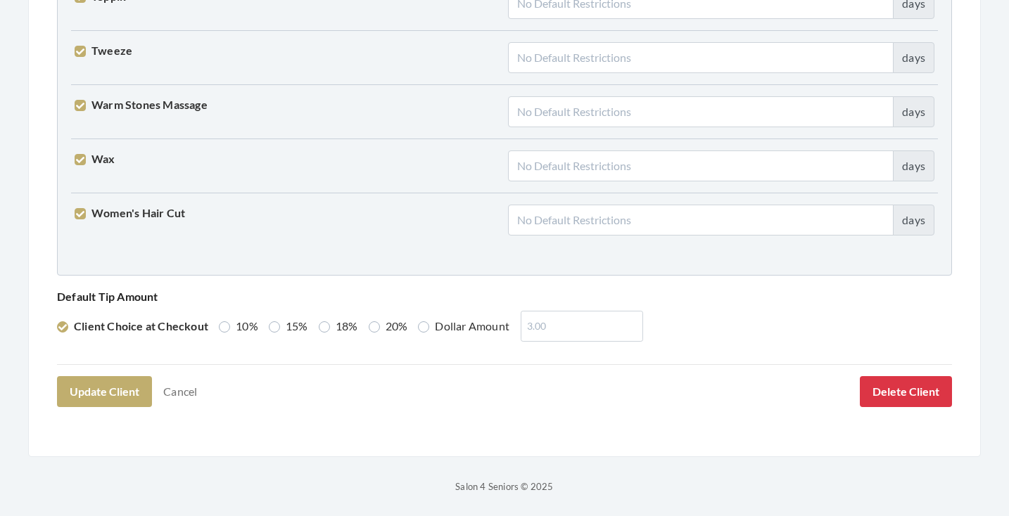
scroll to position [3613, 0]
click at [893, 386] on button "Delete Client" at bounding box center [906, 392] width 92 height 31
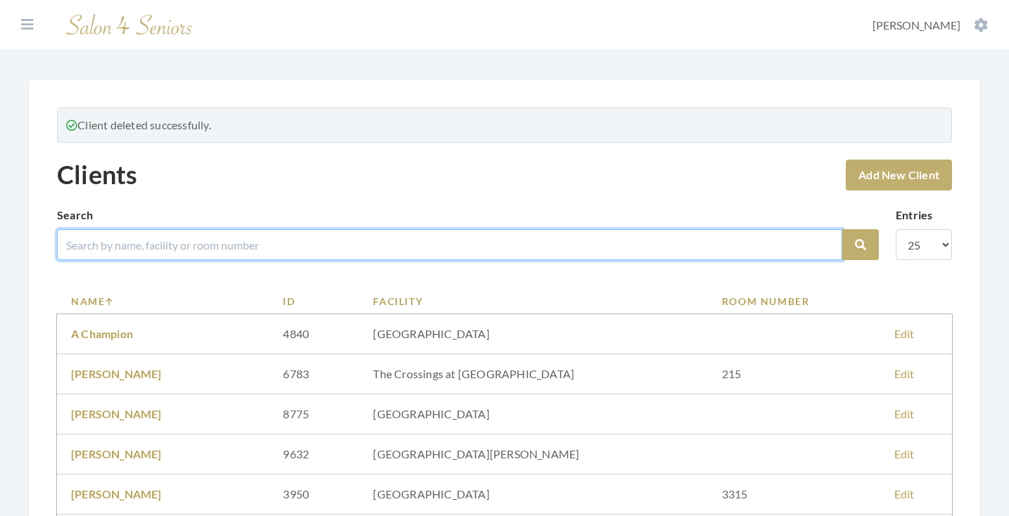
click at [429, 254] on input "search" at bounding box center [449, 244] width 785 height 31
type input "[PERSON_NAME]"
click at [860, 245] on button "Search" at bounding box center [860, 244] width 37 height 31
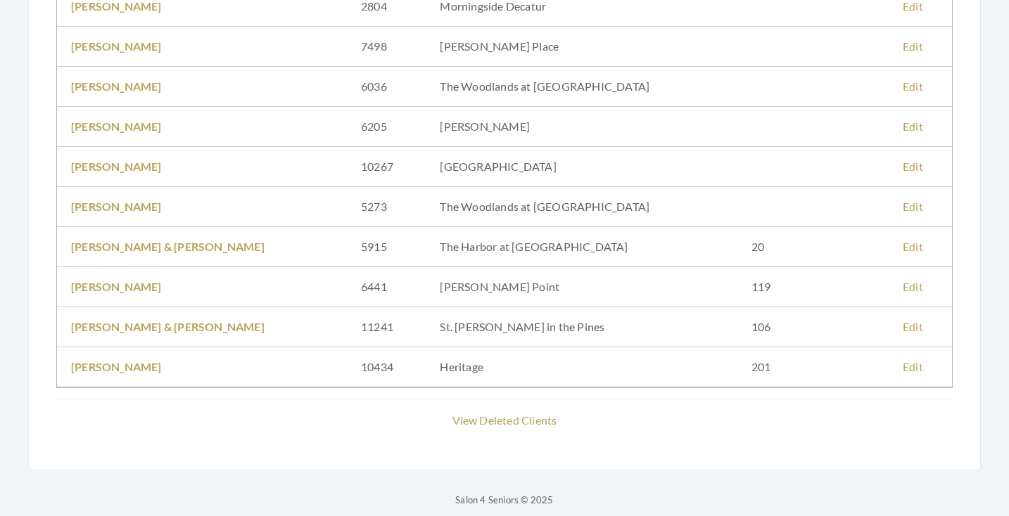
scroll to position [481, 0]
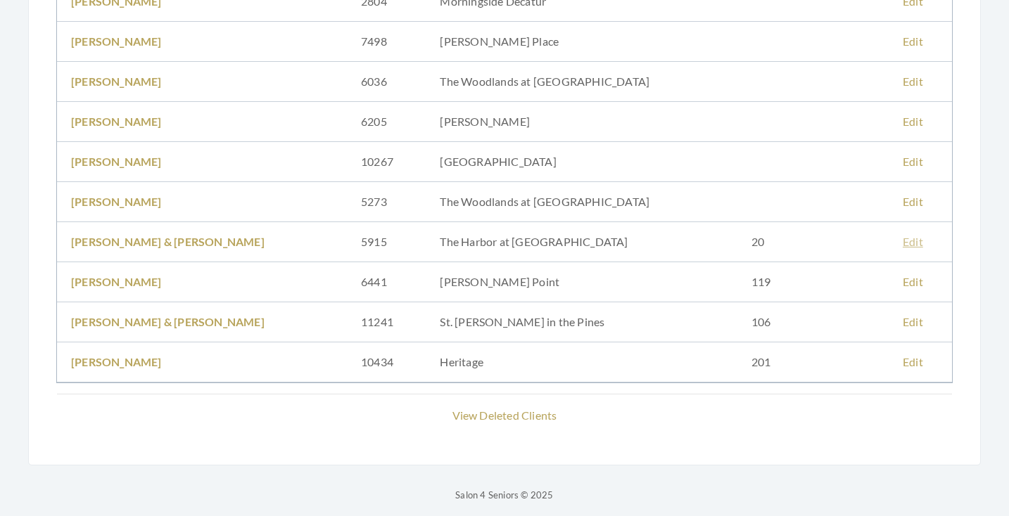
click at [902, 242] on link "Edit" at bounding box center [912, 241] width 20 height 13
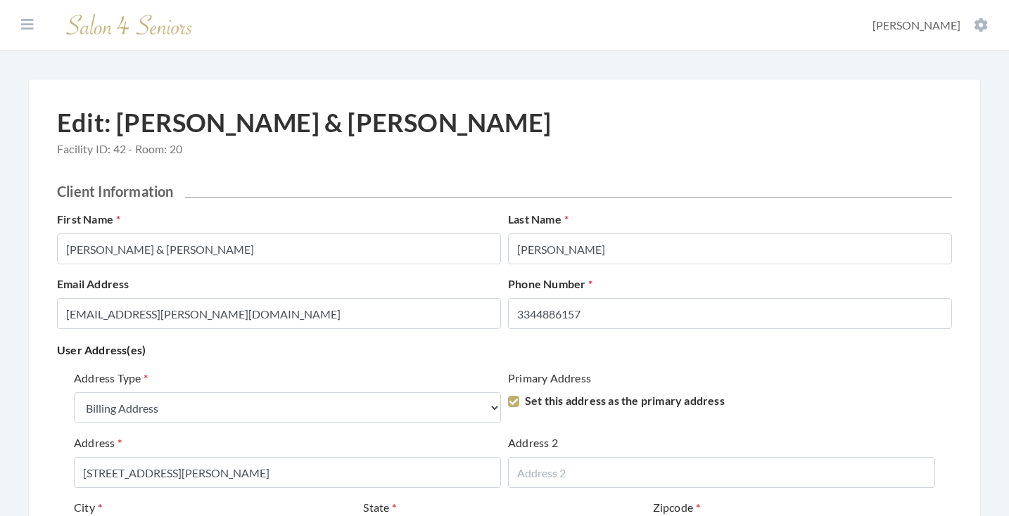
select select "billing"
select select "al"
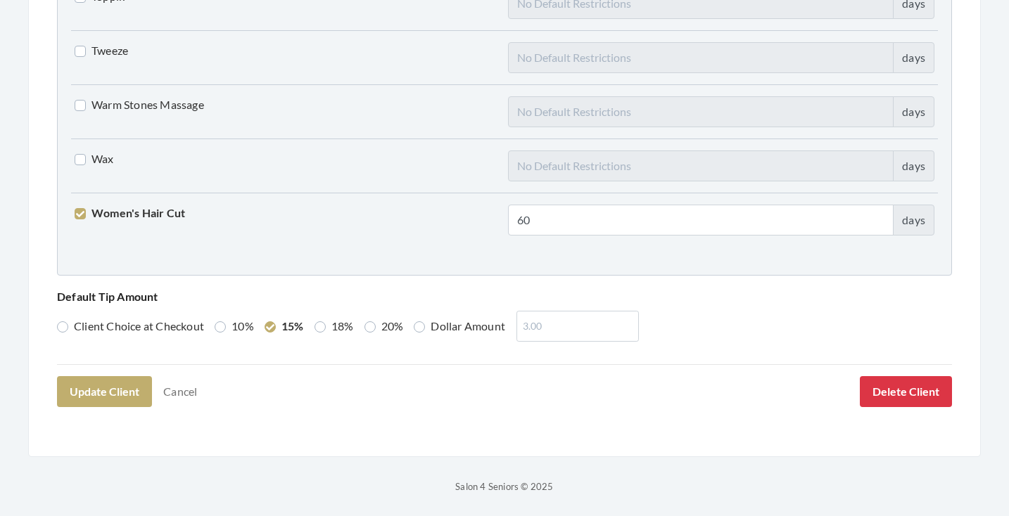
scroll to position [3613, 0]
click at [917, 381] on button "Delete Client" at bounding box center [906, 392] width 92 height 31
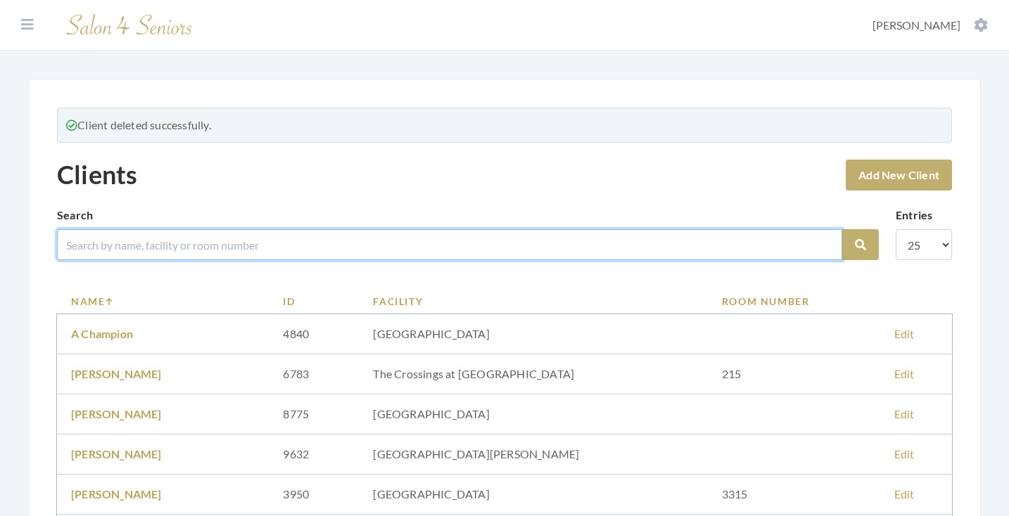
click at [449, 247] on input "search" at bounding box center [449, 244] width 785 height 31
type input "moon"
click at [860, 245] on button "Search" at bounding box center [860, 244] width 37 height 31
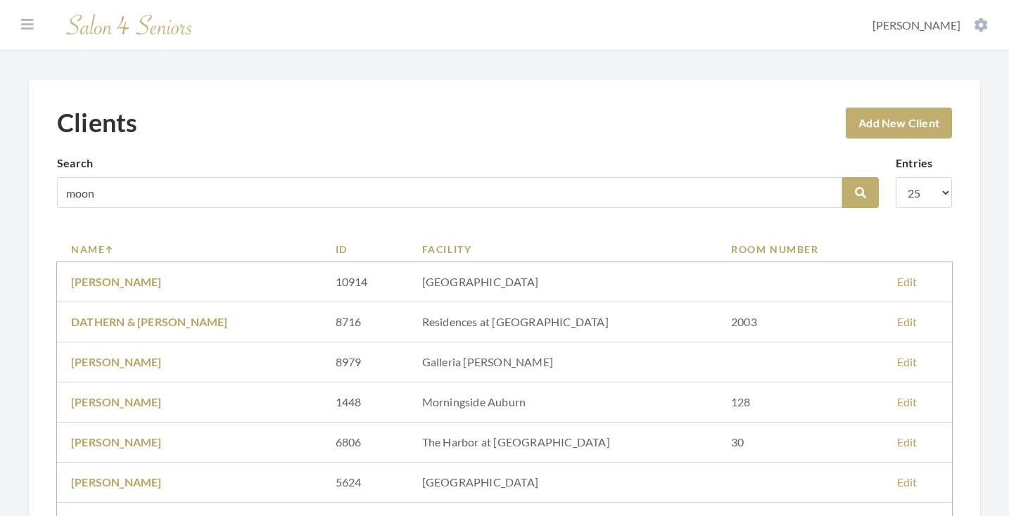
scroll to position [110, 0]
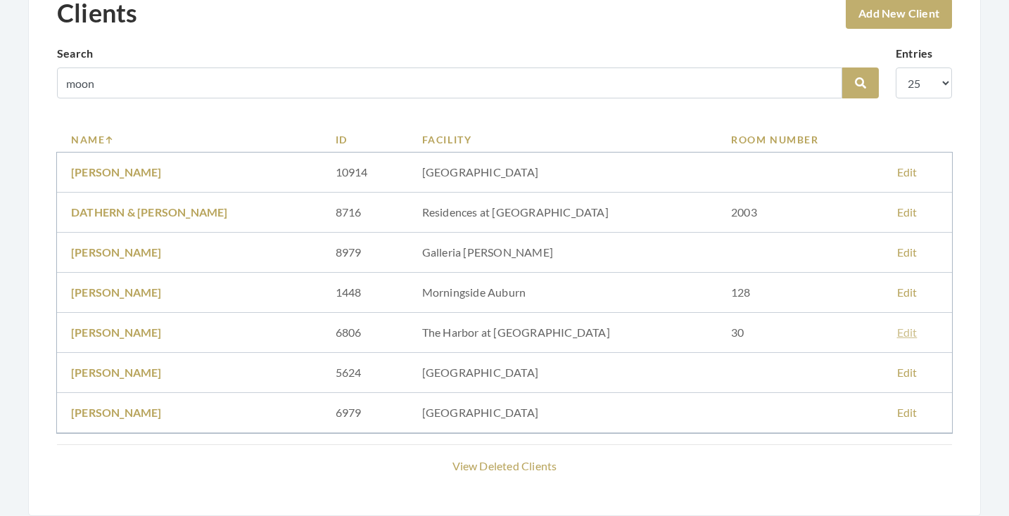
click at [897, 330] on link "Edit" at bounding box center [907, 332] width 20 height 13
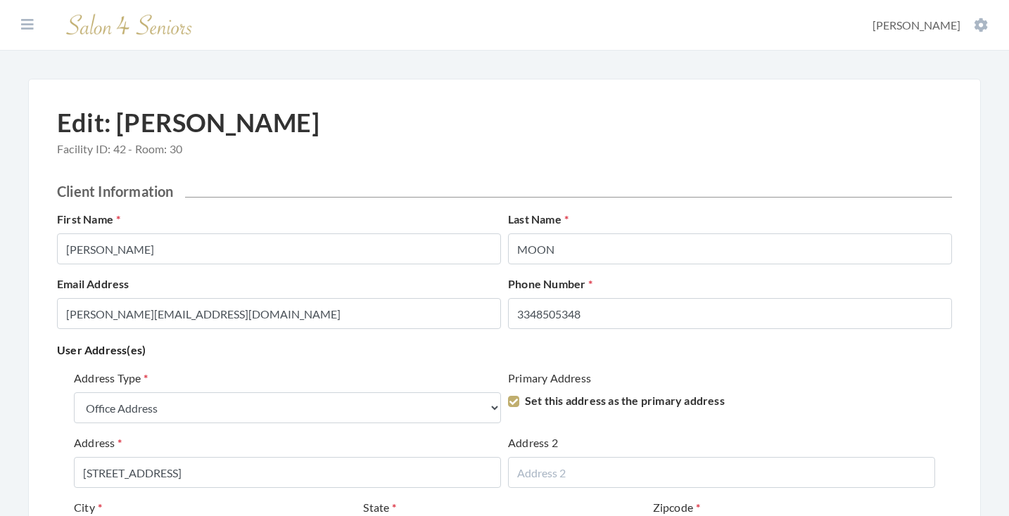
select select "office"
select select "al"
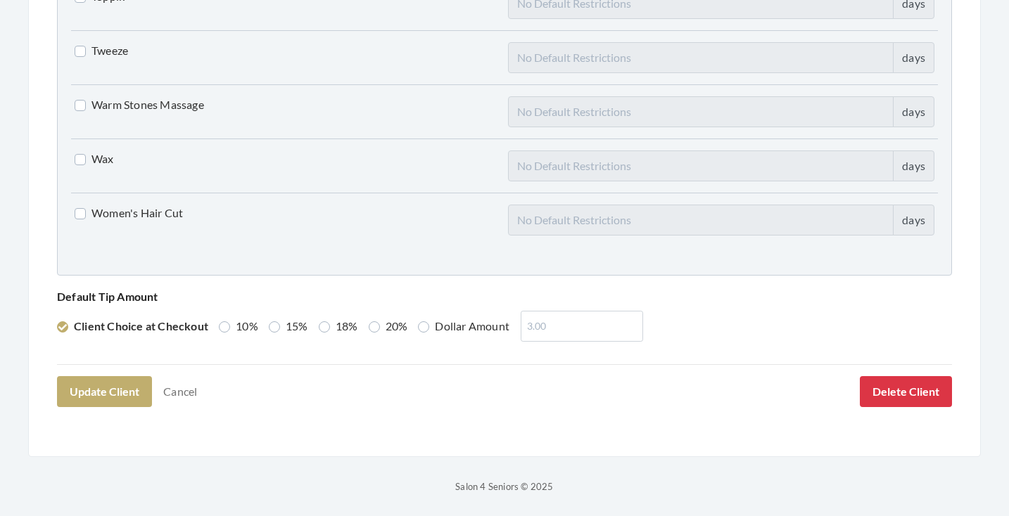
scroll to position [3613, 0]
click at [860, 385] on button "Delete Client" at bounding box center [906, 392] width 92 height 31
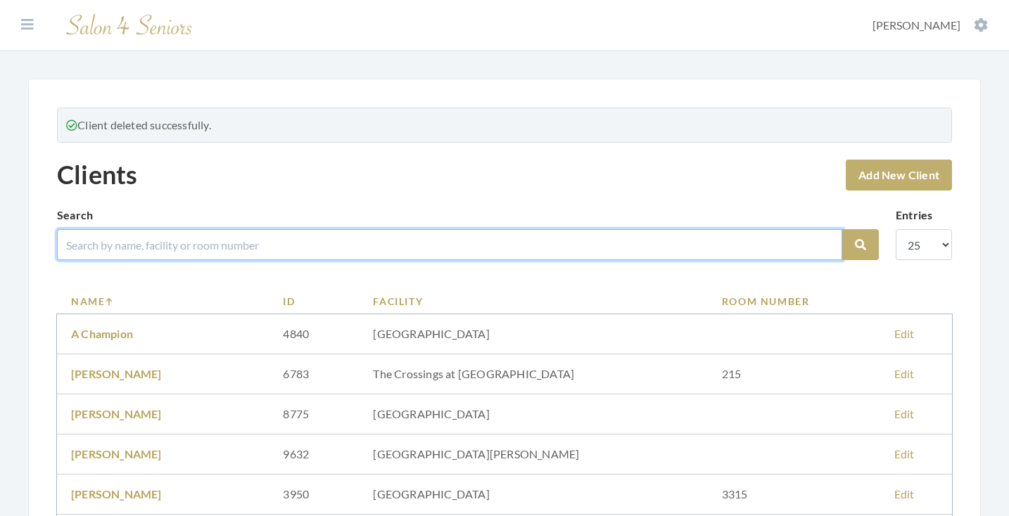
click at [462, 241] on input "search" at bounding box center [449, 244] width 785 height 31
type input "[PERSON_NAME]"
click at [860, 245] on button "Search" at bounding box center [860, 244] width 37 height 31
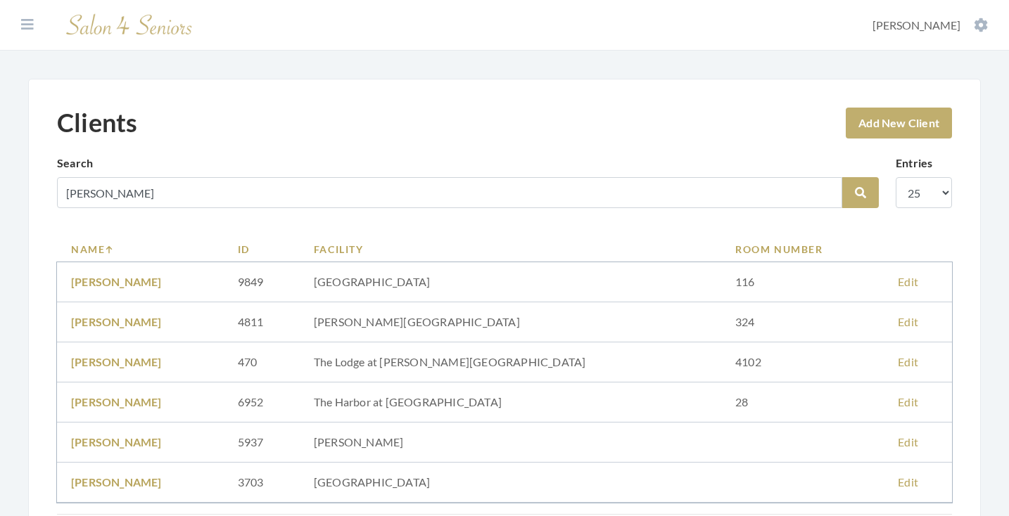
scroll to position [129, 0]
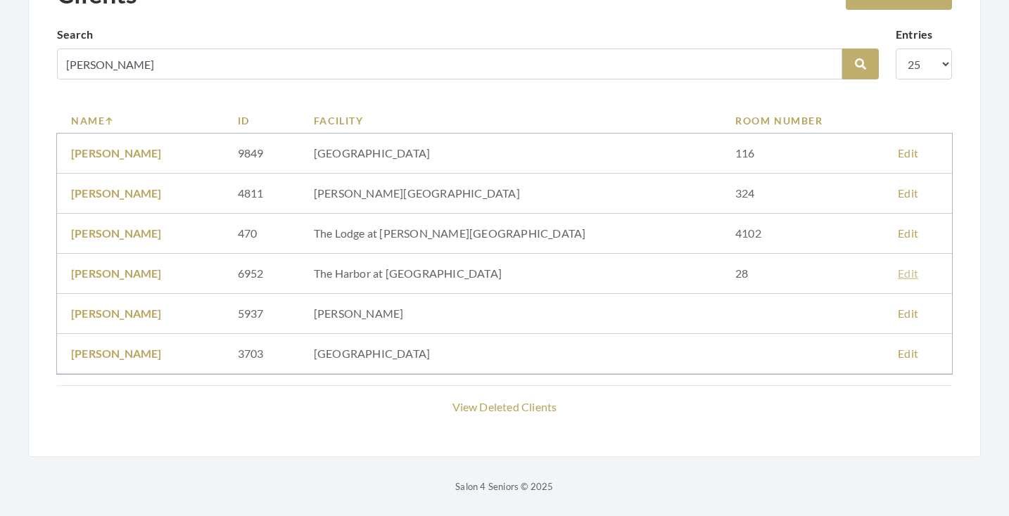
click at [898, 274] on link "Edit" at bounding box center [908, 273] width 20 height 13
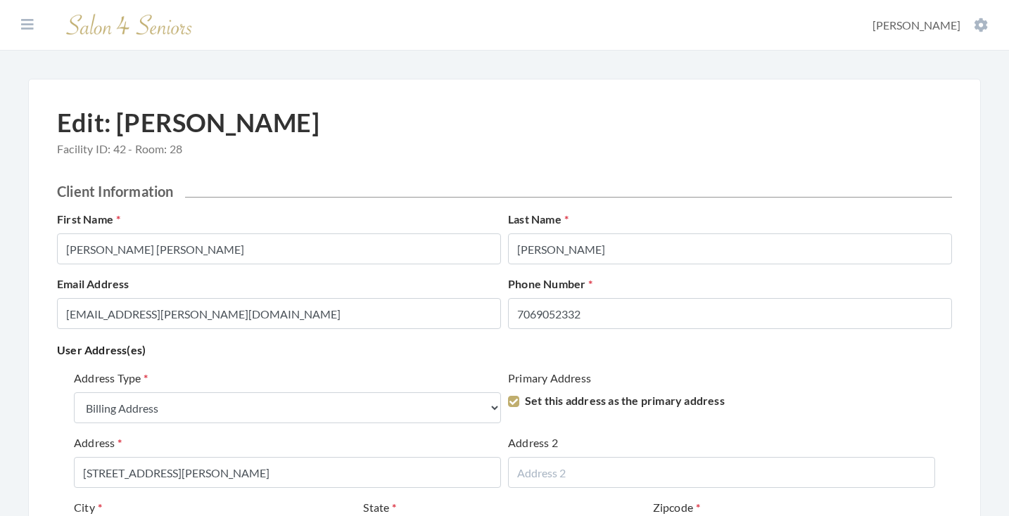
select select "billing"
select select "al"
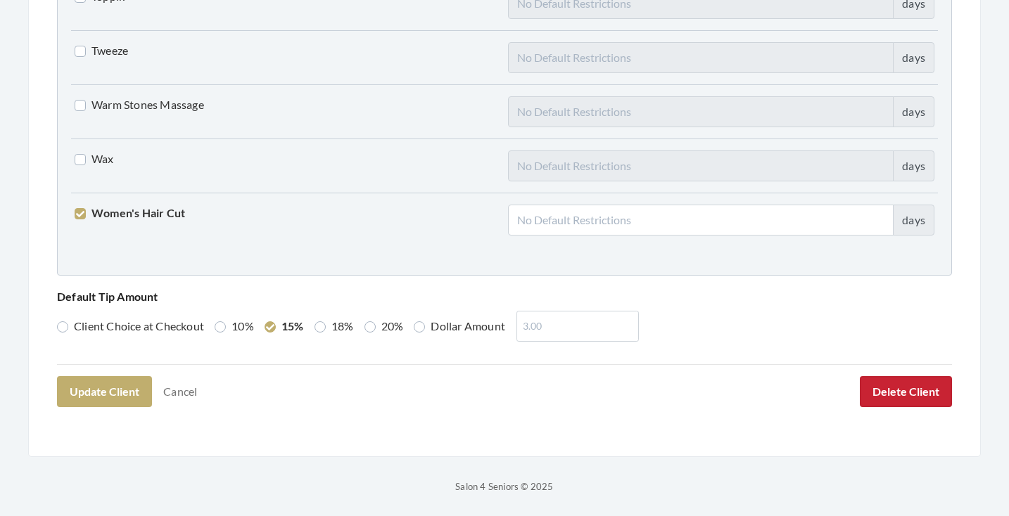
scroll to position [3613, 0]
click at [911, 388] on button "Delete Client" at bounding box center [906, 392] width 92 height 31
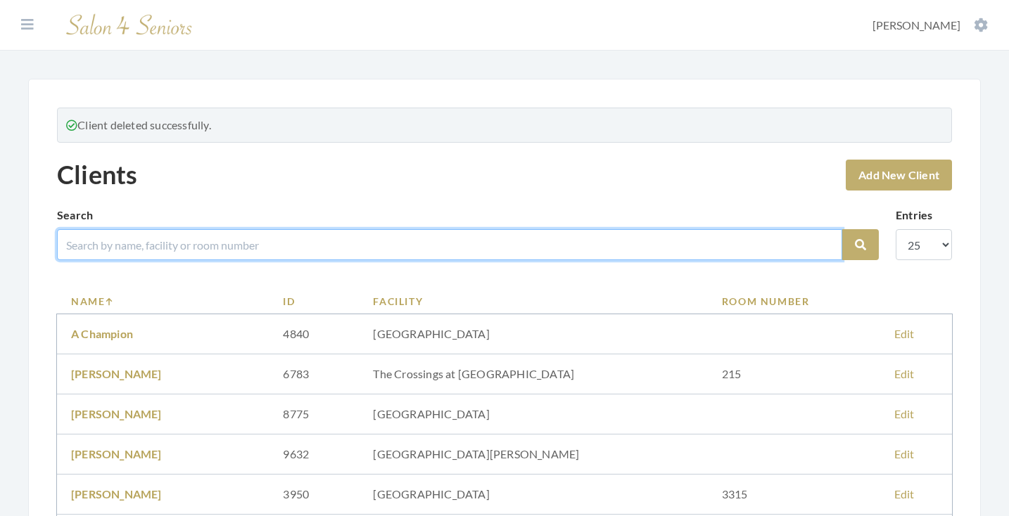
click at [372, 245] on input "search" at bounding box center [449, 244] width 785 height 31
type input "mody"
click at [860, 245] on button "Search" at bounding box center [860, 244] width 37 height 31
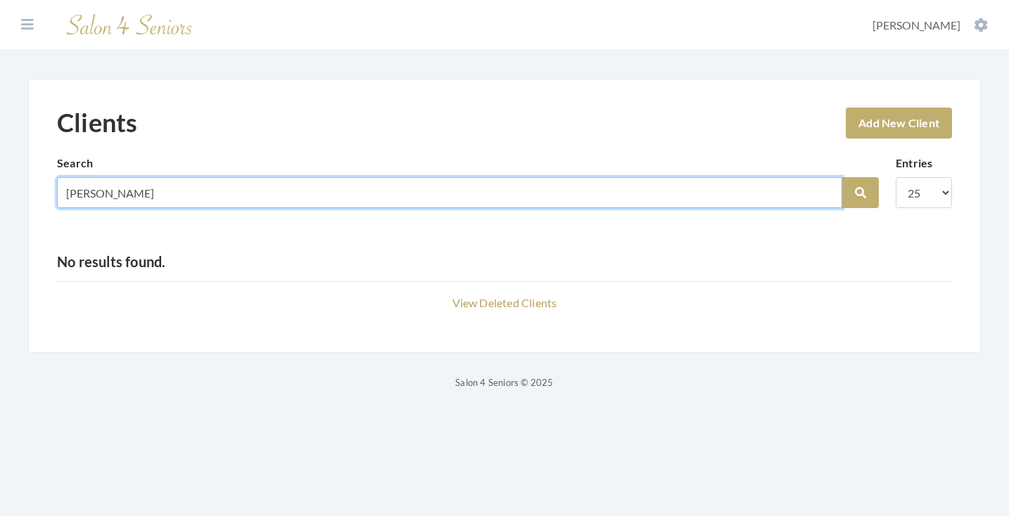
click at [82, 196] on input "[PERSON_NAME]" at bounding box center [449, 192] width 785 height 31
type input "[PERSON_NAME]"
click at [860, 193] on button "Search" at bounding box center [860, 192] width 37 height 31
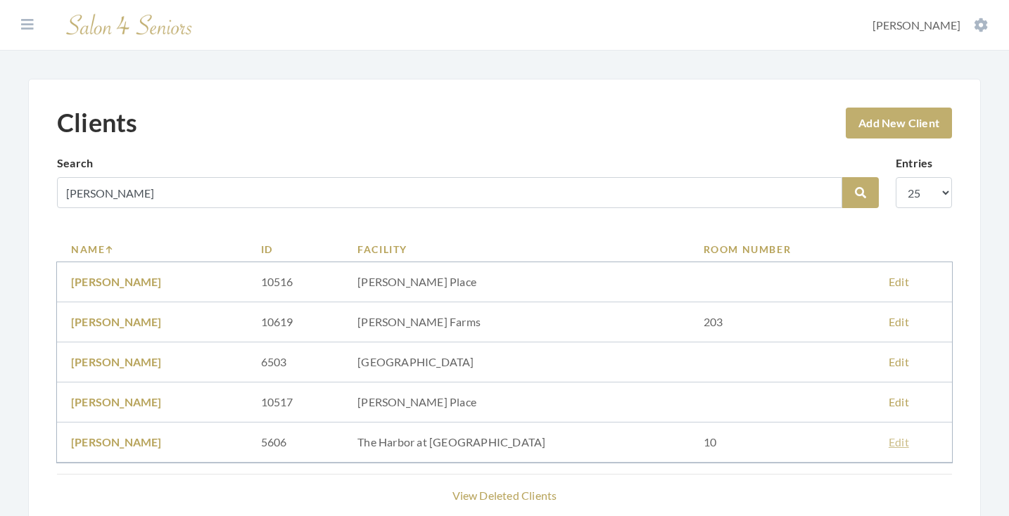
click at [890, 442] on link "Edit" at bounding box center [898, 441] width 20 height 13
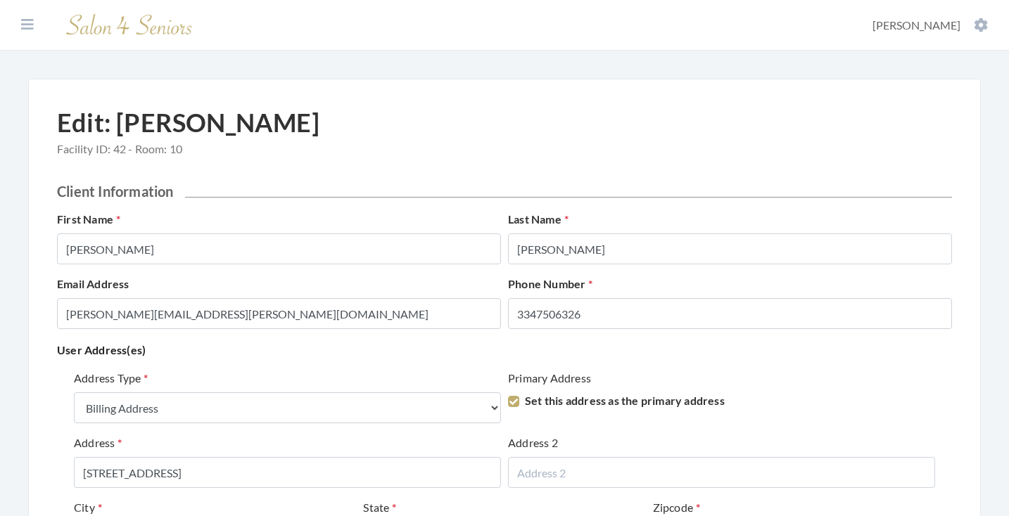
select select "billing"
select select "al"
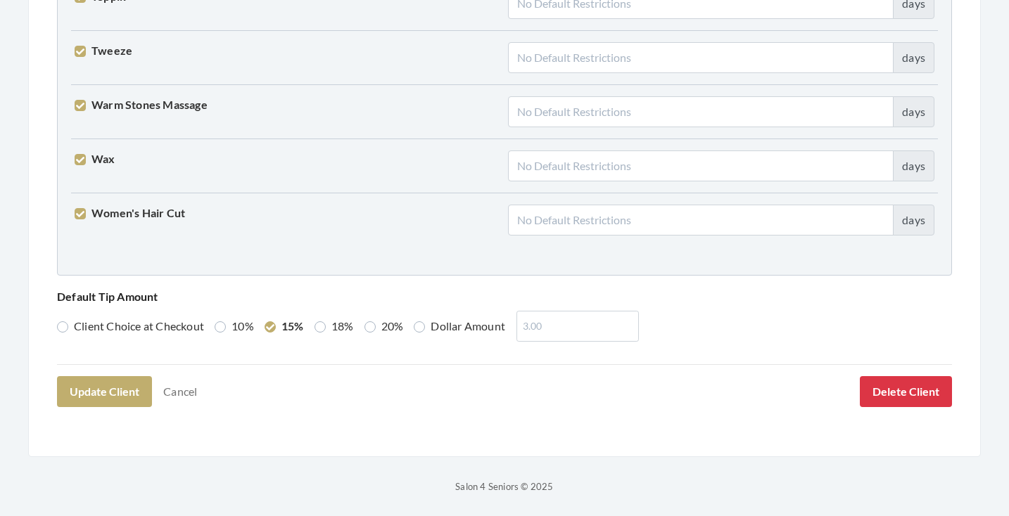
scroll to position [3613, 0]
click at [877, 397] on button "Delete Client" at bounding box center [906, 392] width 92 height 31
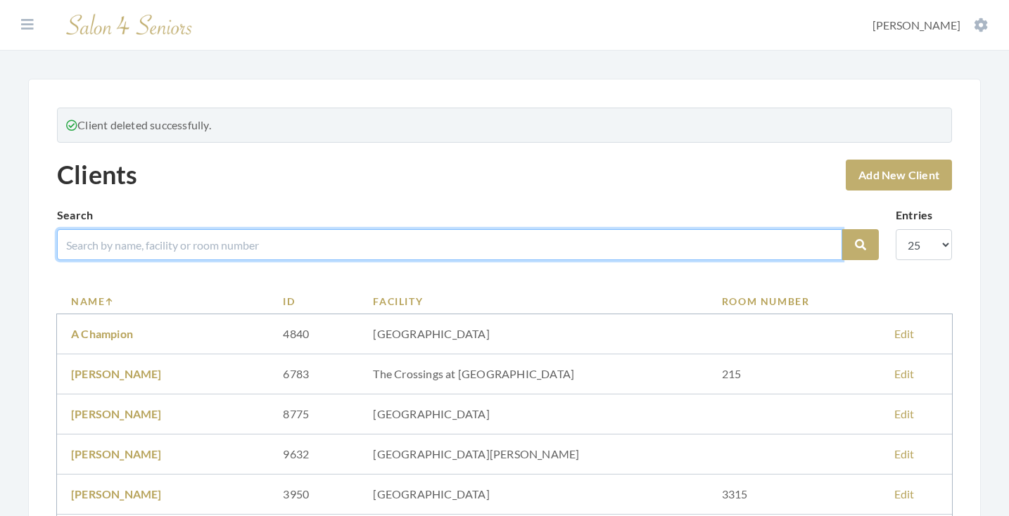
click at [475, 243] on input "search" at bounding box center [449, 244] width 785 height 31
type input "[PERSON_NAME]"
click at [860, 245] on button "Search" at bounding box center [860, 244] width 37 height 31
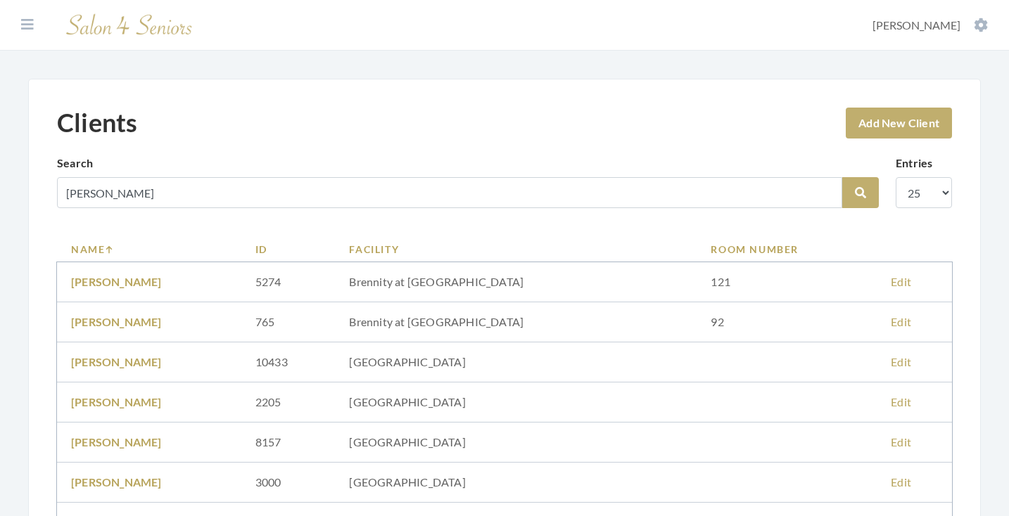
scroll to position [198, 0]
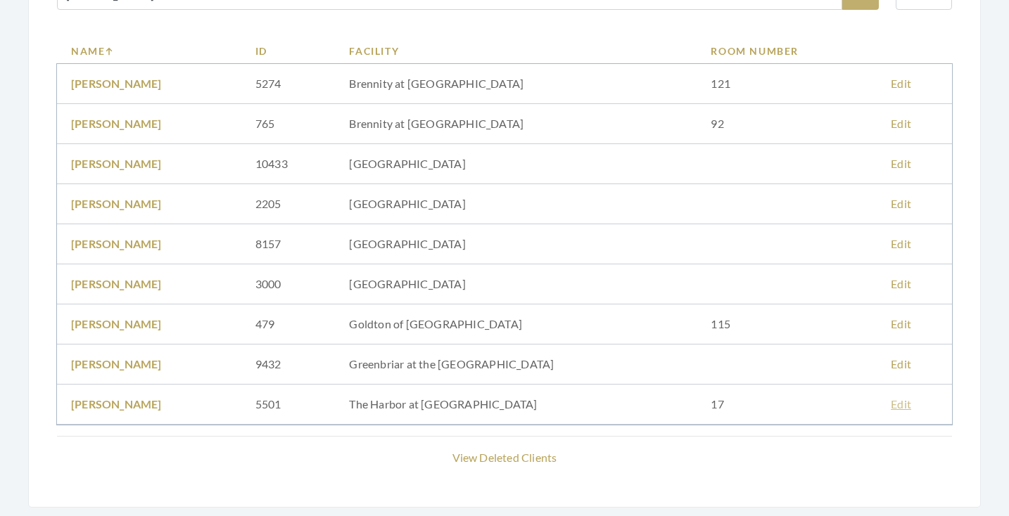
click at [894, 403] on link "Edit" at bounding box center [900, 403] width 20 height 13
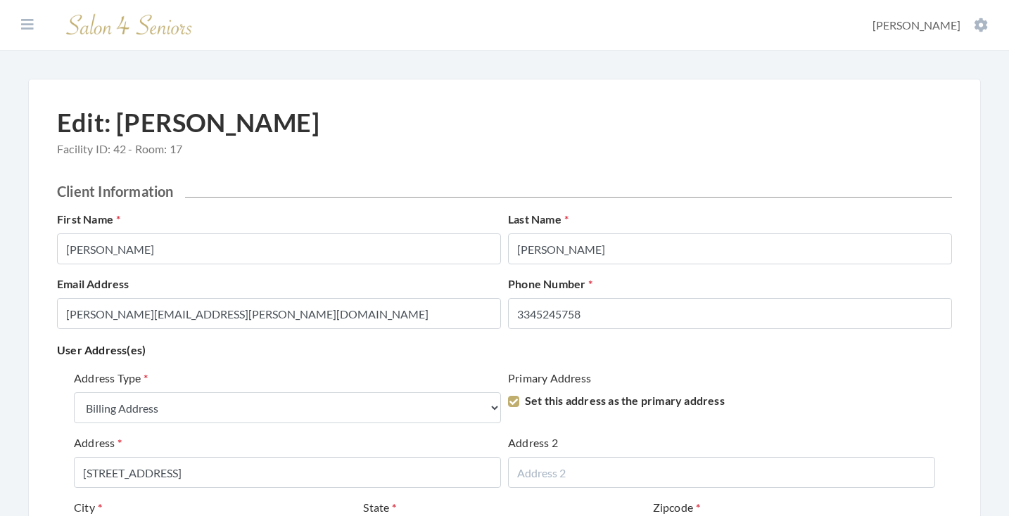
select select "billing"
select select "al"
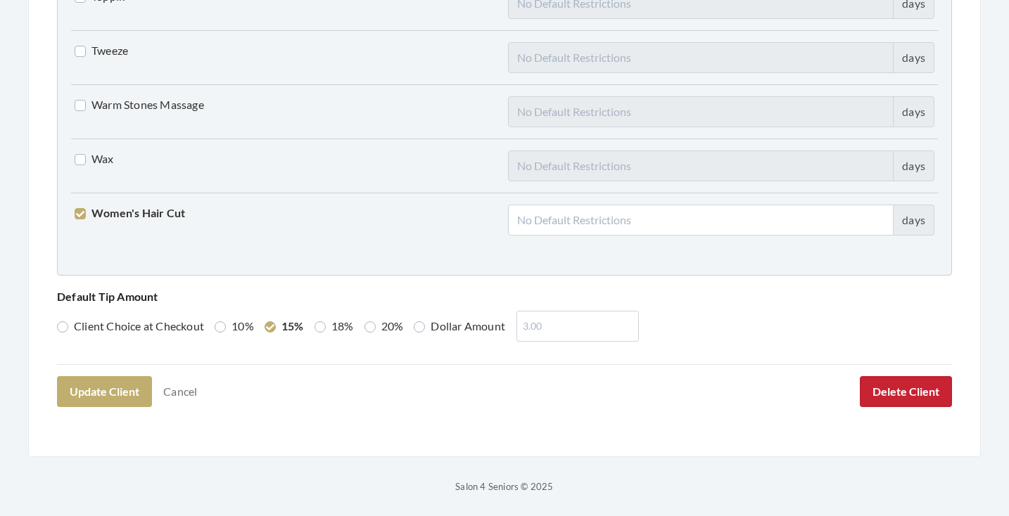
scroll to position [3613, 0]
click at [877, 399] on button "Delete Client" at bounding box center [906, 392] width 92 height 31
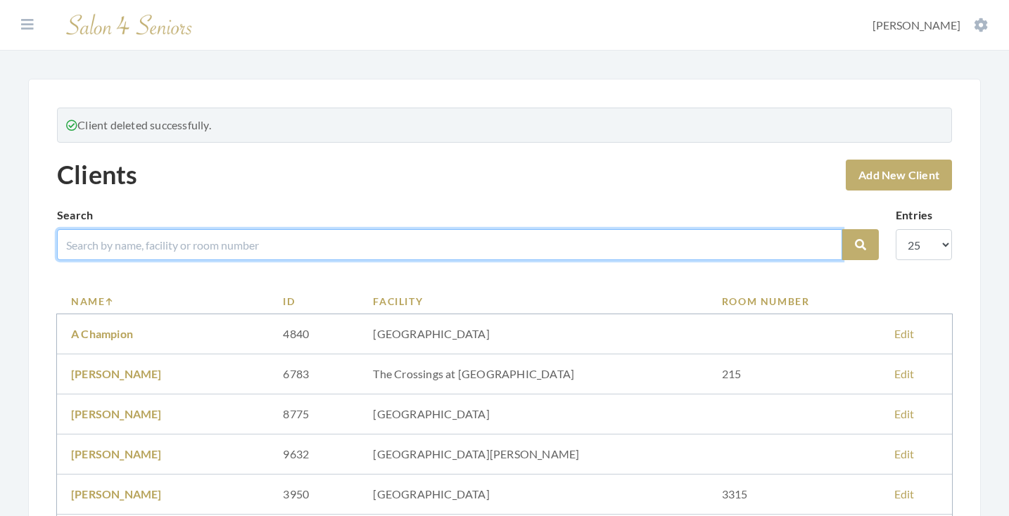
click at [494, 255] on input "search" at bounding box center [449, 244] width 785 height 31
type input "hooks"
click at [860, 245] on button "Search" at bounding box center [860, 244] width 37 height 31
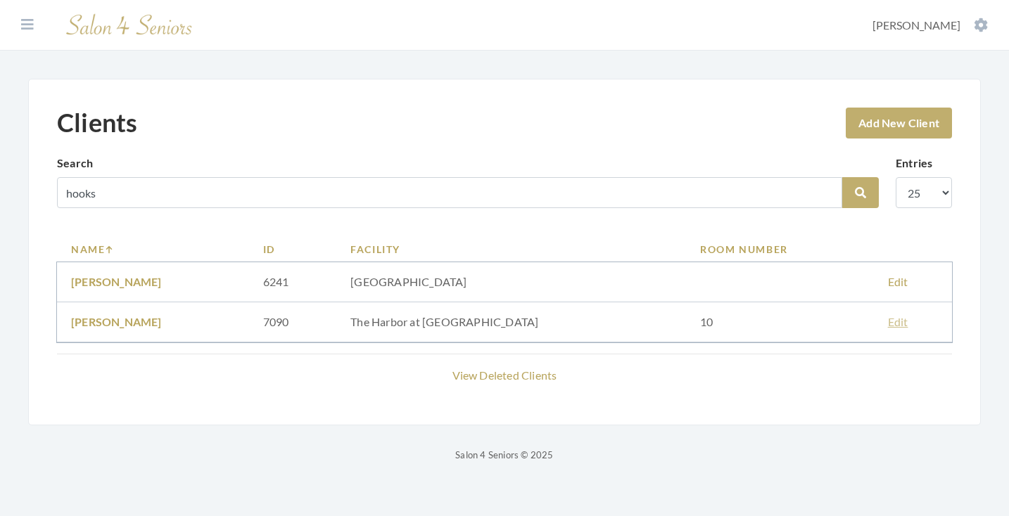
click at [890, 326] on link "Edit" at bounding box center [898, 321] width 20 height 13
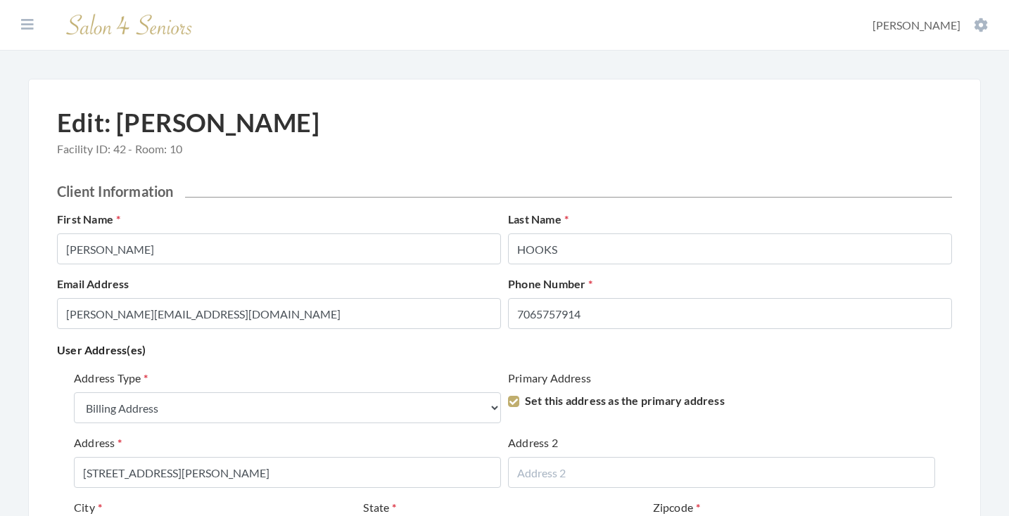
select select "billing"
select select "al"
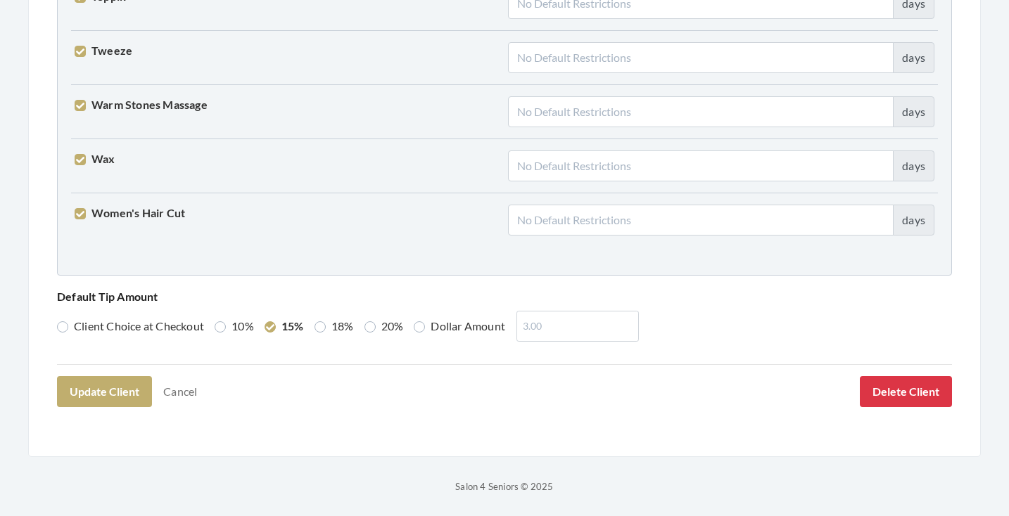
scroll to position [3613, 0]
click at [909, 392] on button "Delete Client" at bounding box center [906, 392] width 92 height 31
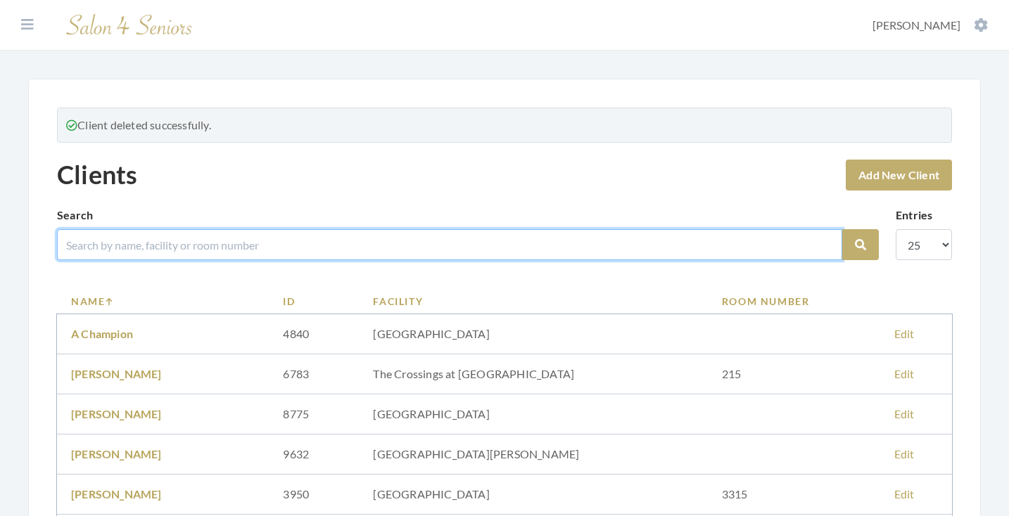
click at [487, 253] on input "search" at bounding box center [449, 244] width 785 height 31
type input "ware"
click at [860, 245] on button "Search" at bounding box center [860, 244] width 37 height 31
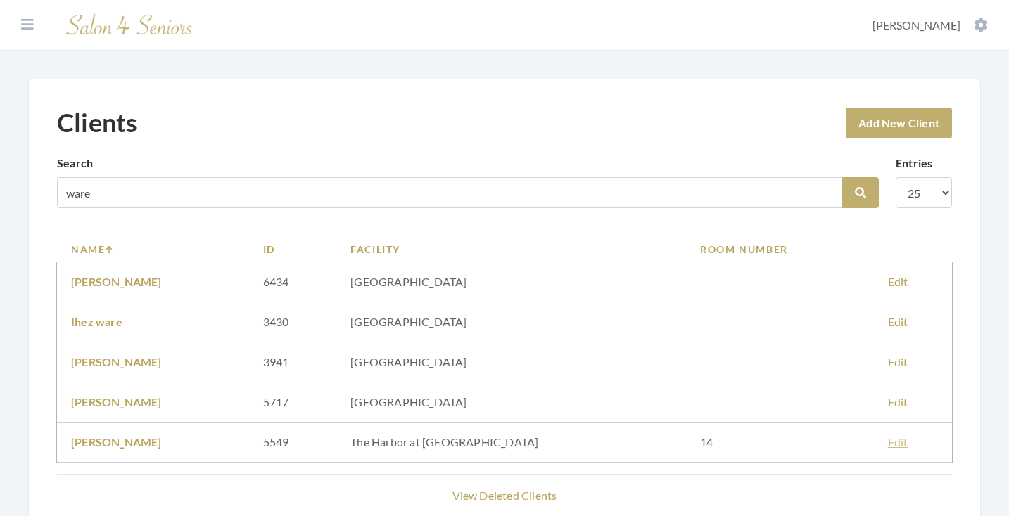
click at [888, 442] on link "Edit" at bounding box center [898, 441] width 20 height 13
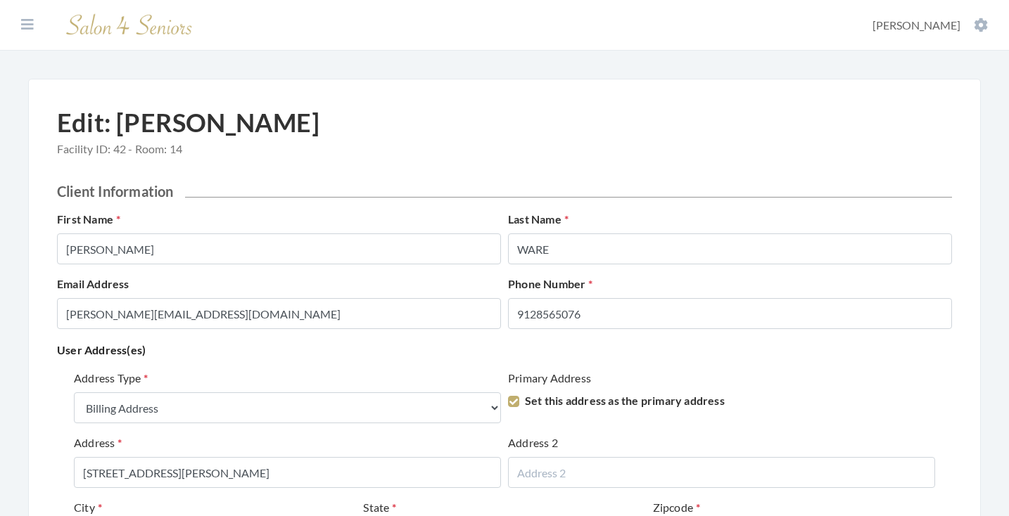
select select "billing"
select select "md"
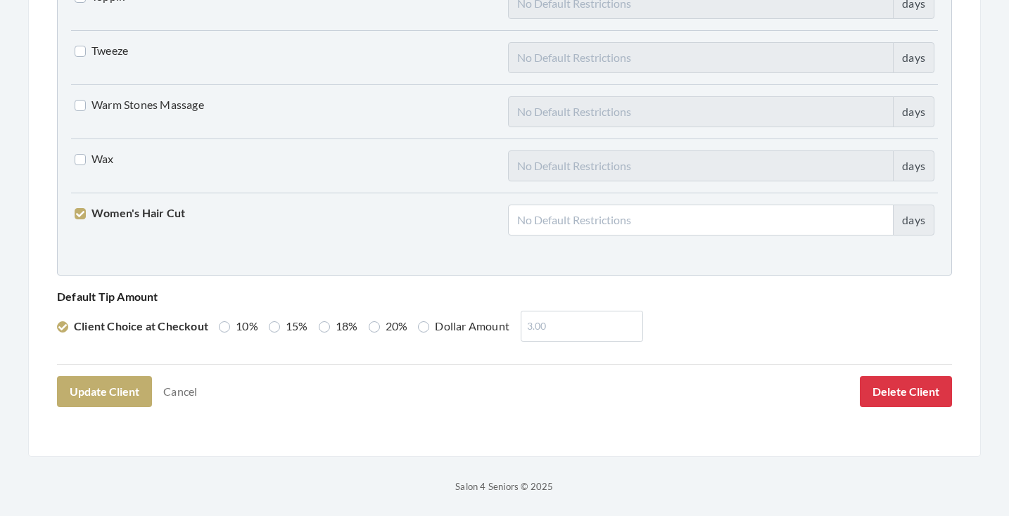
scroll to position [3613, 0]
click at [935, 395] on button "Delete Client" at bounding box center [906, 392] width 92 height 31
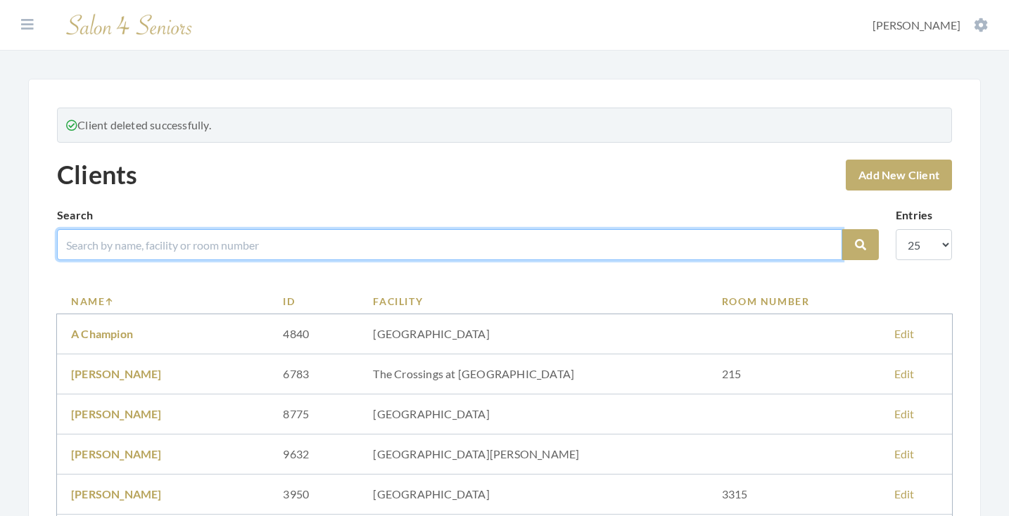
click at [520, 245] on input "search" at bounding box center [449, 244] width 785 height 31
type input "moore"
click at [860, 245] on button "Search" at bounding box center [860, 244] width 37 height 31
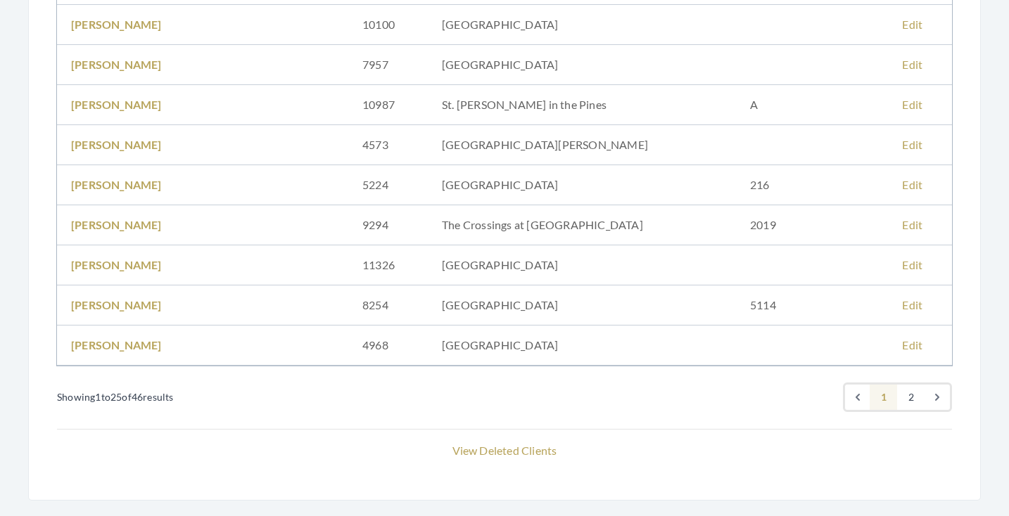
scroll to position [926, 0]
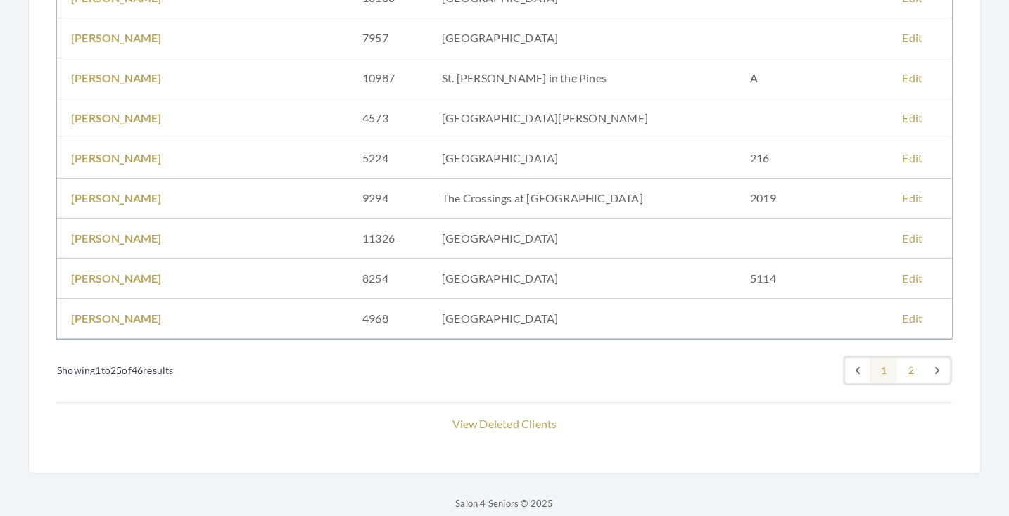
click at [907, 373] on link "2" at bounding box center [911, 370] width 28 height 25
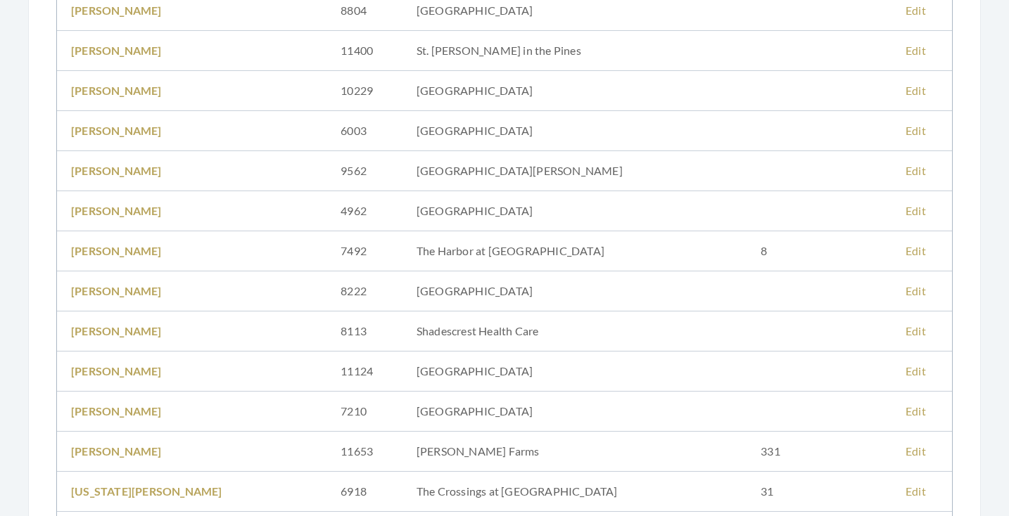
scroll to position [314, 0]
click at [905, 249] on link "Edit" at bounding box center [915, 248] width 20 height 13
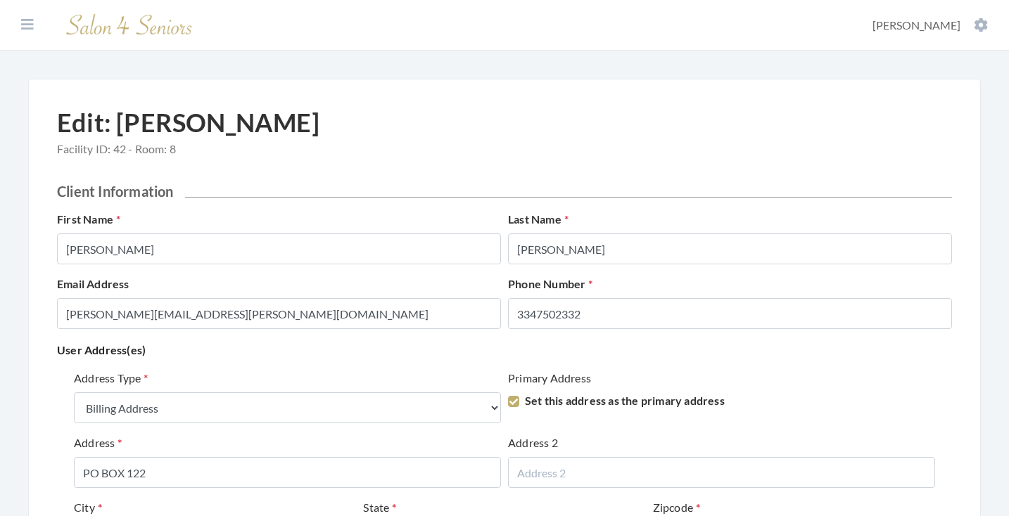
select select "billing"
select select "al"
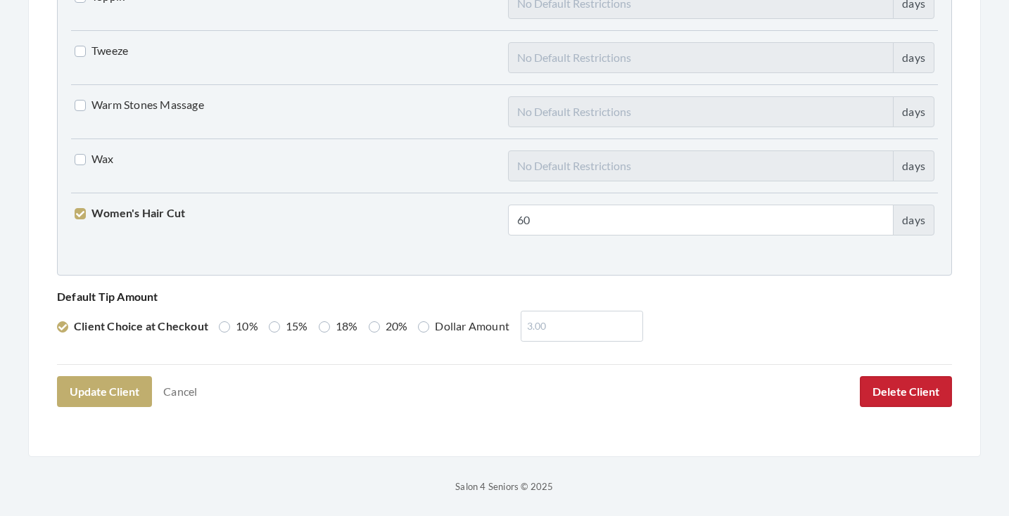
scroll to position [3613, 0]
click at [927, 395] on button "Delete Client" at bounding box center [906, 392] width 92 height 31
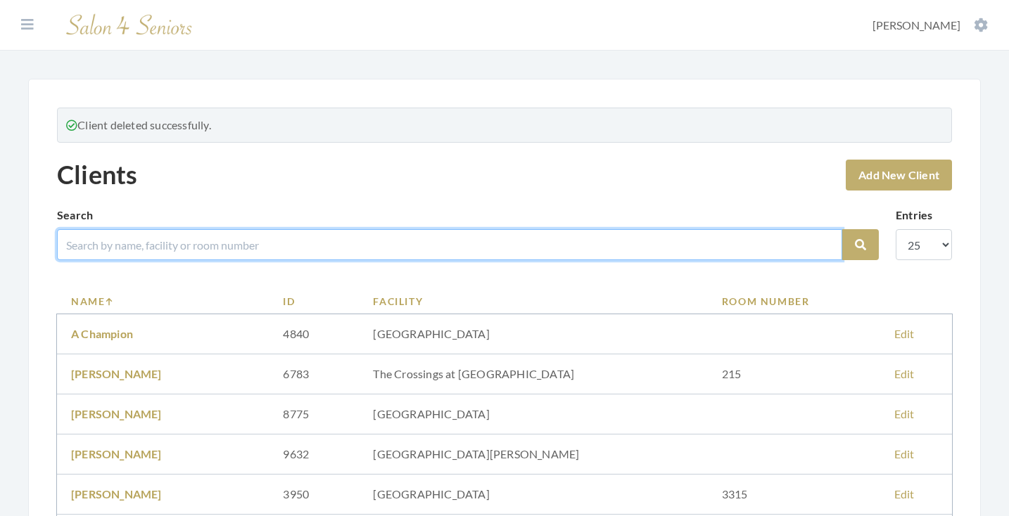
click at [571, 254] on input "search" at bounding box center [449, 244] width 785 height 31
type input "brown"
click at [860, 245] on button "Search" at bounding box center [860, 244] width 37 height 31
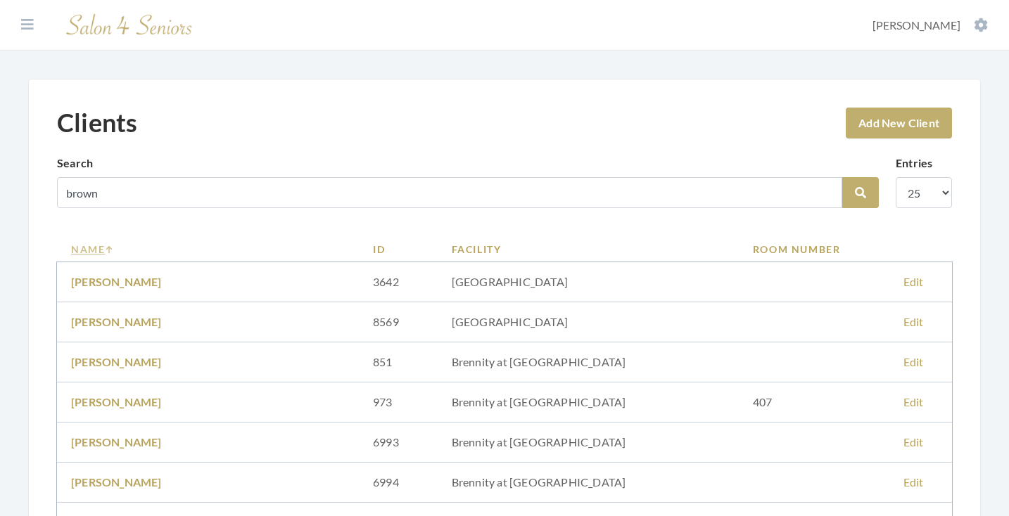
scroll to position [28, 0]
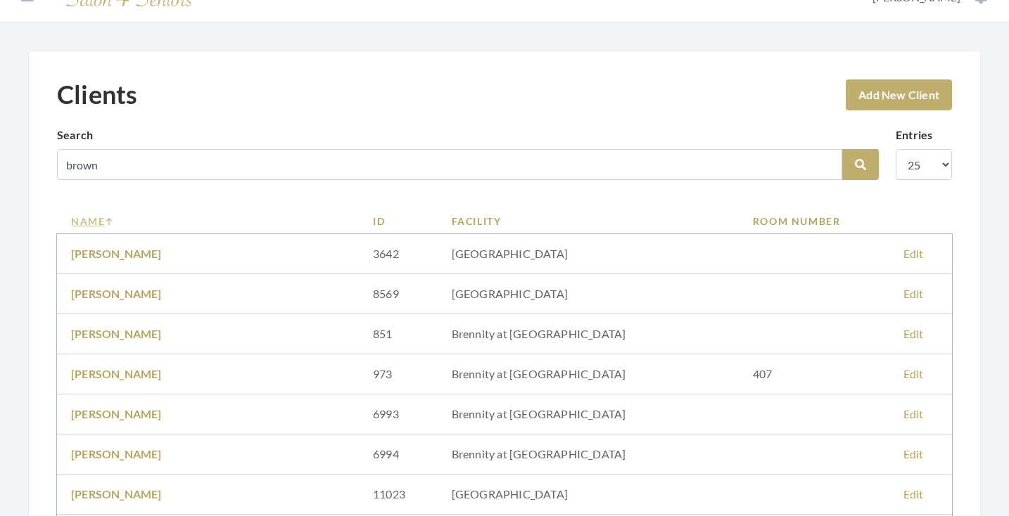
click at [89, 221] on link "Name" at bounding box center [208, 221] width 274 height 15
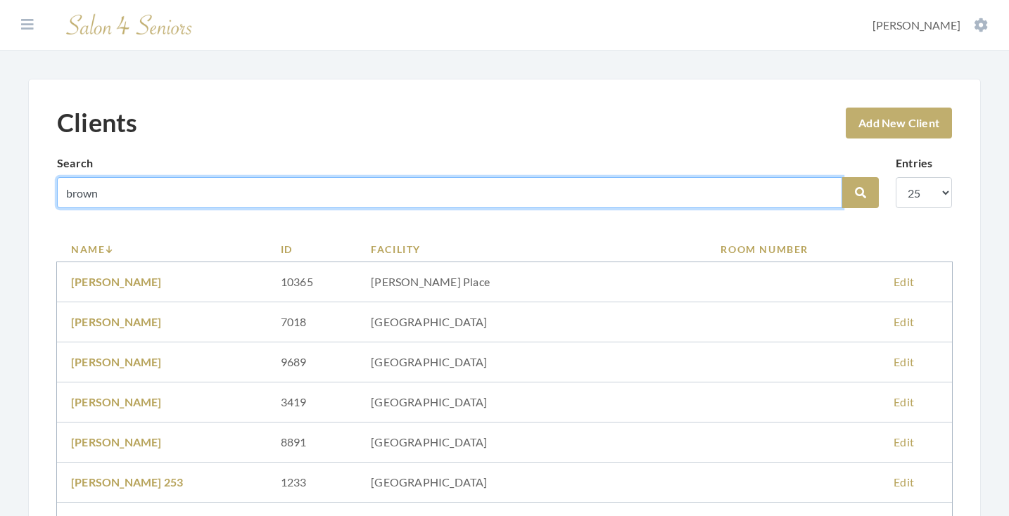
click at [826, 193] on input "brown" at bounding box center [449, 192] width 785 height 31
type input "bowden"
click at [860, 193] on button "Search" at bounding box center [860, 192] width 37 height 31
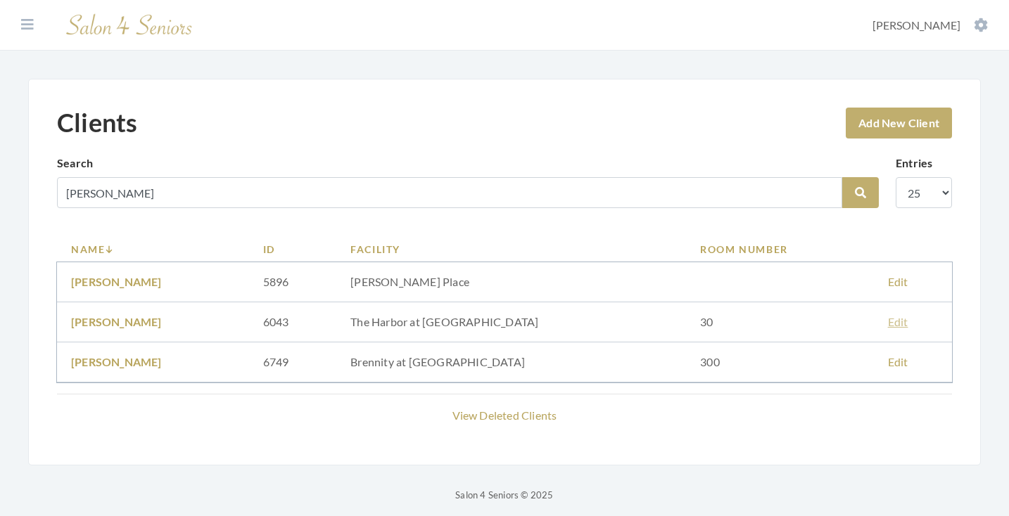
click at [888, 324] on link "Edit" at bounding box center [898, 321] width 20 height 13
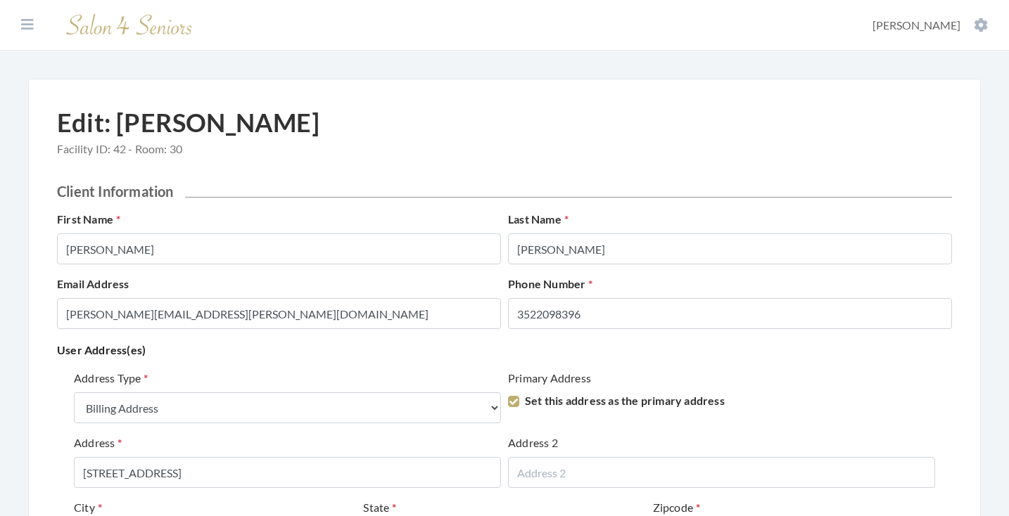
select select "billing"
select select "al"
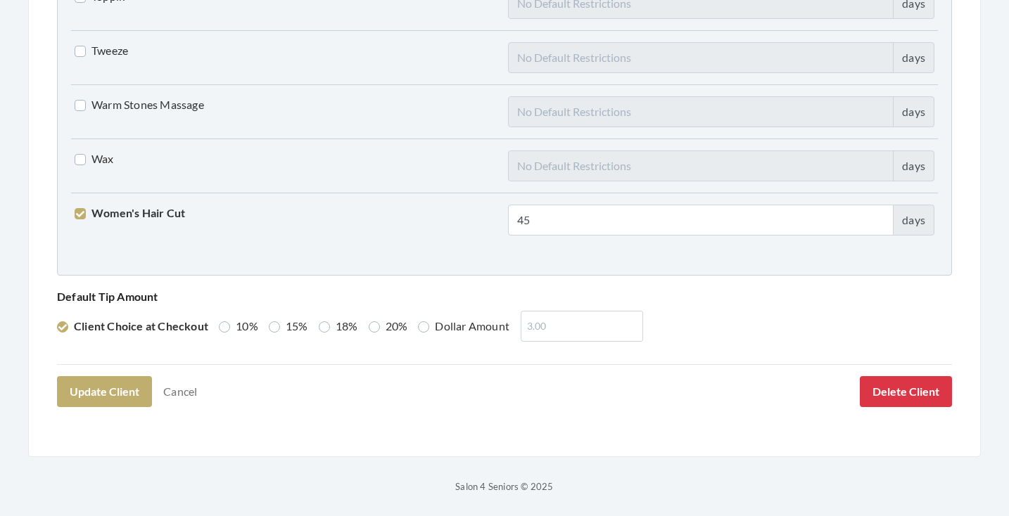
scroll to position [3613, 0]
click at [898, 388] on button "Delete Client" at bounding box center [906, 392] width 92 height 31
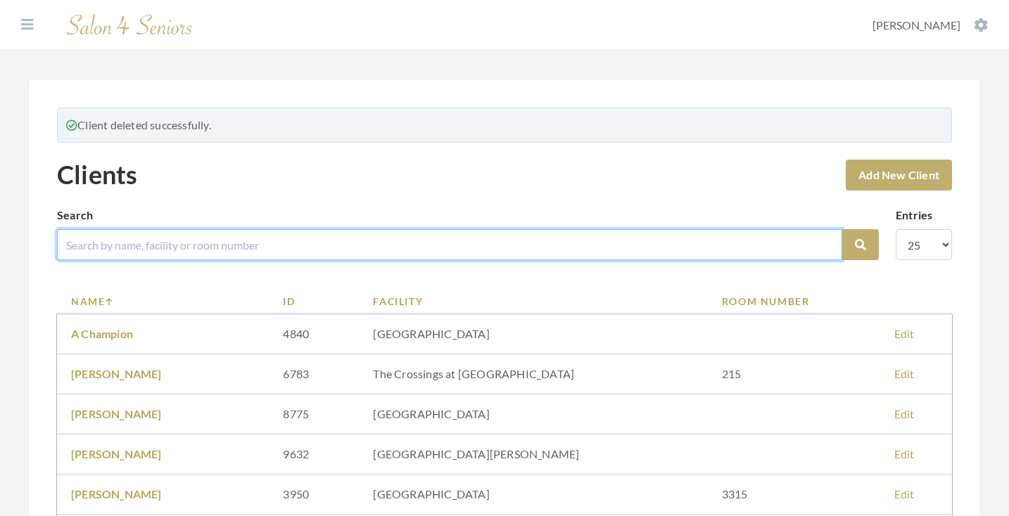
click at [339, 250] on input "search" at bounding box center [449, 244] width 785 height 31
type input "[PERSON_NAME]"
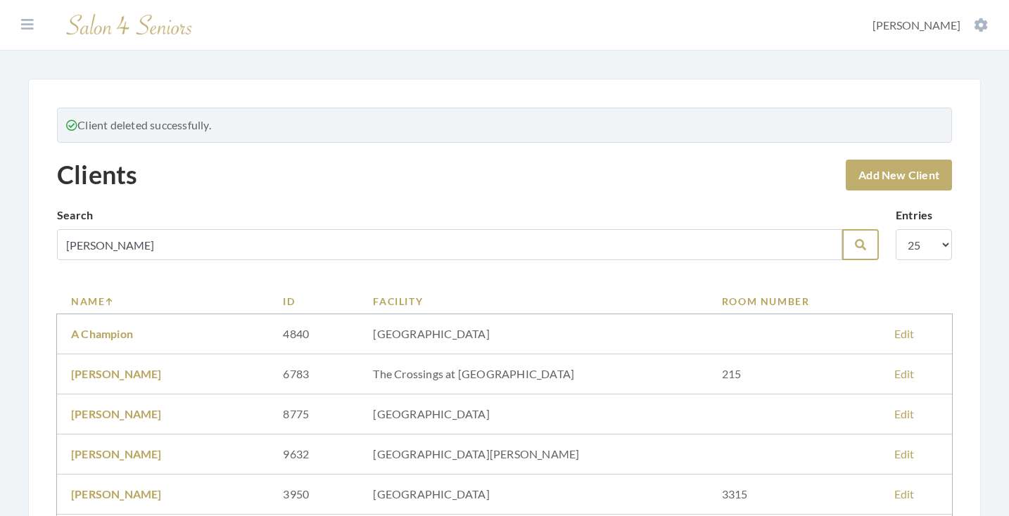
click at [860, 244] on icon "submit" at bounding box center [860, 244] width 11 height 11
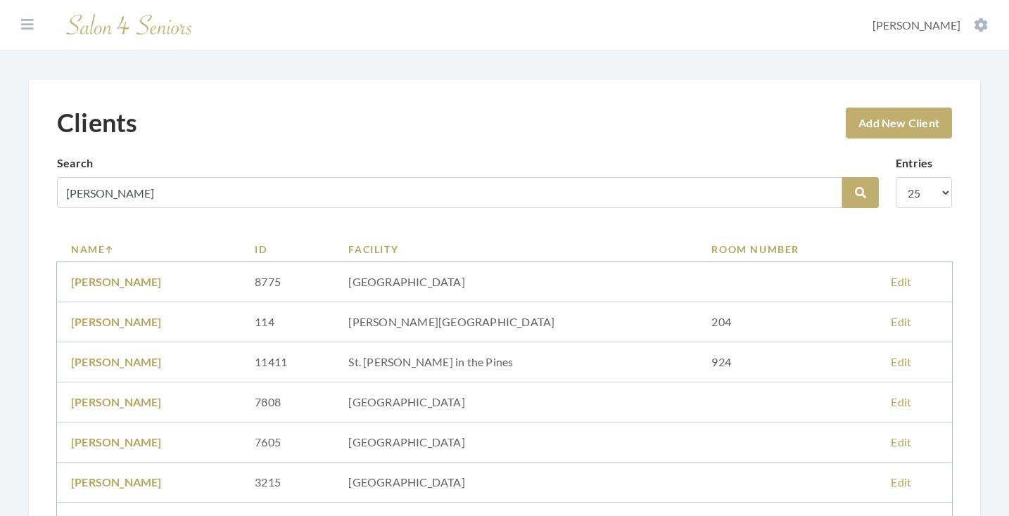
click at [93, 248] on link "Name" at bounding box center [148, 249] width 155 height 15
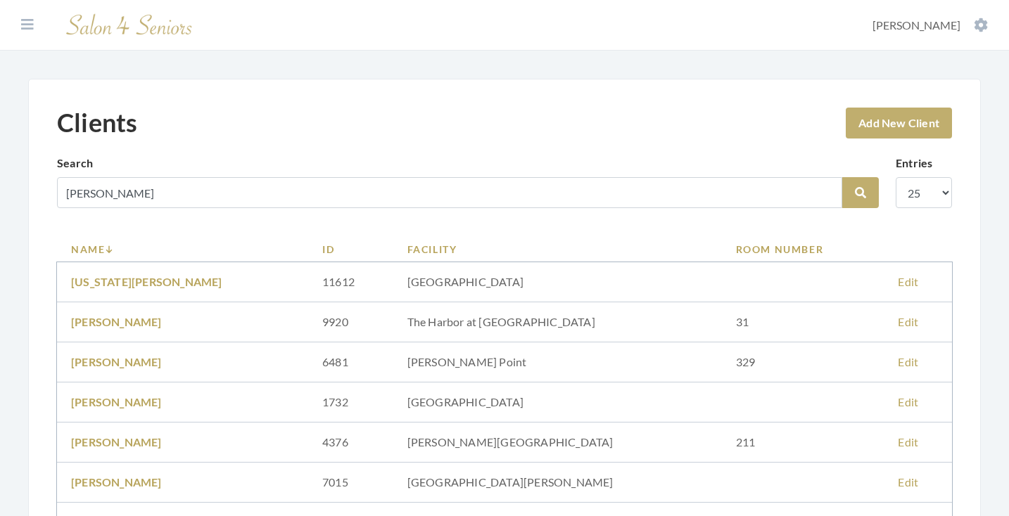
scroll to position [4, 0]
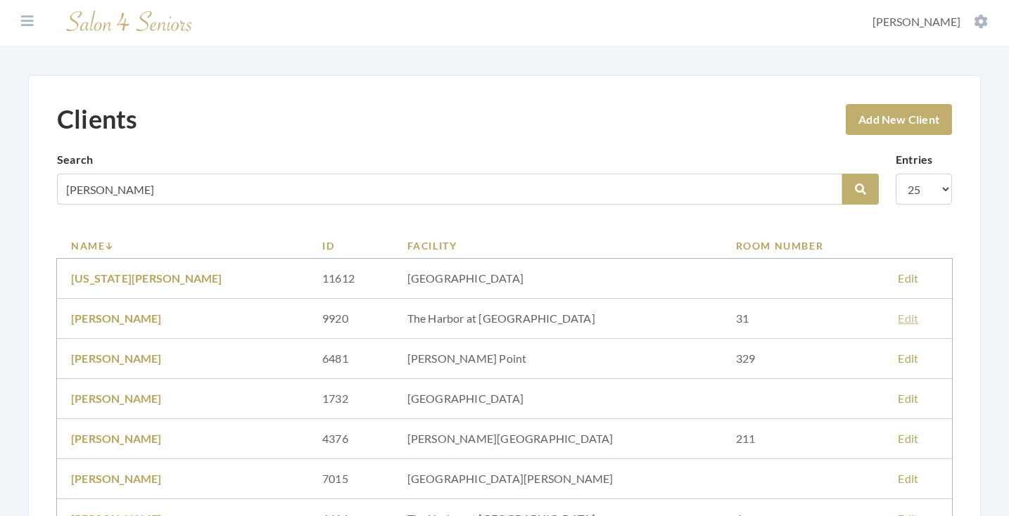
click at [898, 312] on link "Edit" at bounding box center [908, 318] width 20 height 13
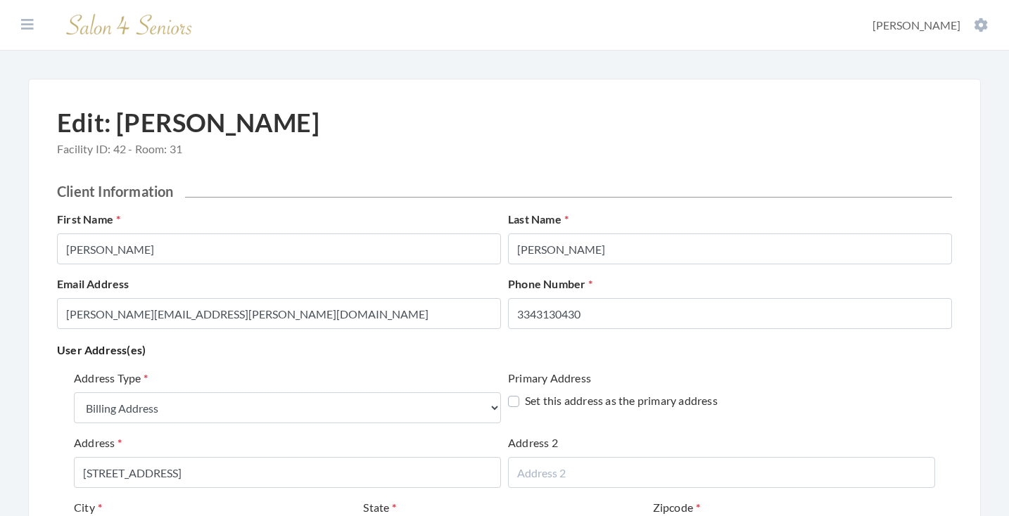
select select "billing"
select select "al"
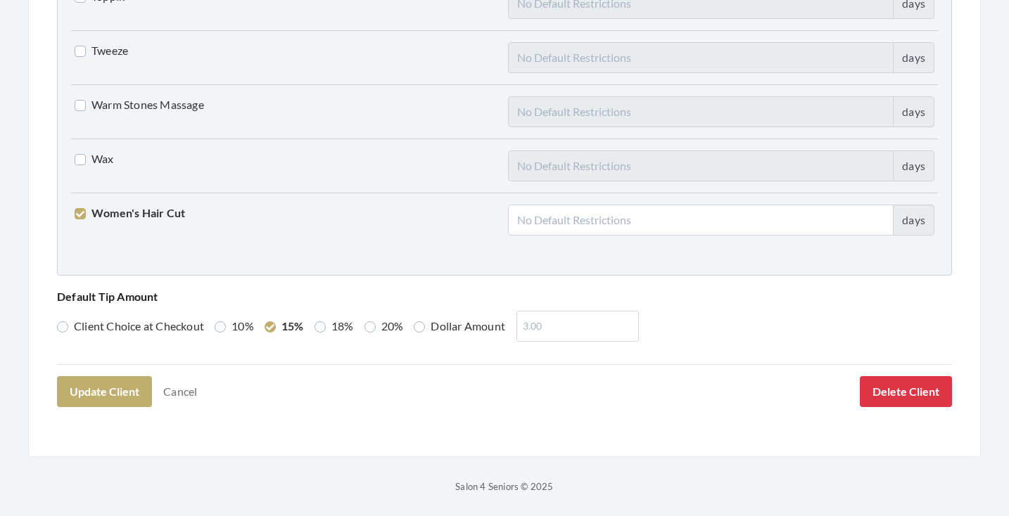
scroll to position [3613, 0]
click at [918, 397] on button "Delete Client" at bounding box center [906, 392] width 92 height 31
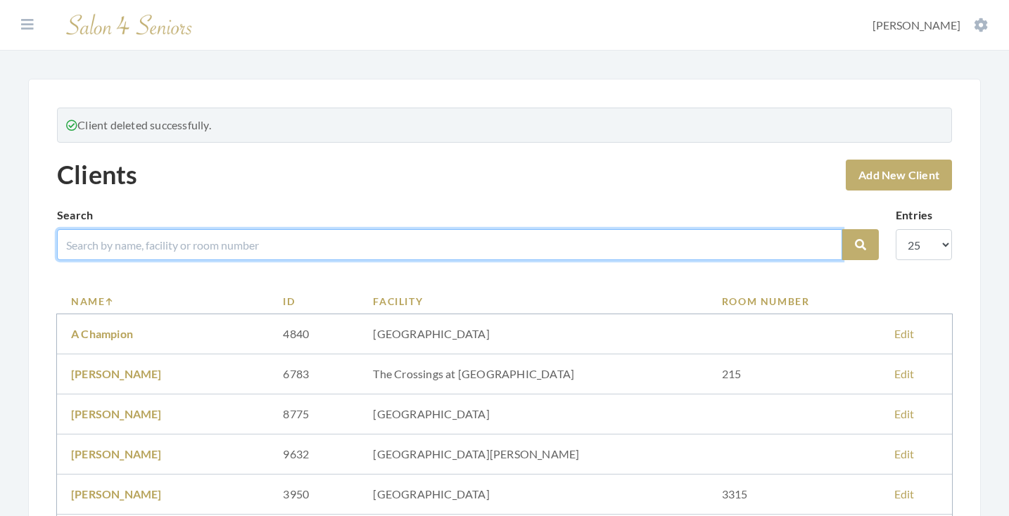
click at [365, 243] on input "search" at bounding box center [449, 244] width 785 height 31
type input "justice"
click at [860, 245] on button "Search" at bounding box center [860, 244] width 37 height 31
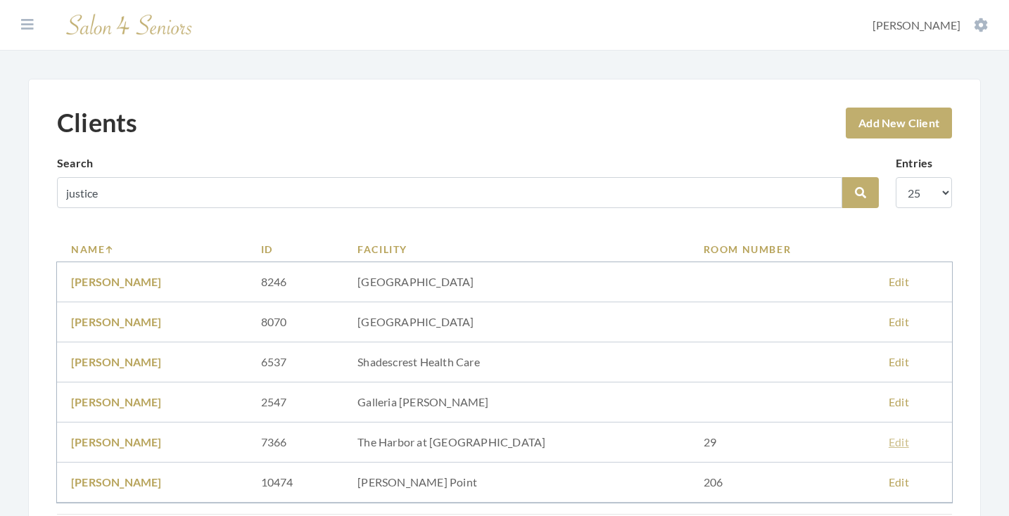
scroll to position [106, 0]
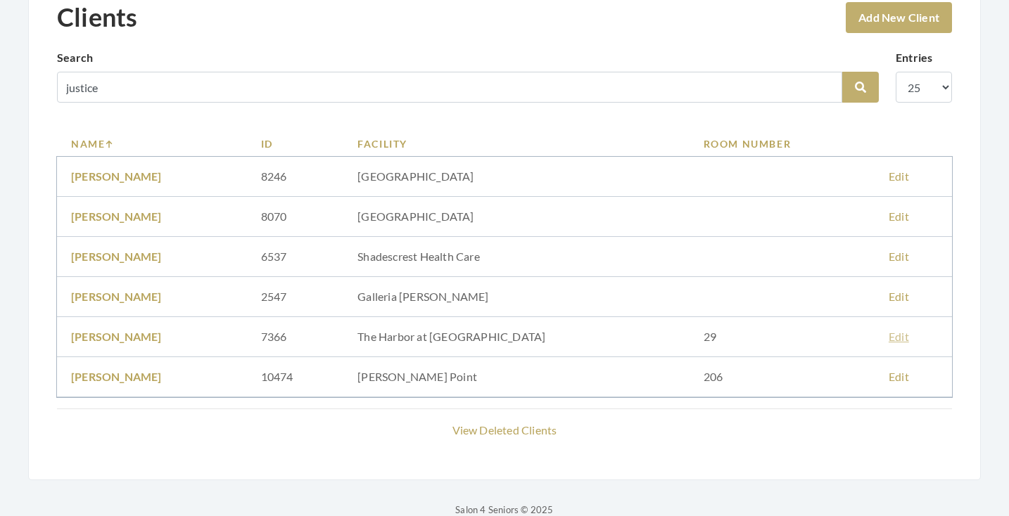
click at [888, 333] on link "Edit" at bounding box center [898, 336] width 20 height 13
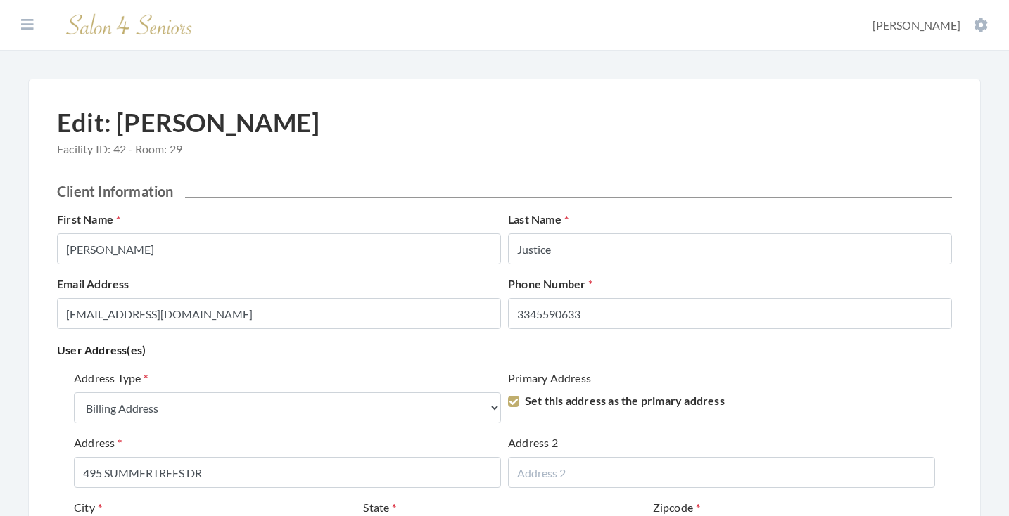
select select "billing"
select select "al"
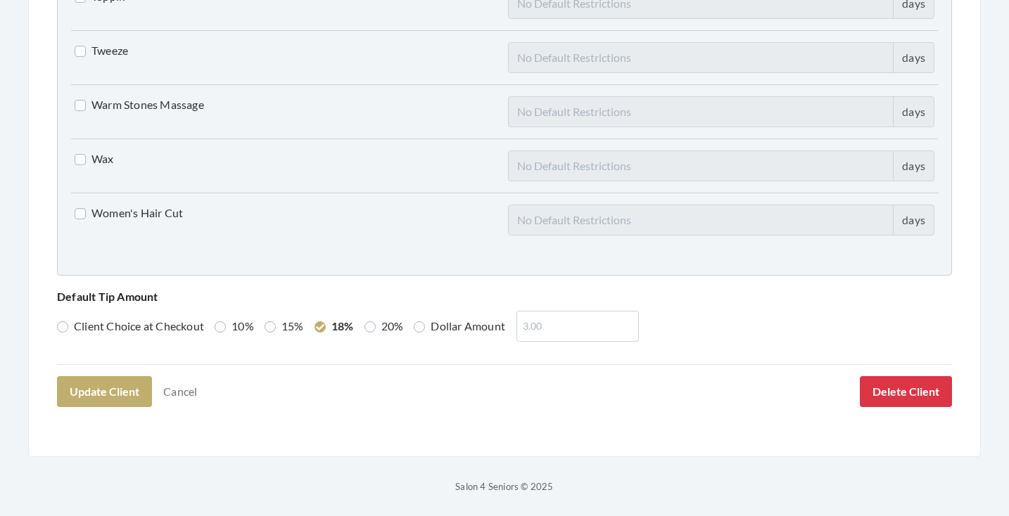
scroll to position [3613, 0]
click at [895, 383] on button "Delete Client" at bounding box center [906, 392] width 92 height 31
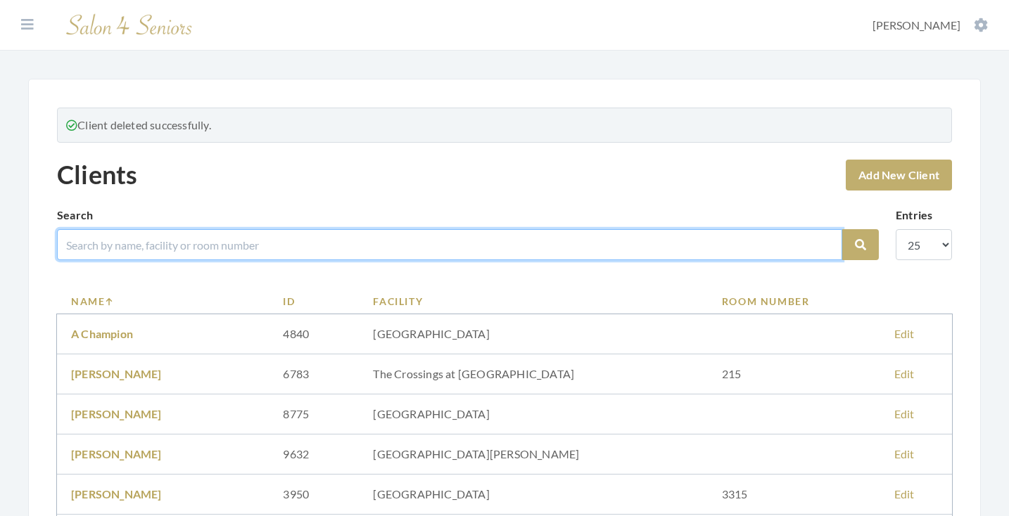
click at [346, 246] on input "search" at bounding box center [449, 244] width 785 height 31
type input "teagure"
click at [860, 245] on button "Search" at bounding box center [860, 244] width 37 height 31
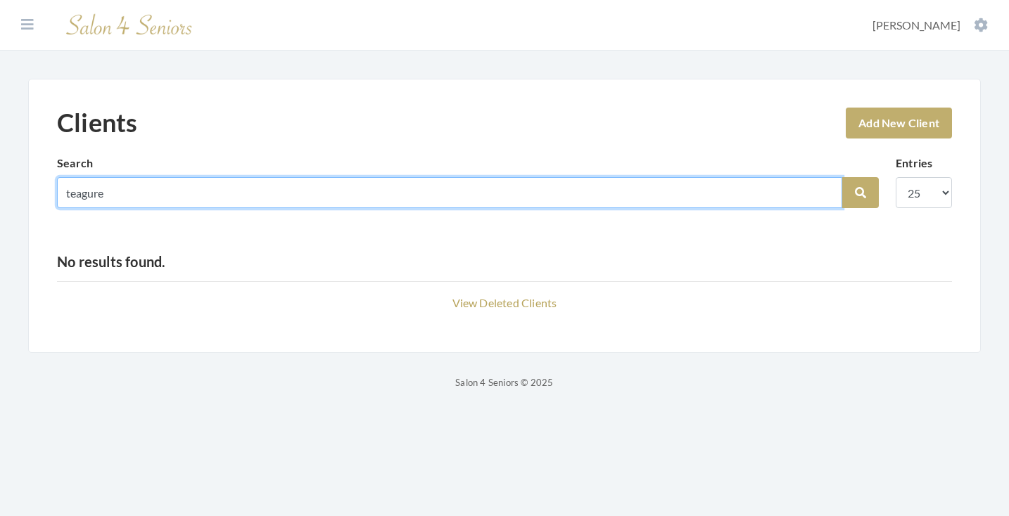
click at [94, 191] on input "teagure" at bounding box center [449, 192] width 785 height 31
click at [98, 194] on input "teagure" at bounding box center [449, 192] width 785 height 31
type input "teague"
click at [860, 193] on button "Search" at bounding box center [860, 192] width 37 height 31
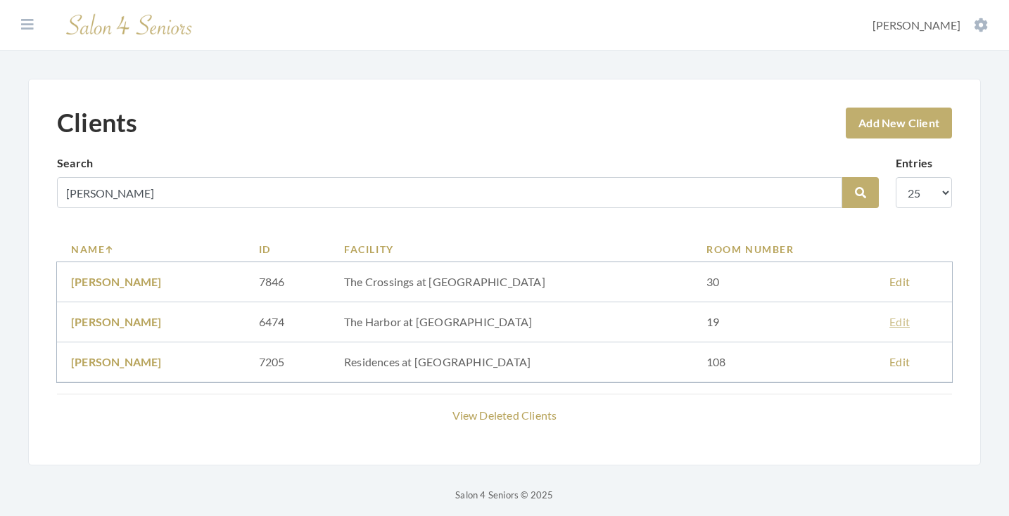
scroll to position [8, 0]
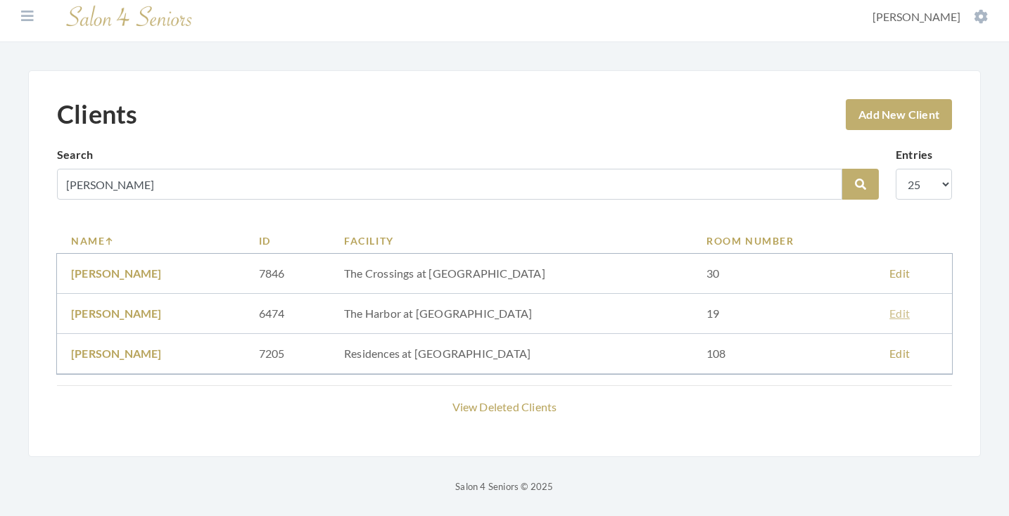
click at [889, 311] on link "Edit" at bounding box center [899, 313] width 20 height 13
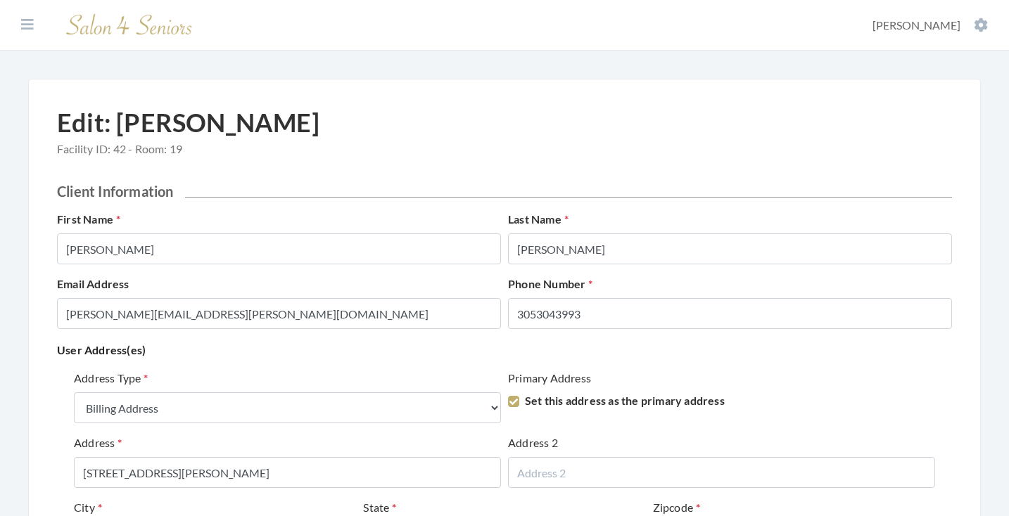
select select "billing"
select select "al"
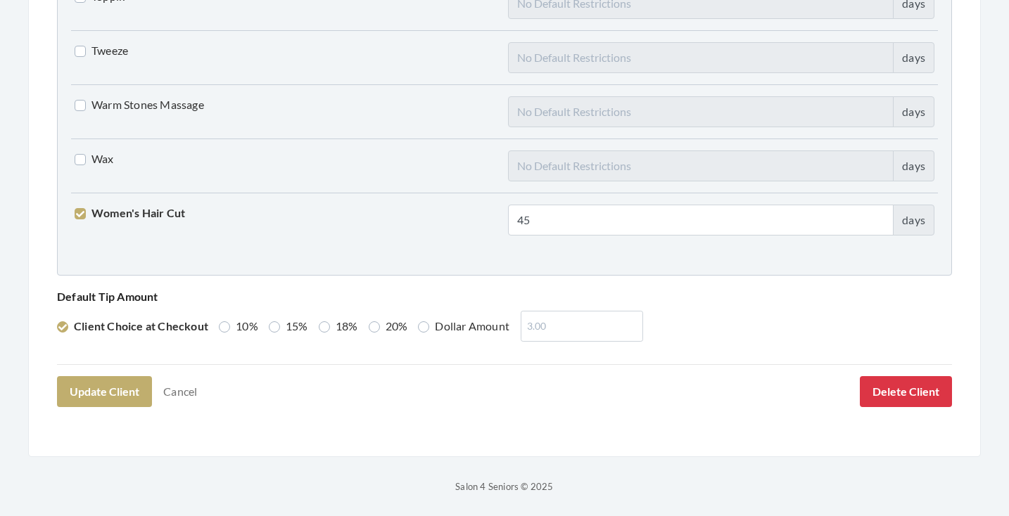
scroll to position [3613, 0]
click at [874, 383] on button "Delete Client" at bounding box center [906, 392] width 92 height 31
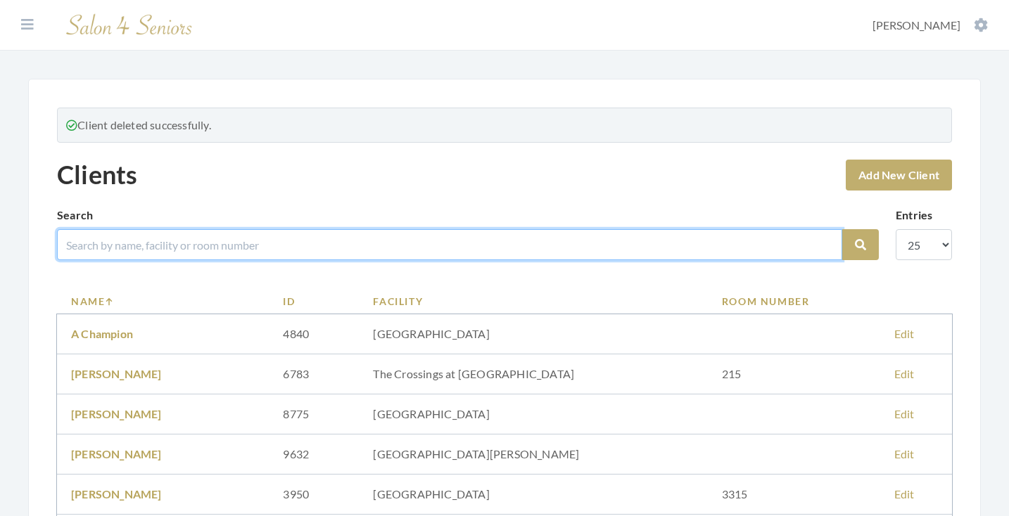
click at [573, 246] on input "search" at bounding box center [449, 244] width 785 height 31
type input "[PERSON_NAME]"
click at [860, 245] on button "Search" at bounding box center [860, 244] width 37 height 31
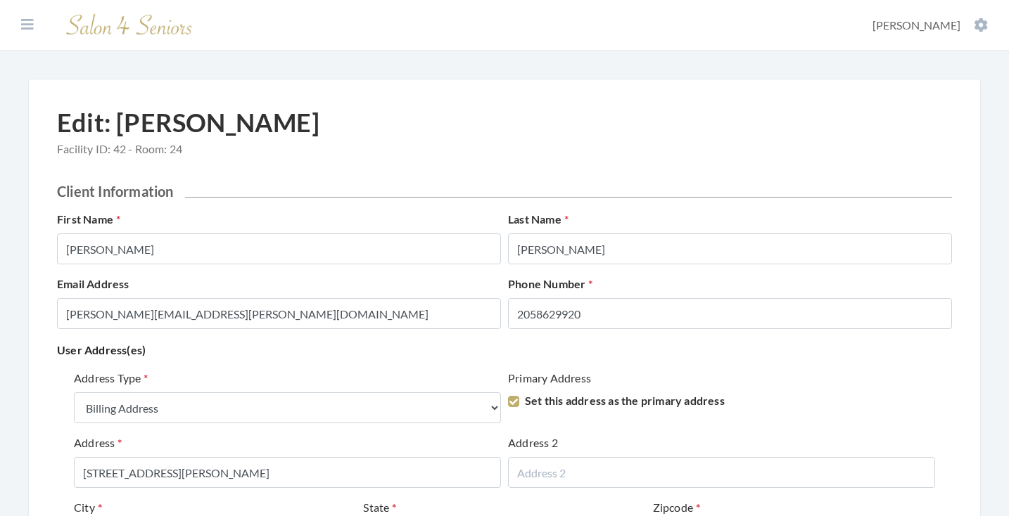
select select "billing"
select select "al"
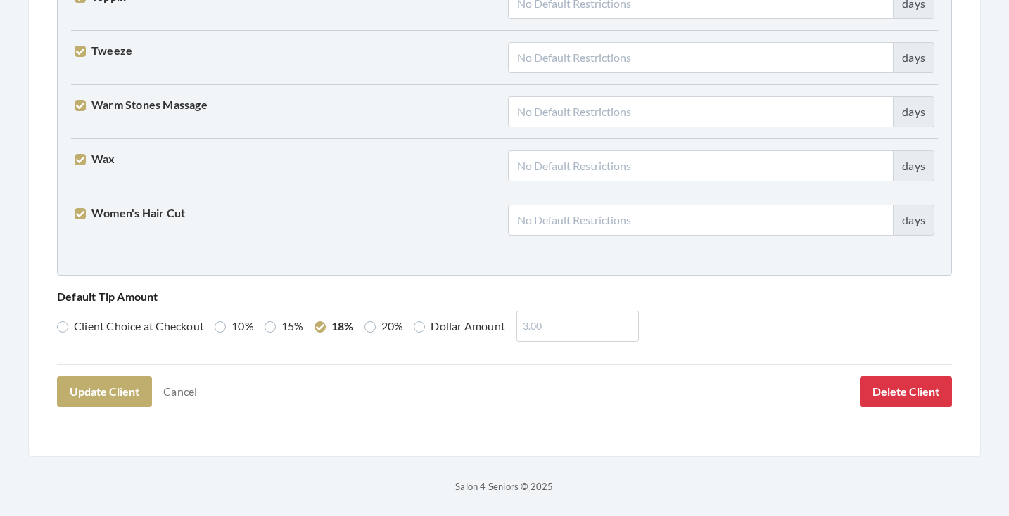
scroll to position [3613, 0]
click at [887, 390] on button "Delete Client" at bounding box center [906, 392] width 92 height 31
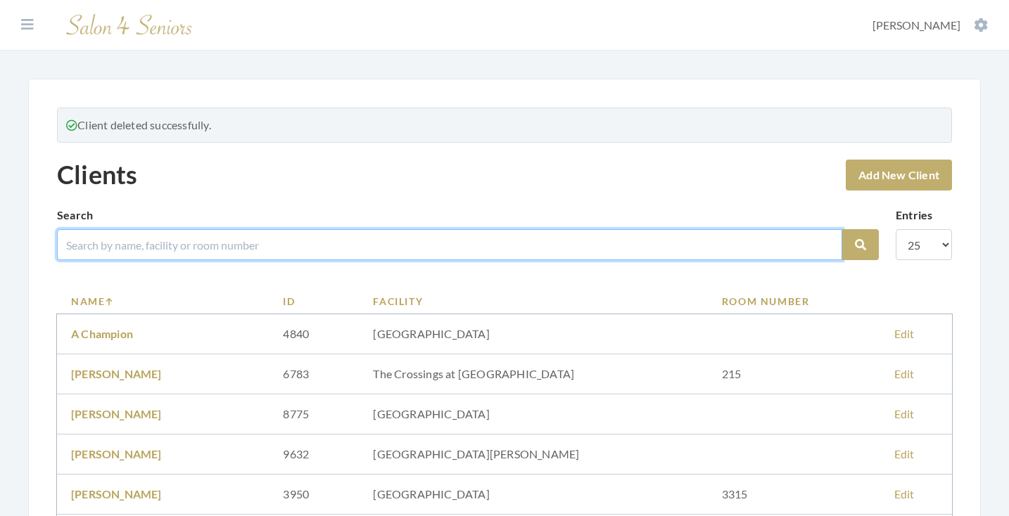
click at [497, 248] on input "search" at bounding box center [449, 244] width 785 height 31
type input "childs"
click at [860, 245] on button "Search" at bounding box center [860, 244] width 37 height 31
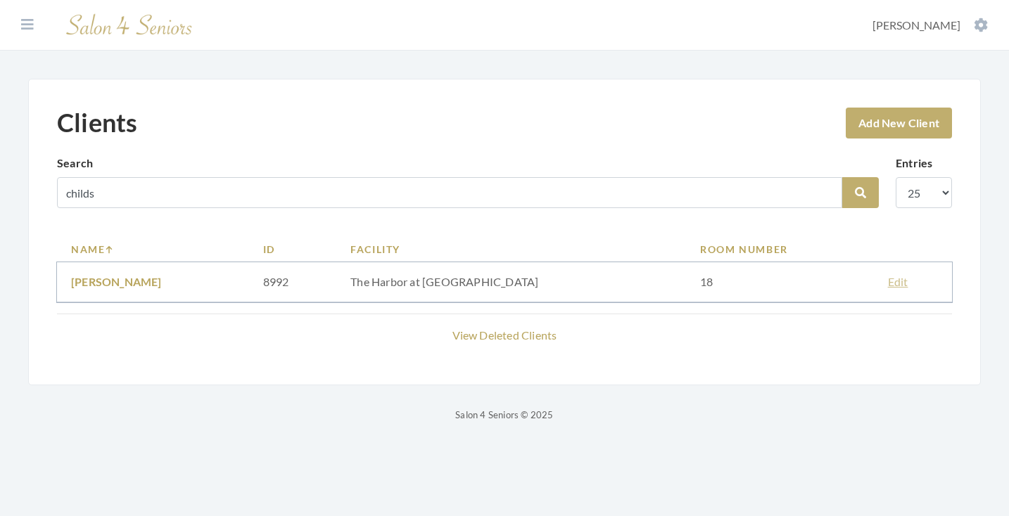
click at [888, 280] on link "Edit" at bounding box center [898, 281] width 20 height 13
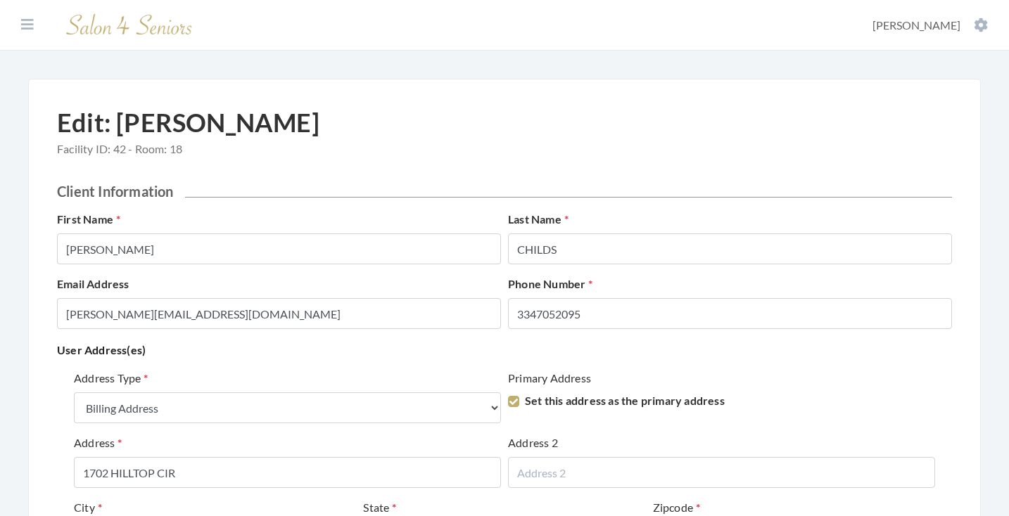
select select "billing"
select select "al"
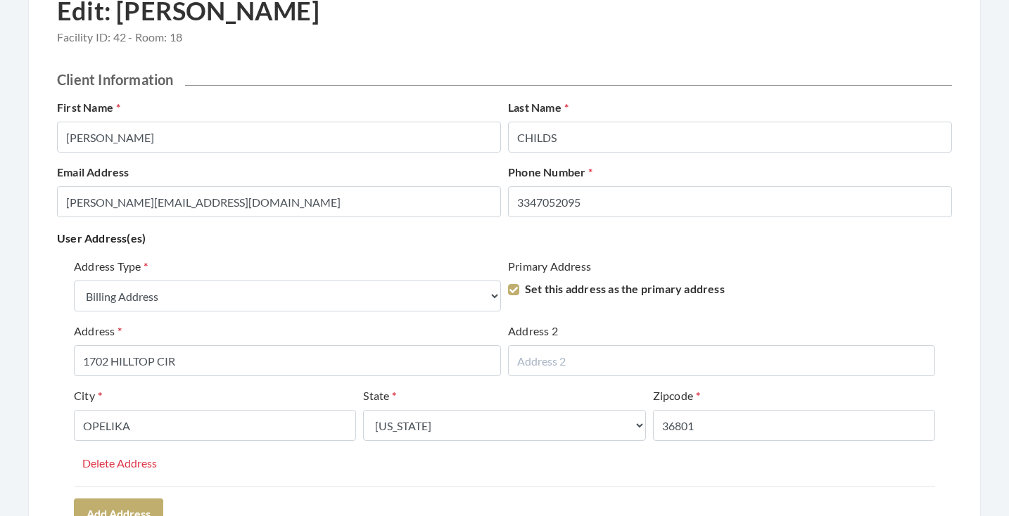
scroll to position [3613, 0]
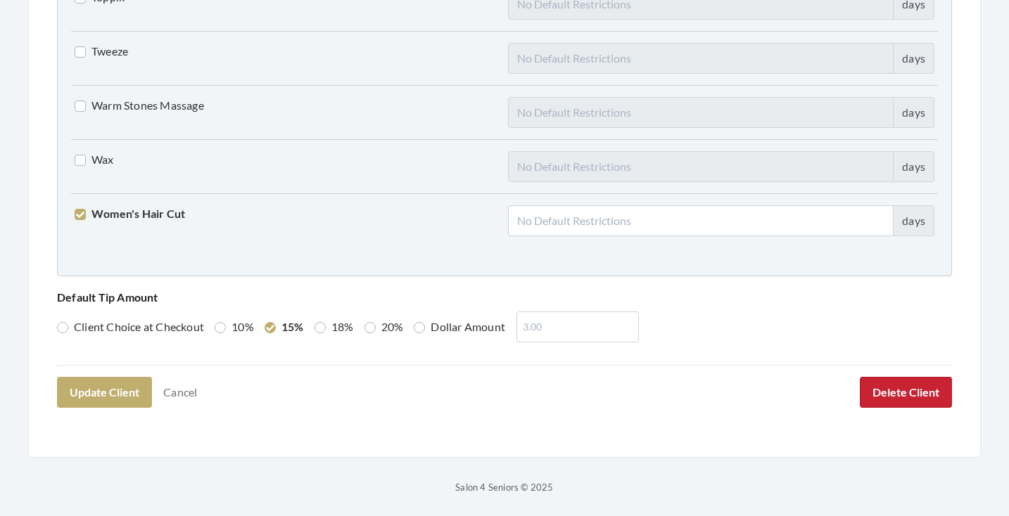
click at [899, 392] on button "Delete Client" at bounding box center [906, 392] width 92 height 31
